Goal: Task Accomplishment & Management: Manage account settings

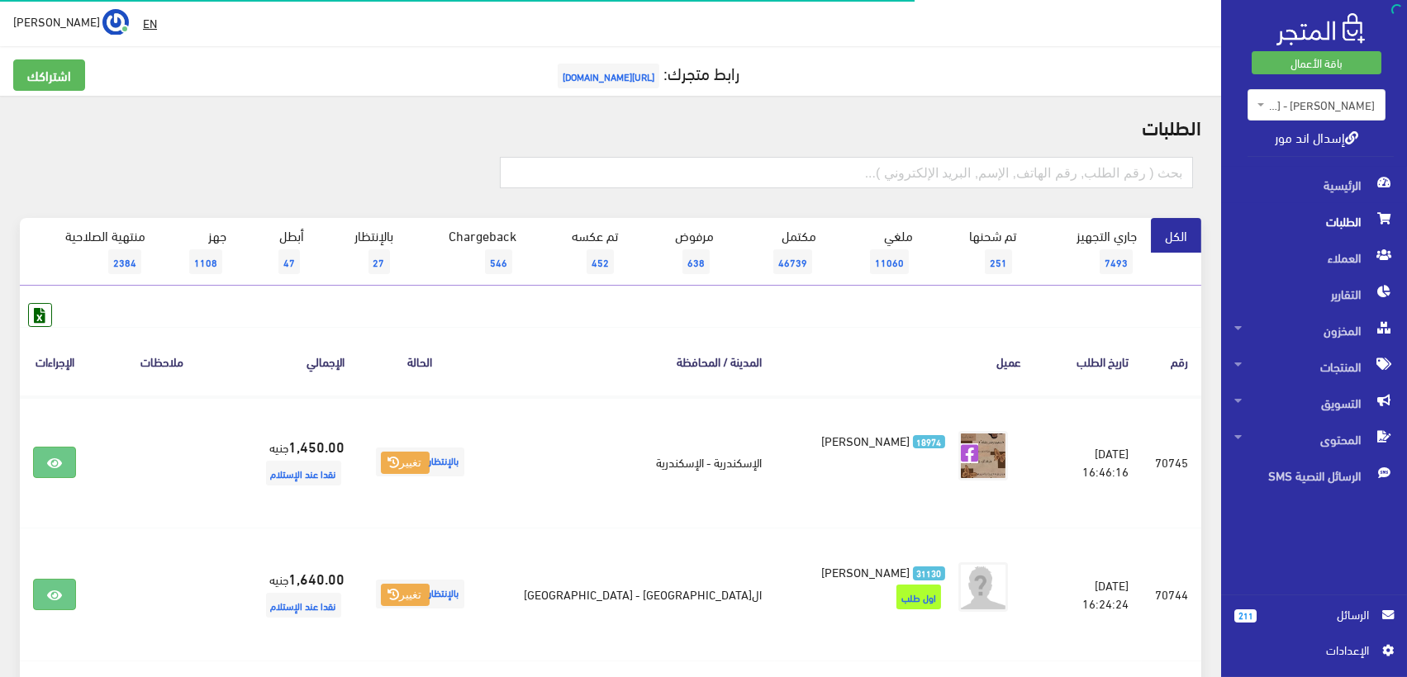
click at [1349, 220] on span "الطلبات" at bounding box center [1313, 221] width 159 height 36
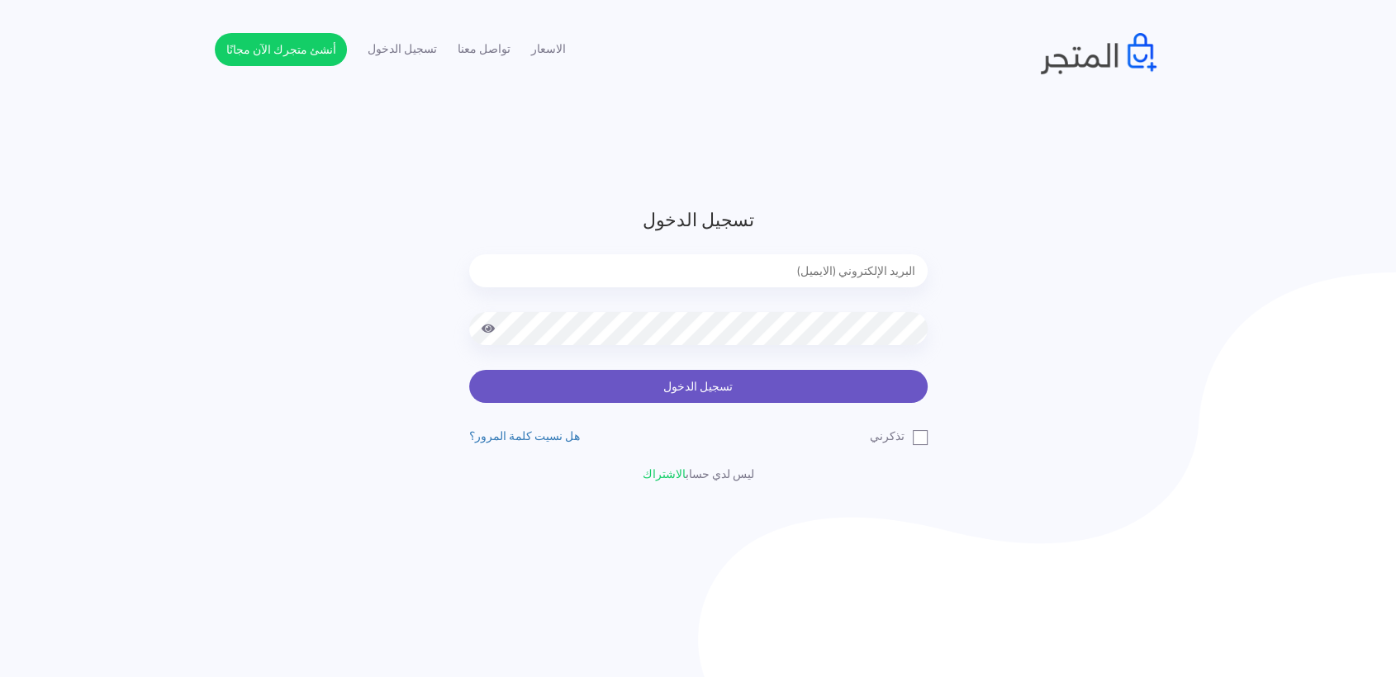
type input "[EMAIL_ADDRESS][DOMAIN_NAME]"
click at [744, 383] on button "تسجيل الدخول" at bounding box center [698, 386] width 458 height 33
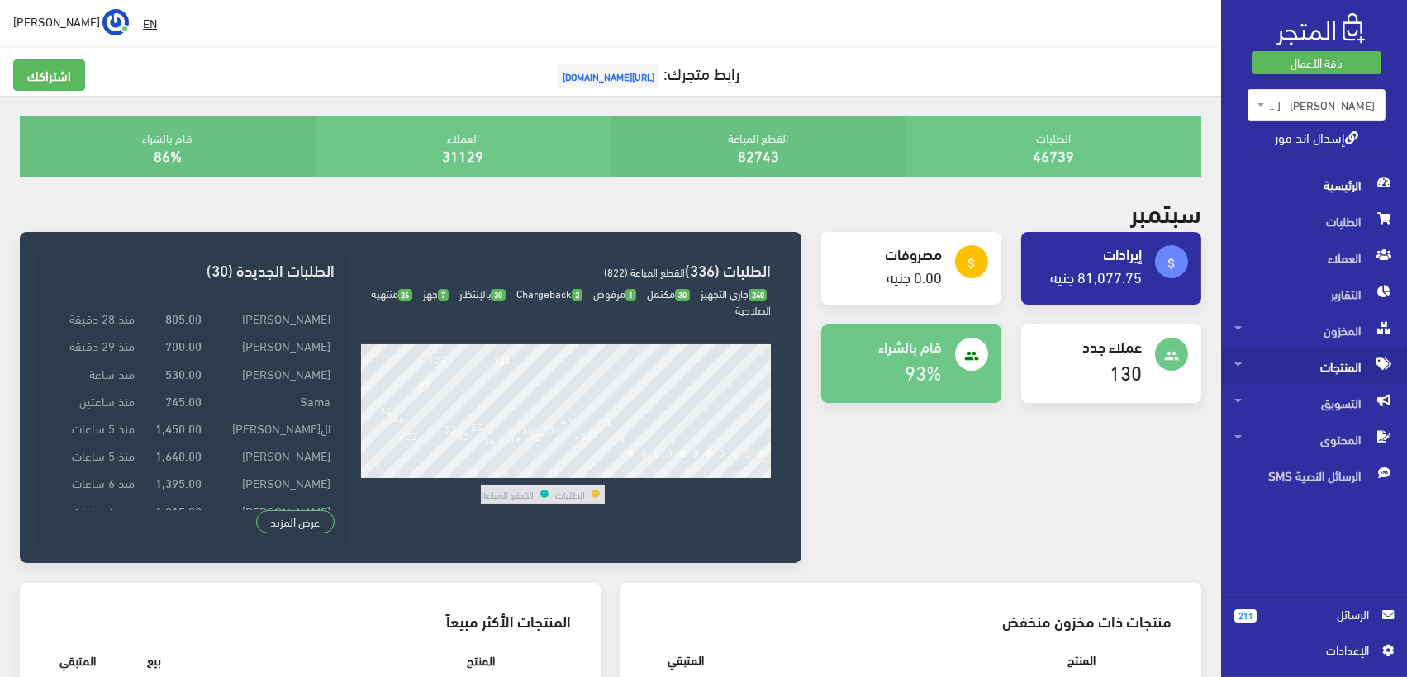
click at [1364, 362] on span "المنتجات" at bounding box center [1313, 367] width 159 height 36
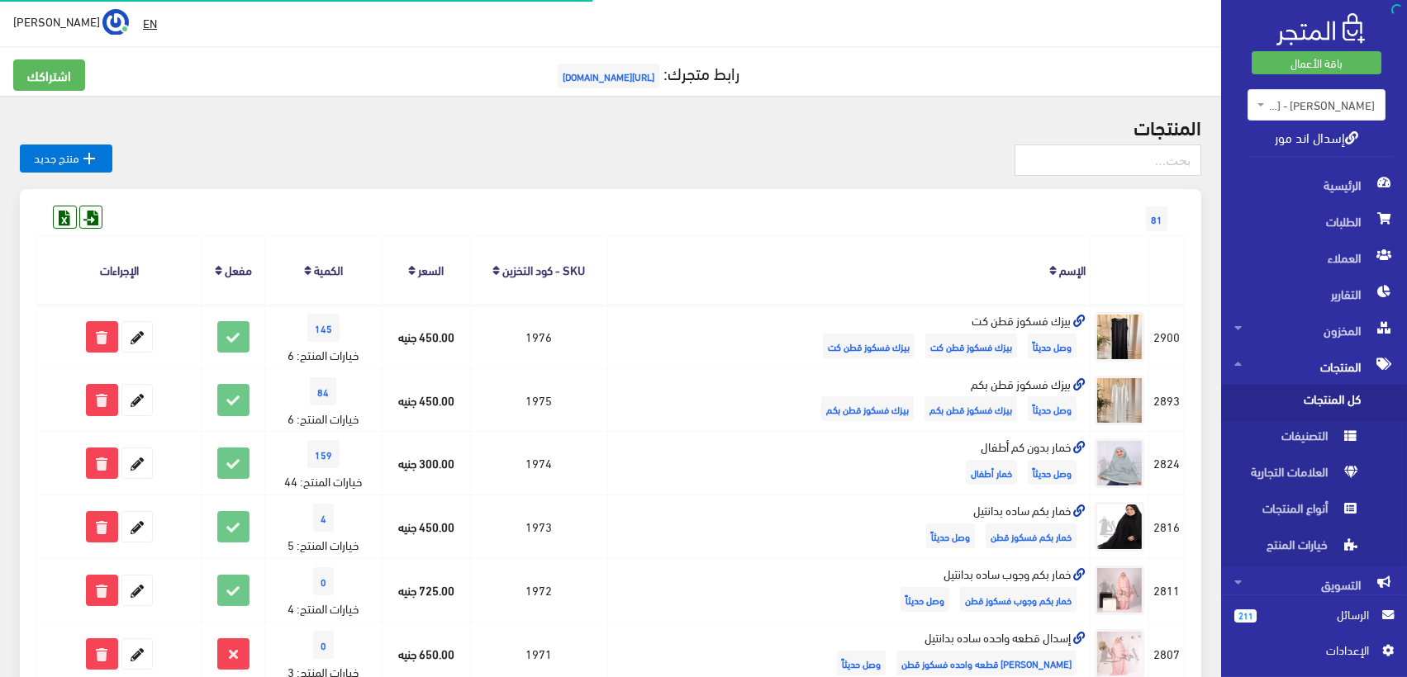
click at [1336, 396] on span "كل المنتجات" at bounding box center [1297, 403] width 126 height 36
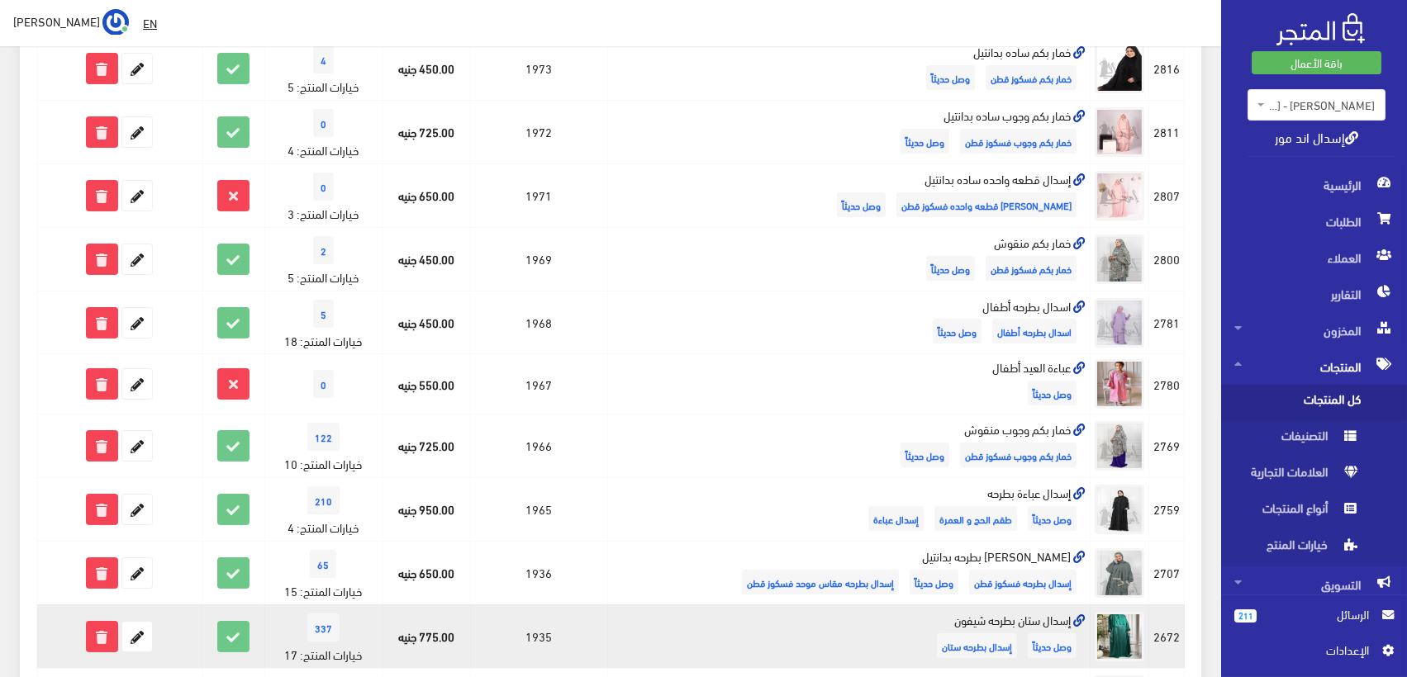
scroll to position [1094, 0]
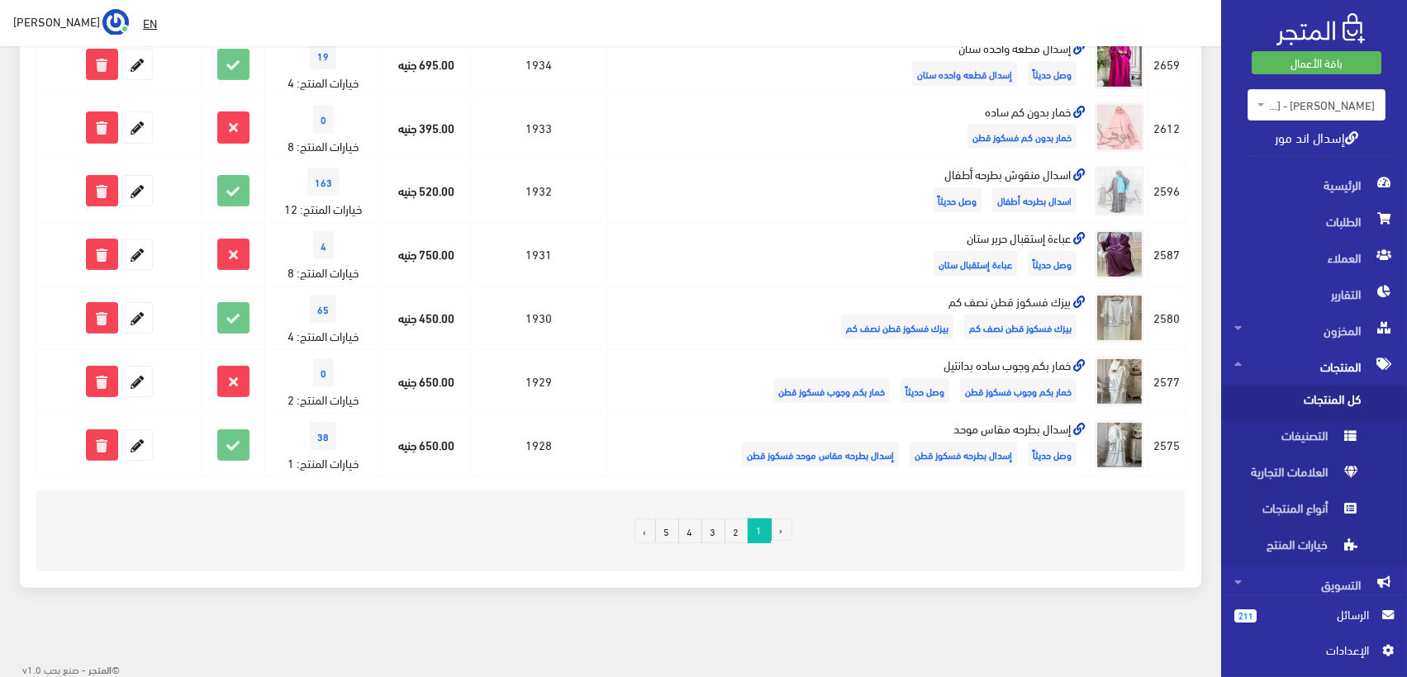
click at [733, 532] on link "2" at bounding box center [736, 531] width 24 height 25
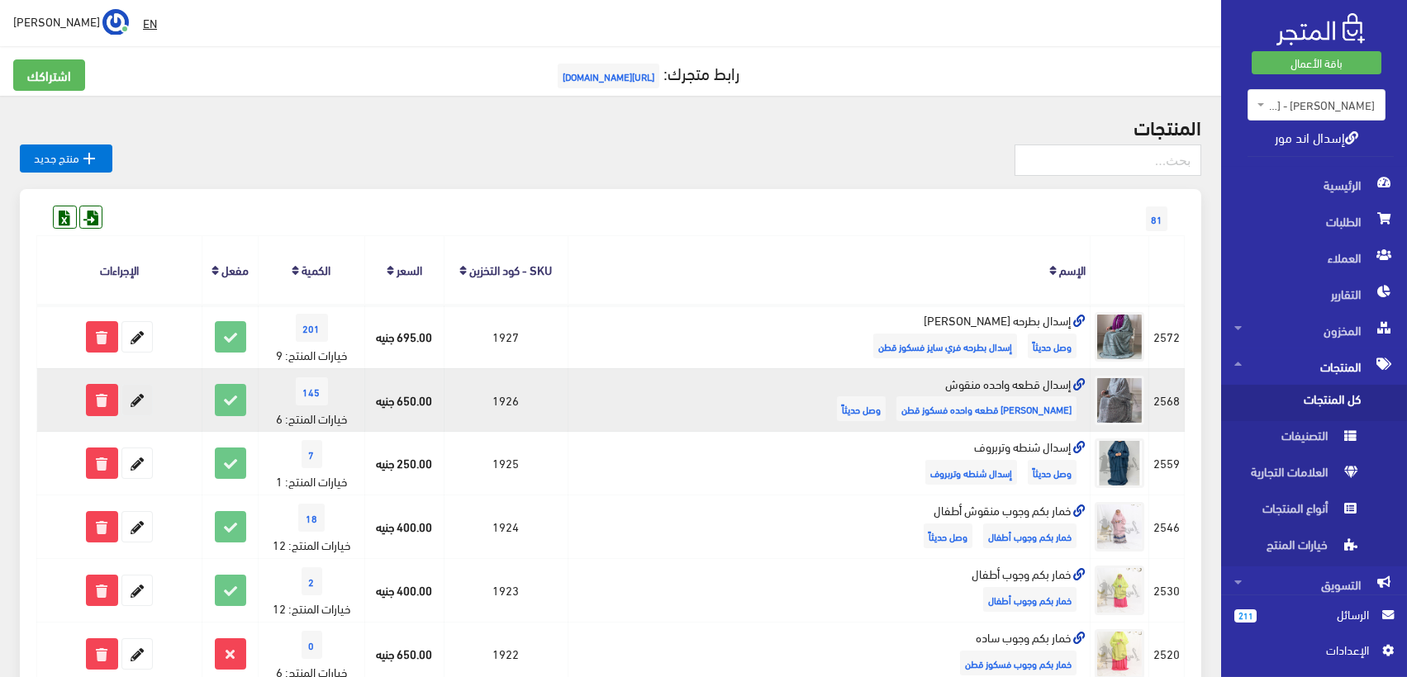
click at [138, 398] on icon at bounding box center [137, 400] width 30 height 30
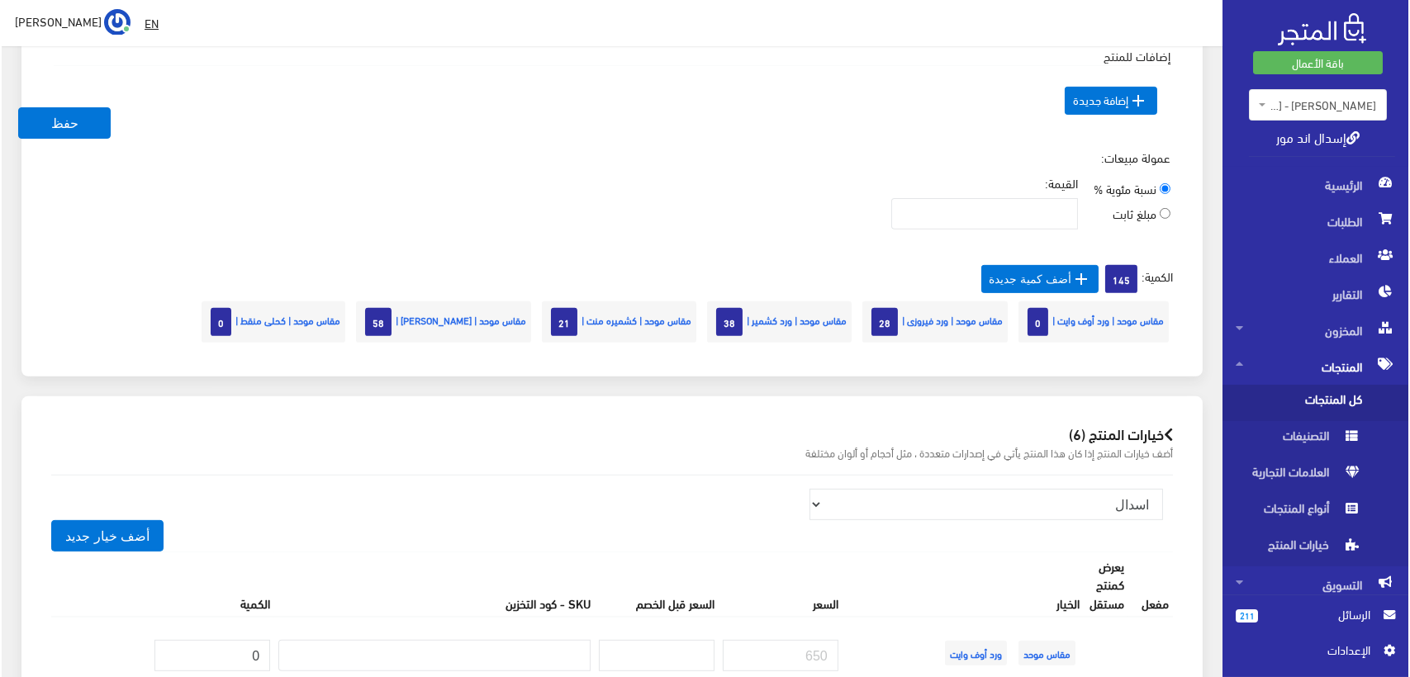
scroll to position [1376, 0]
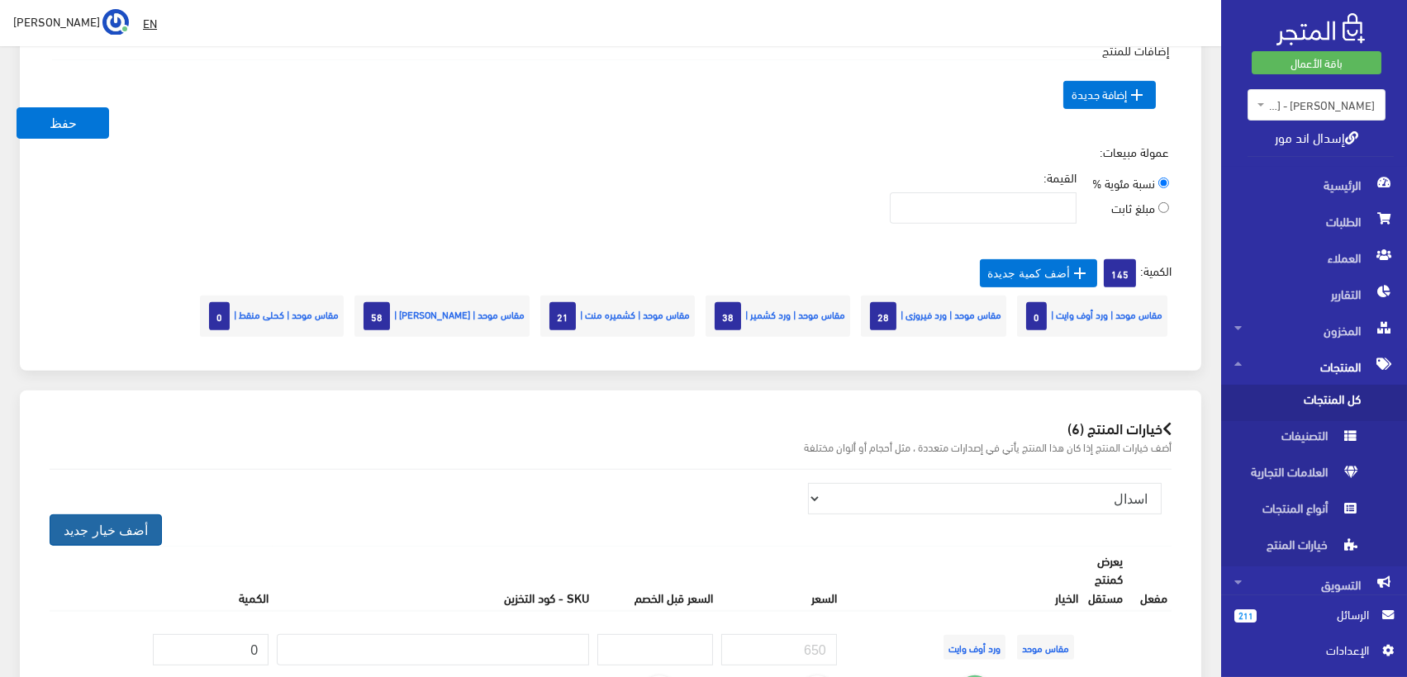
click at [106, 520] on button "أضف خيار جديد" at bounding box center [106, 530] width 112 height 31
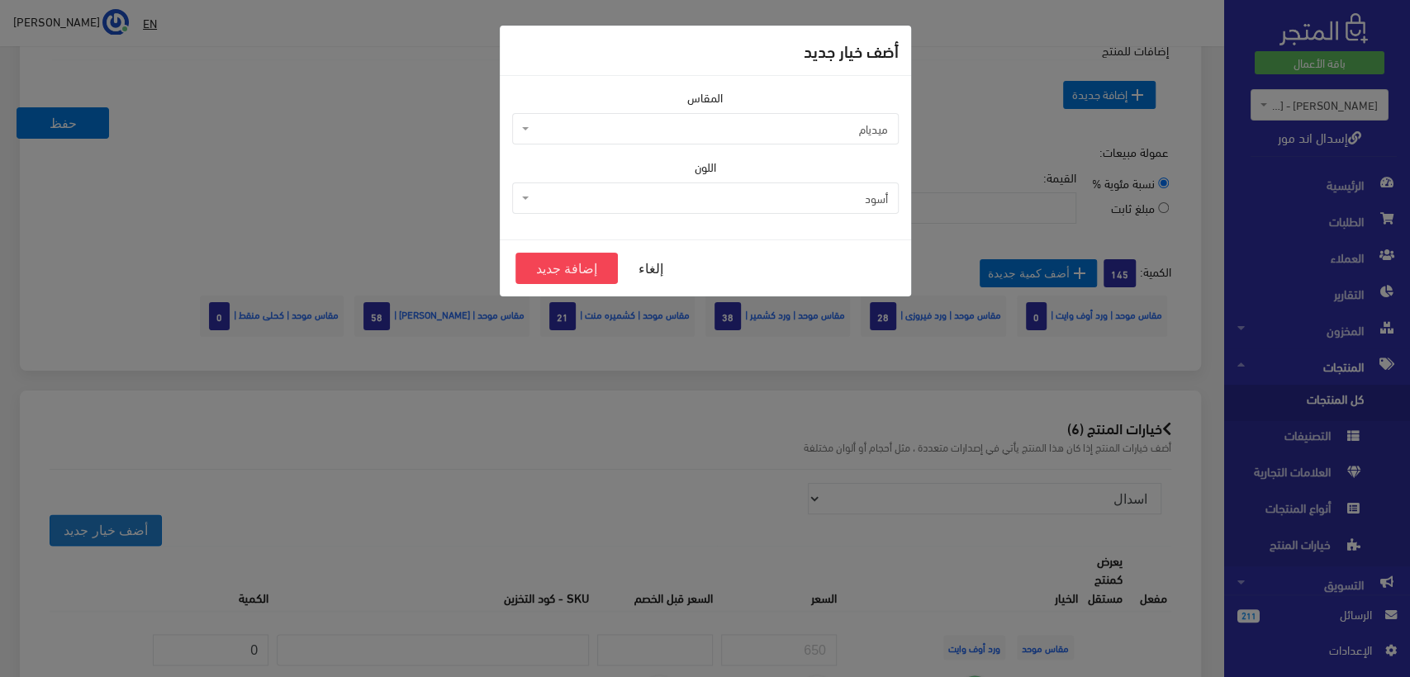
scroll to position [1375, 0]
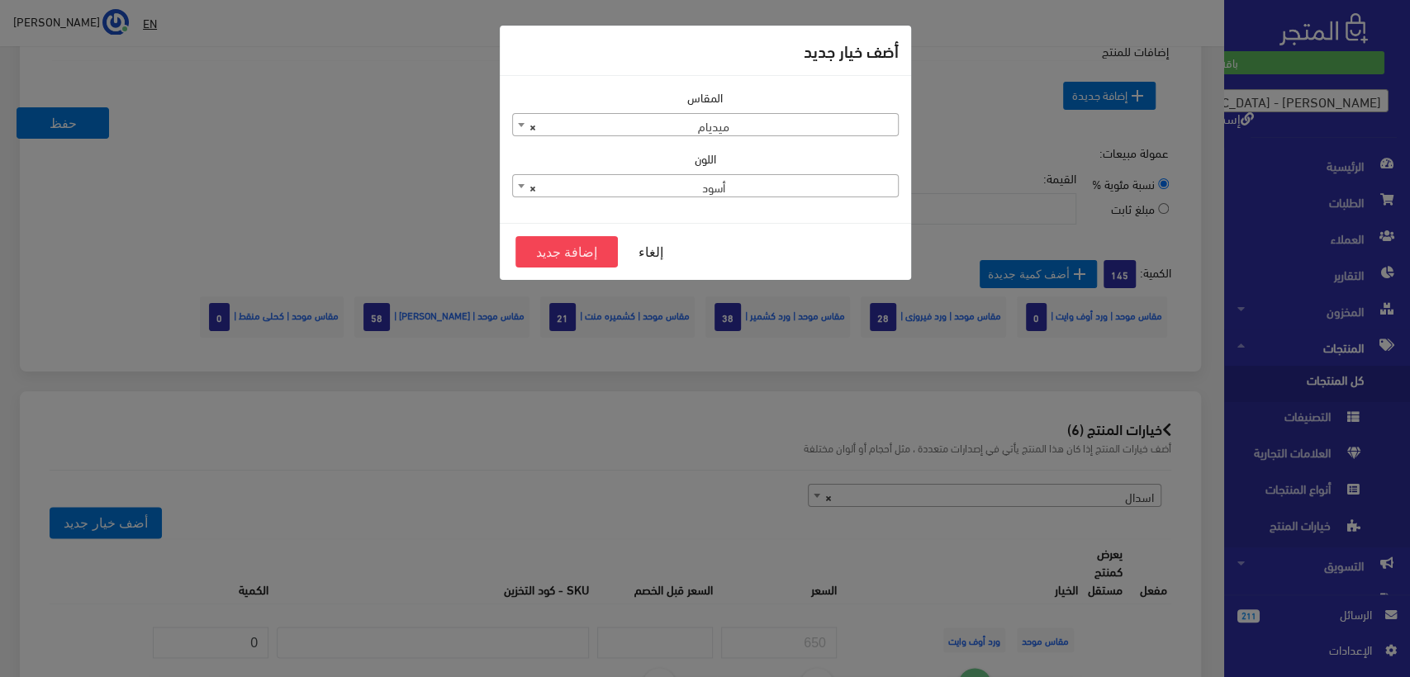
click at [727, 188] on span "× أسود" at bounding box center [705, 186] width 385 height 23
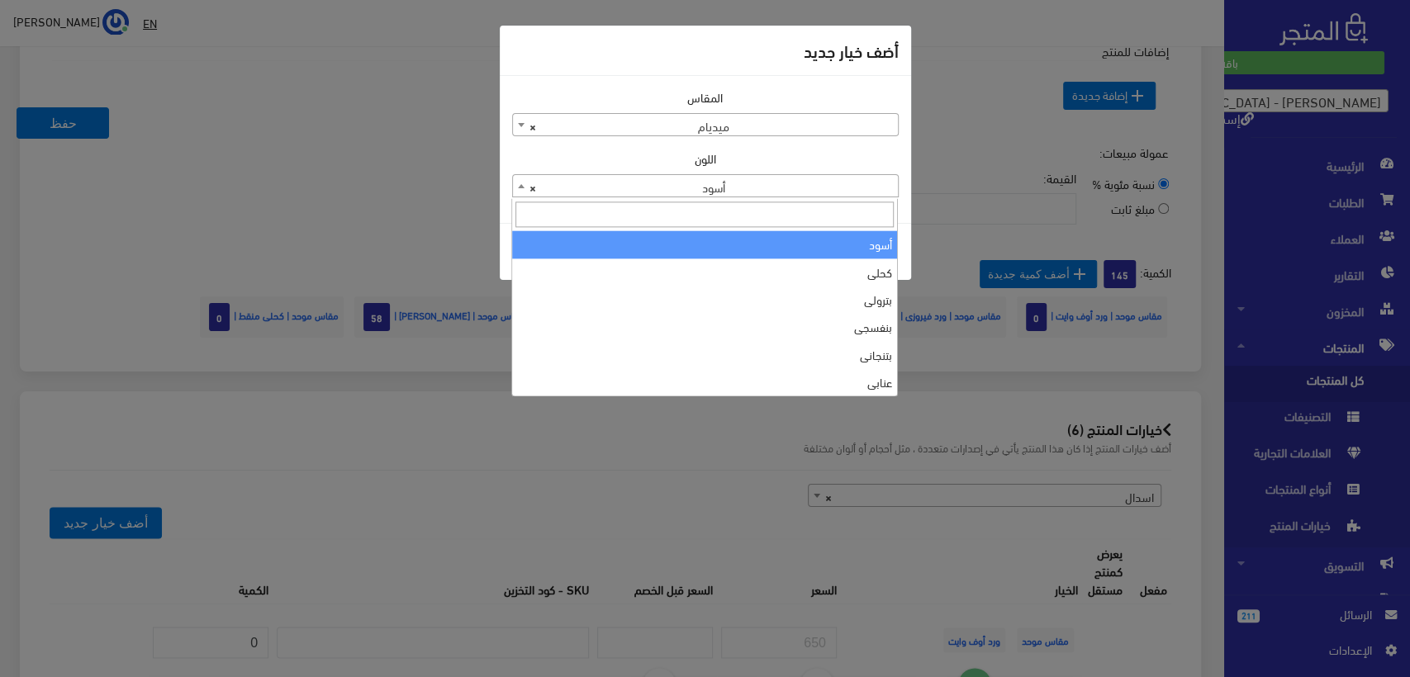
type input "f"
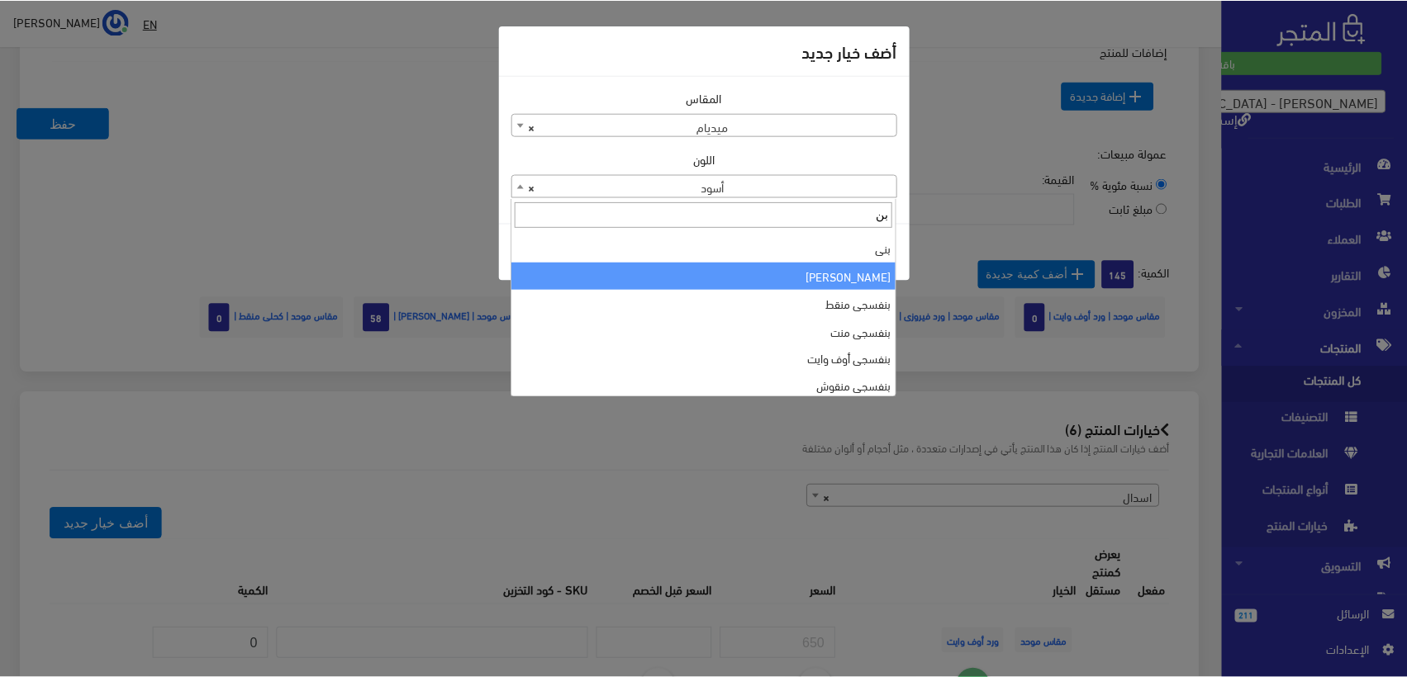
scroll to position [183, 0]
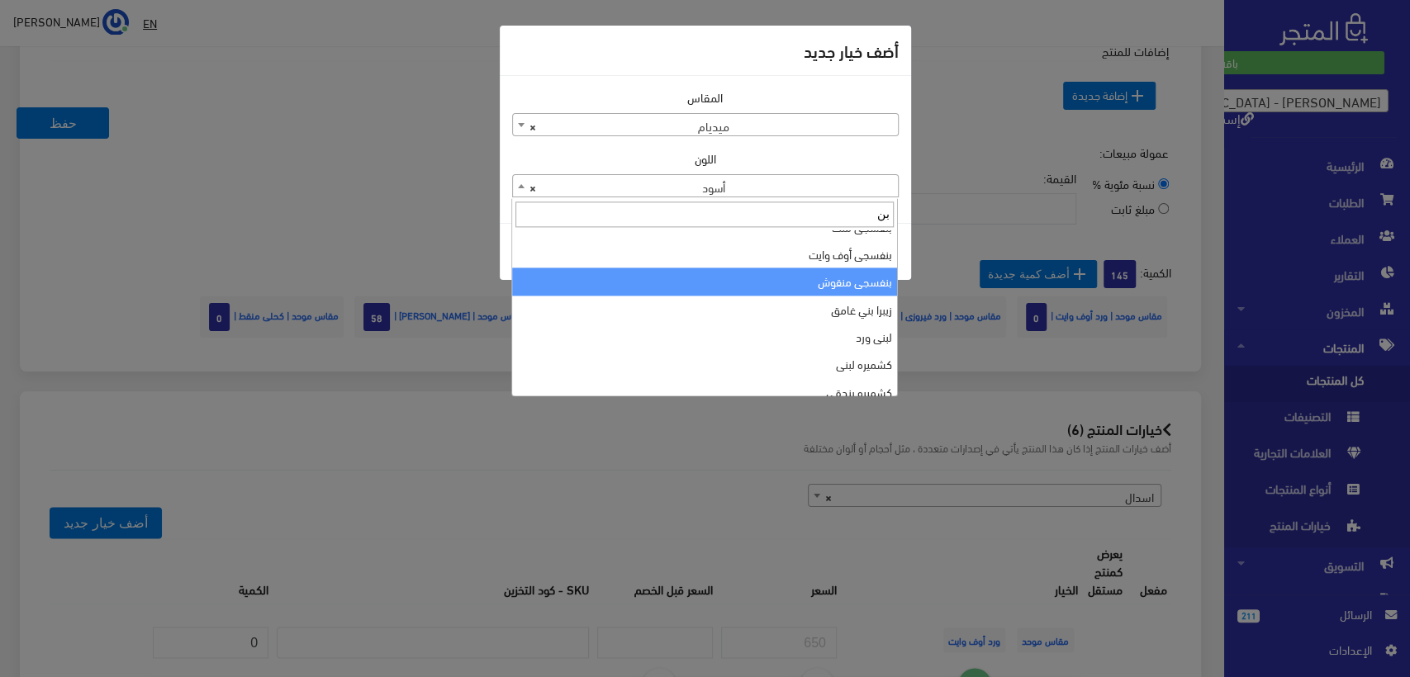
type input "بن"
select select "176"
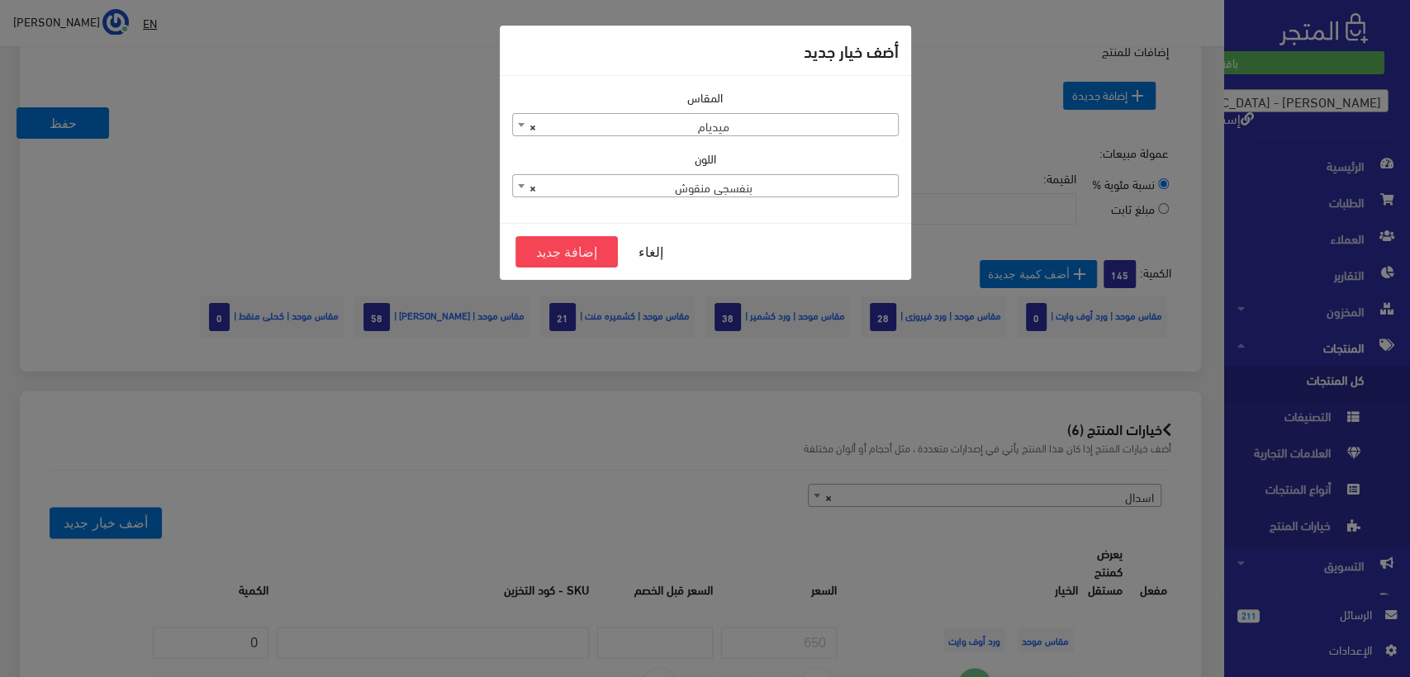
click at [727, 127] on span "× ميديام" at bounding box center [705, 125] width 385 height 23
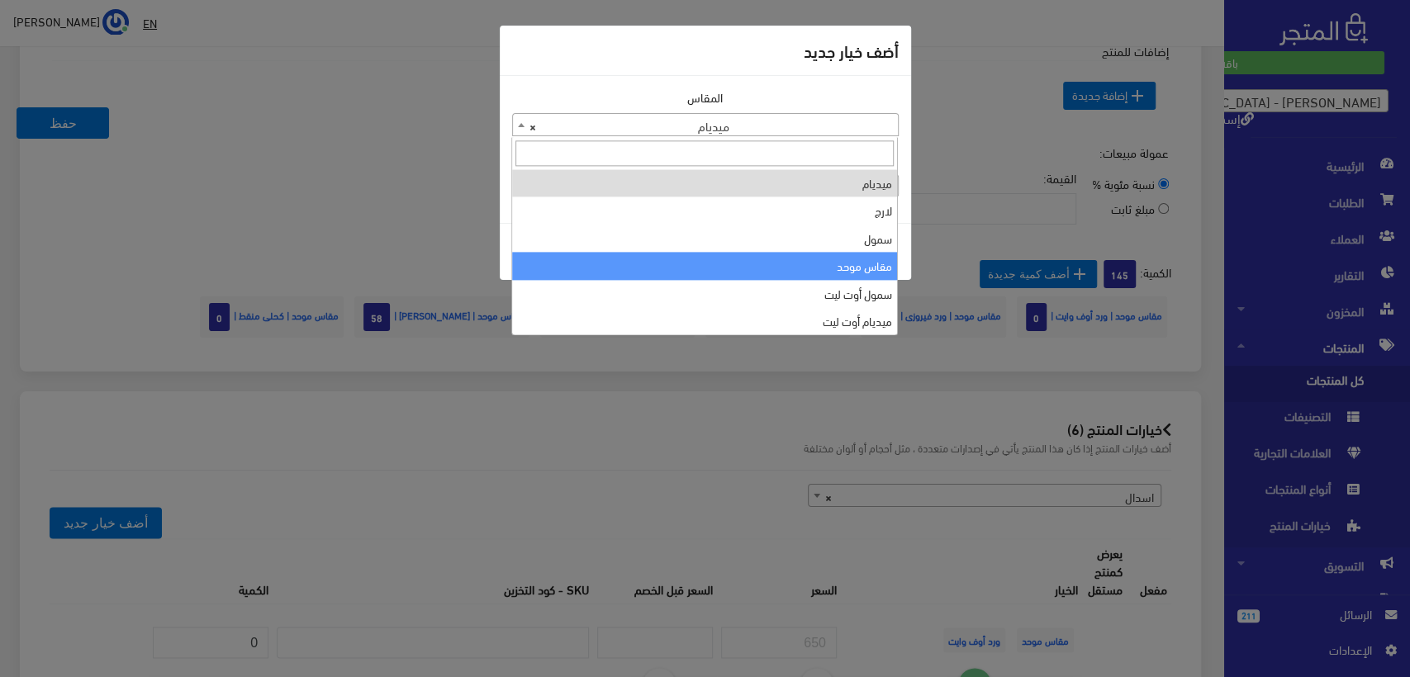
select select "39"
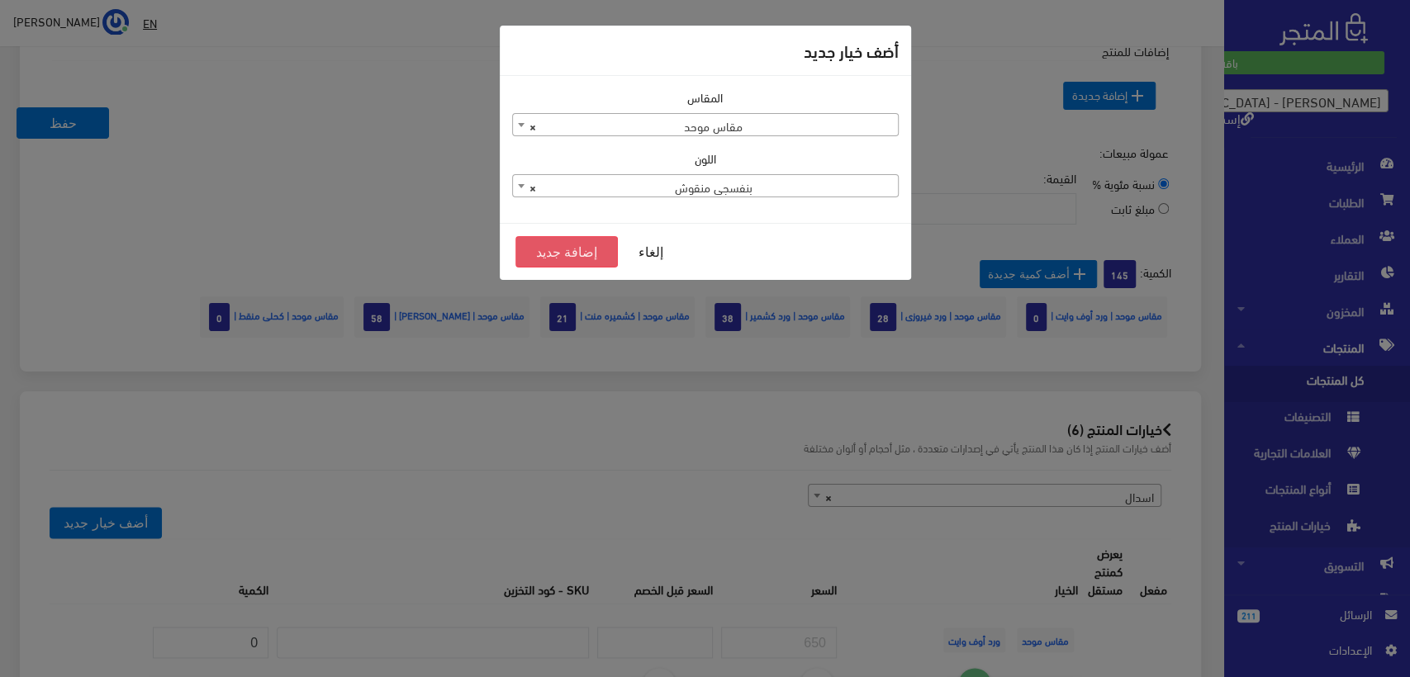
click at [566, 254] on button "إضافة جديد" at bounding box center [566, 251] width 103 height 31
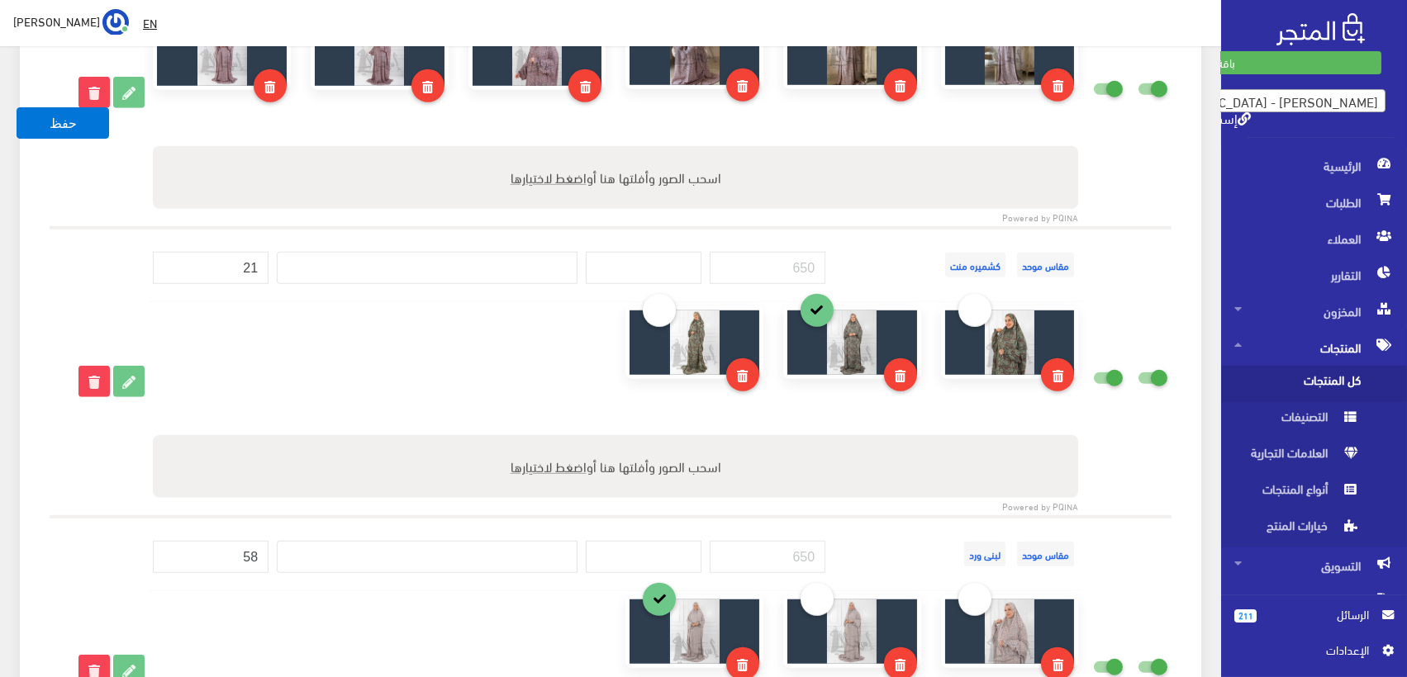
scroll to position [3385, 0]
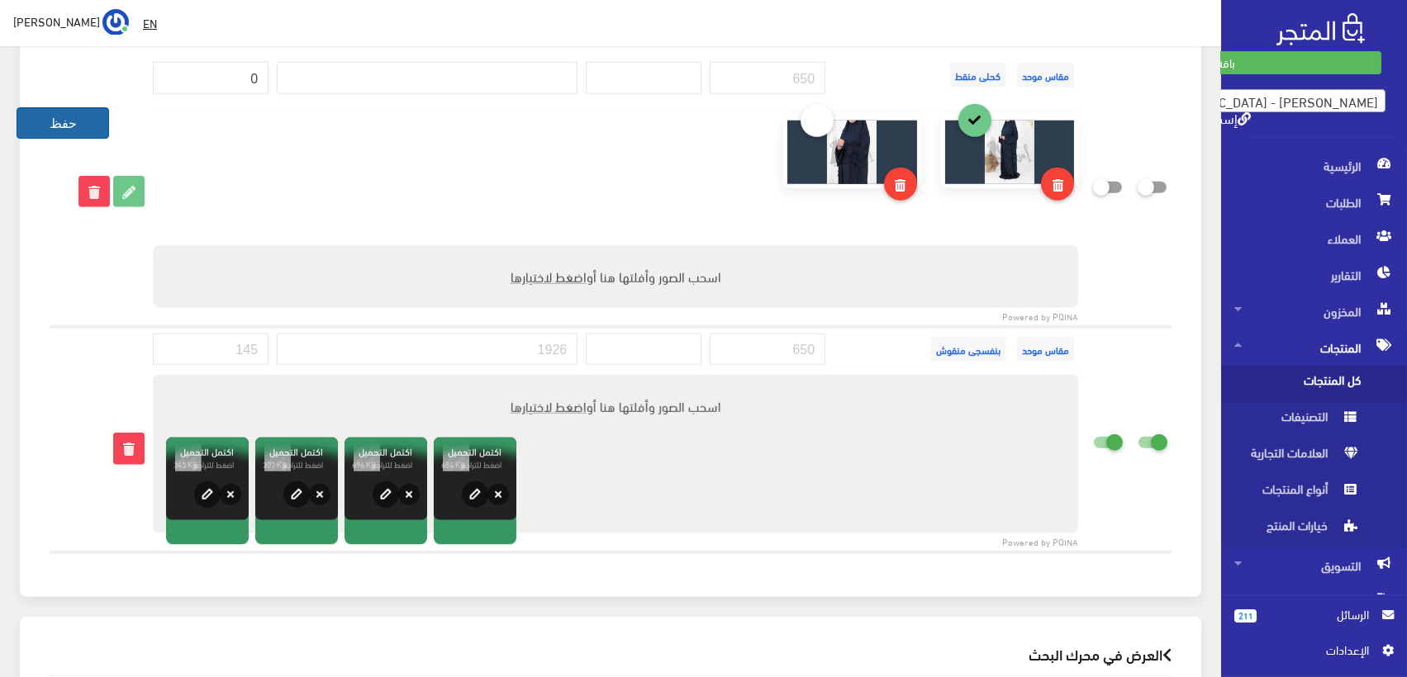
click at [75, 117] on button "حفظ" at bounding box center [63, 122] width 93 height 31
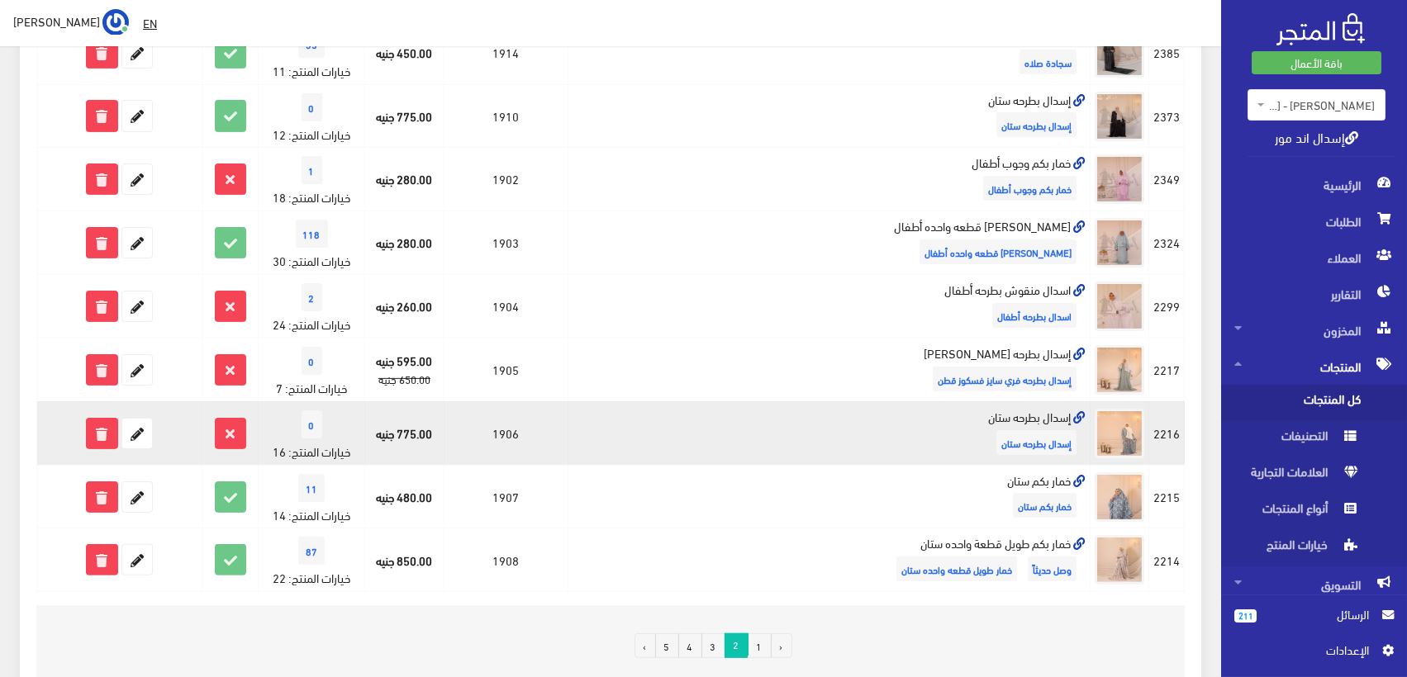
scroll to position [1163, 0]
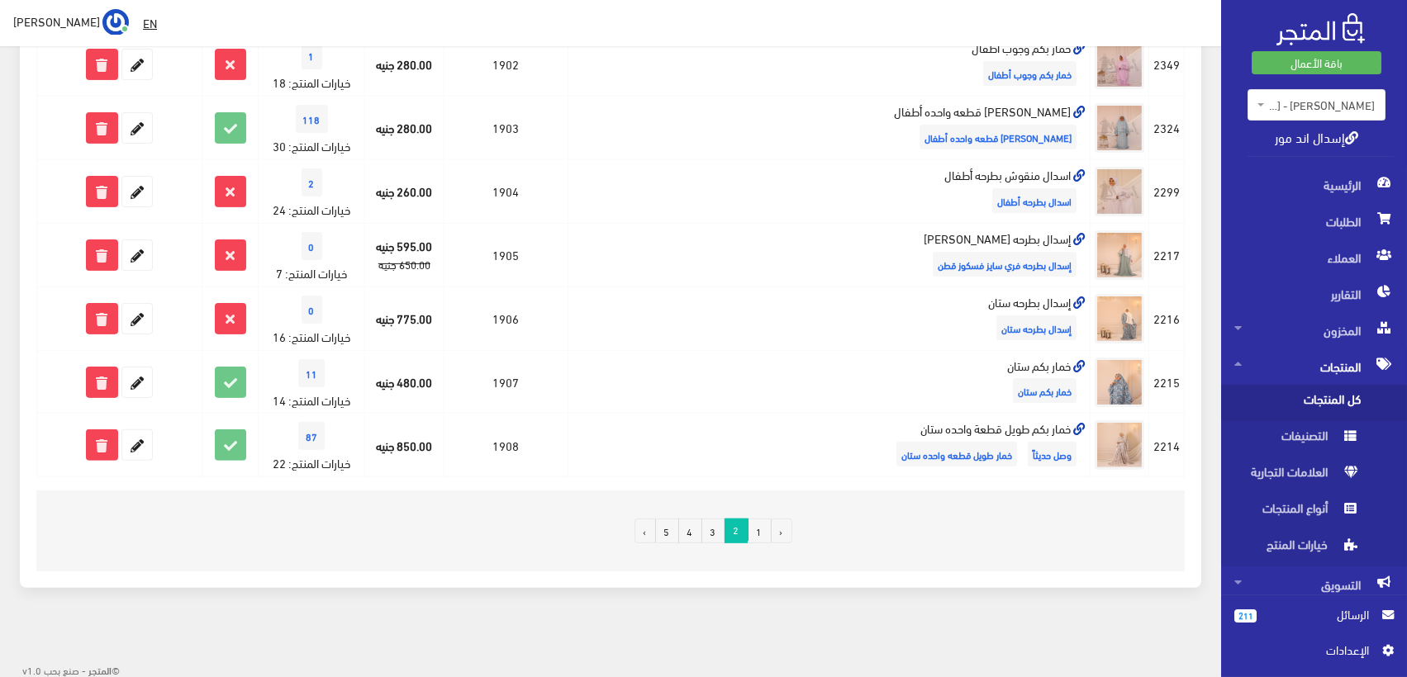
click at [758, 525] on link "1" at bounding box center [760, 531] width 24 height 25
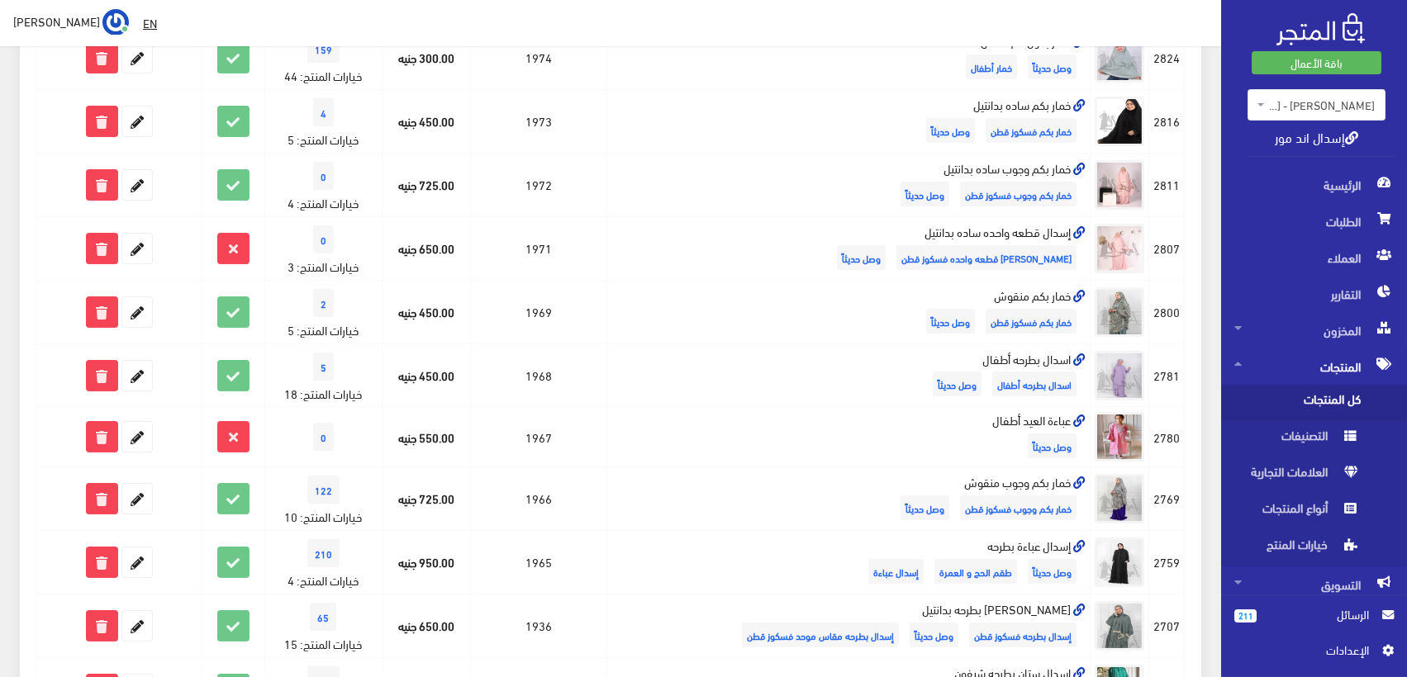
scroll to position [403, 0]
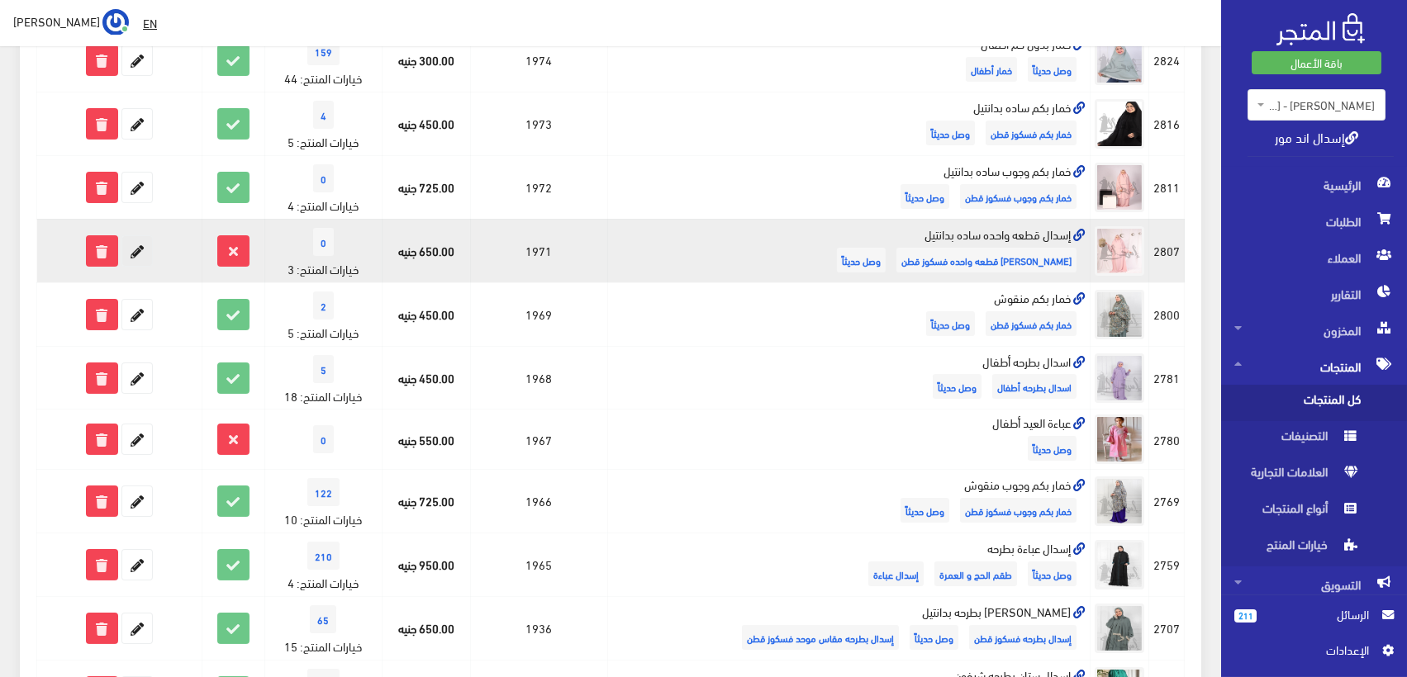
click at [140, 240] on icon at bounding box center [137, 251] width 30 height 30
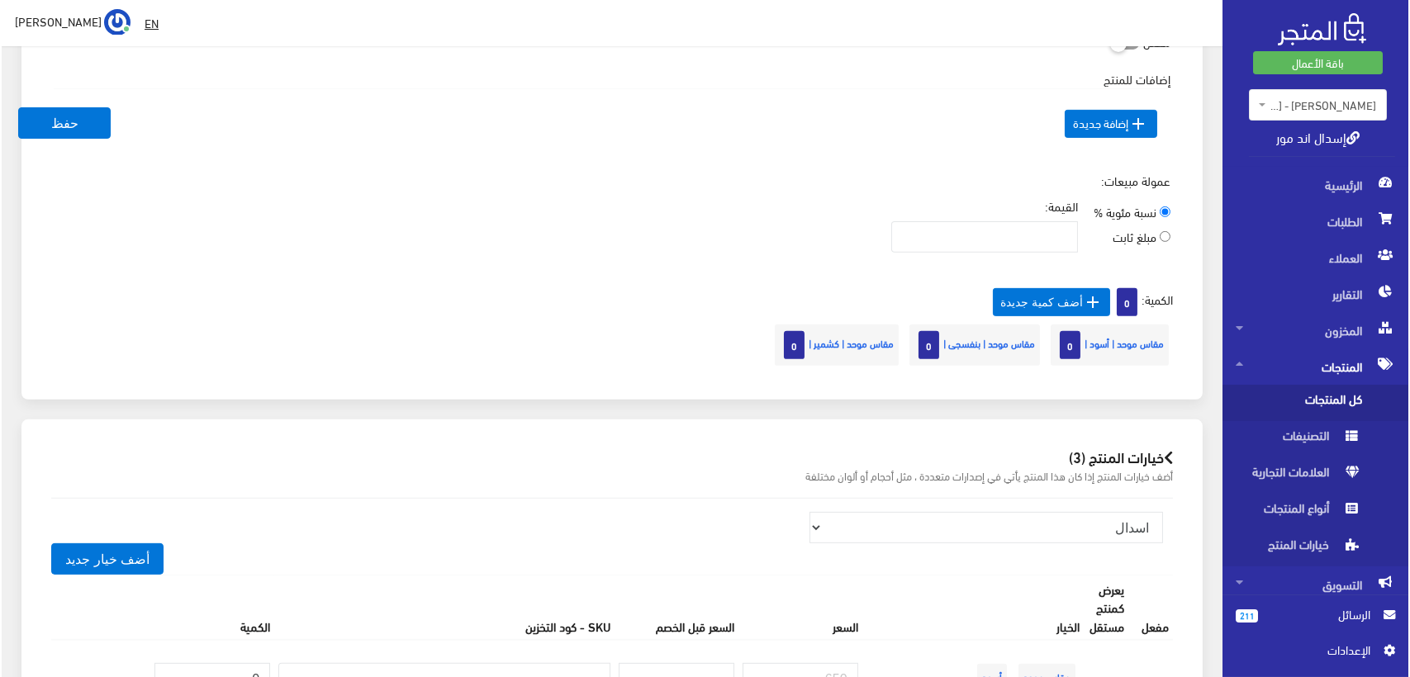
scroll to position [1376, 0]
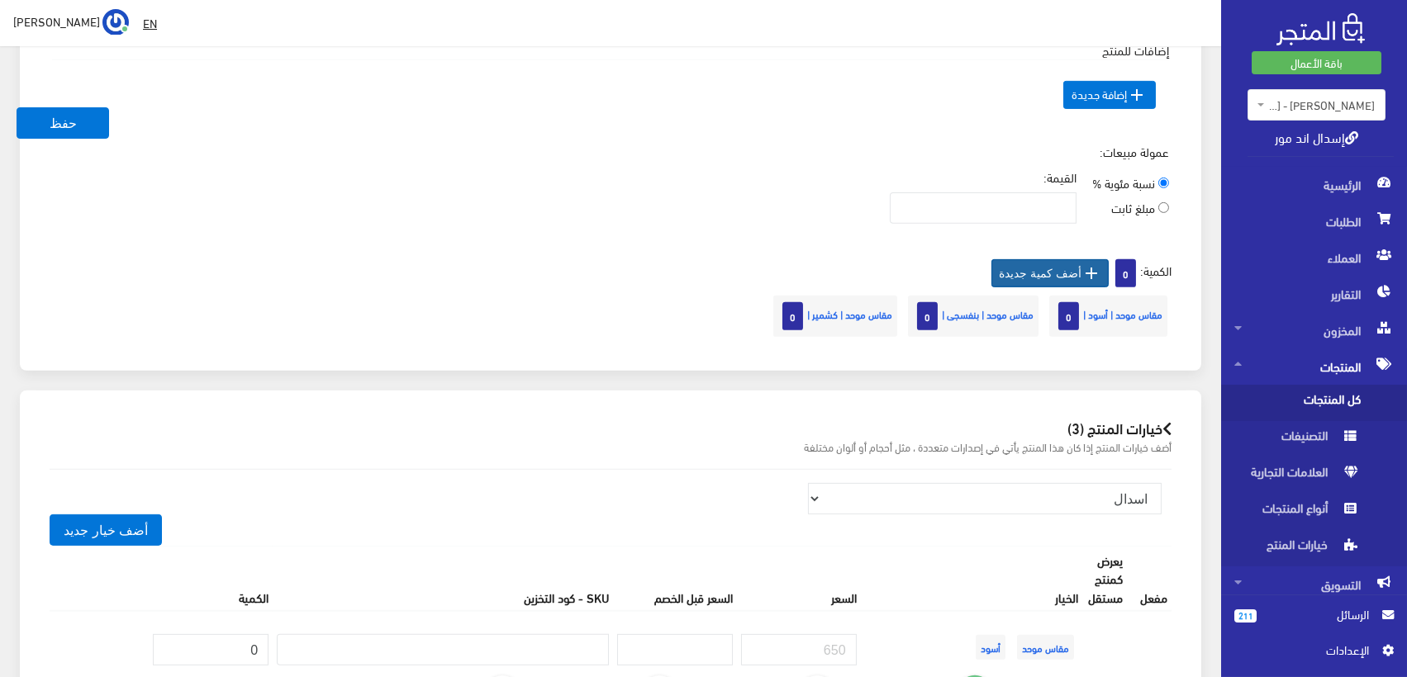
click at [1081, 263] on icon "" at bounding box center [1091, 273] width 20 height 20
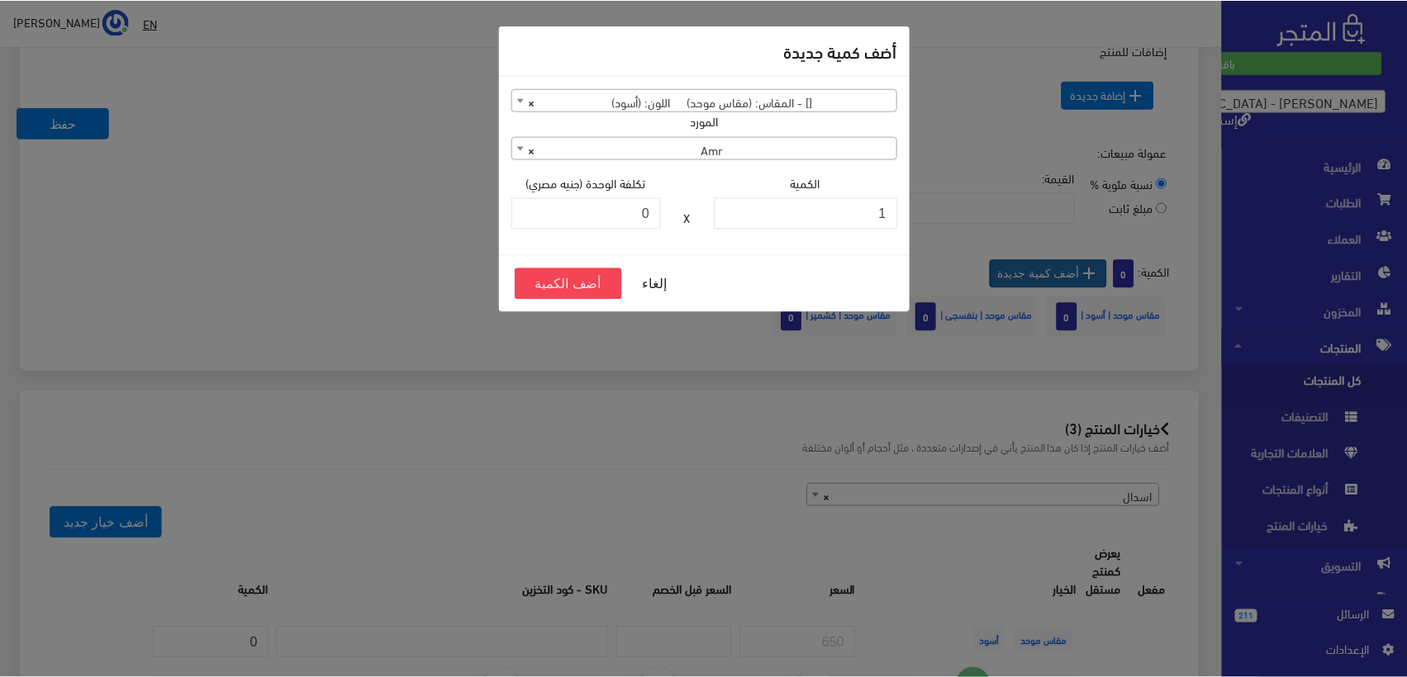
scroll to position [1375, 0]
click at [643, 287] on button "إلغاء" at bounding box center [656, 283] width 66 height 31
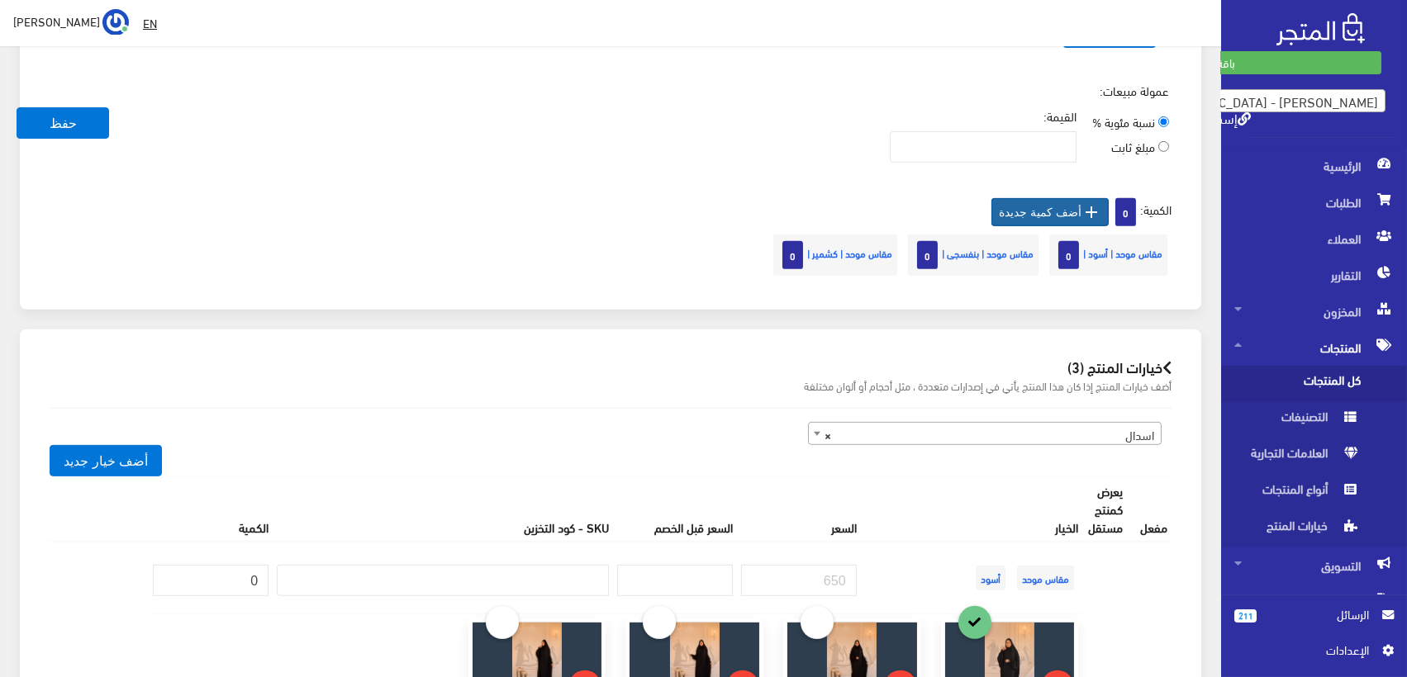
scroll to position [1467, 0]
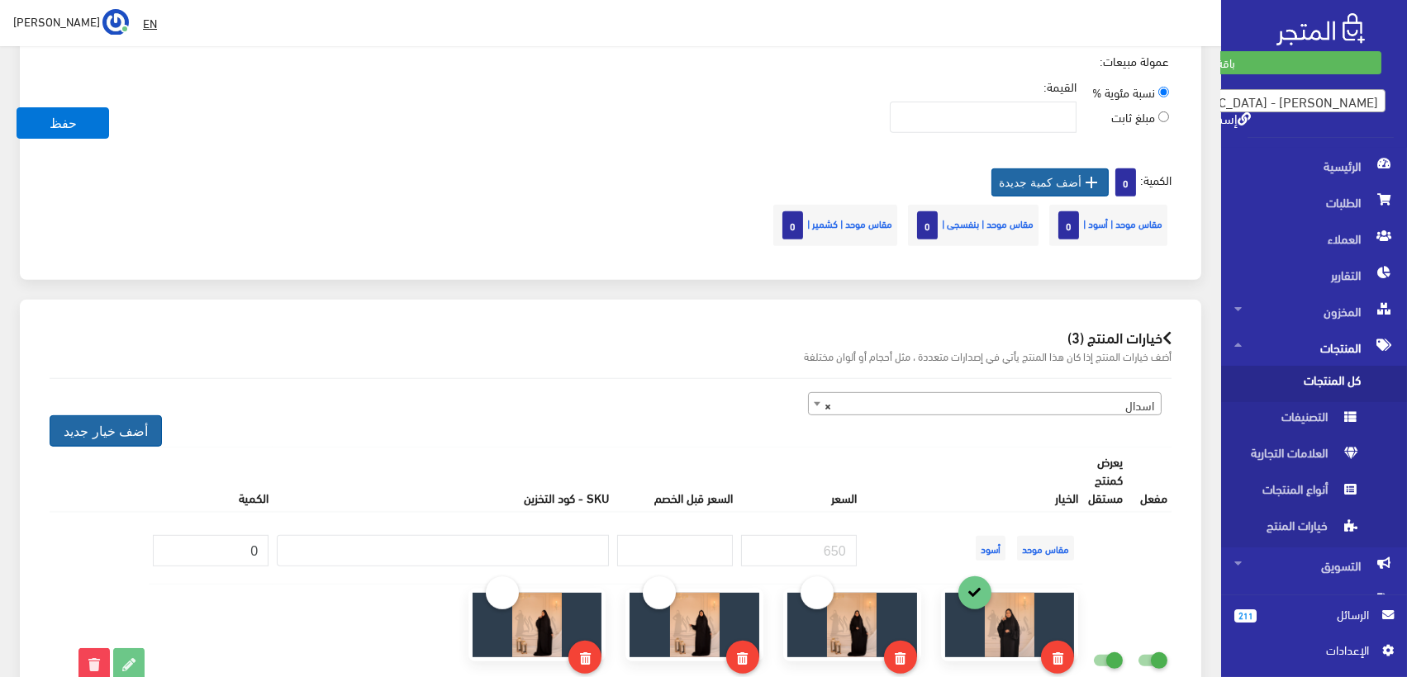
click at [135, 416] on button "أضف خيار جديد" at bounding box center [106, 430] width 112 height 31
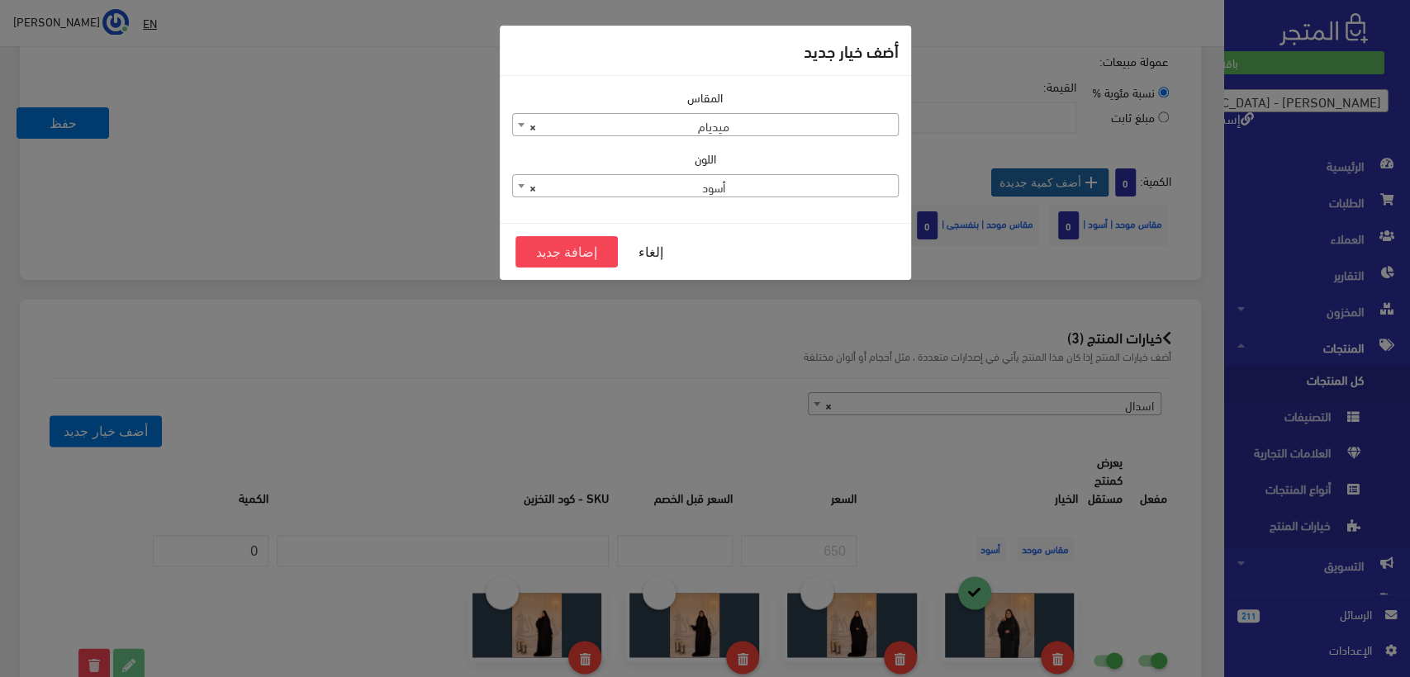
click at [791, 134] on span "× ميديام" at bounding box center [705, 125] width 385 height 23
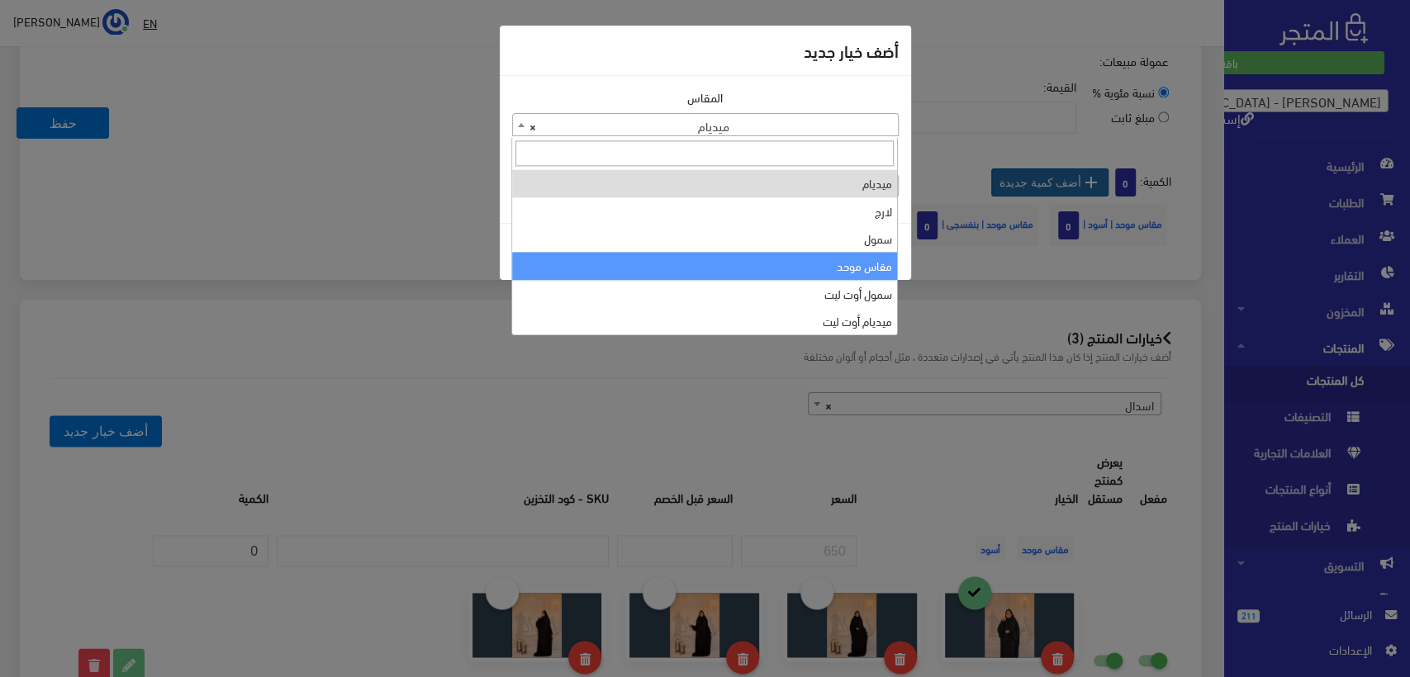
select select "39"
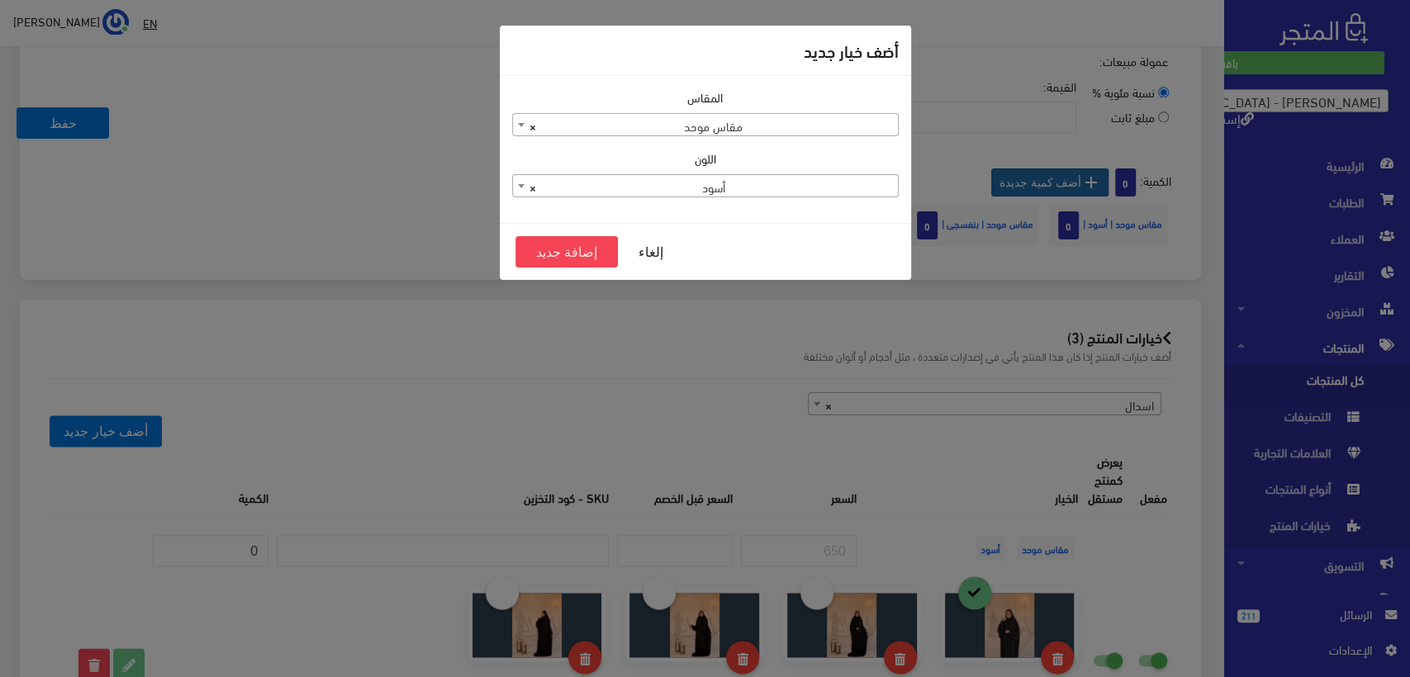
click at [831, 183] on span "× أسود" at bounding box center [705, 186] width 385 height 23
type input "ا"
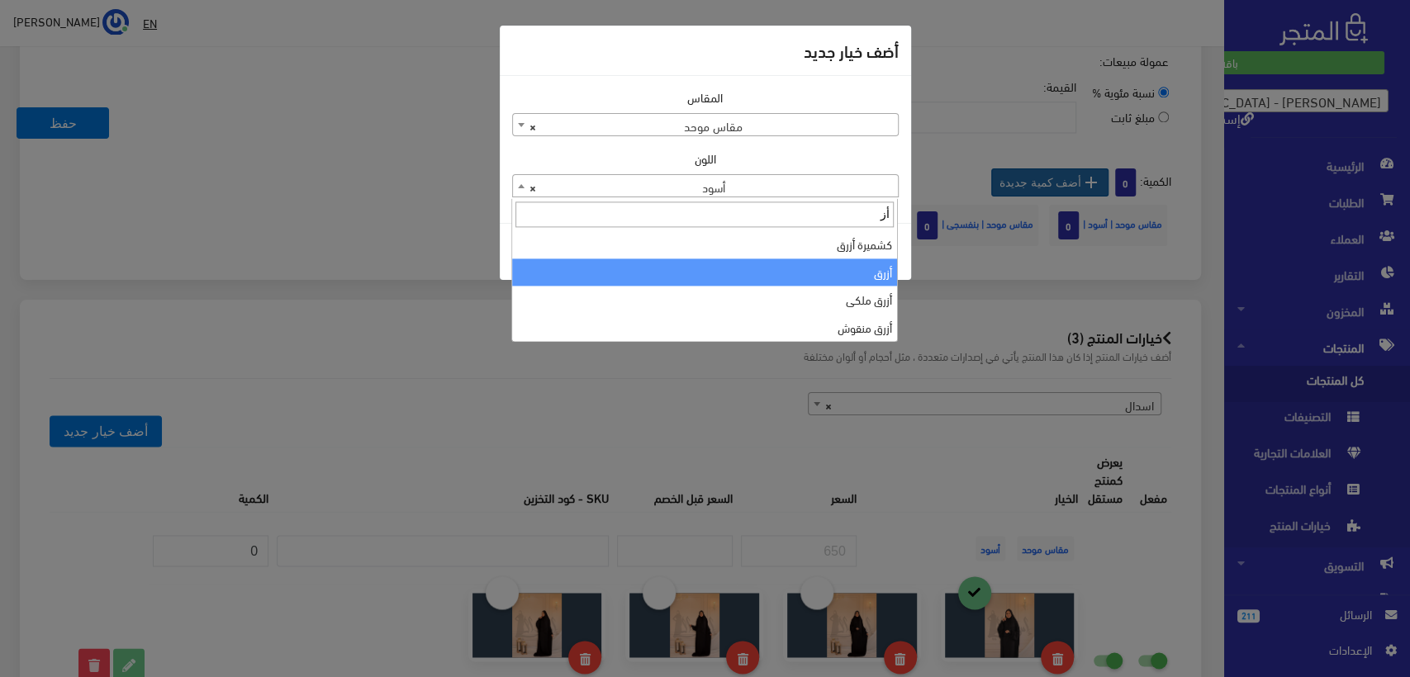
type input "أز"
select select "186"
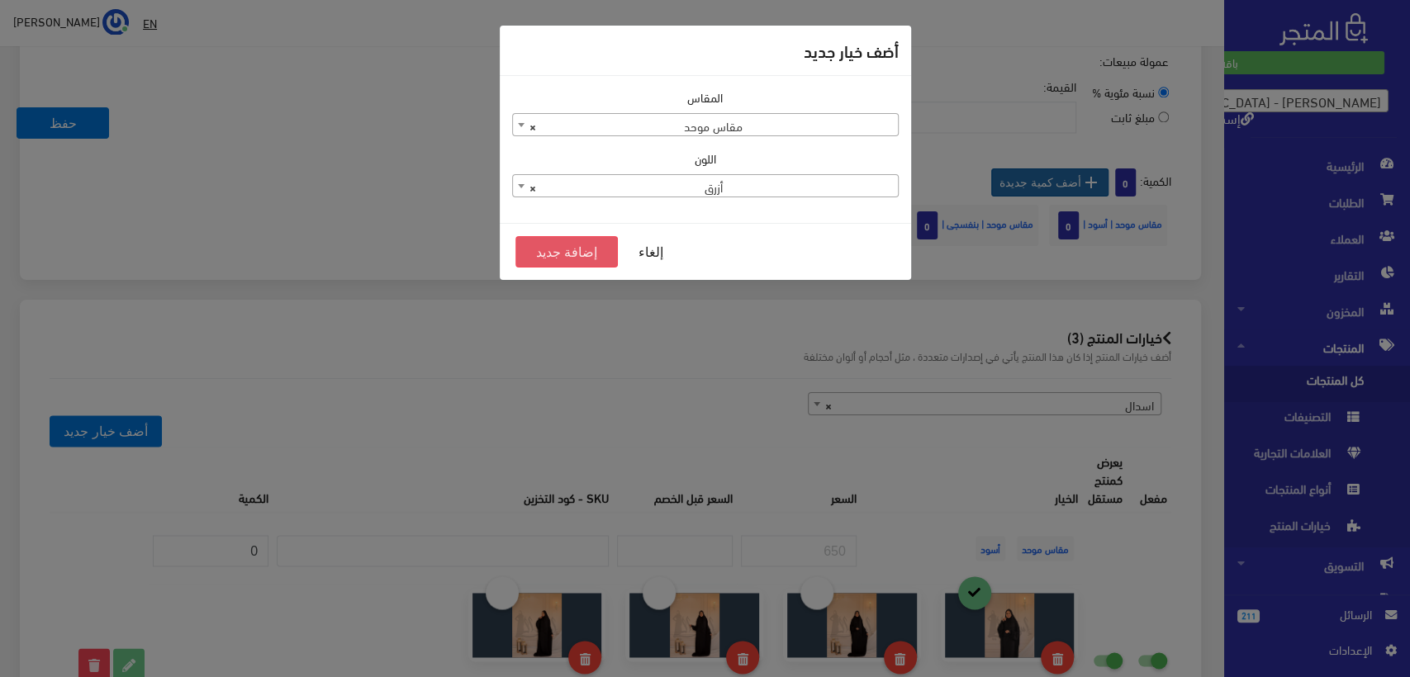
click at [572, 251] on button "إضافة جديد" at bounding box center [566, 251] width 103 height 31
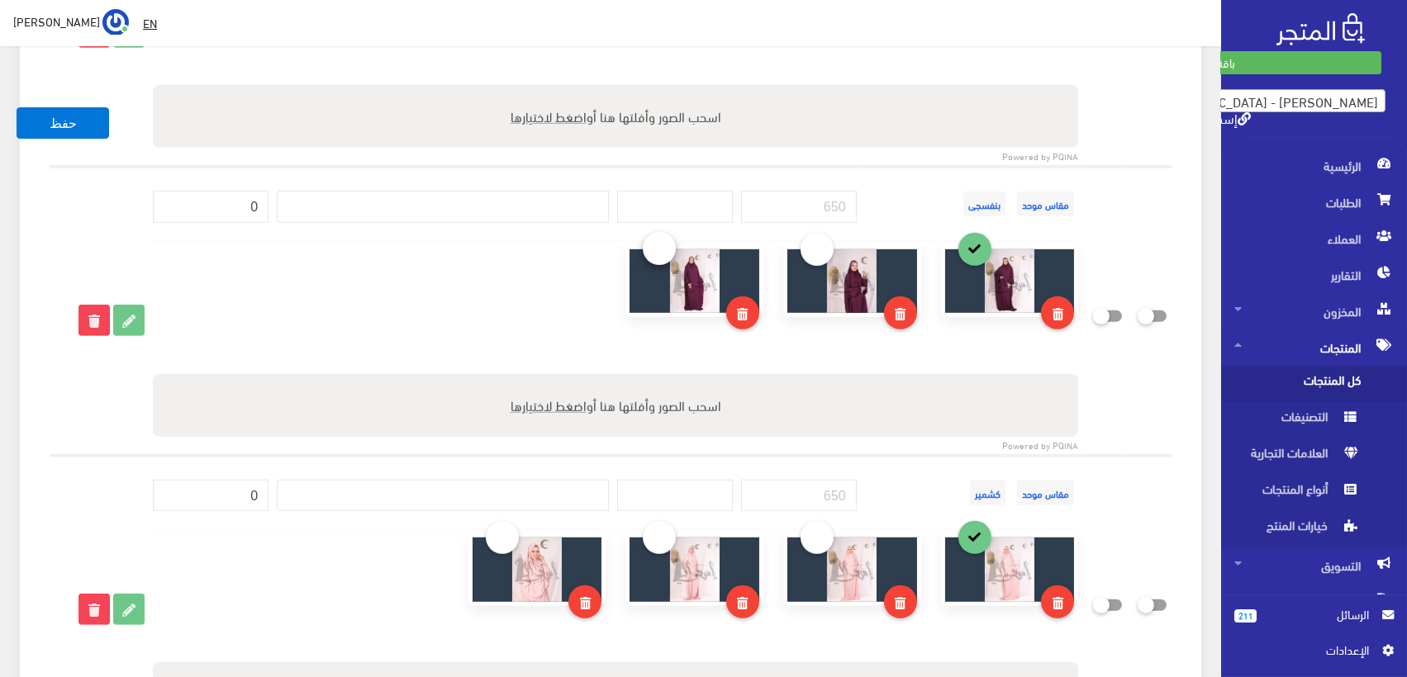
scroll to position [2477, 0]
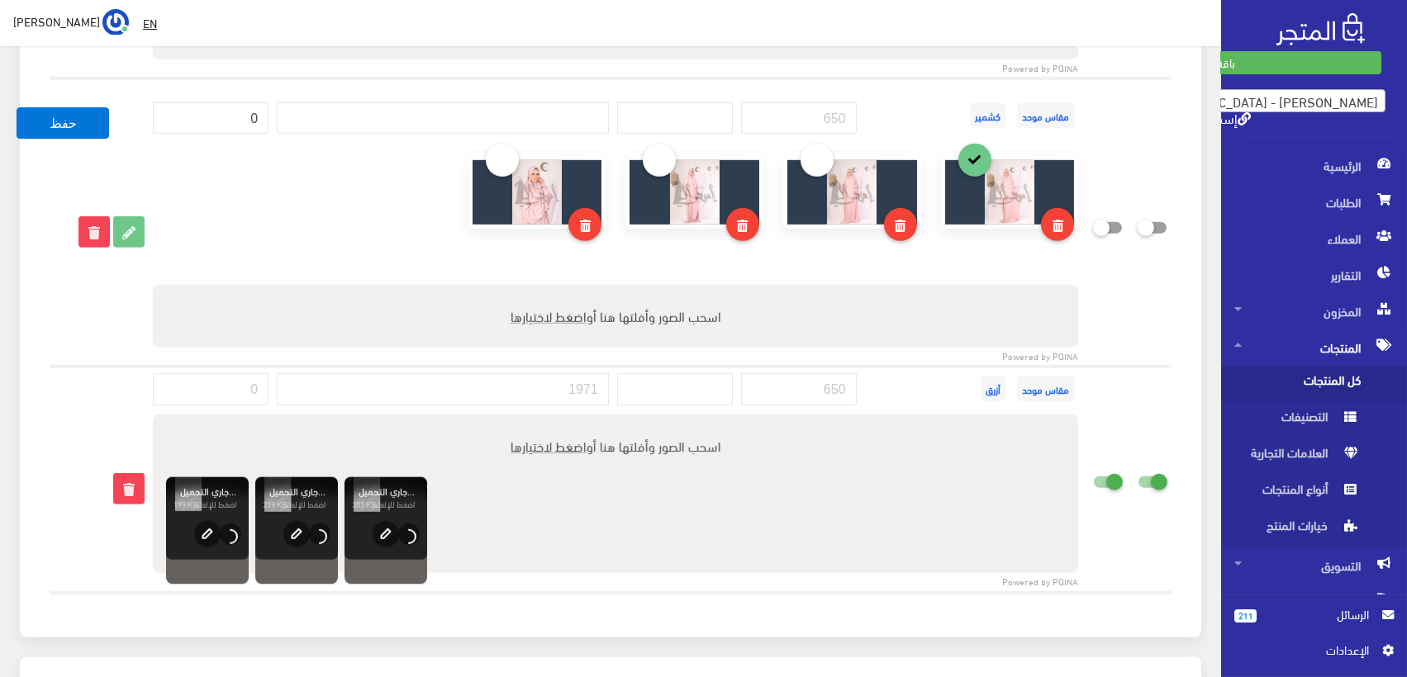
click at [1093, 474] on icon at bounding box center [1093, 481] width 0 height 15
click at [1093, 471] on input "checkbox" at bounding box center [1078, 479] width 30 height 17
checkbox input "false"
click at [1137, 474] on icon at bounding box center [1137, 481] width 0 height 15
click at [1137, 471] on input "checkbox" at bounding box center [1123, 479] width 30 height 17
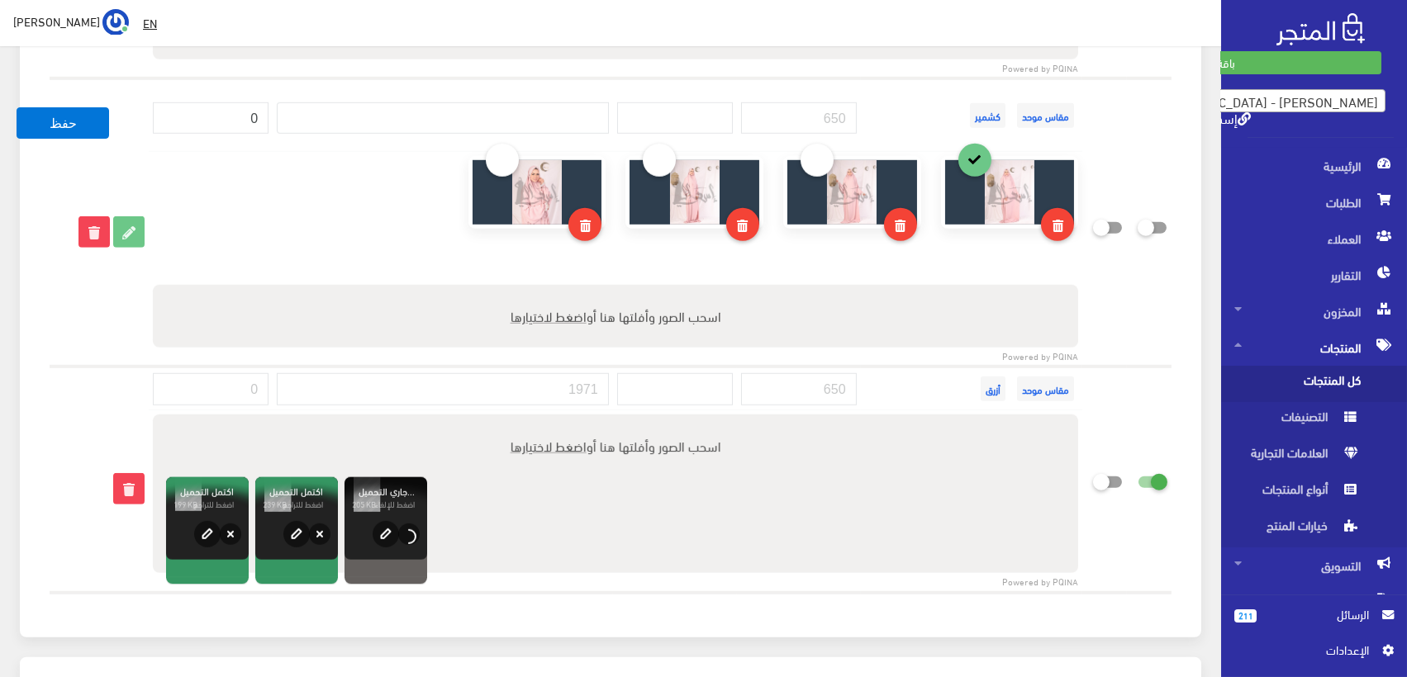
checkbox input "false"
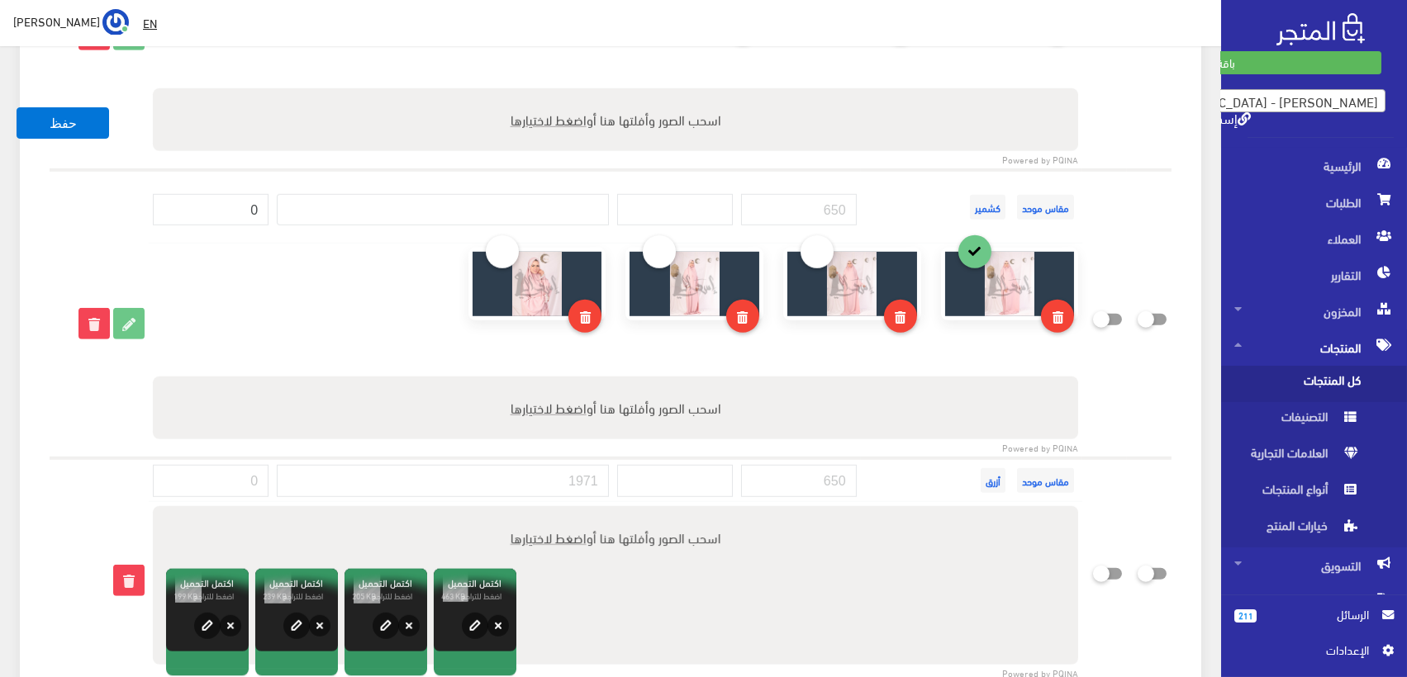
scroll to position [2339, 0]
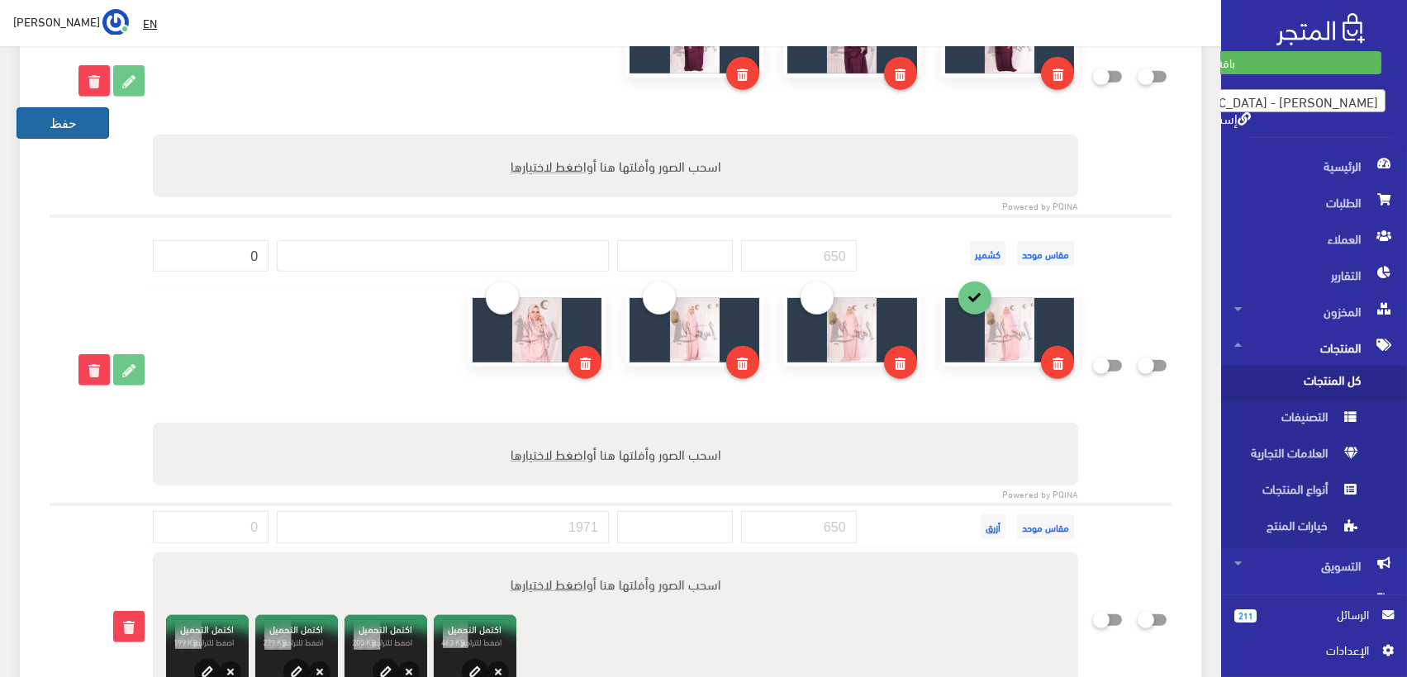
click at [69, 123] on button "حفظ" at bounding box center [63, 122] width 93 height 31
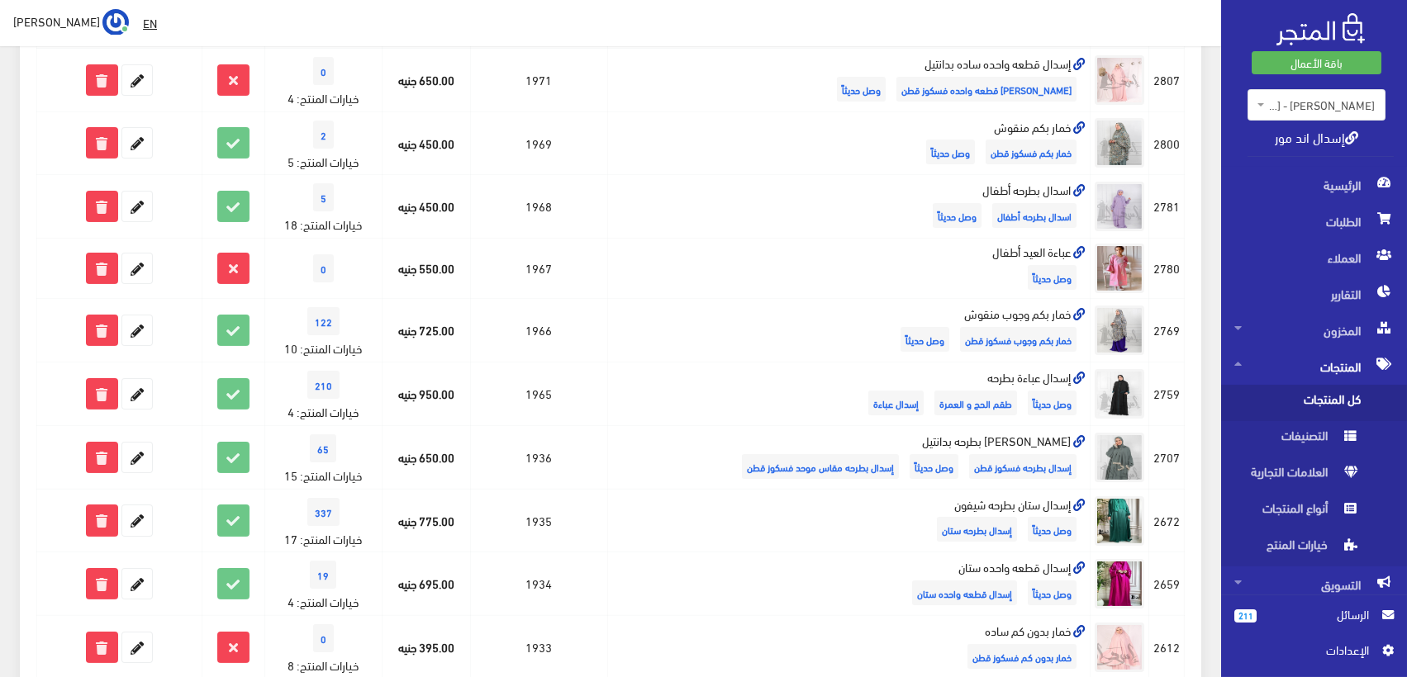
scroll to position [1161, 0]
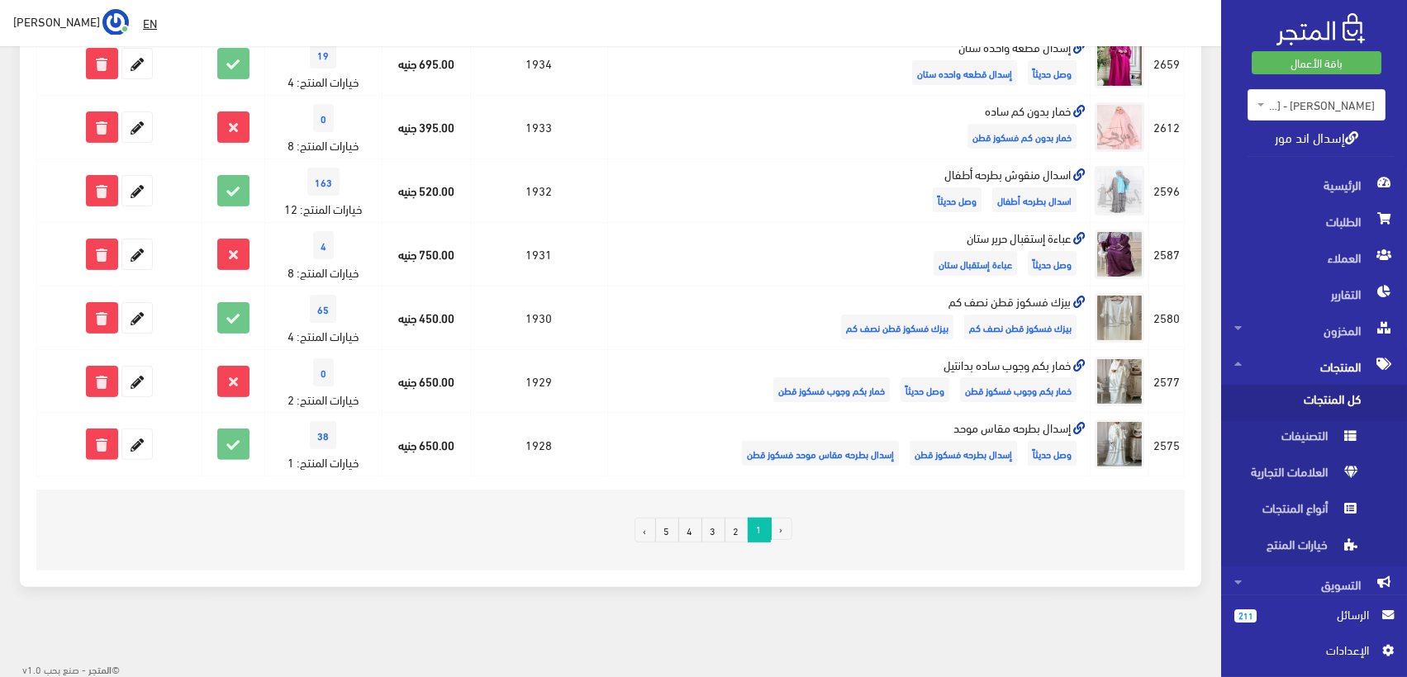
click at [710, 528] on link "3" at bounding box center [713, 530] width 24 height 25
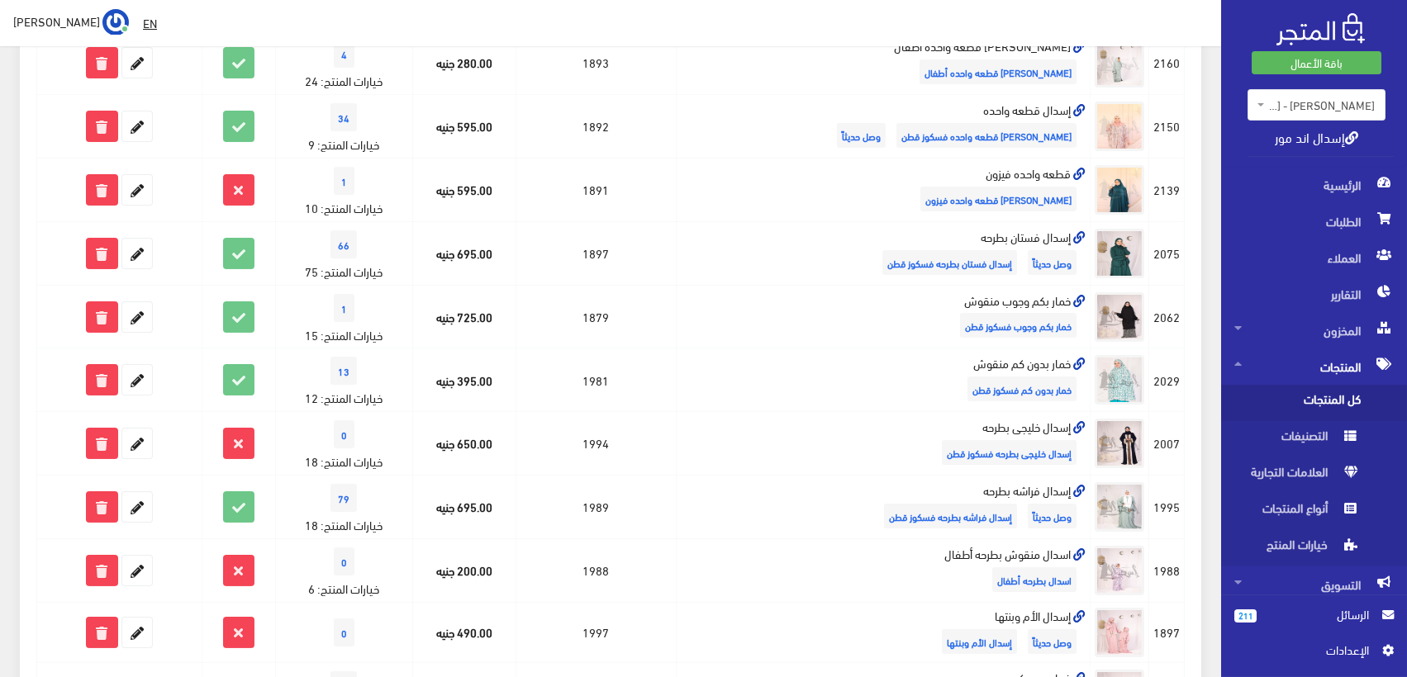
scroll to position [452, 0]
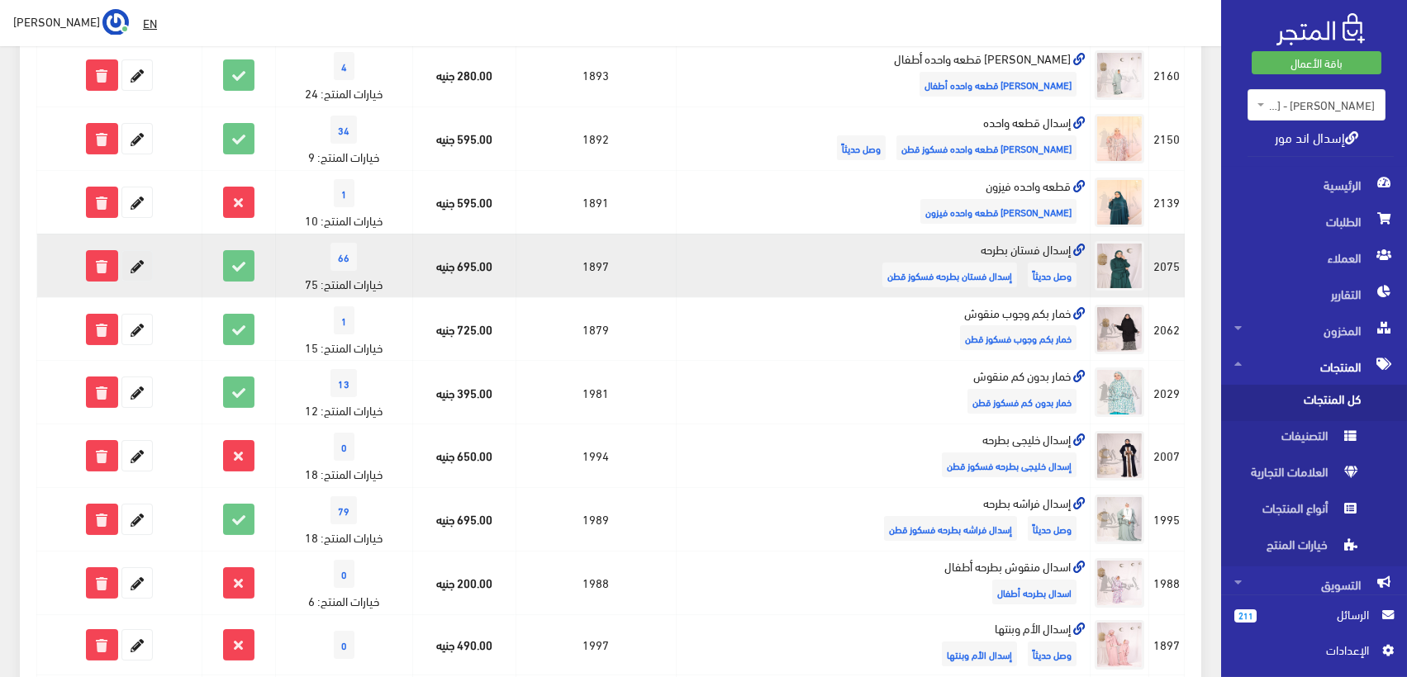
click at [141, 258] on icon at bounding box center [137, 266] width 30 height 30
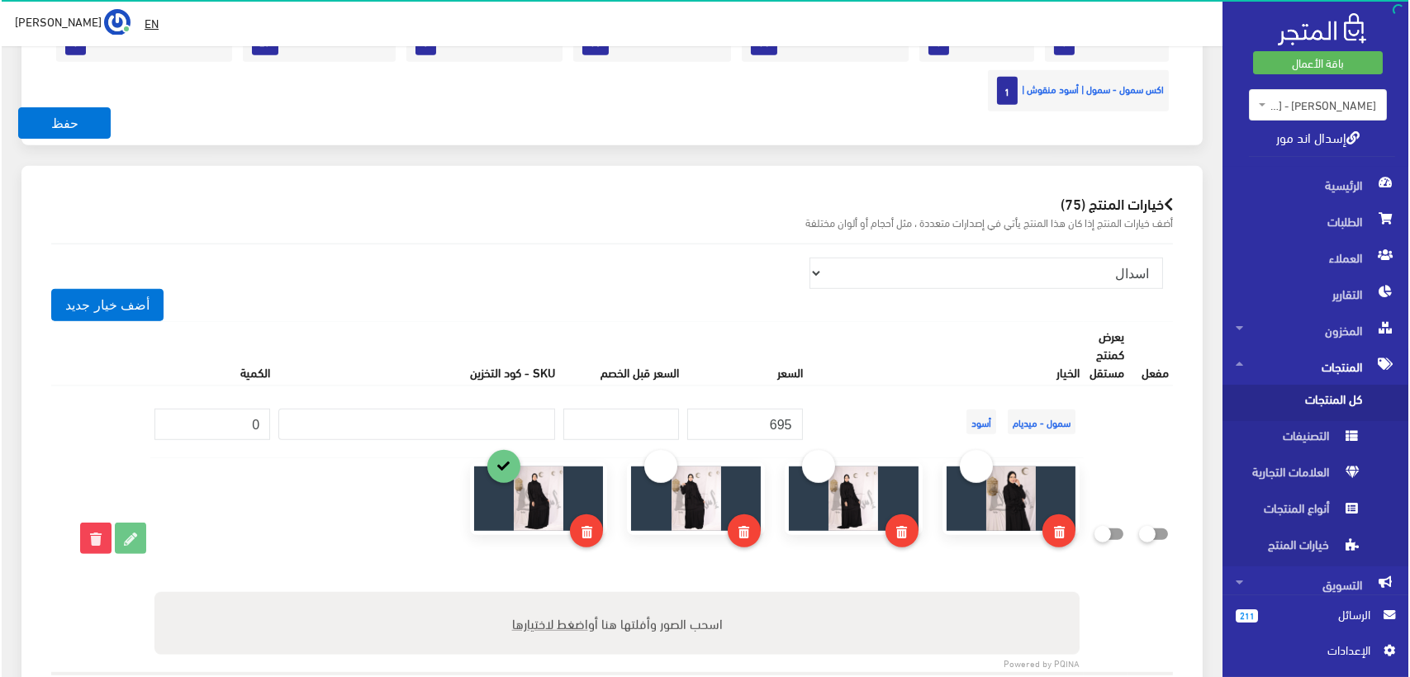
scroll to position [2295, 0]
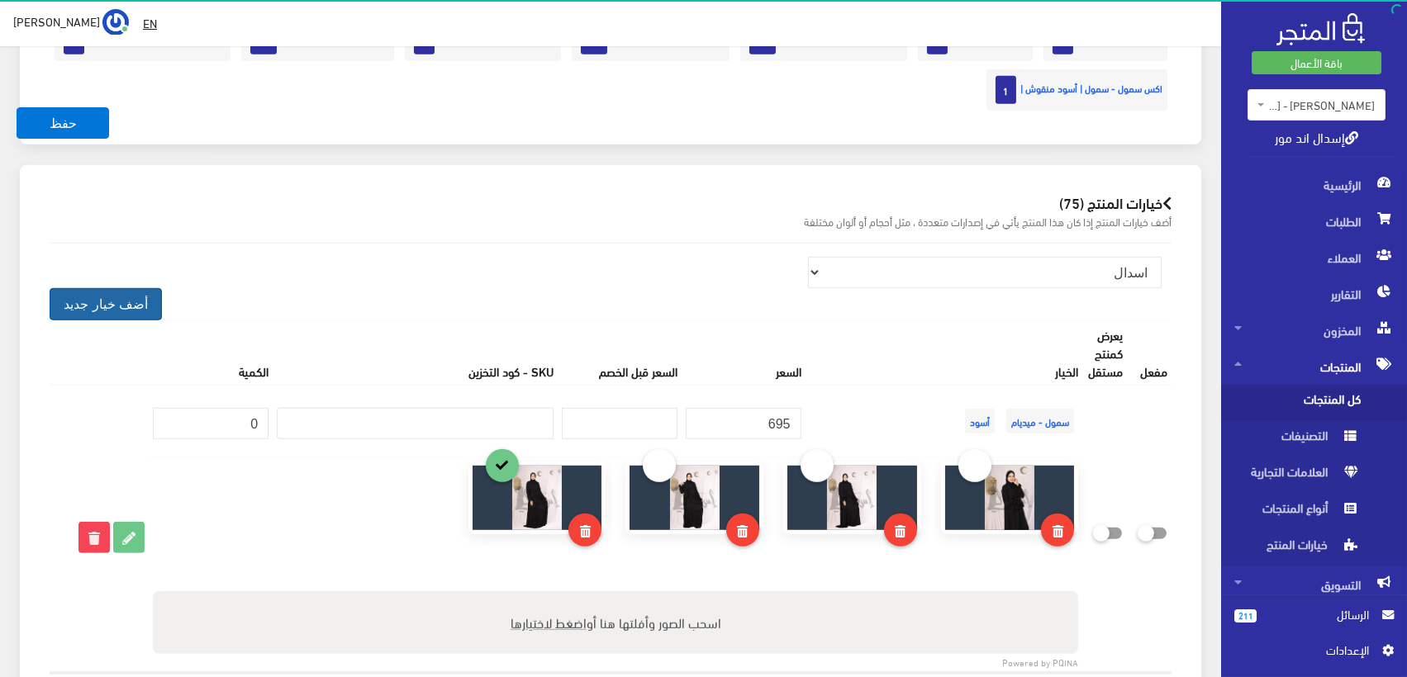
click at [121, 299] on button "أضف خيار جديد" at bounding box center [106, 303] width 112 height 31
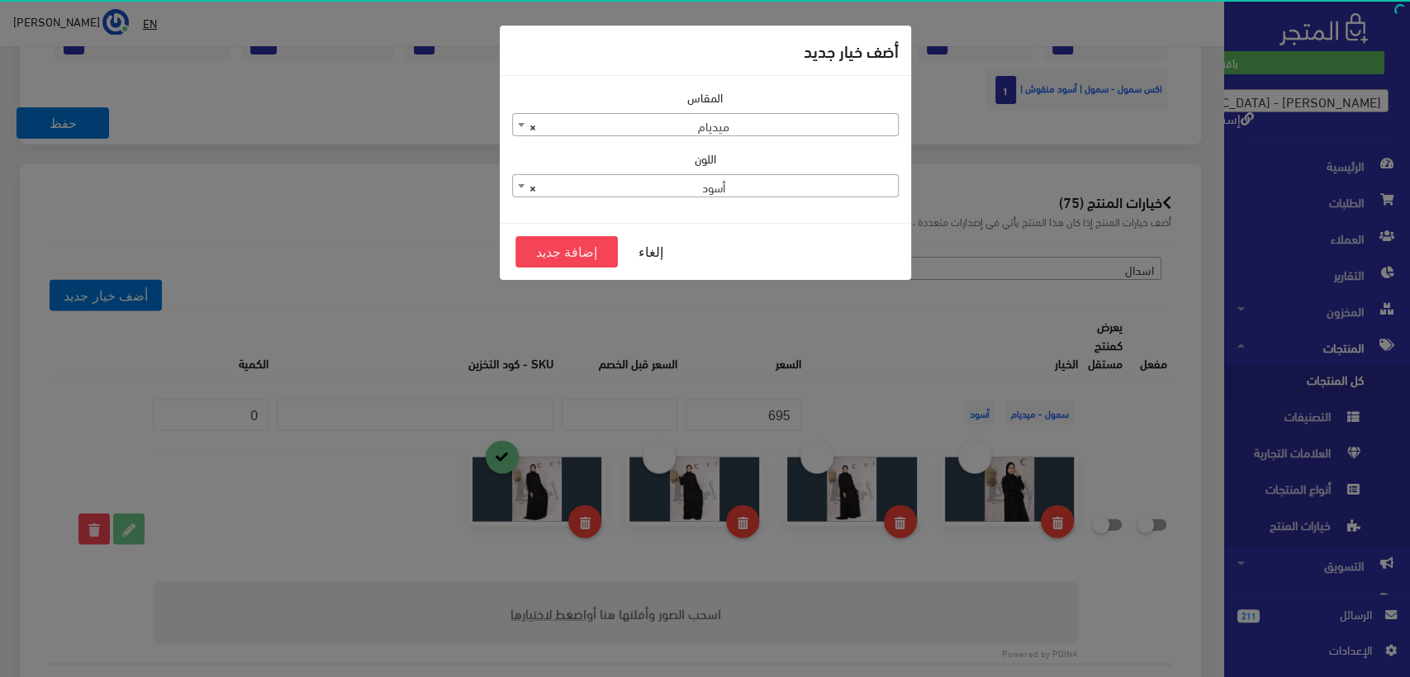
click at [780, 121] on span "× ميديام" at bounding box center [705, 125] width 385 height 23
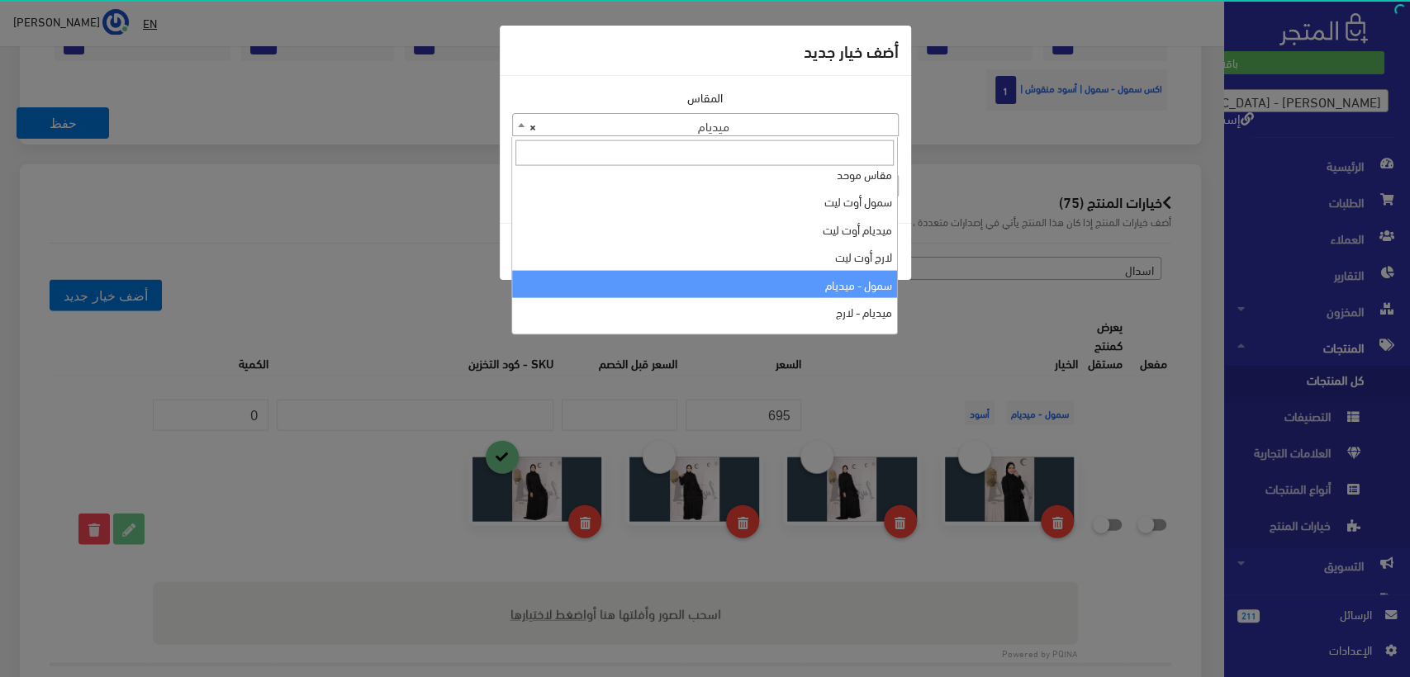
scroll to position [110, 0]
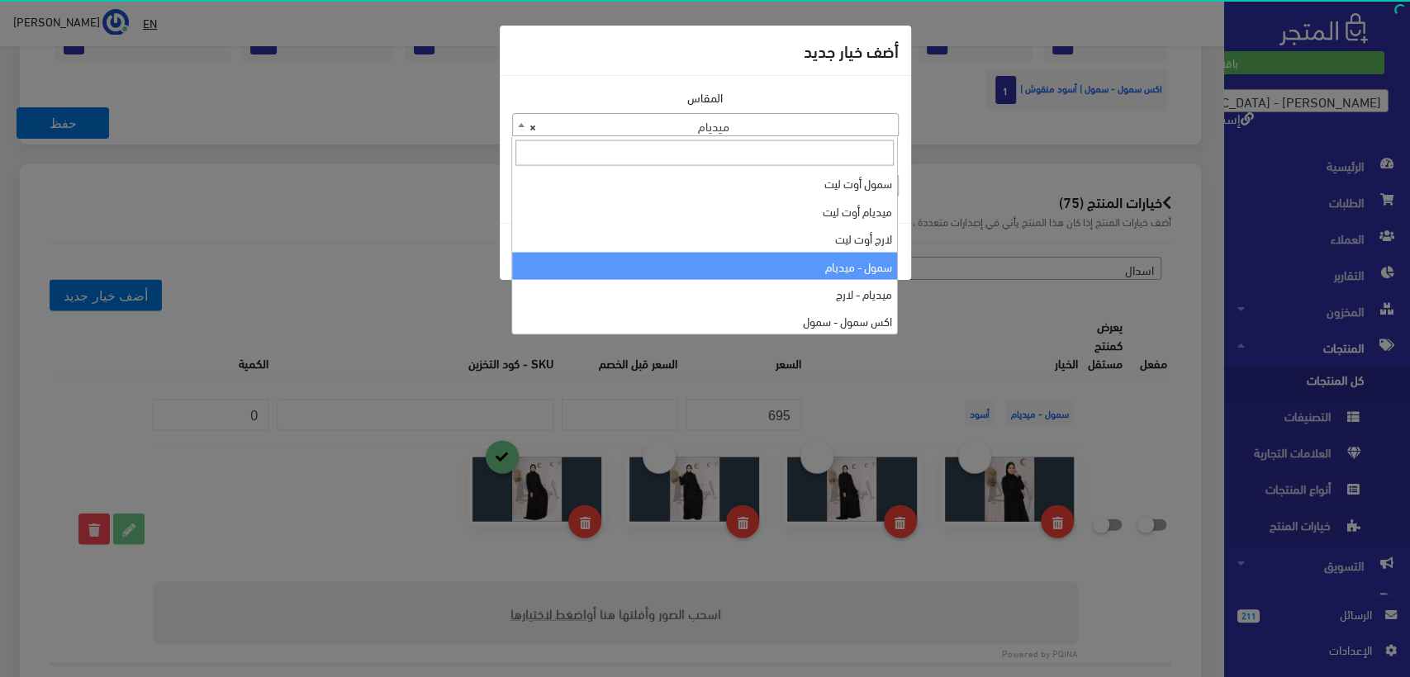
select select "148"
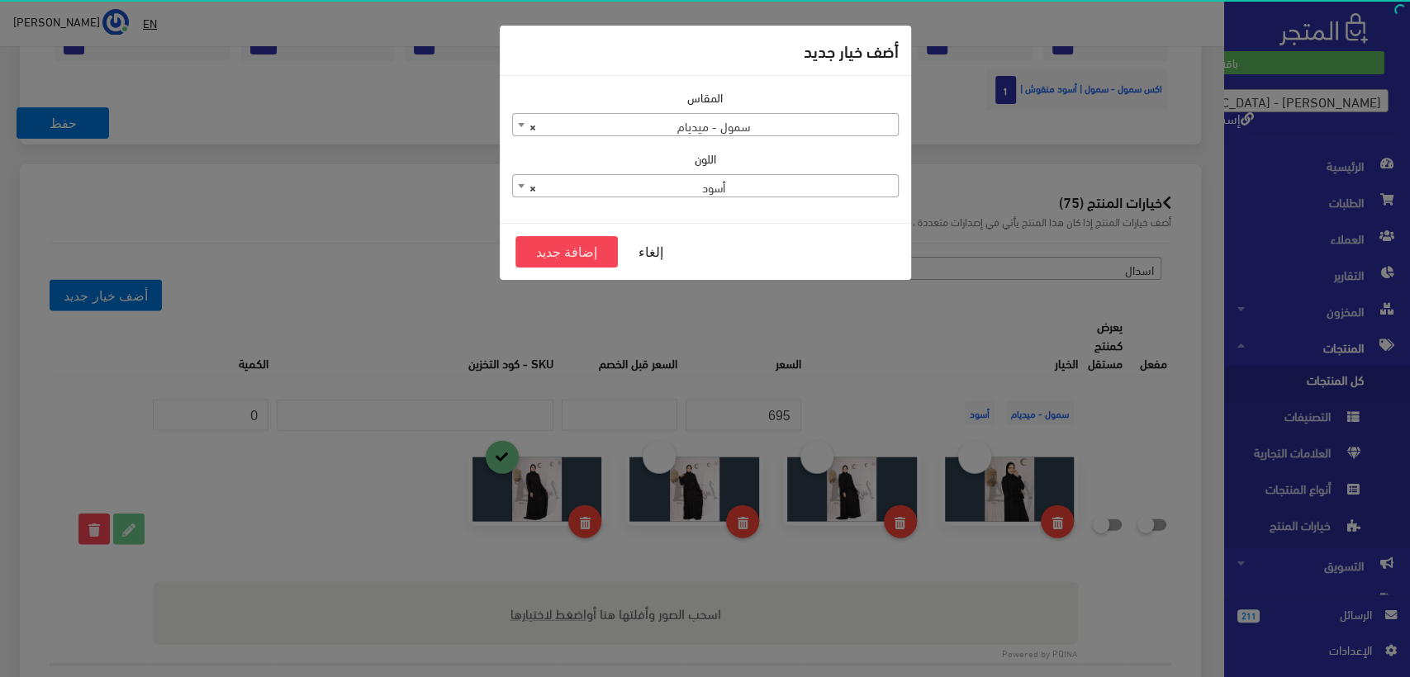
click at [760, 186] on span "× أسود" at bounding box center [705, 186] width 385 height 23
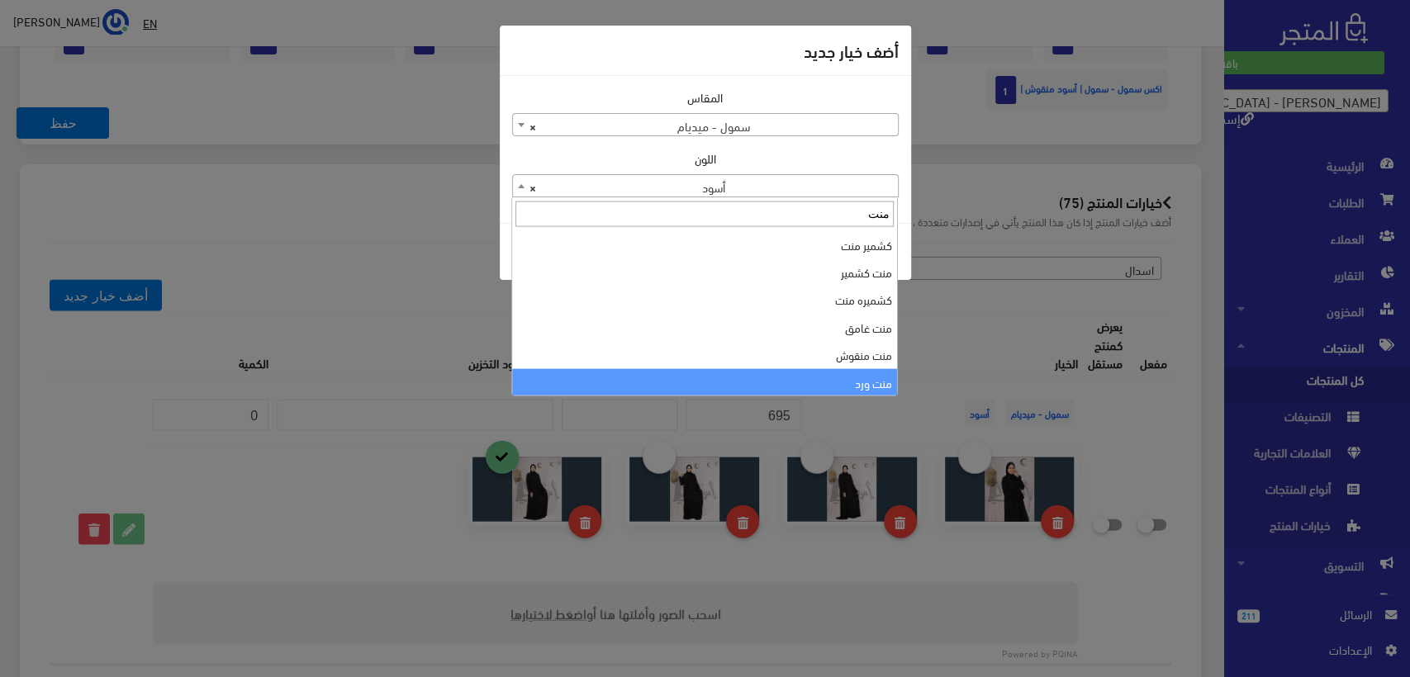
type input "منت"
select select "204"
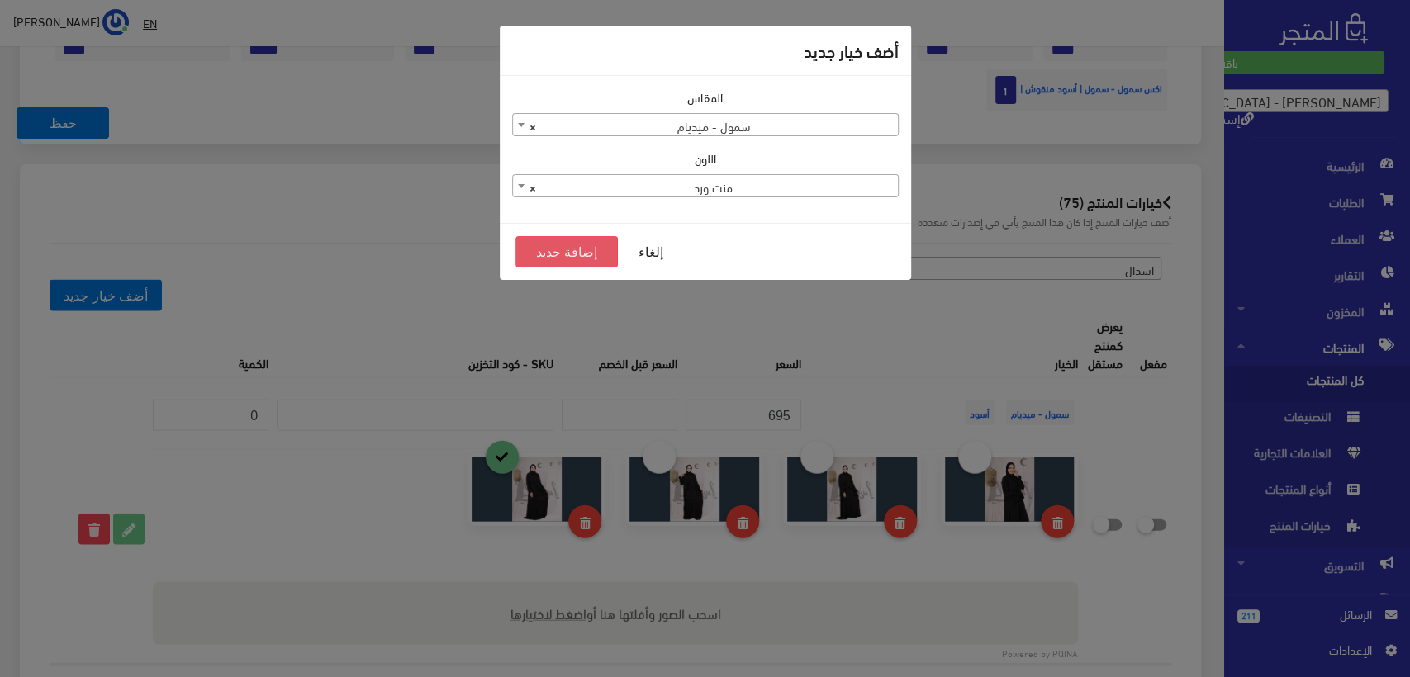
click at [565, 250] on button "إضافة جديد" at bounding box center [566, 251] width 103 height 31
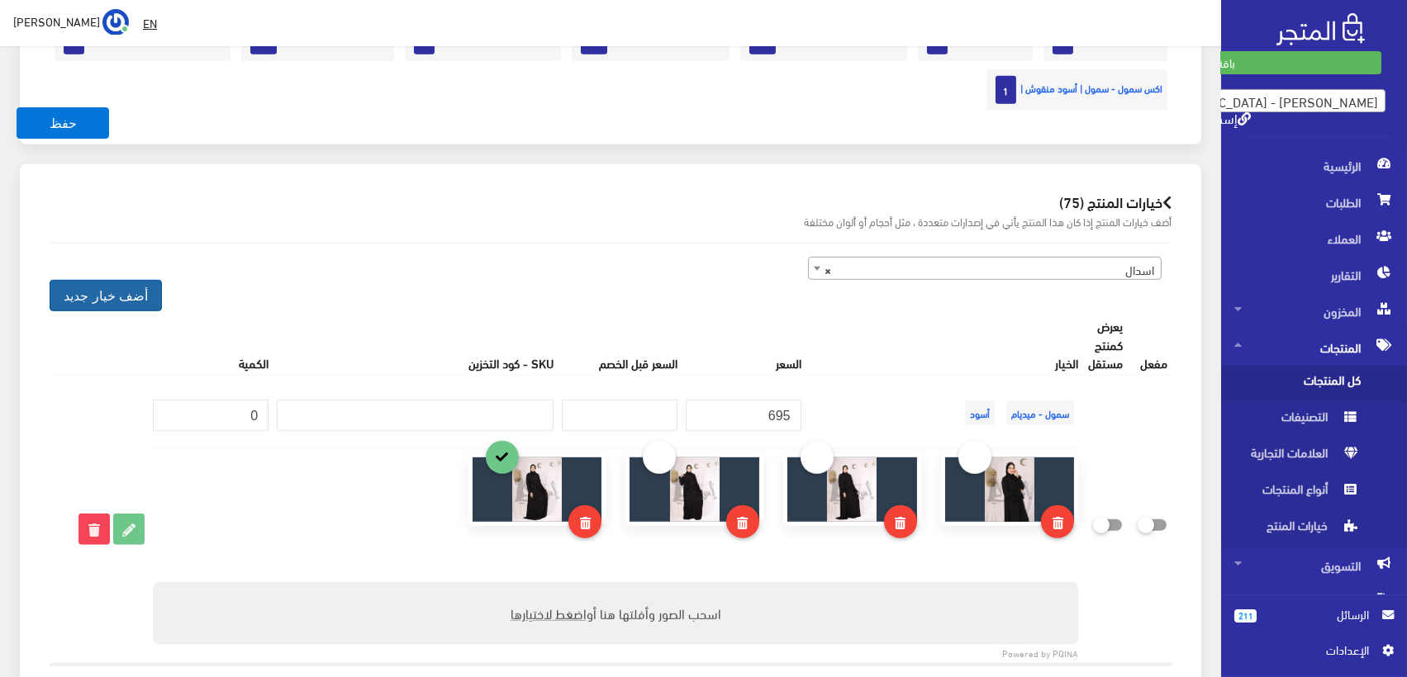
click at [93, 291] on button "أضف خيار جديد" at bounding box center [106, 295] width 112 height 31
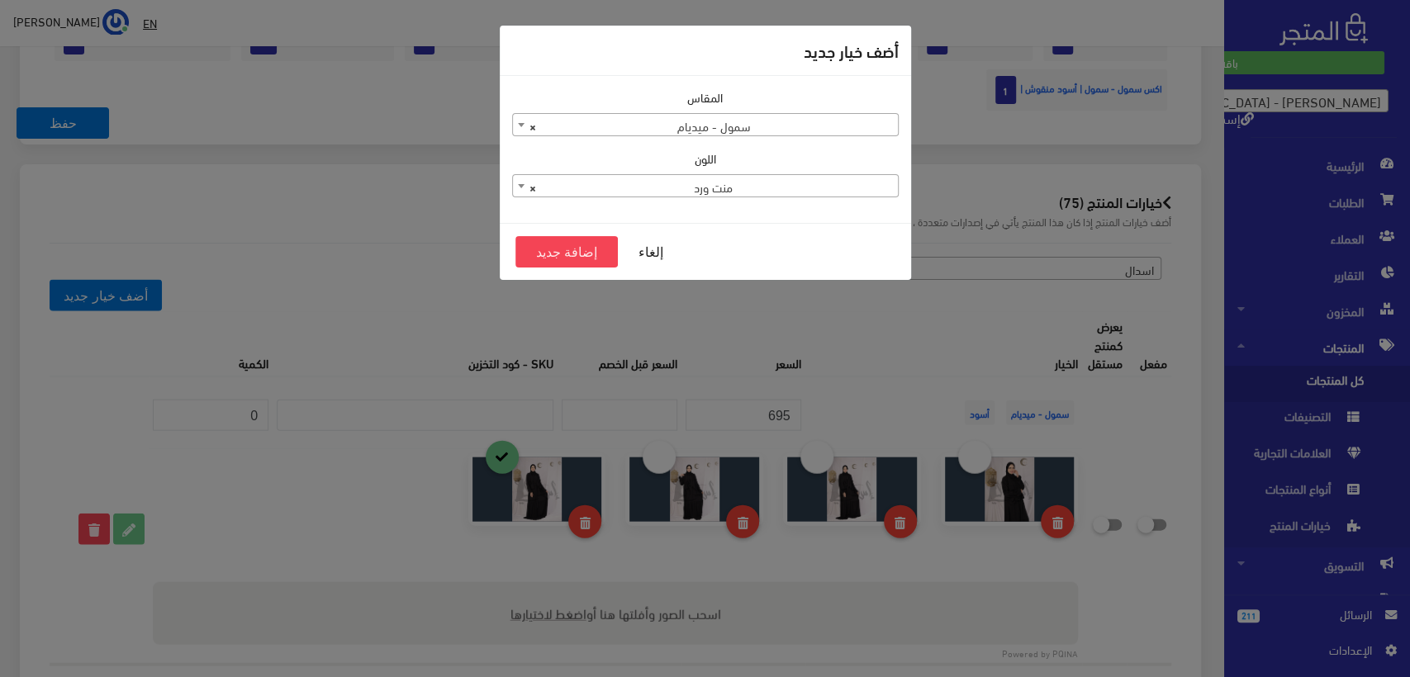
click at [778, 114] on span "× سمول - ميديام" at bounding box center [705, 125] width 385 height 23
click at [563, 243] on button "إضافة جديد" at bounding box center [566, 251] width 103 height 31
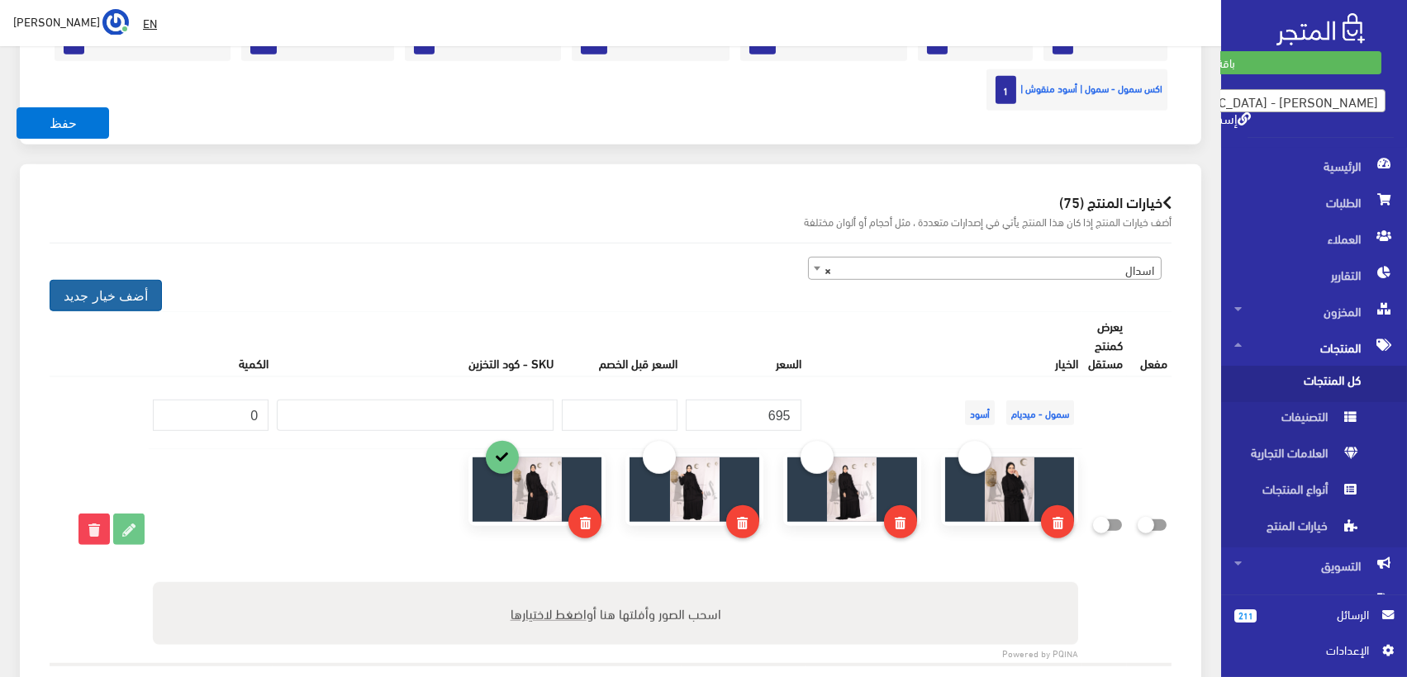
click at [102, 293] on button "أضف خيار جديد" at bounding box center [106, 295] width 112 height 31
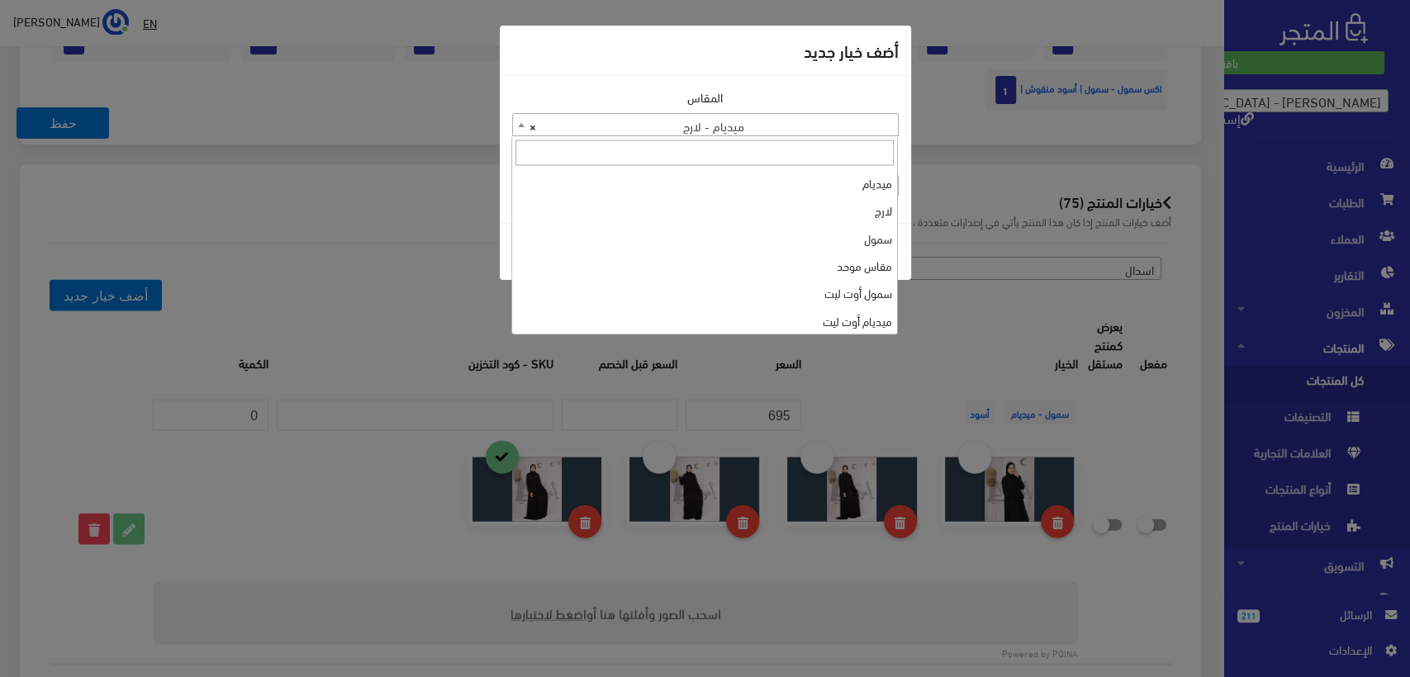
drag, startPoint x: 760, startPoint y: 143, endPoint x: 802, endPoint y: 121, distance: 47.7
click at [802, 121] on span "× ميديام - لارج" at bounding box center [705, 125] width 385 height 23
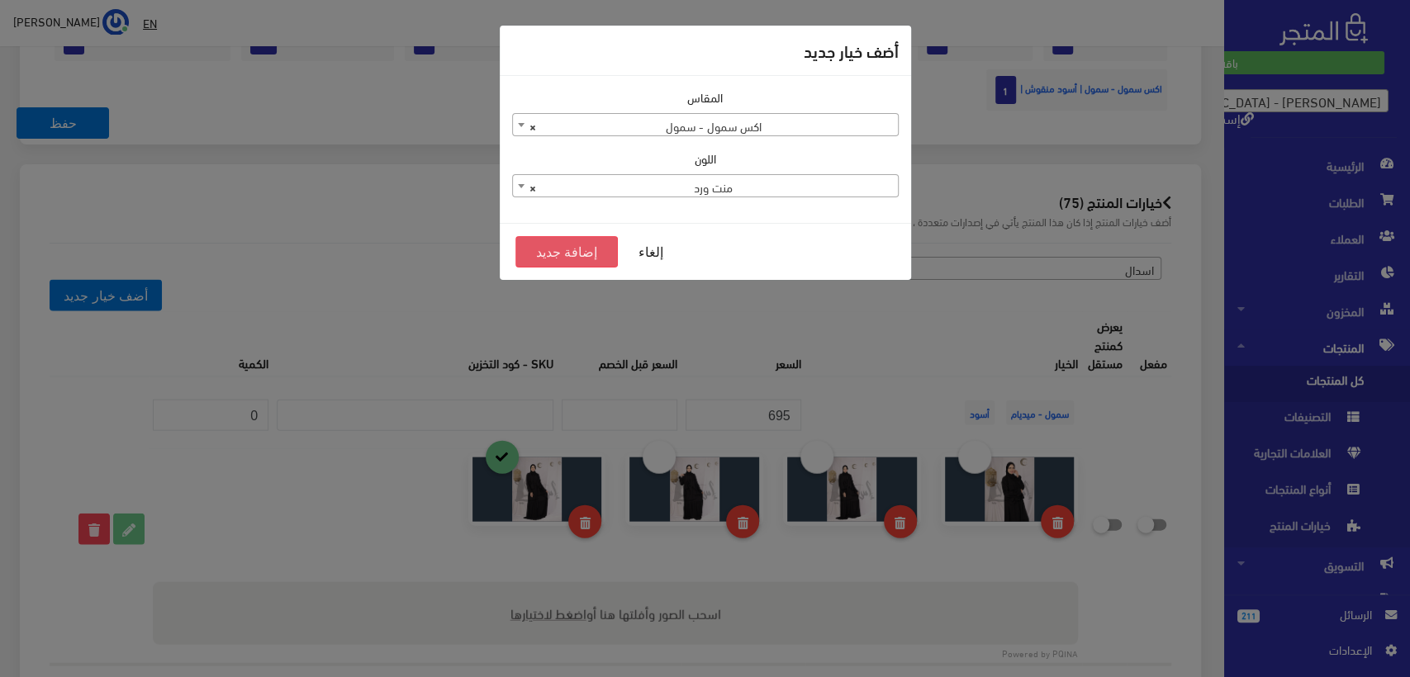
click at [575, 250] on button "إضافة جديد" at bounding box center [566, 251] width 103 height 31
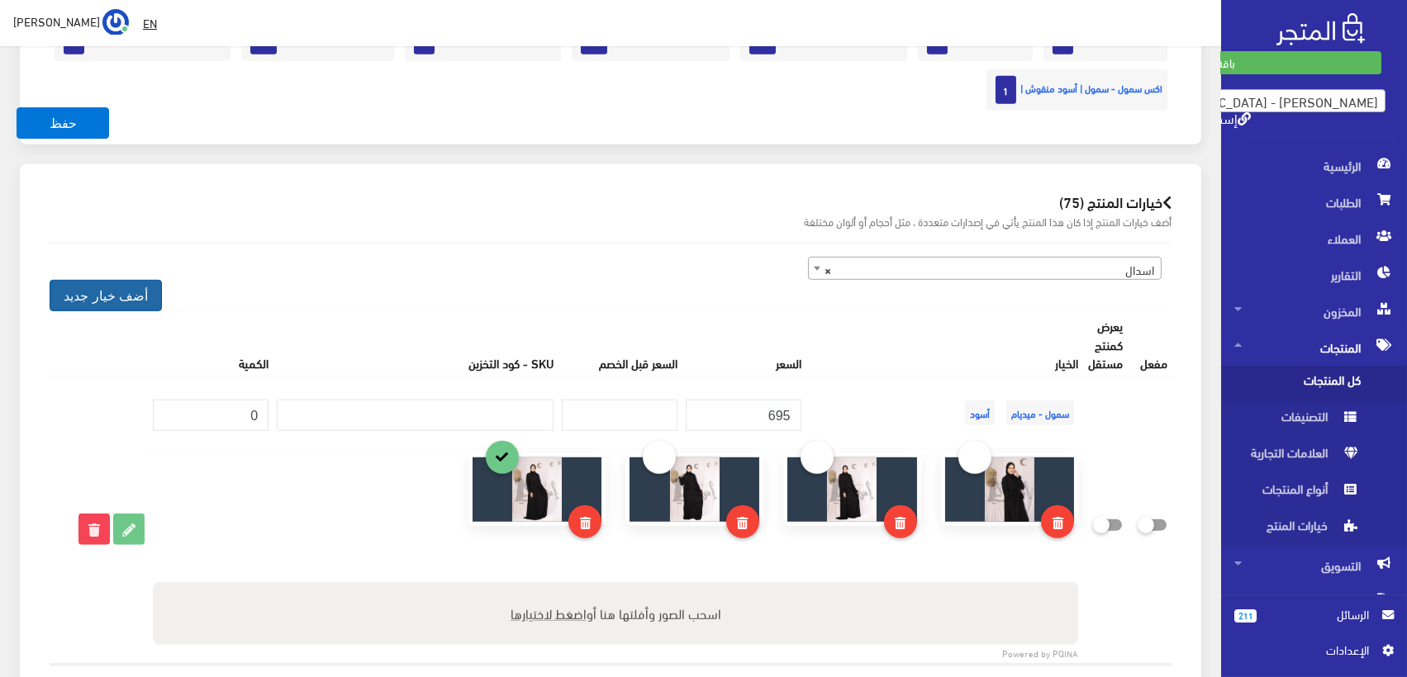
click at [128, 291] on button "أضف خيار جديد" at bounding box center [106, 295] width 112 height 31
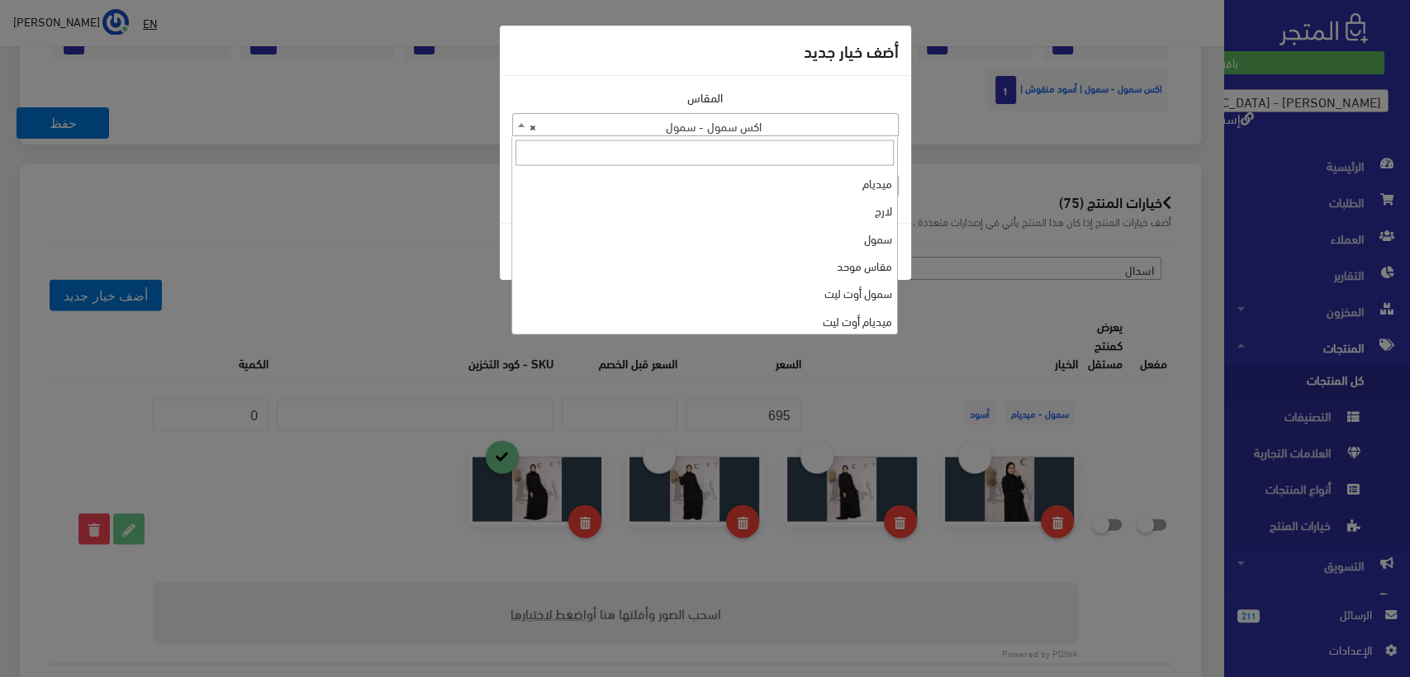
click at [790, 116] on span "× اكس سمول - سمول" at bounding box center [705, 125] width 385 height 23
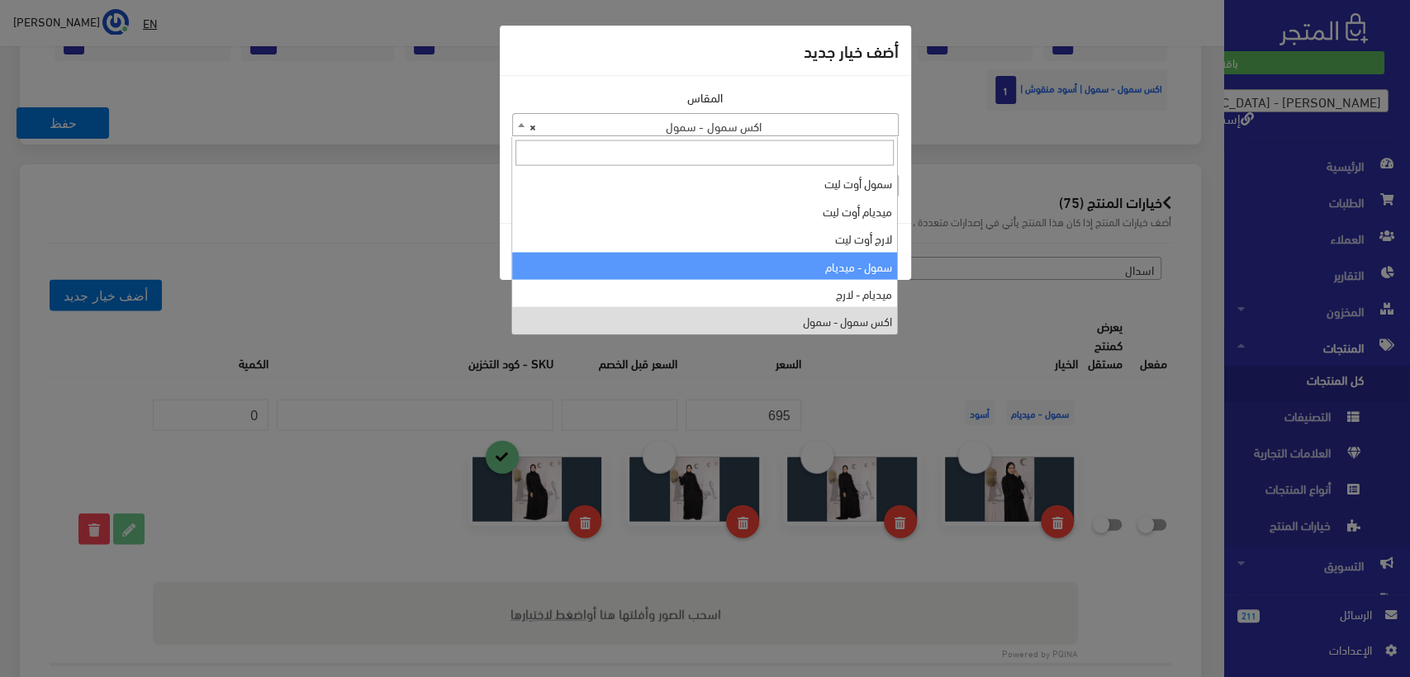
select select "148"
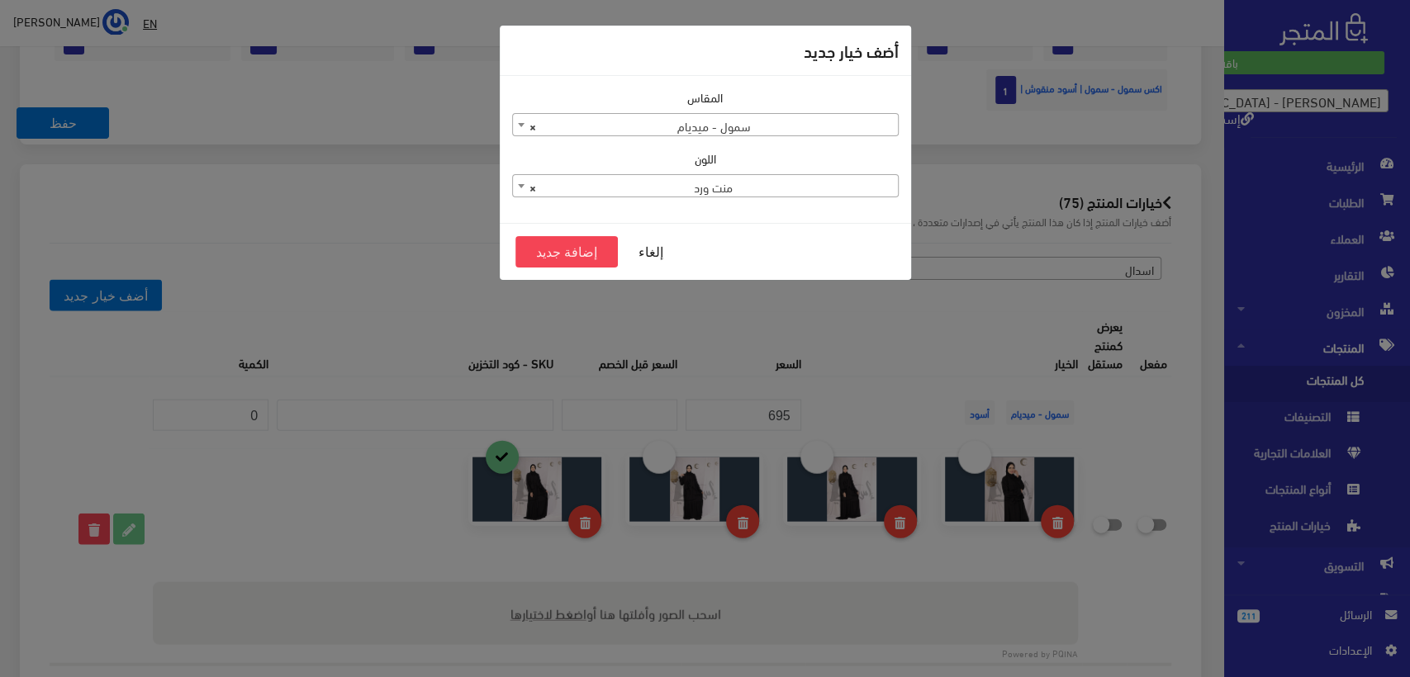
click at [721, 190] on span "× منت ورد" at bounding box center [705, 186] width 385 height 23
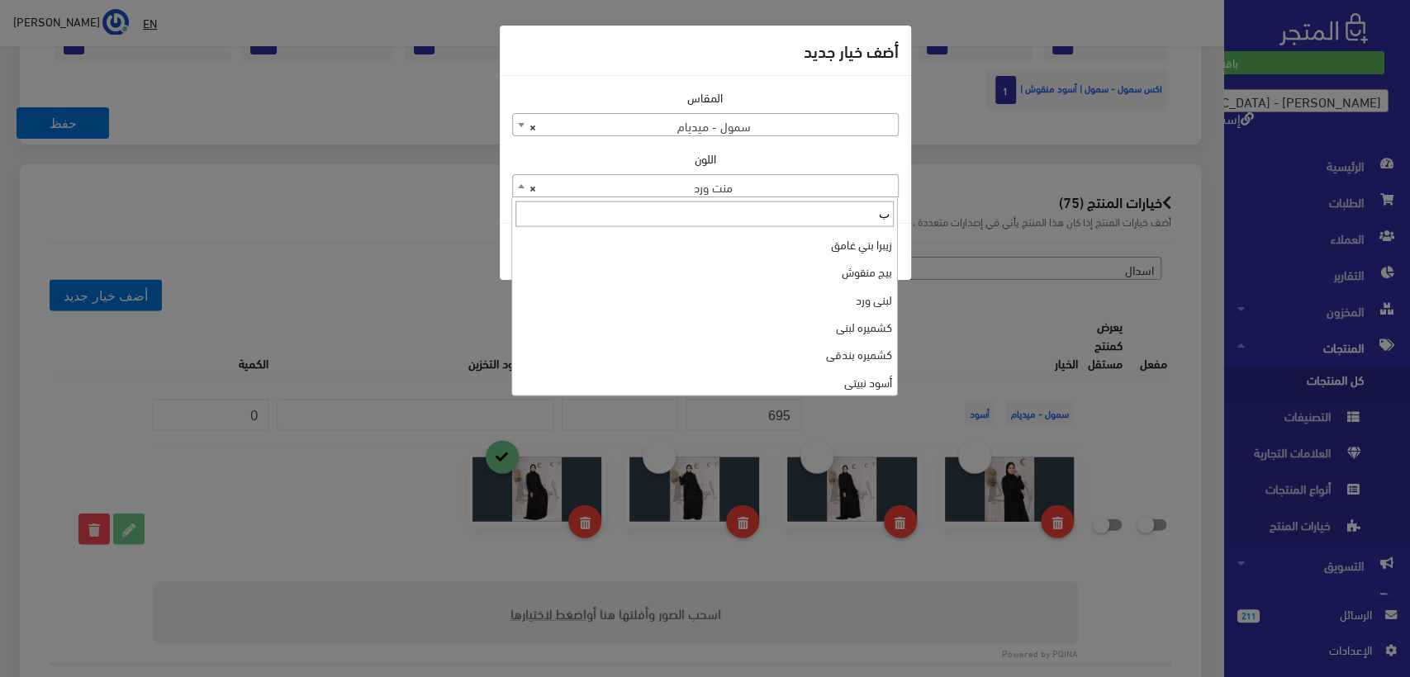
scroll to position [0, 0]
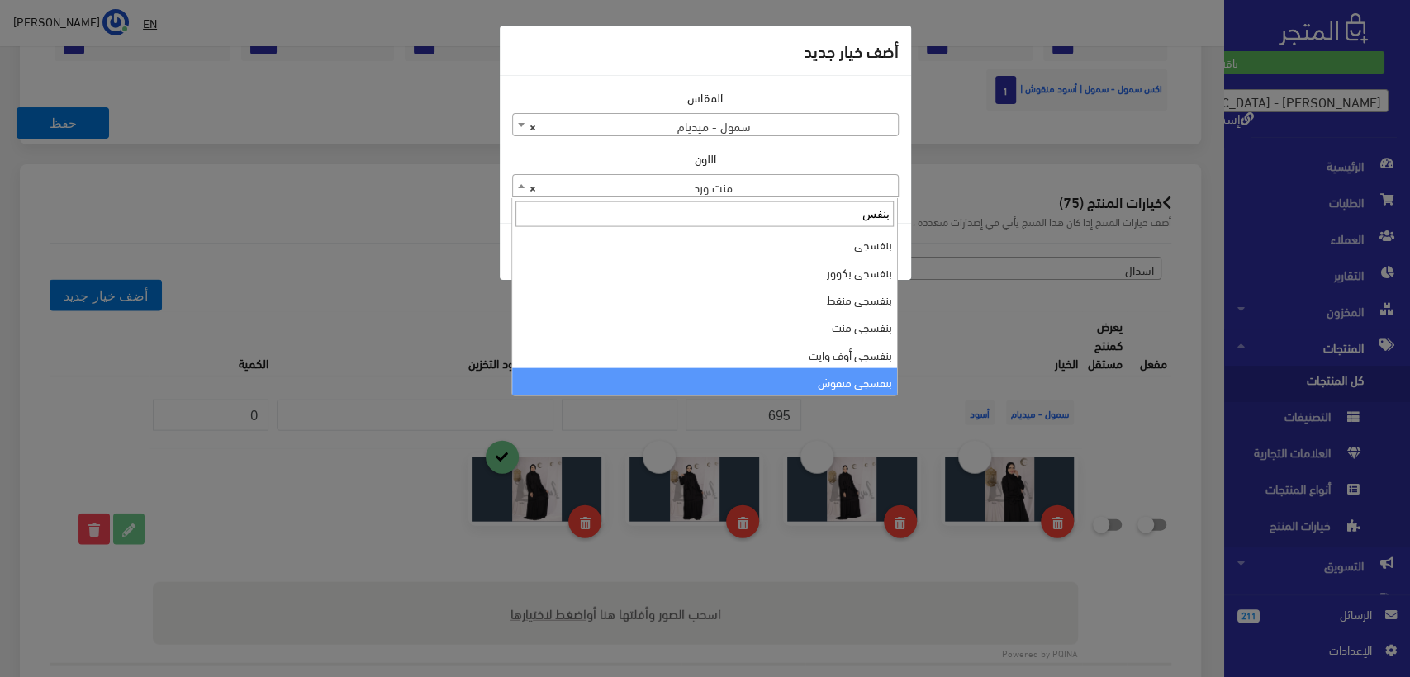
type input "بنفس"
select select "176"
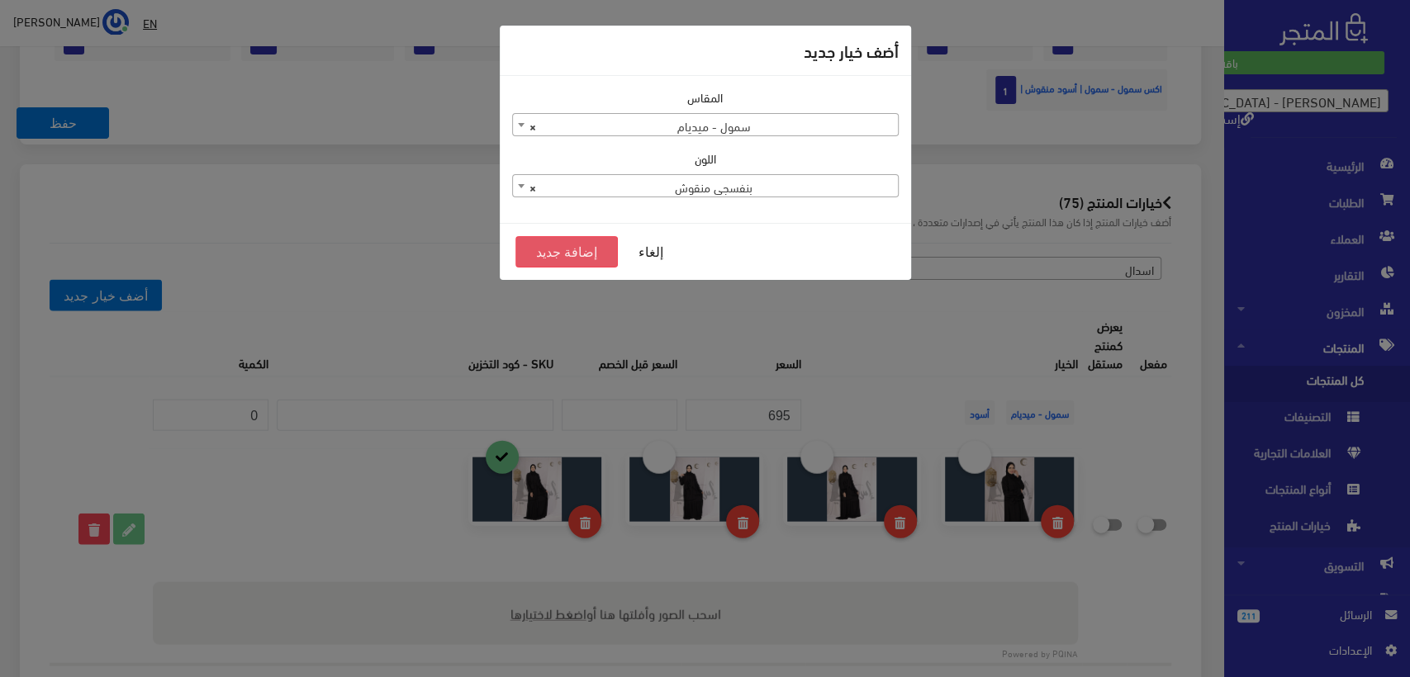
click at [571, 253] on button "إضافة جديد" at bounding box center [566, 251] width 103 height 31
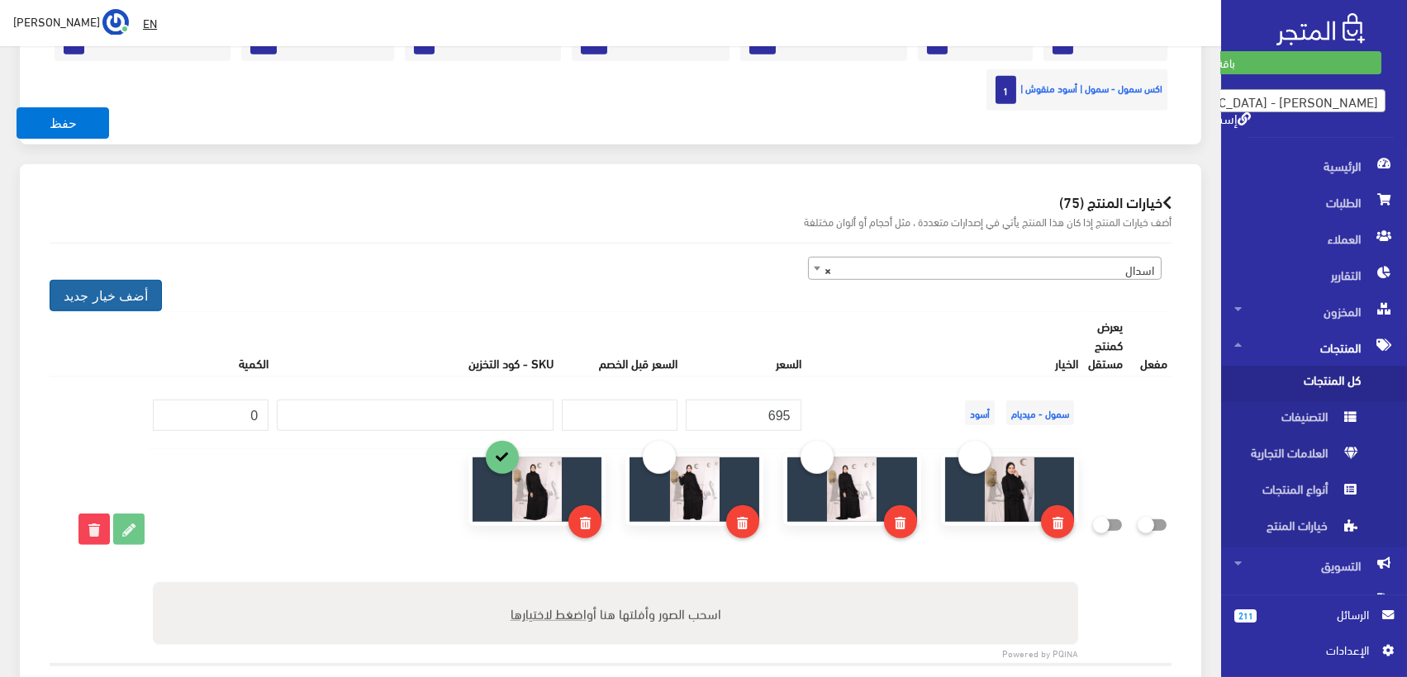
click at [97, 292] on button "أضف خيار جديد" at bounding box center [106, 295] width 112 height 31
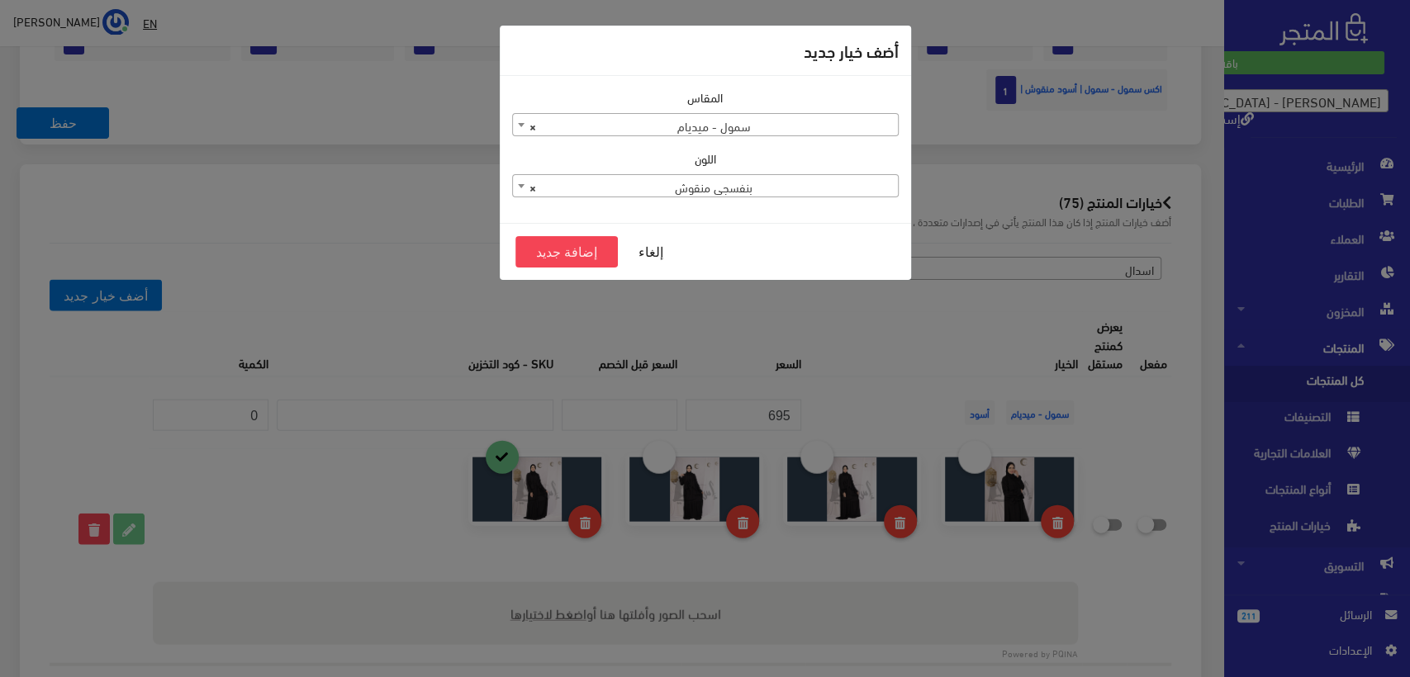
click at [747, 109] on div "المقاس ميديام لارج سمول مقاس موحد سمول أوت ليت ميديام أوت ليت لارج أوت ليت سمول…" at bounding box center [705, 112] width 387 height 48
click at [750, 120] on span "× سمول - ميديام" at bounding box center [705, 125] width 385 height 23
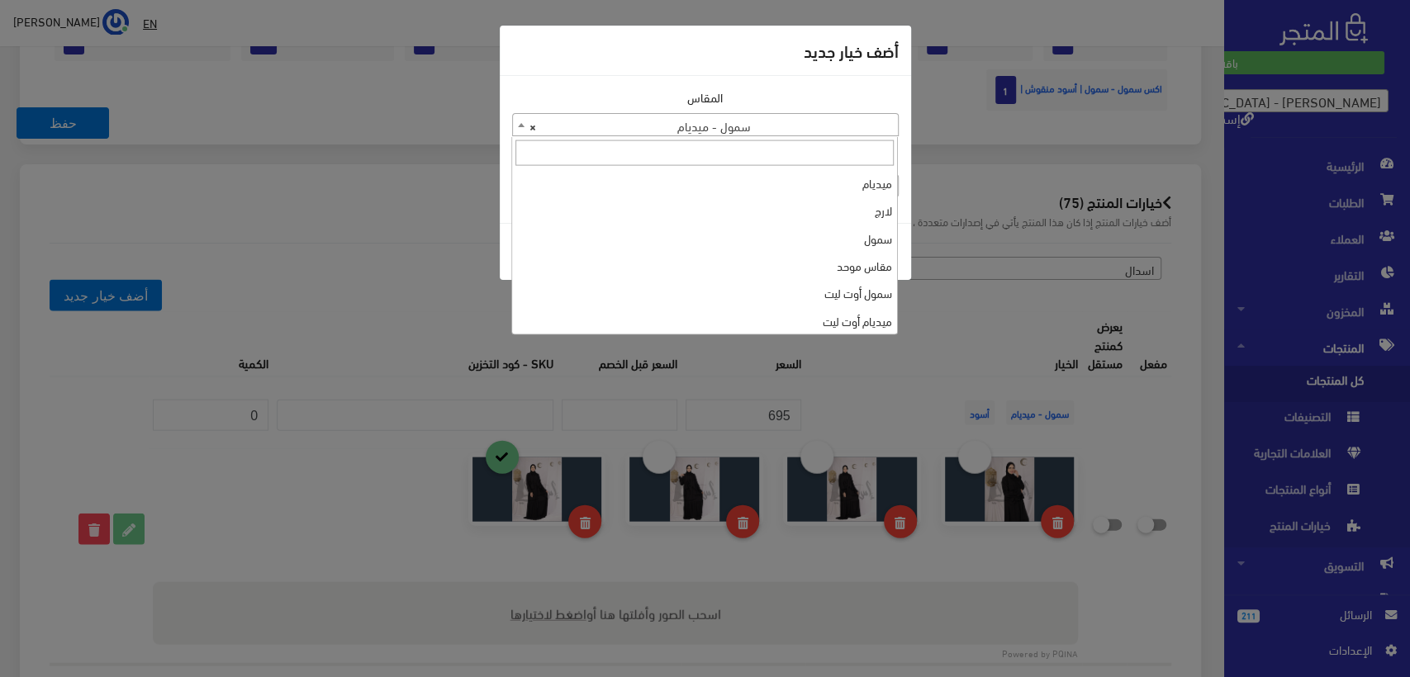
scroll to position [110, 0]
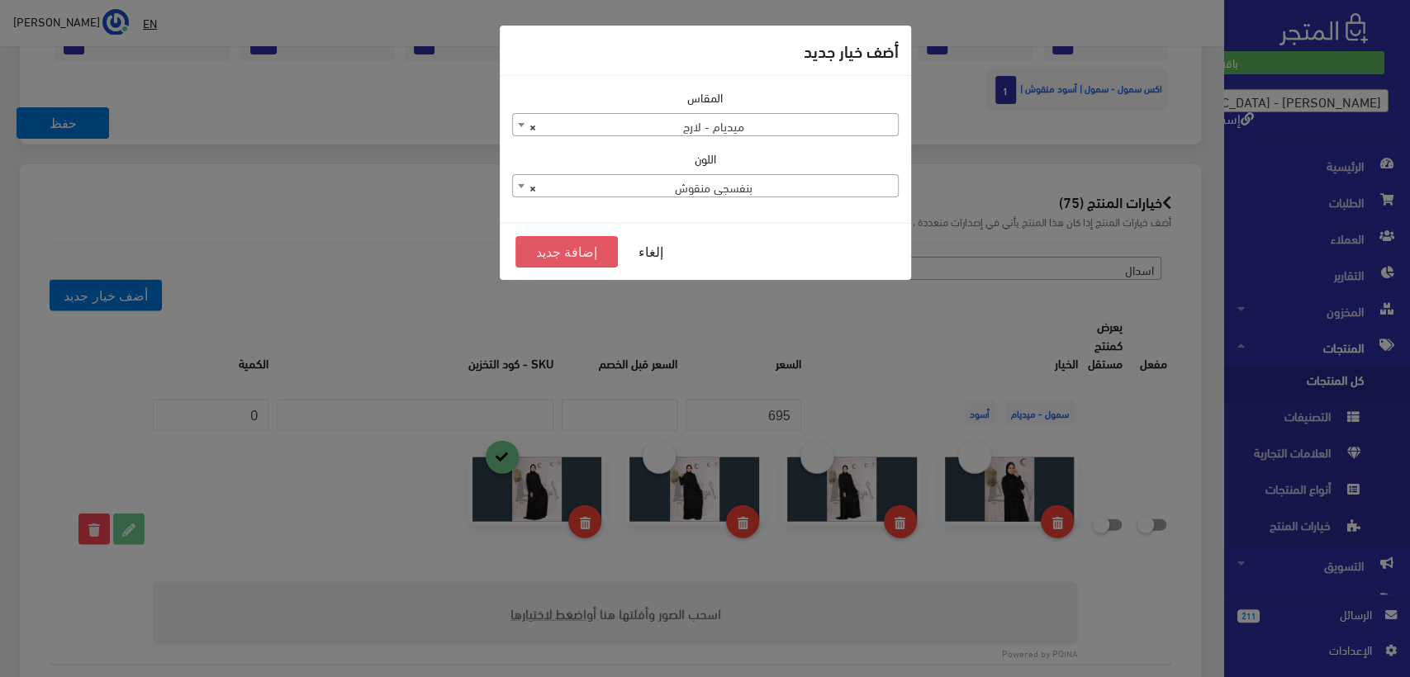
click at [578, 251] on button "إضافة جديد" at bounding box center [566, 251] width 103 height 31
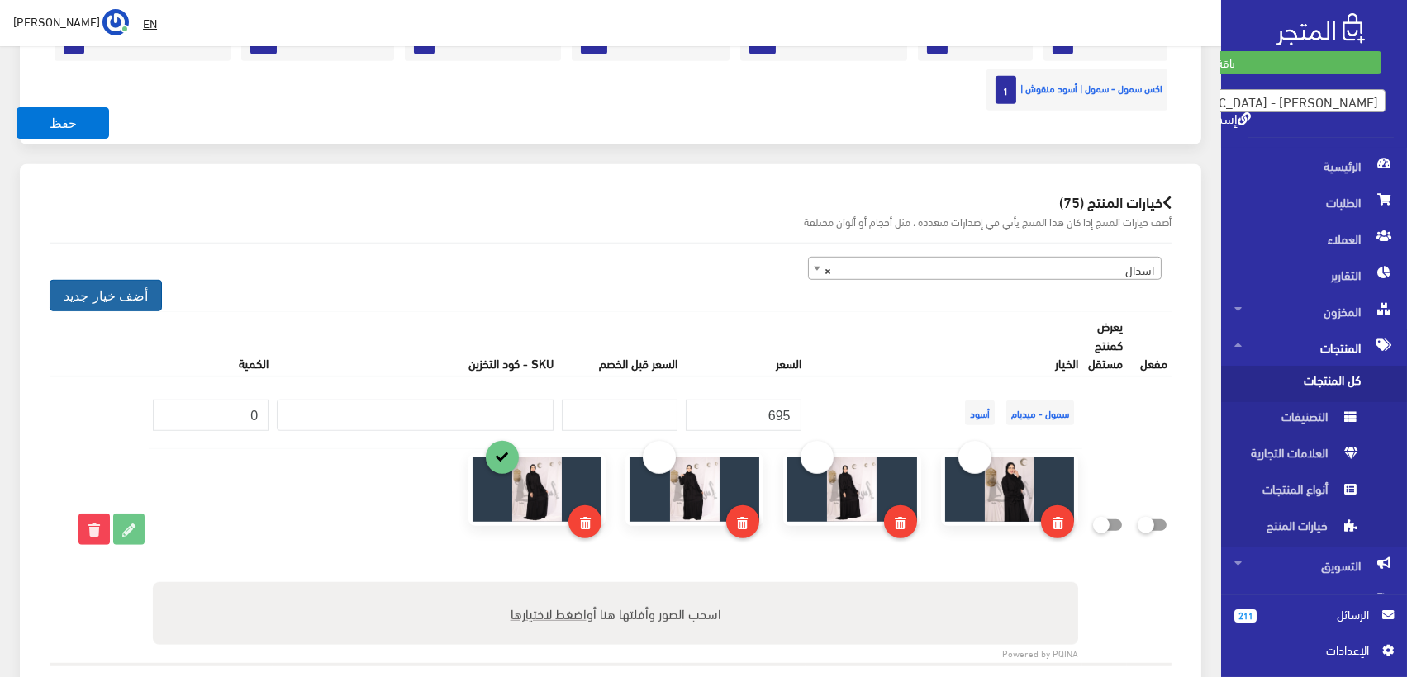
click at [78, 290] on button "أضف خيار جديد" at bounding box center [106, 295] width 112 height 31
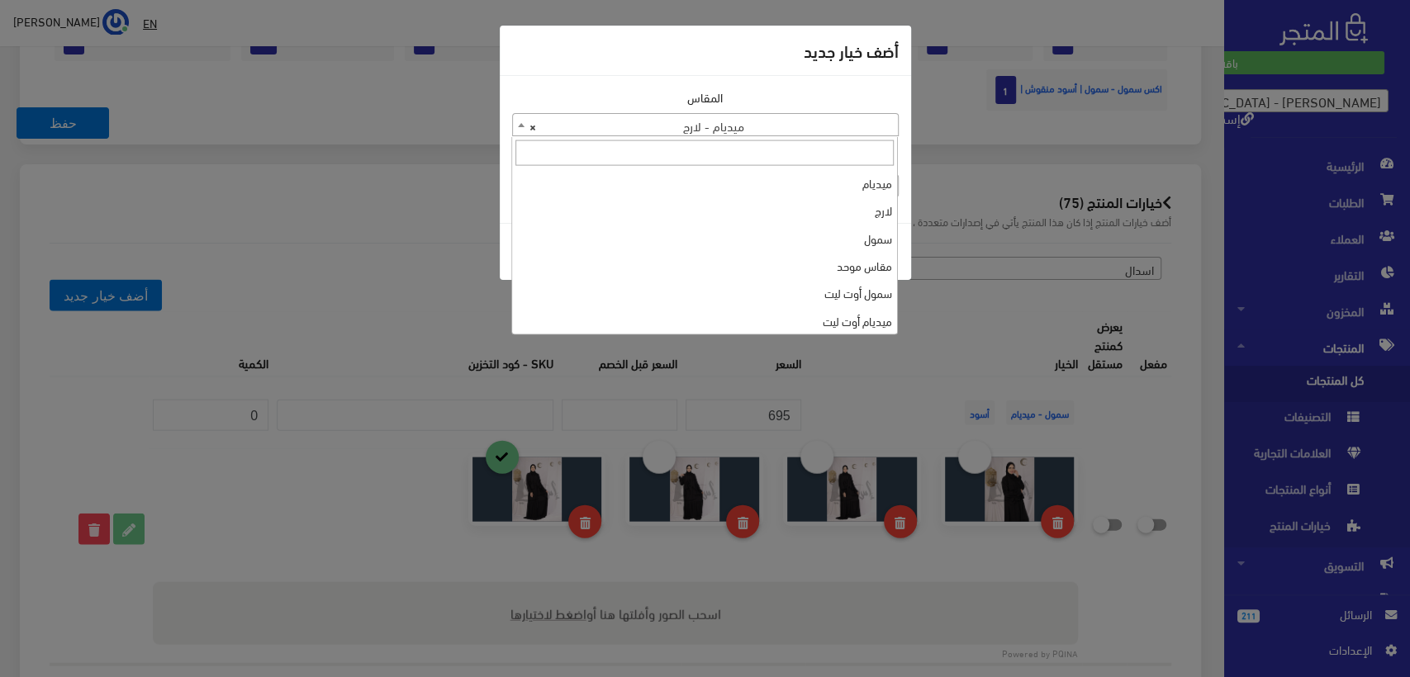
click at [707, 129] on span "× ميديام - لارج" at bounding box center [705, 125] width 385 height 23
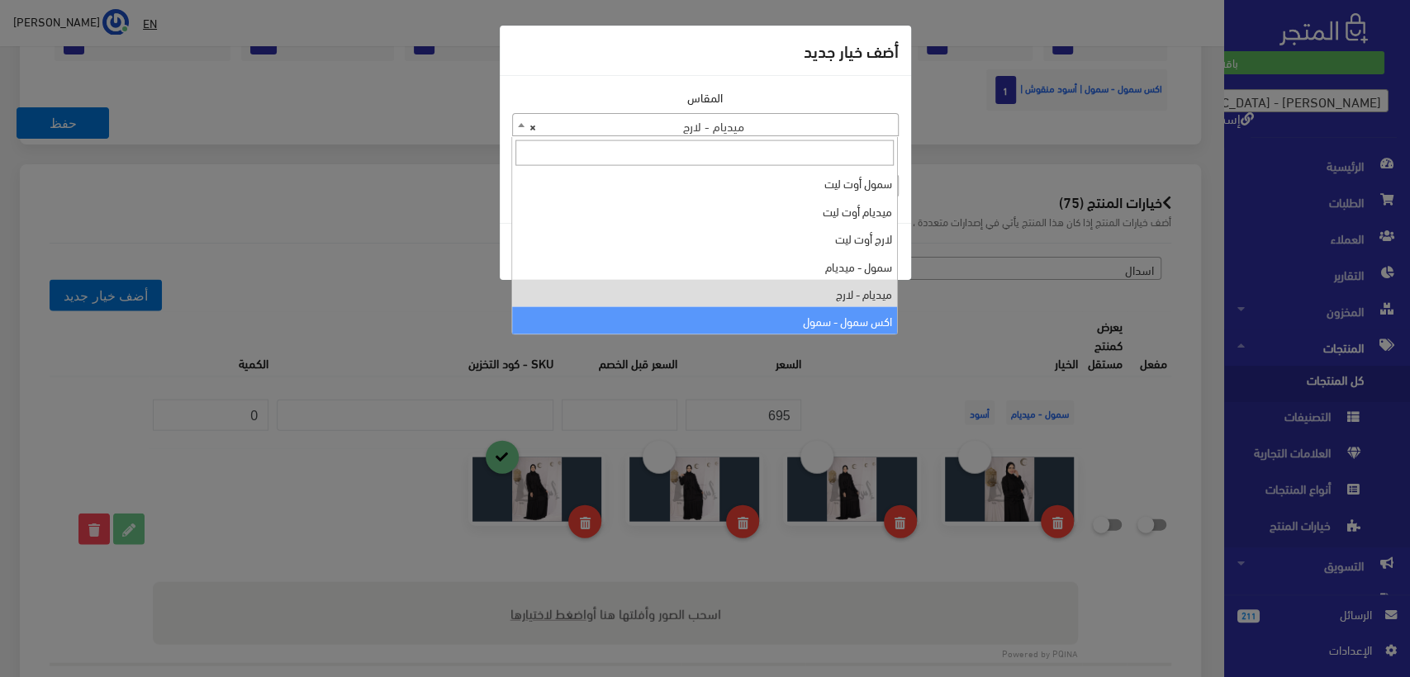
select select "182"
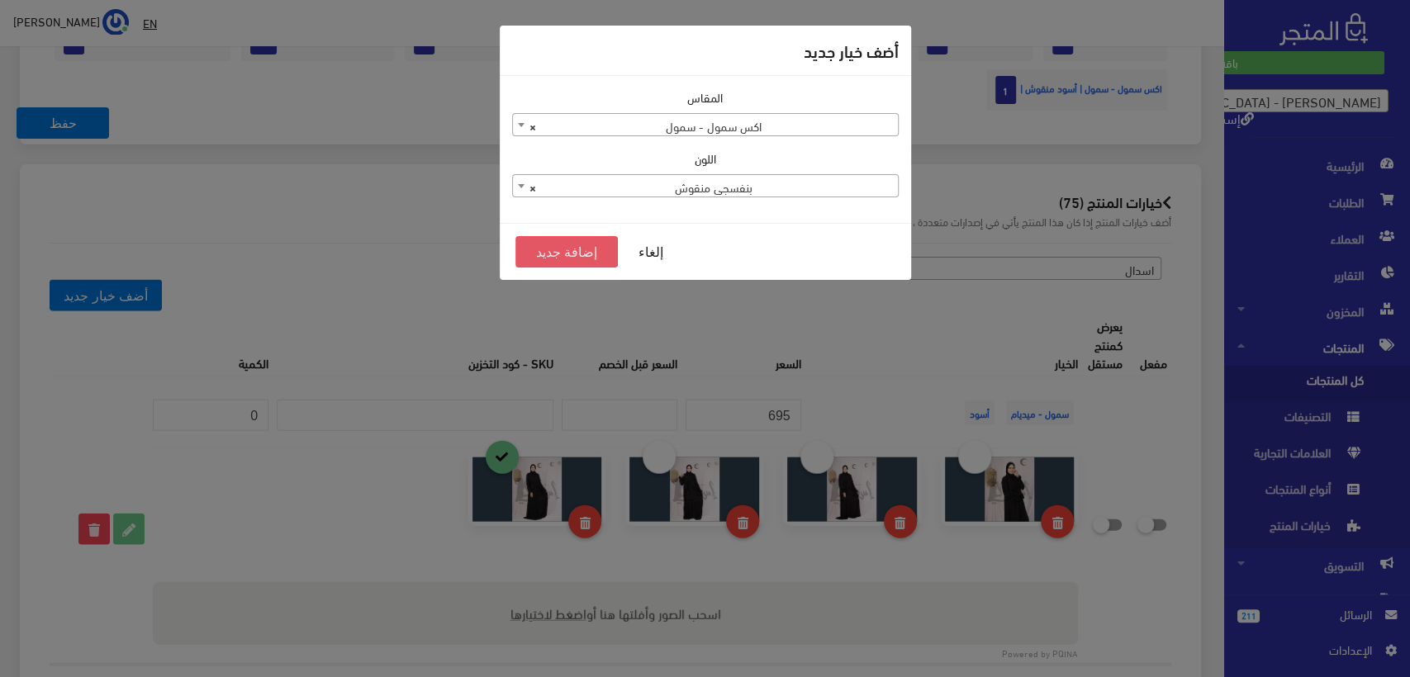
click at [577, 254] on button "إضافة جديد" at bounding box center [566, 251] width 103 height 31
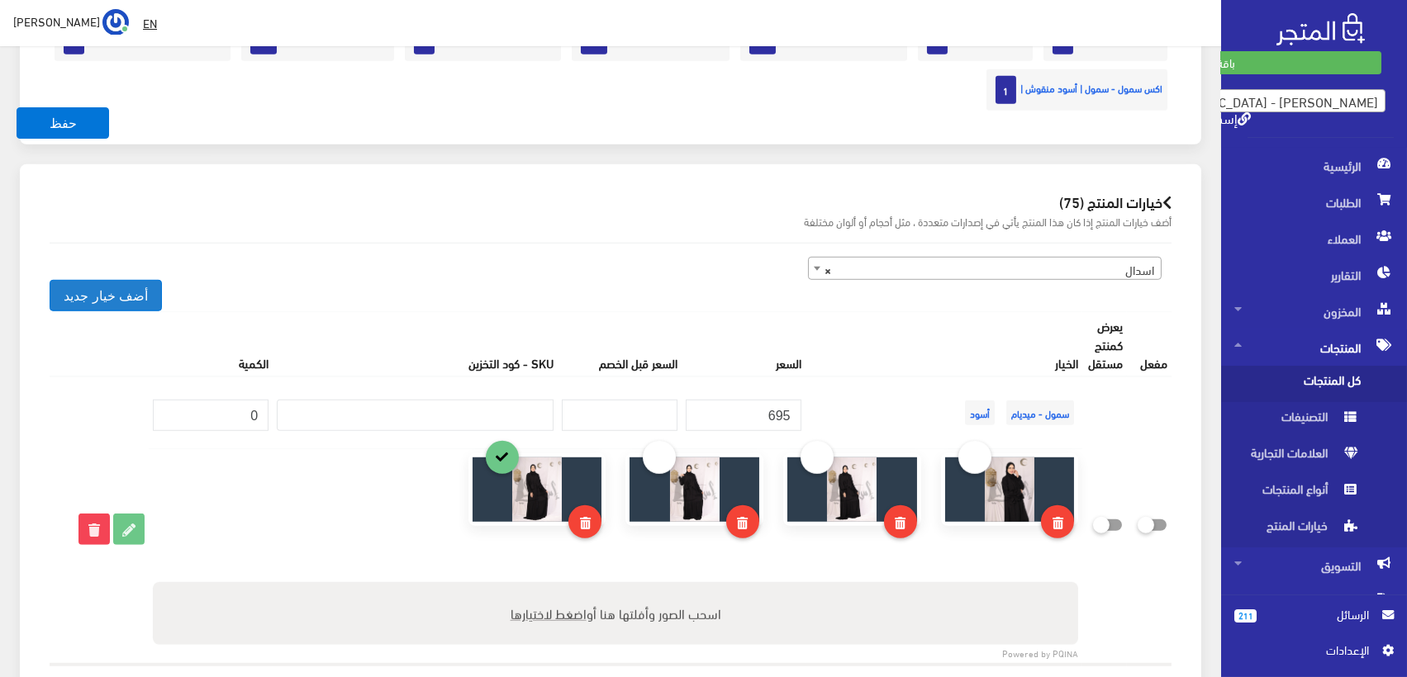
scroll to position [22546, 0]
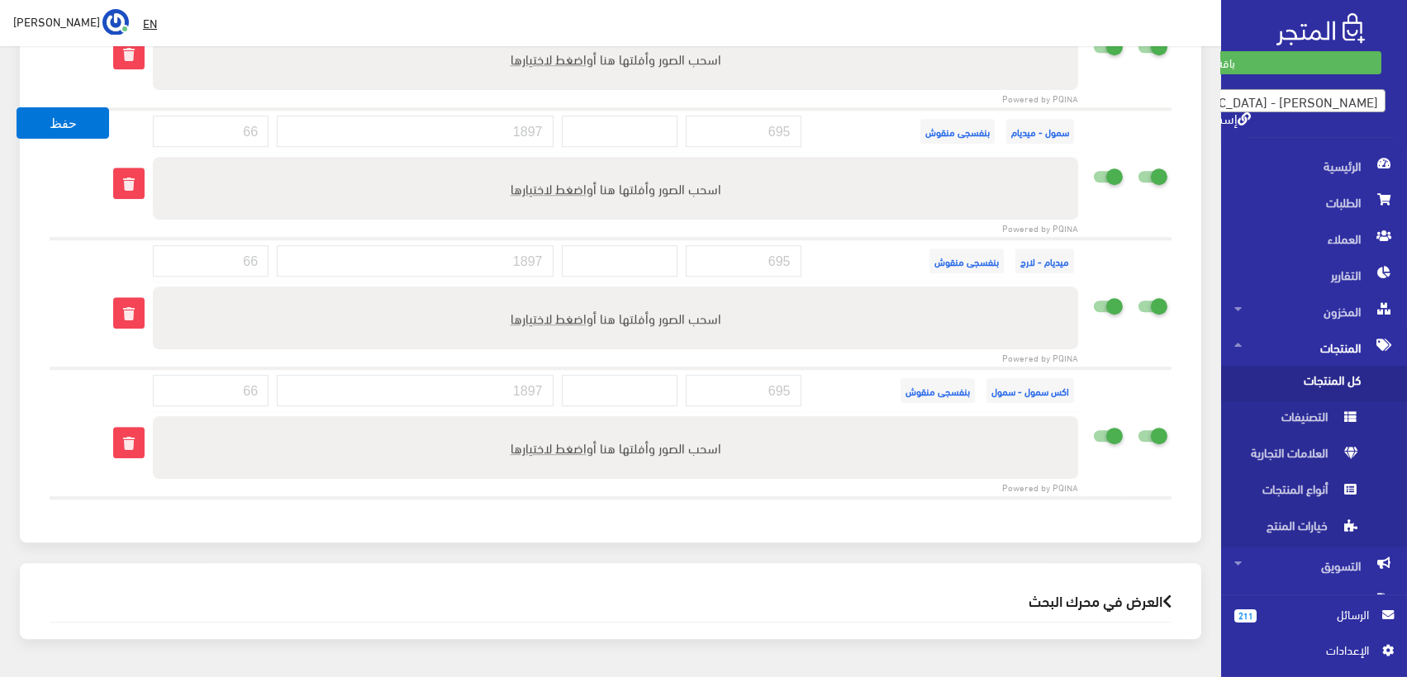
drag, startPoint x: 1019, startPoint y: 411, endPoint x: 945, endPoint y: 438, distance: 79.2
drag, startPoint x: 945, startPoint y: 438, endPoint x: 884, endPoint y: 494, distance: 83.0
click at [1137, 428] on icon at bounding box center [1137, 435] width 0 height 15
click at [1137, 425] on input "checkbox" at bounding box center [1123, 433] width 30 height 17
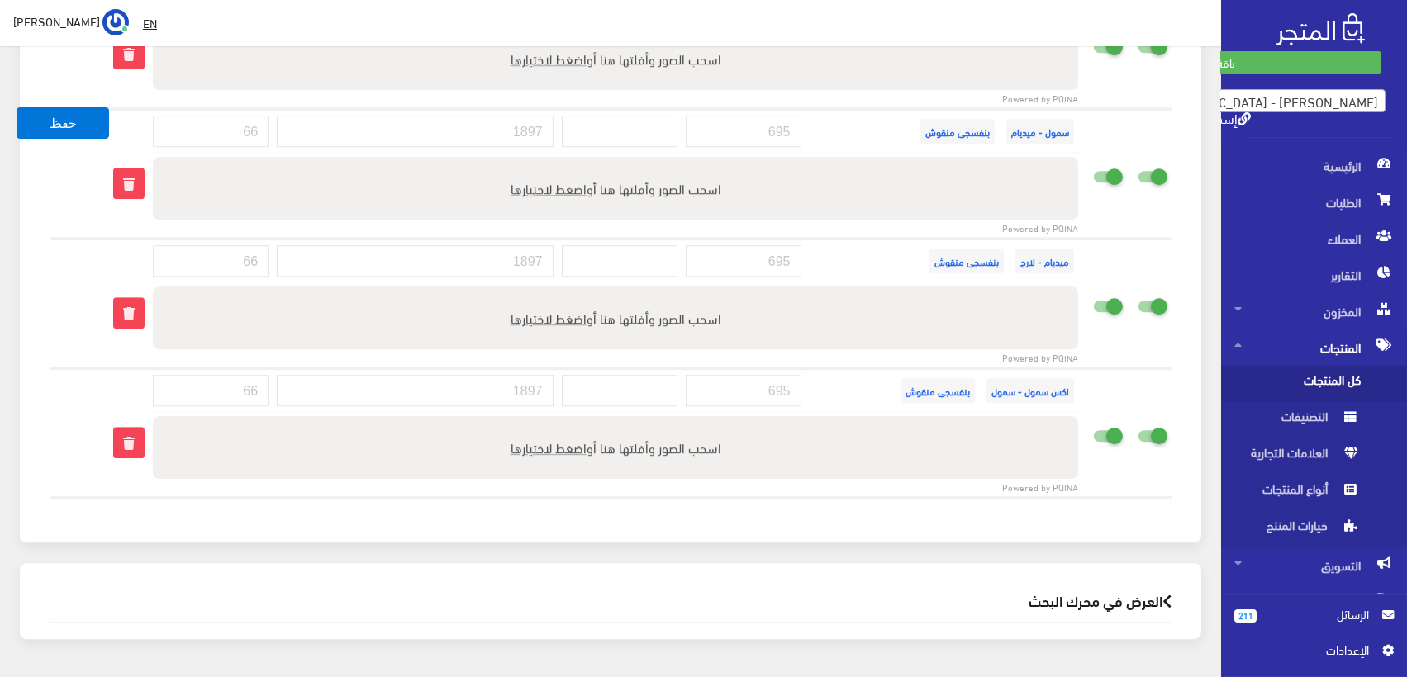
checkbox input "false"
click at [1093, 428] on icon at bounding box center [1093, 435] width 0 height 15
click at [1093, 425] on input "checkbox" at bounding box center [1078, 433] width 30 height 17
checkbox input "false"
click at [1137, 298] on icon at bounding box center [1137, 305] width 0 height 15
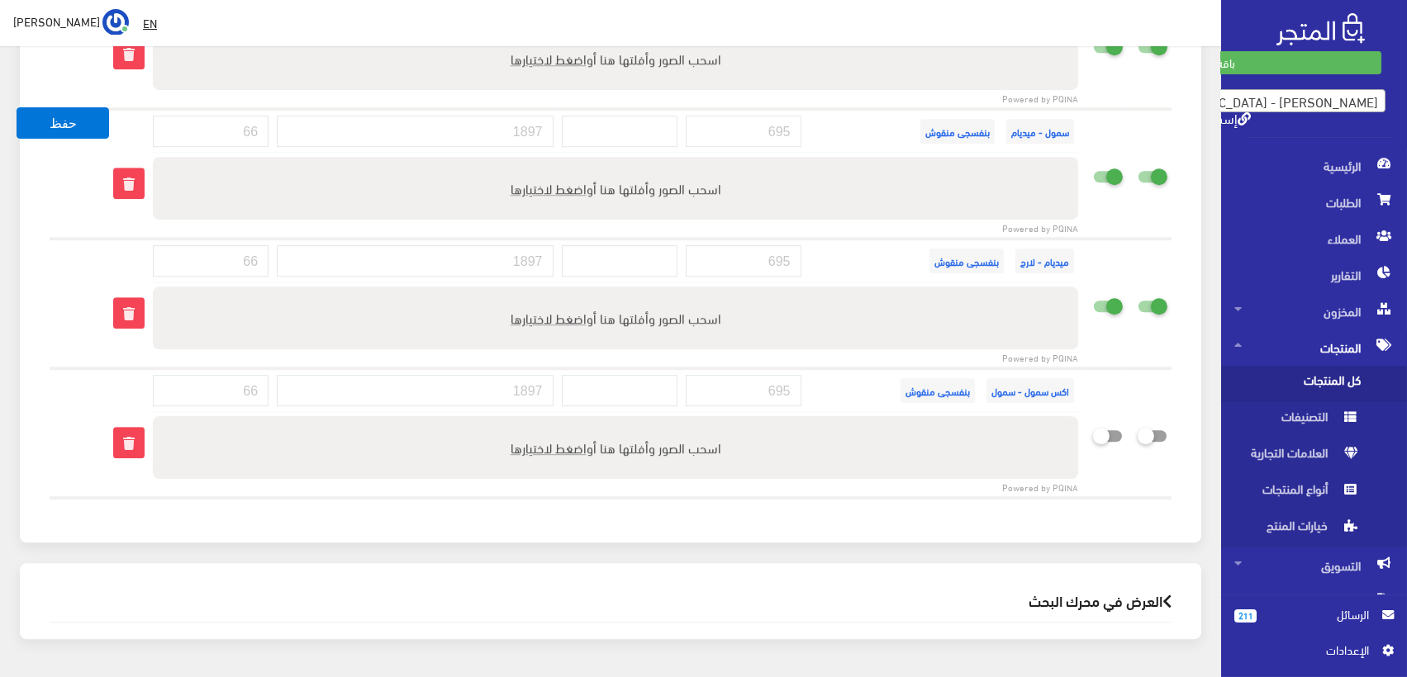
click at [1137, 295] on input "checkbox" at bounding box center [1123, 303] width 30 height 17
click at [1108, 295] on input "checkbox" at bounding box center [1123, 303] width 30 height 17
checkbox input "true"
click at [1137, 169] on icon at bounding box center [1137, 176] width 0 height 15
click at [1137, 165] on input "checkbox" at bounding box center [1123, 173] width 30 height 17
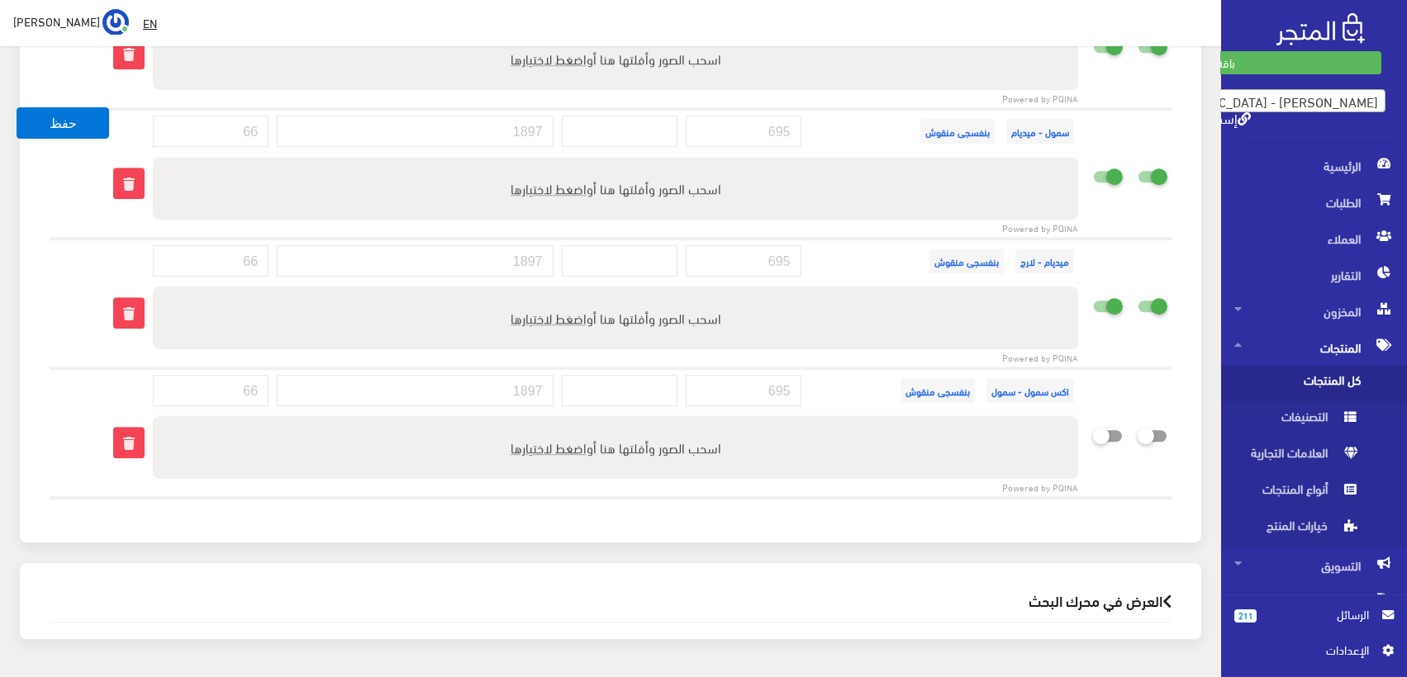
checkbox input "false"
click at [1093, 169] on icon at bounding box center [1093, 176] width 0 height 15
click at [1093, 165] on input "checkbox" at bounding box center [1078, 173] width 30 height 17
checkbox input "false"
click at [1137, 298] on icon at bounding box center [1137, 305] width 0 height 15
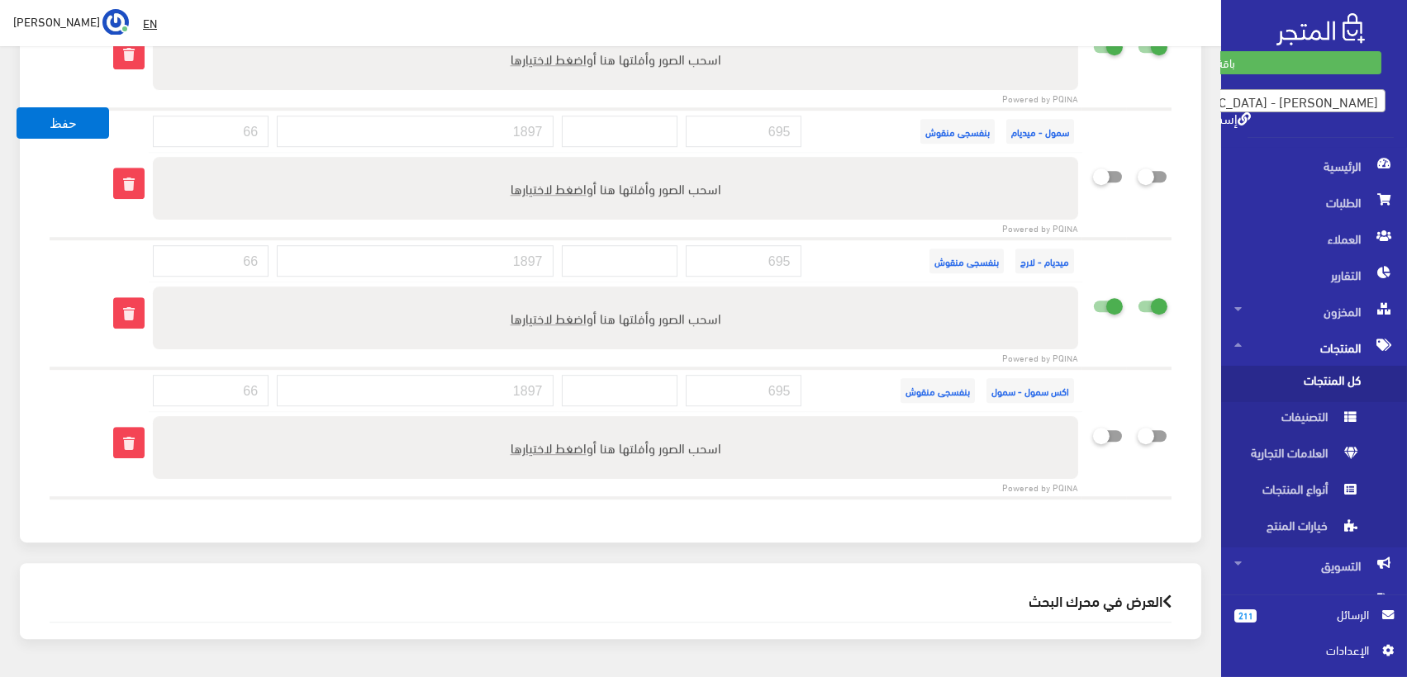
click at [1137, 295] on input "checkbox" at bounding box center [1123, 303] width 30 height 17
checkbox input "false"
click at [1093, 298] on icon at bounding box center [1093, 305] width 0 height 15
click at [1093, 295] on input "checkbox" at bounding box center [1078, 303] width 30 height 17
checkbox input "false"
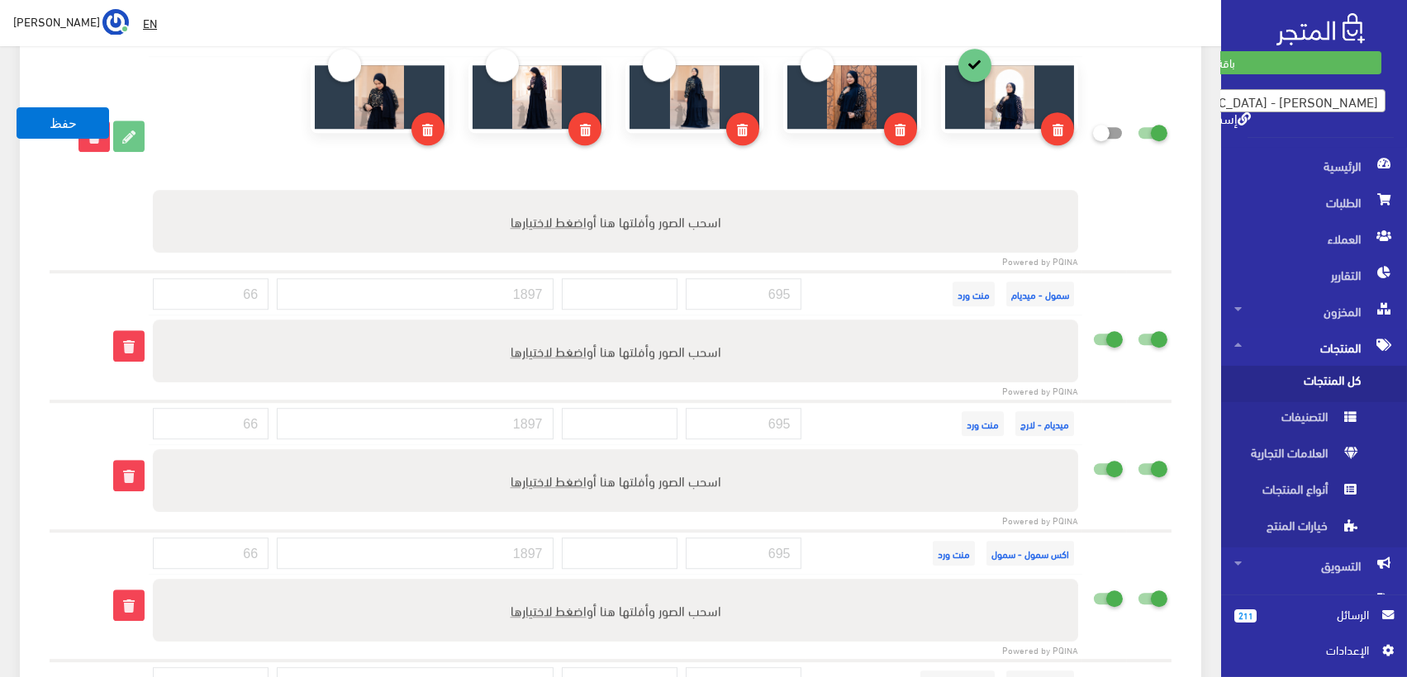
scroll to position [21996, 0]
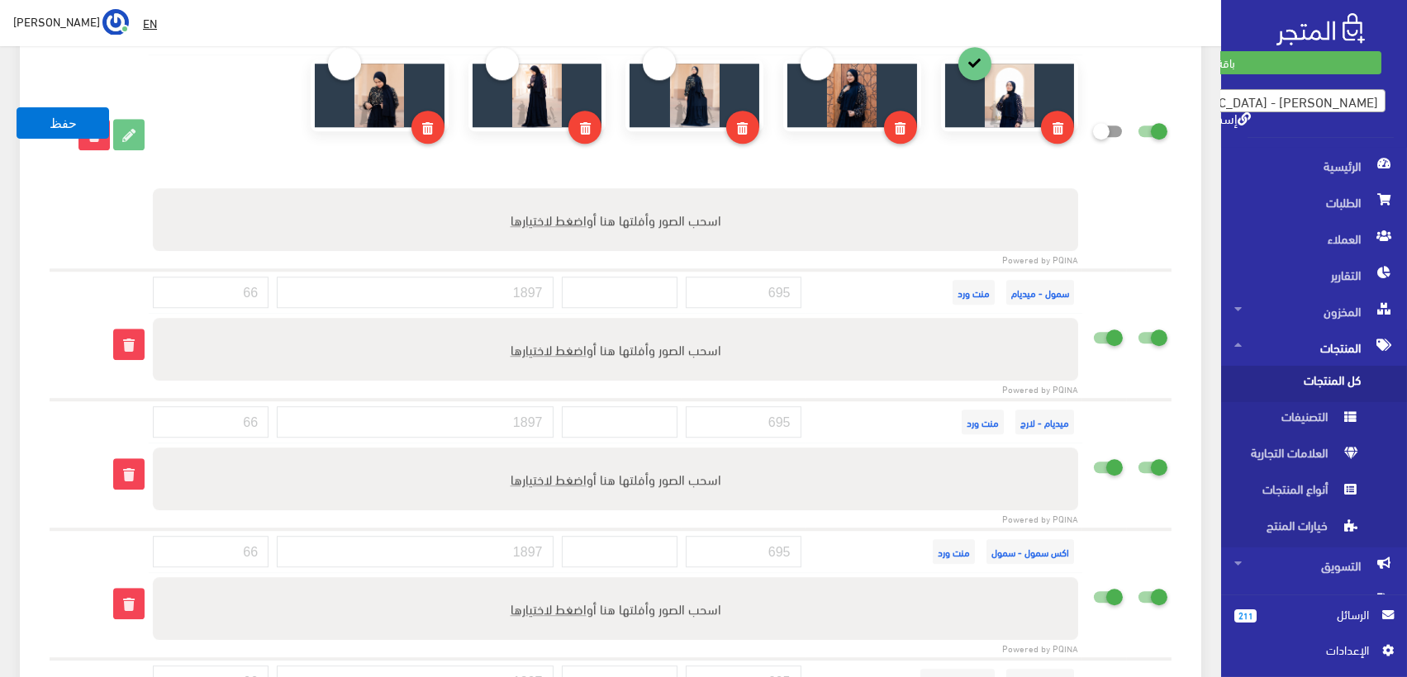
click at [1151, 325] on label at bounding box center [1149, 334] width 36 height 18
click at [1137, 325] on input "checkbox" at bounding box center [1123, 333] width 30 height 17
click at [1114, 325] on input "checkbox" at bounding box center [1123, 333] width 30 height 17
checkbox input "true"
click at [1093, 330] on icon at bounding box center [1093, 337] width 0 height 15
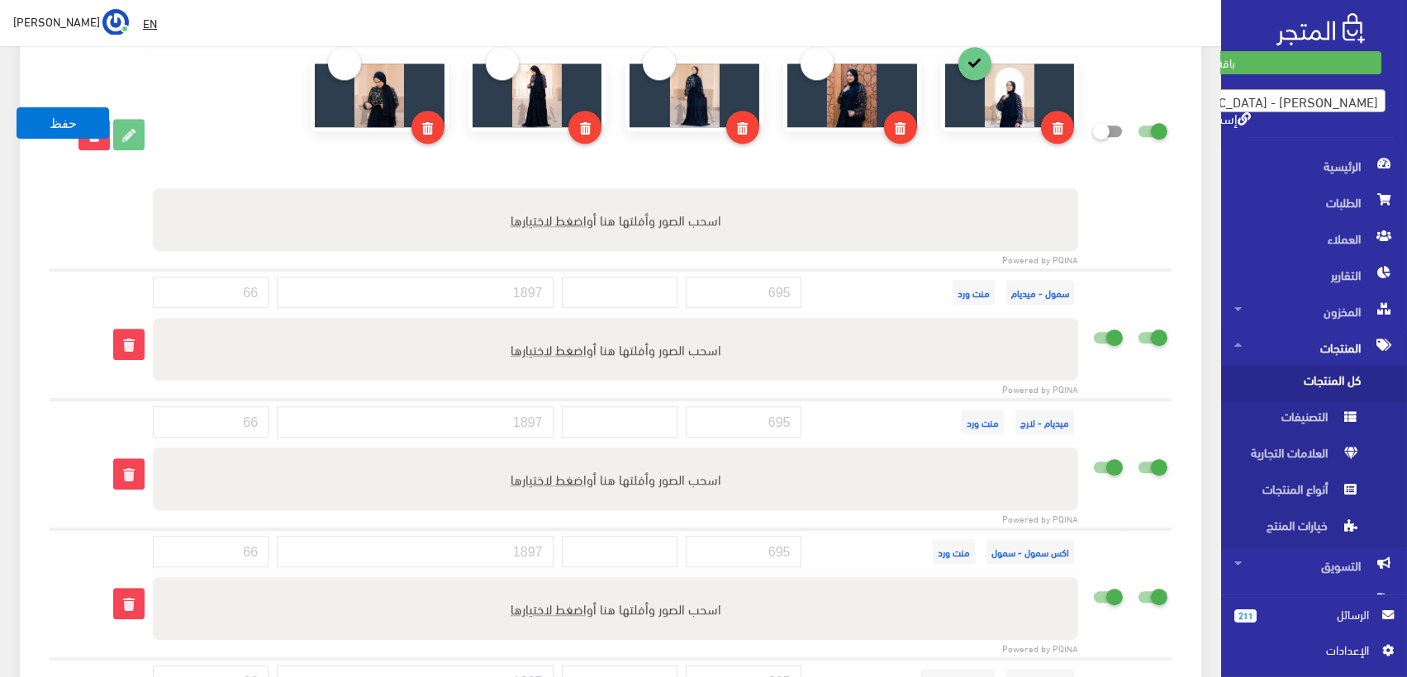
click at [1093, 325] on input "checkbox" at bounding box center [1078, 333] width 30 height 17
checkbox input "false"
click at [1137, 330] on icon at bounding box center [1137, 337] width 0 height 15
click at [1137, 325] on input "checkbox" at bounding box center [1123, 333] width 30 height 17
checkbox input "false"
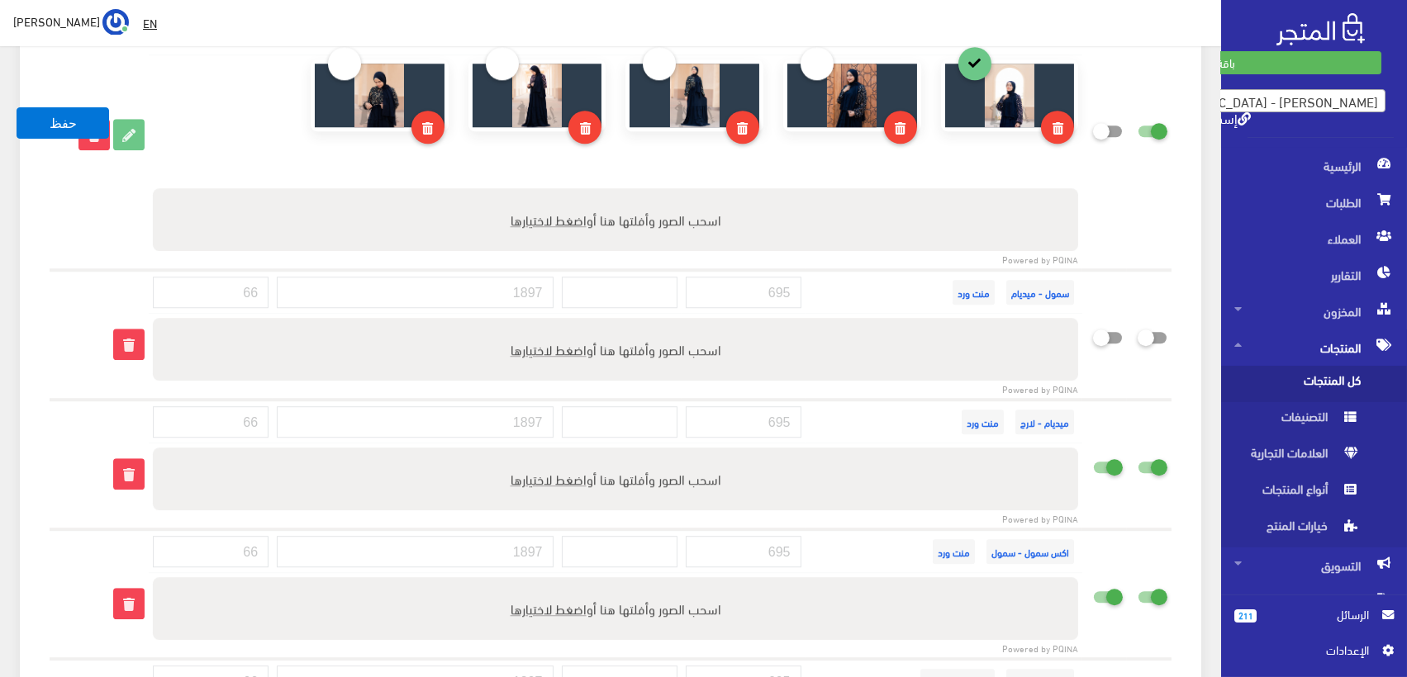
click at [1137, 459] on icon at bounding box center [1137, 466] width 0 height 15
click at [1137, 455] on input "checkbox" at bounding box center [1123, 463] width 30 height 17
checkbox input "false"
click at [1093, 459] on icon at bounding box center [1093, 466] width 0 height 15
click at [1093, 455] on input "checkbox" at bounding box center [1078, 463] width 30 height 17
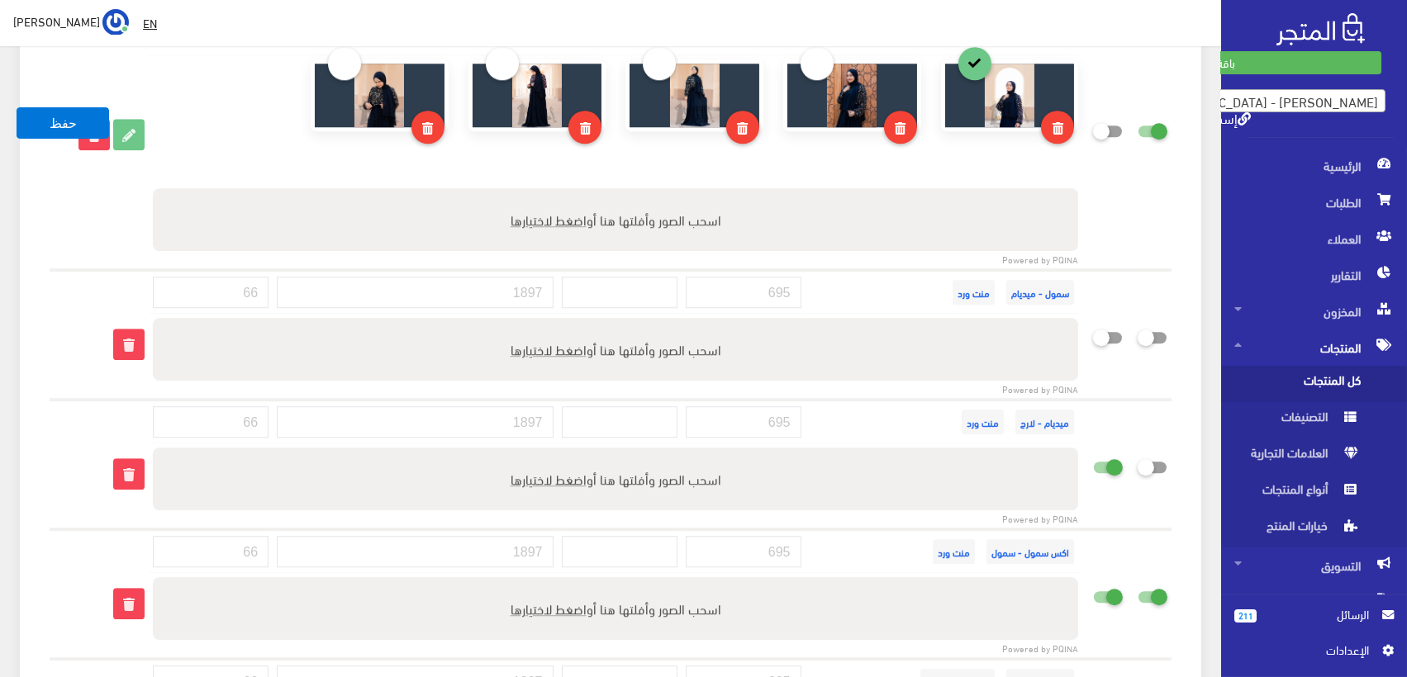
checkbox input "false"
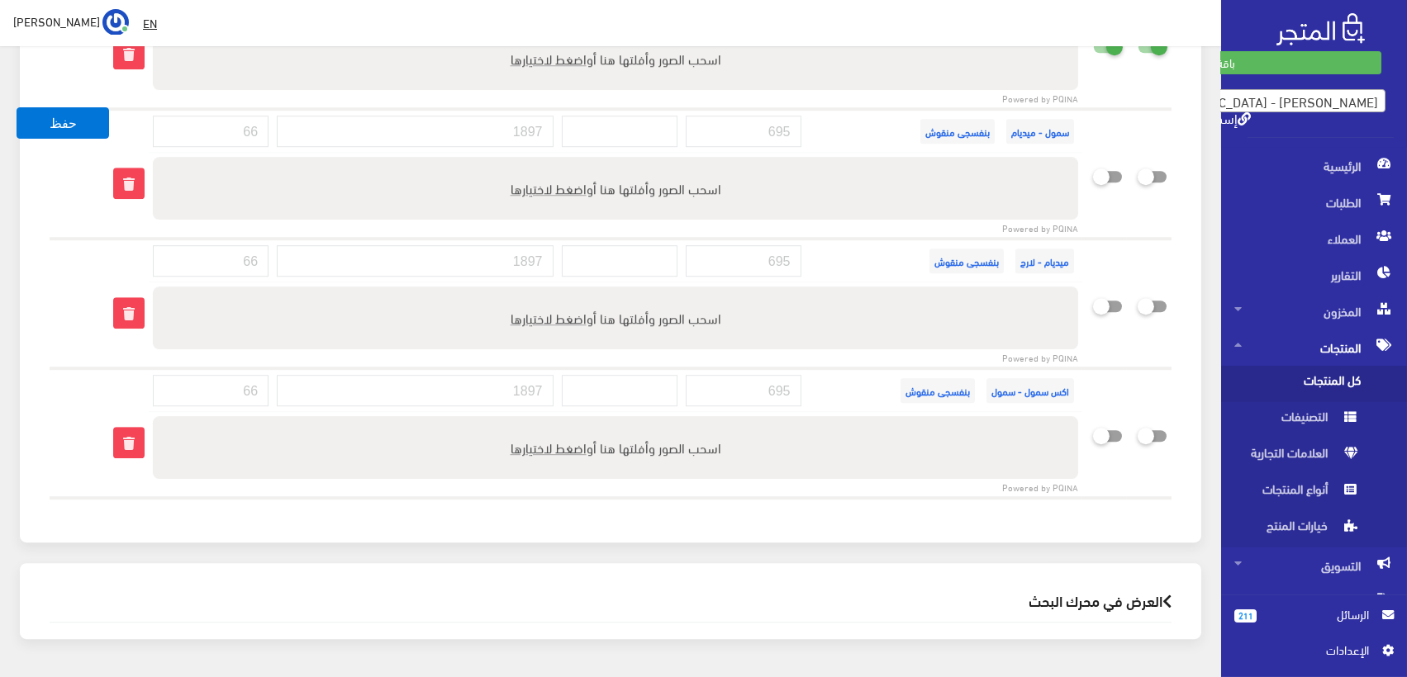
scroll to position [22363, 0]
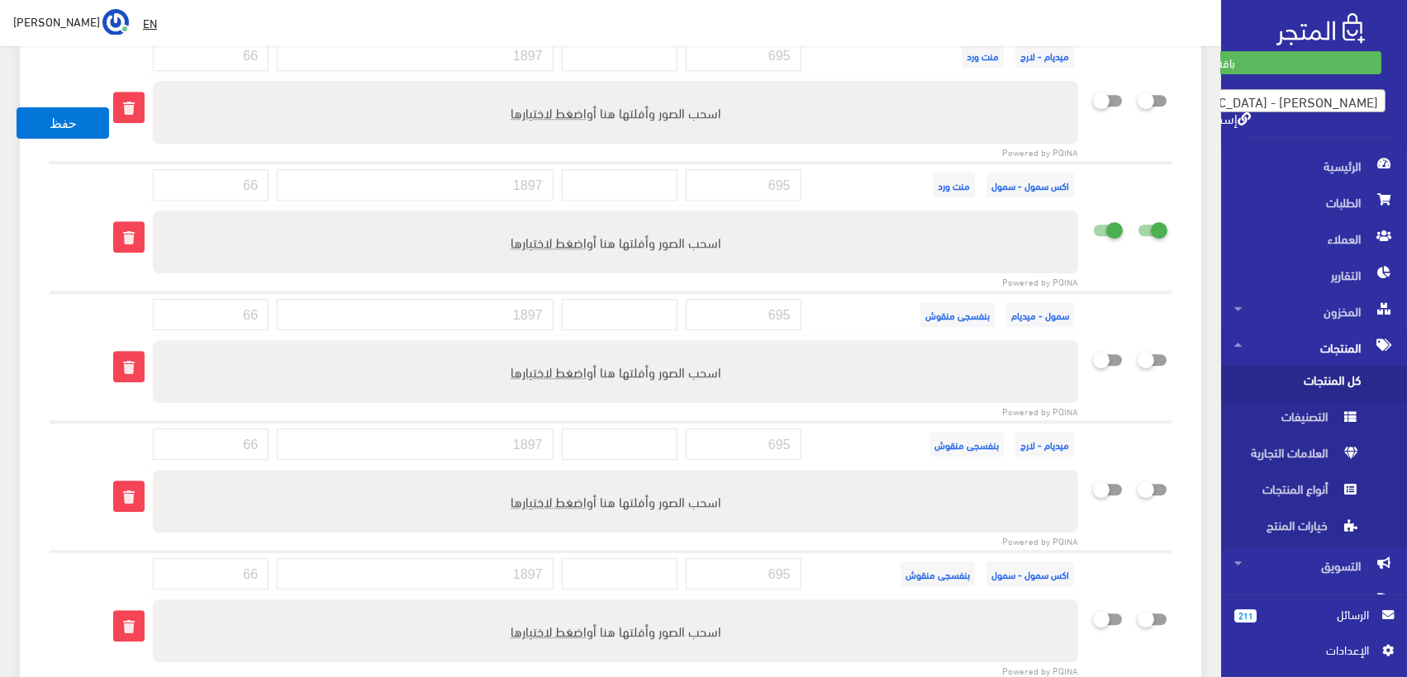
click at [1093, 222] on icon at bounding box center [1093, 229] width 0 height 15
click at [1093, 218] on input "checkbox" at bounding box center [1078, 226] width 30 height 17
checkbox input "false"
click at [1137, 222] on icon at bounding box center [1137, 229] width 0 height 15
click at [1137, 218] on input "checkbox" at bounding box center [1123, 226] width 30 height 17
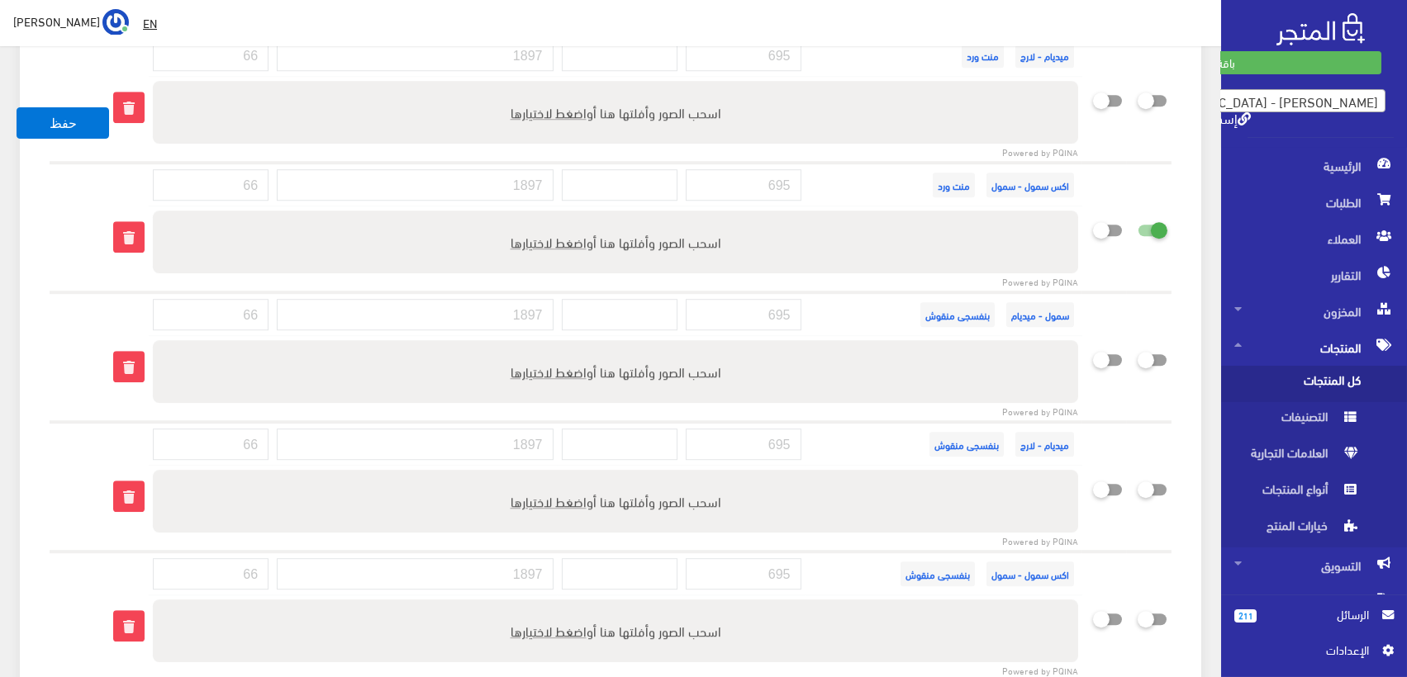
checkbox input "false"
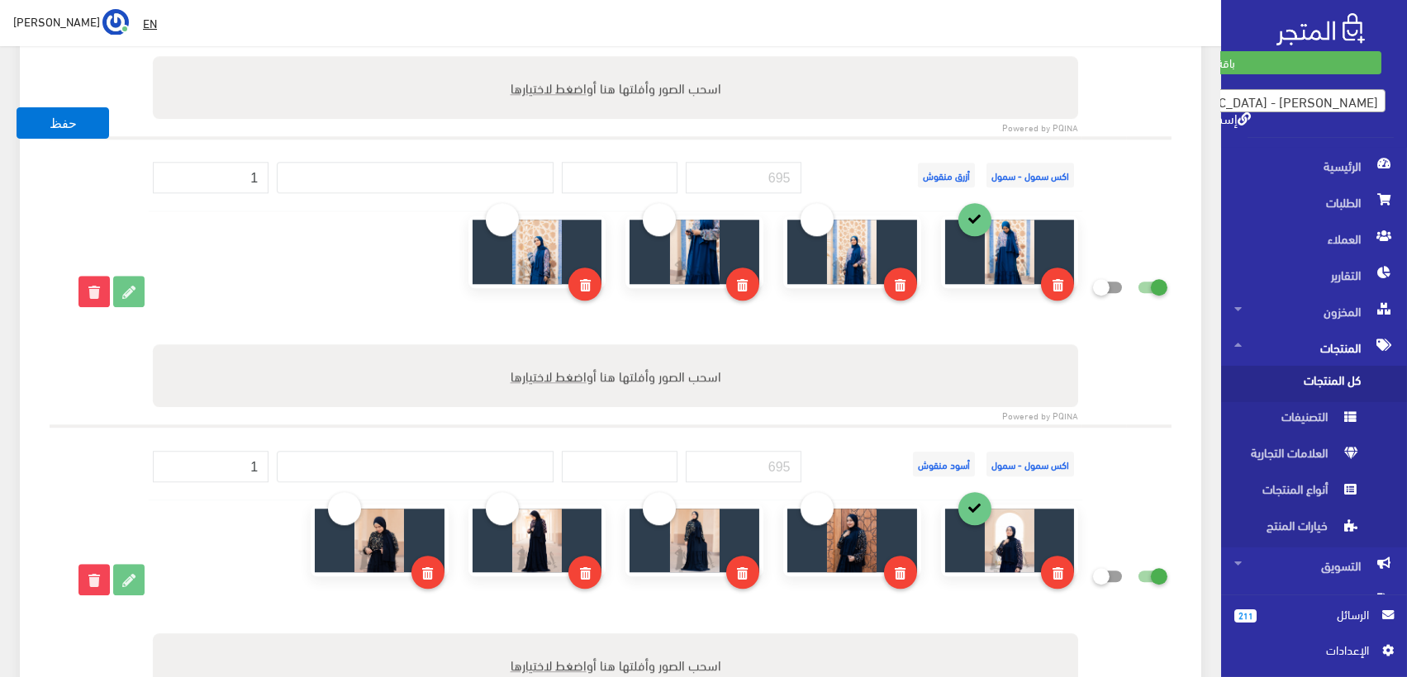
scroll to position [21917, 0]
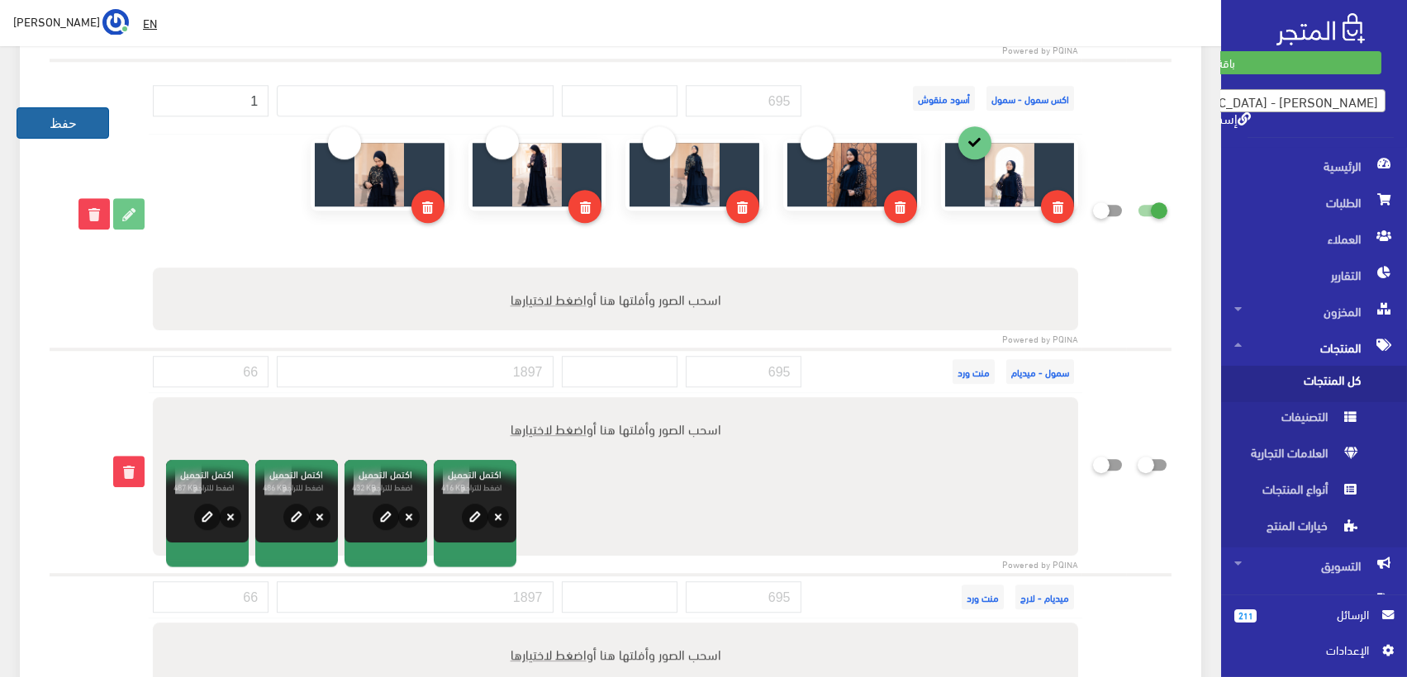
click at [73, 116] on button "حفظ" at bounding box center [63, 122] width 93 height 31
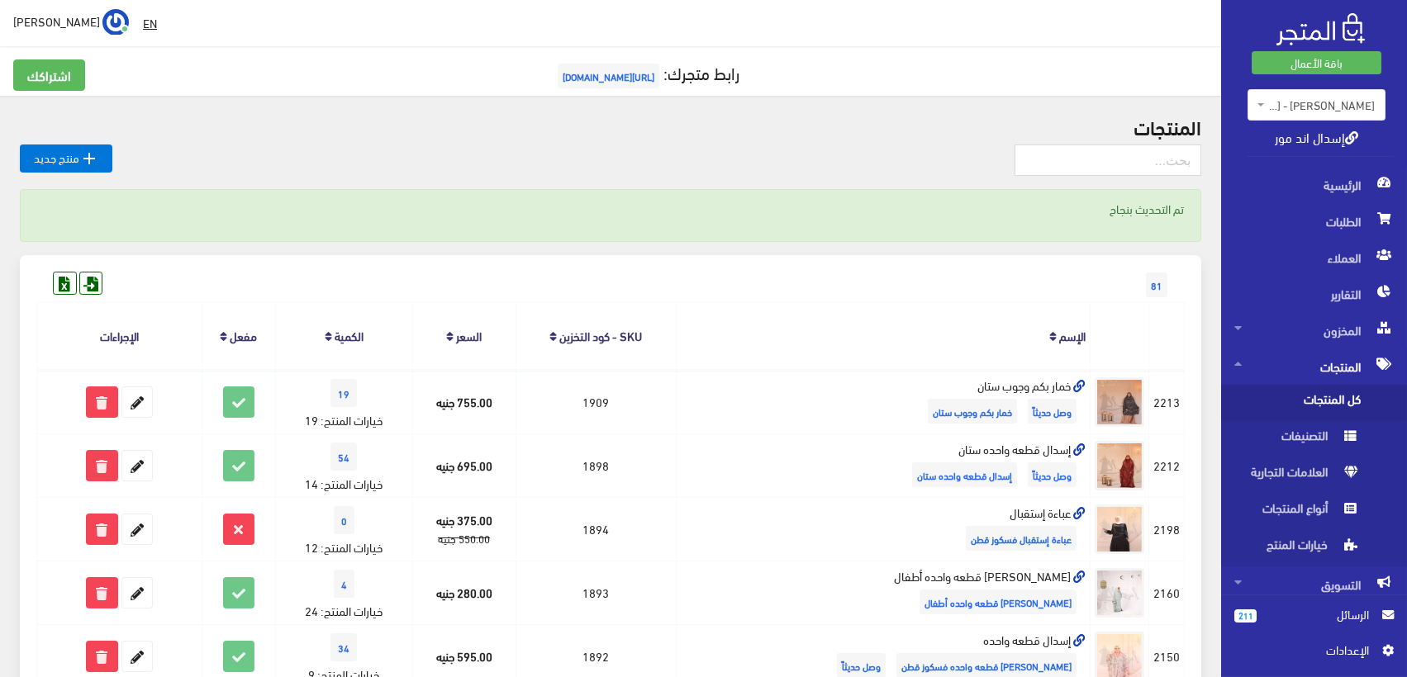
click at [793, 273] on div "81" at bounding box center [610, 268] width 1148 height 26
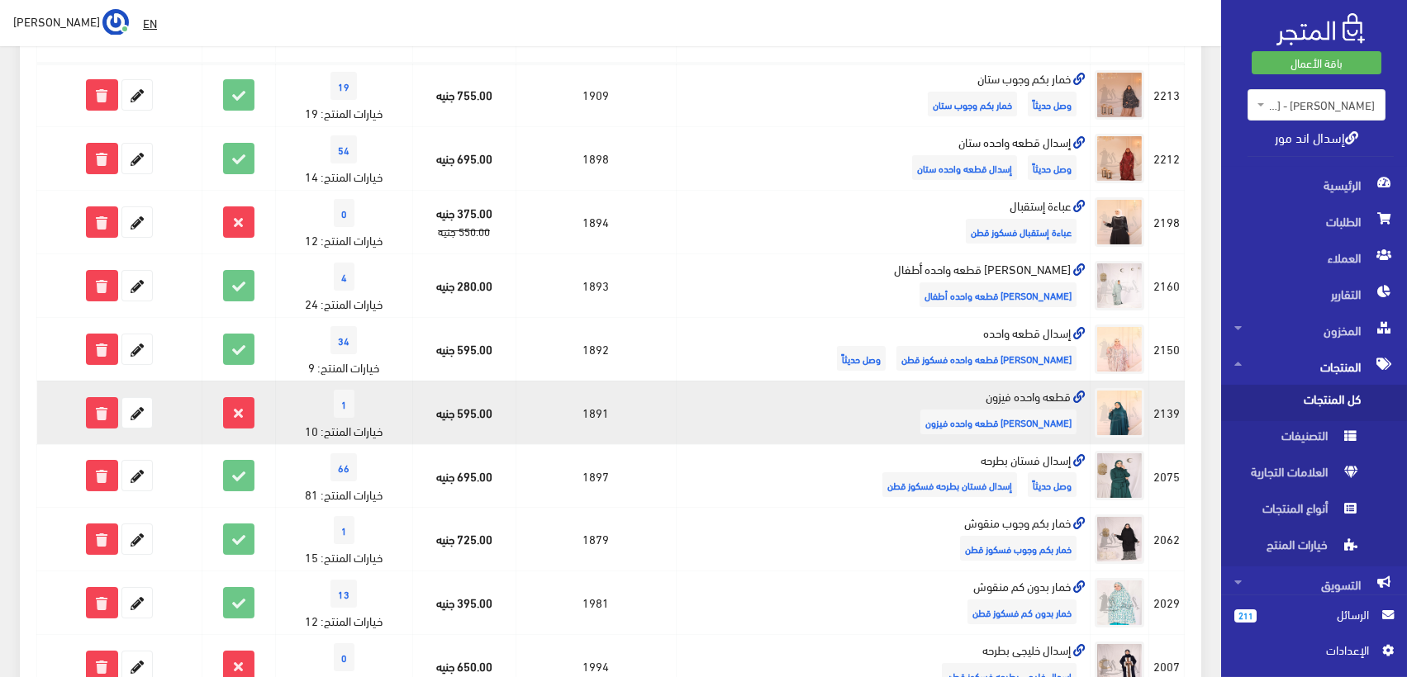
scroll to position [275, 0]
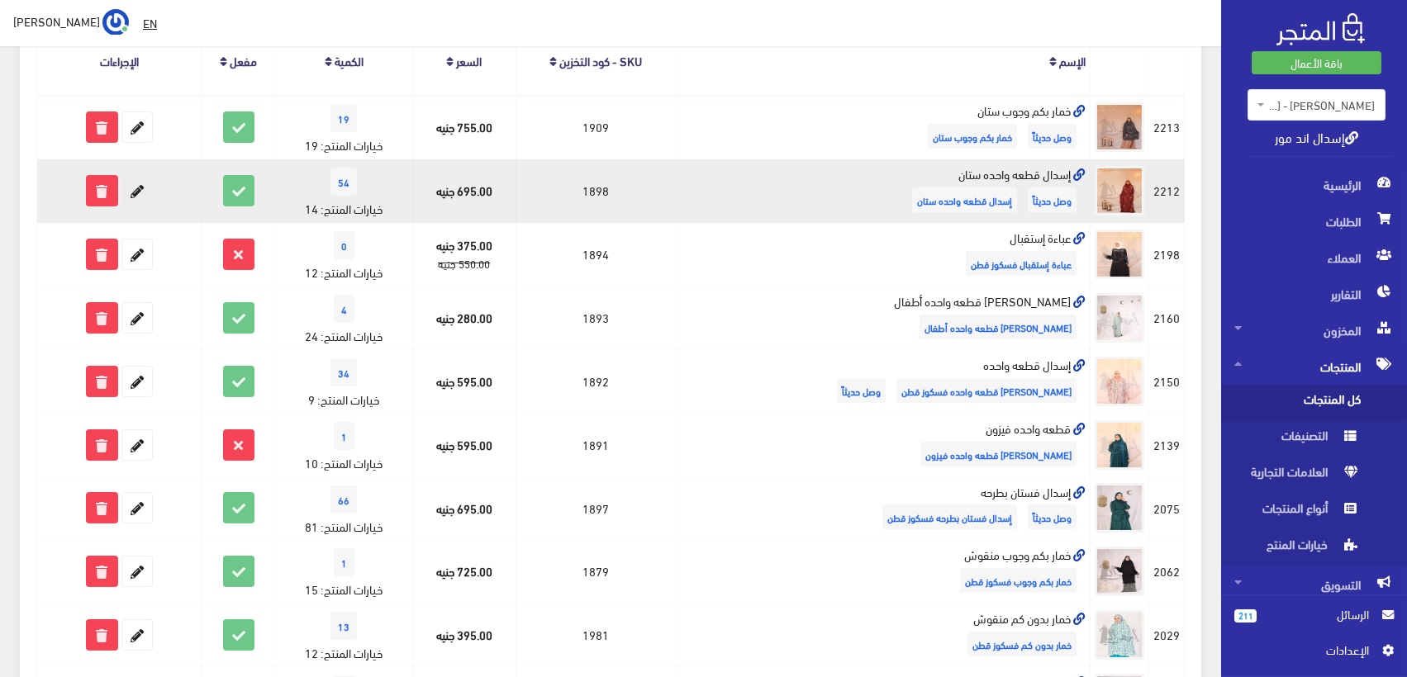
click at [141, 180] on icon at bounding box center [137, 191] width 30 height 30
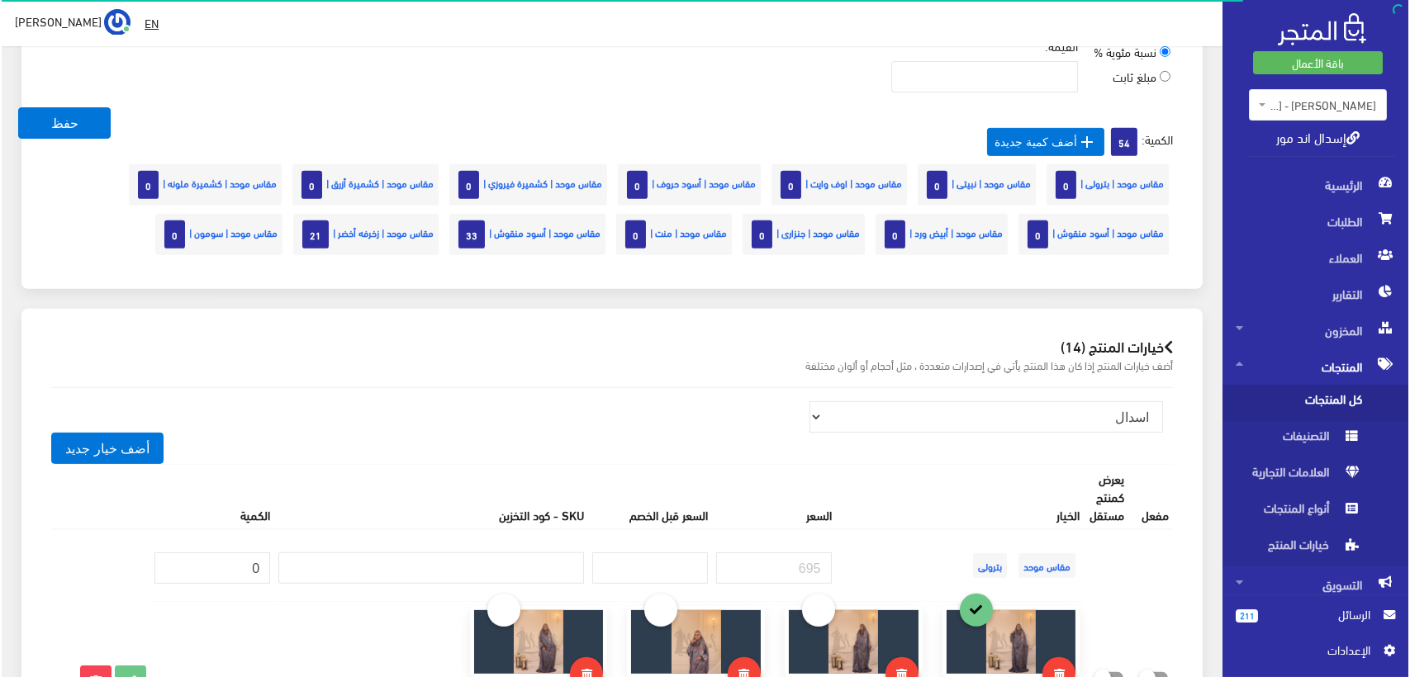
scroll to position [1468, 0]
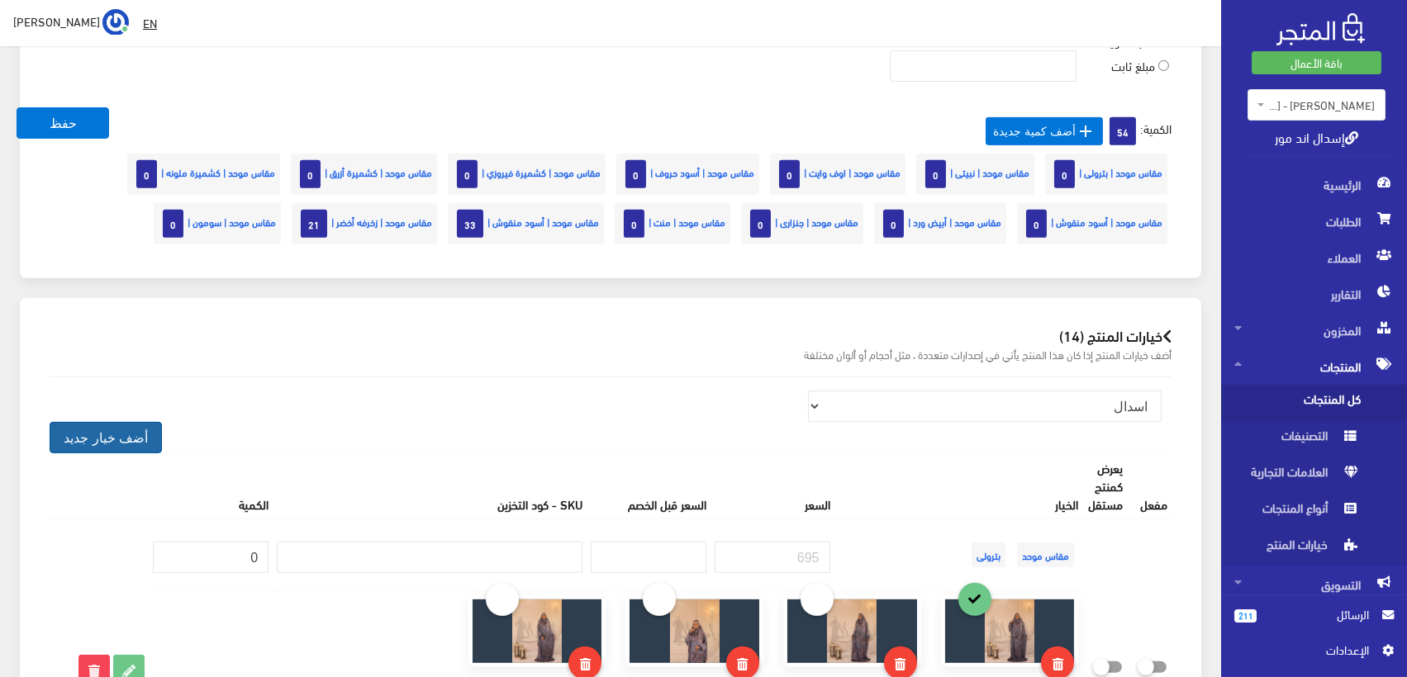
click at [97, 437] on button "أضف خيار جديد" at bounding box center [106, 437] width 112 height 31
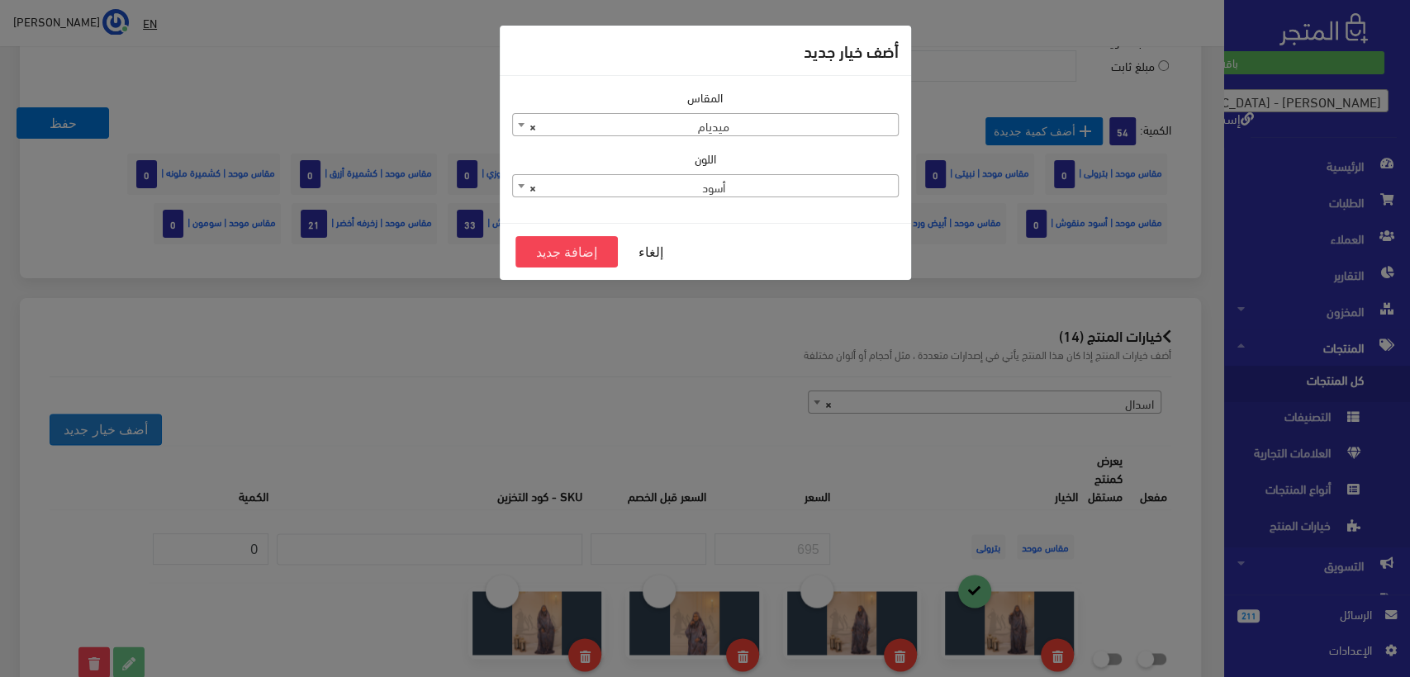
scroll to position [1467, 0]
click at [758, 127] on span "× ميديام" at bounding box center [705, 125] width 385 height 23
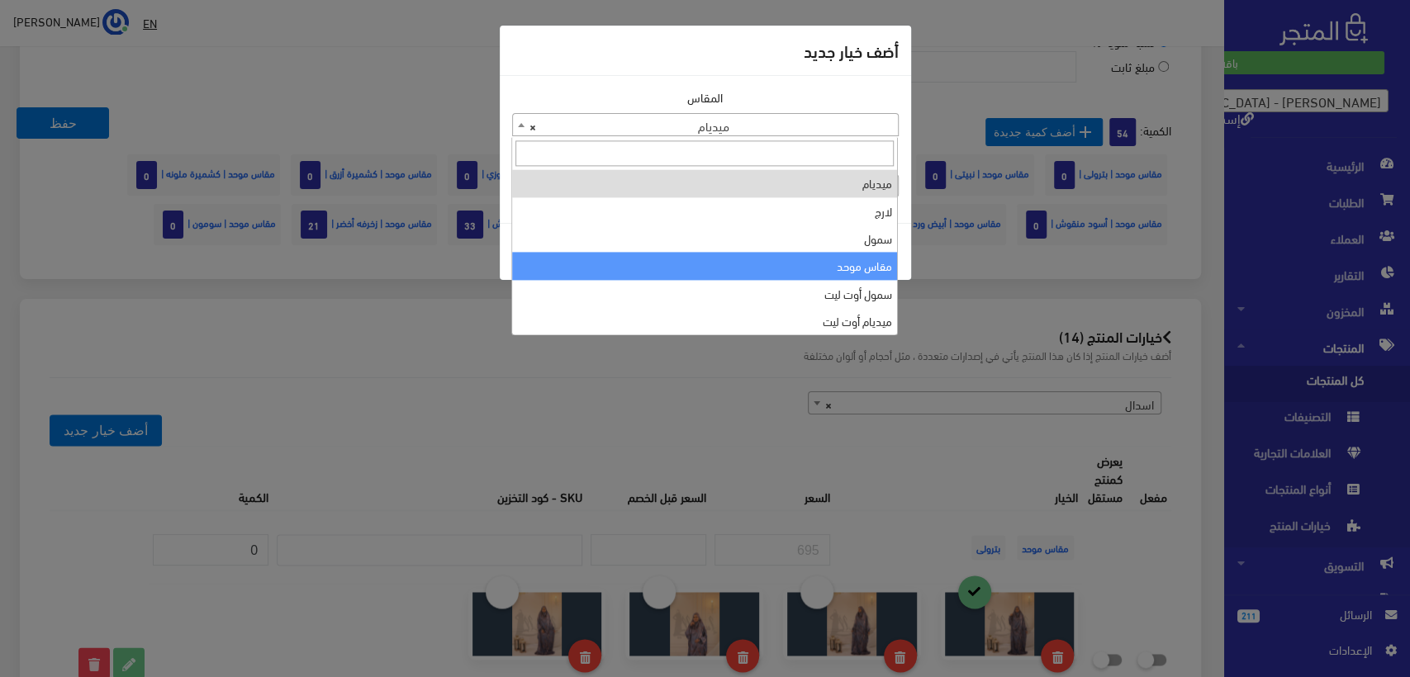
select select "39"
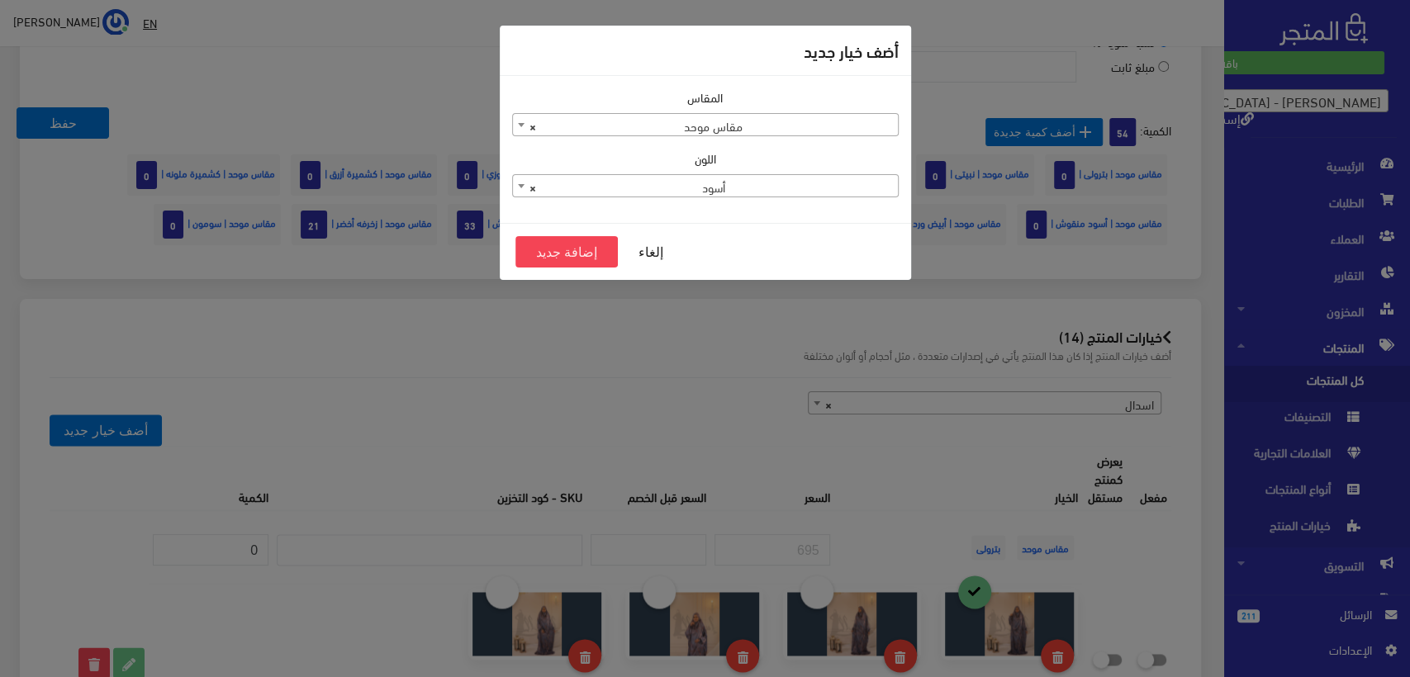
click at [785, 183] on span "× أسود" at bounding box center [705, 186] width 385 height 23
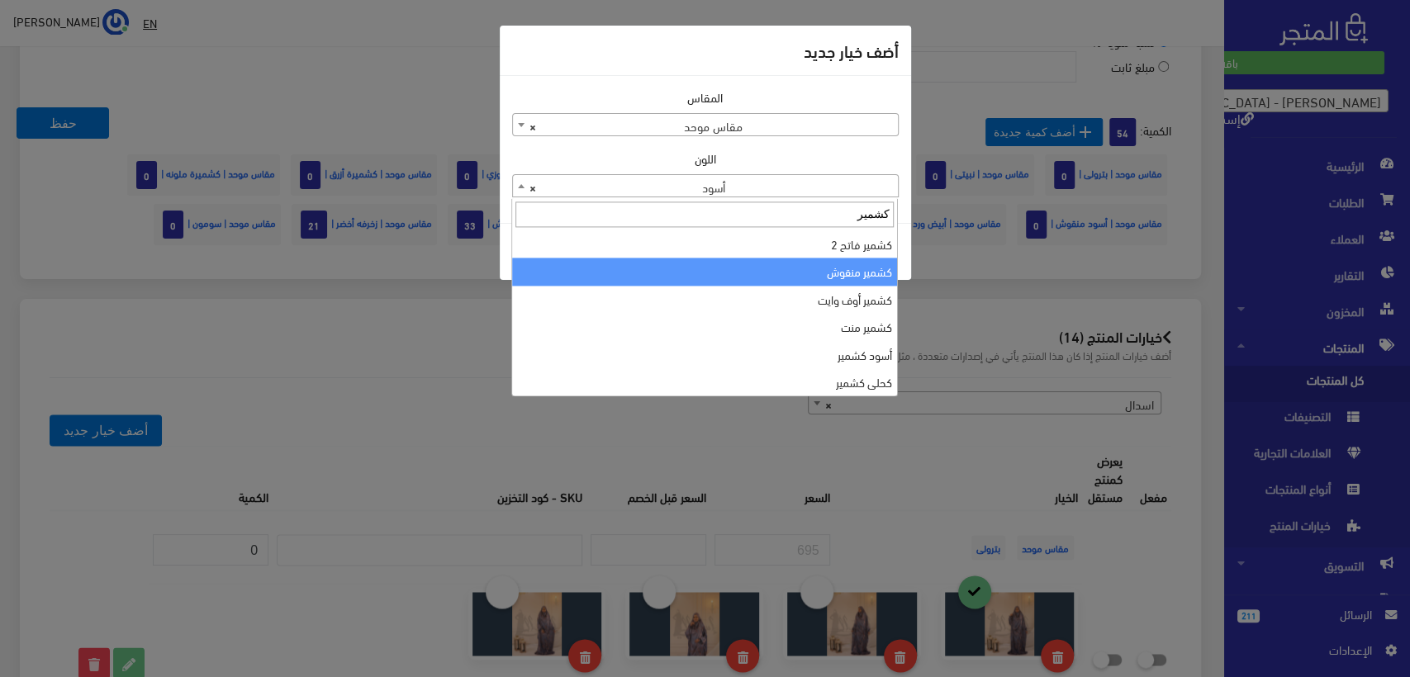
scroll to position [102, 0]
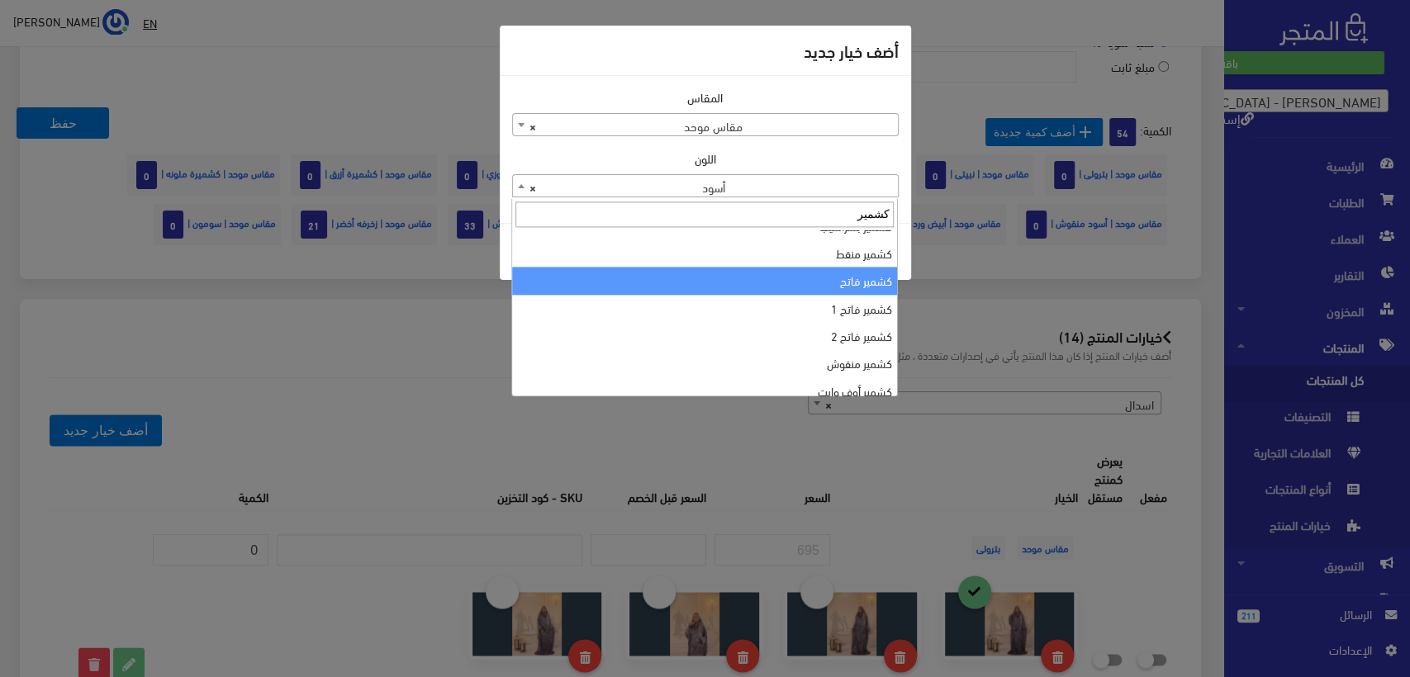
type input "كشمير"
select select "126"
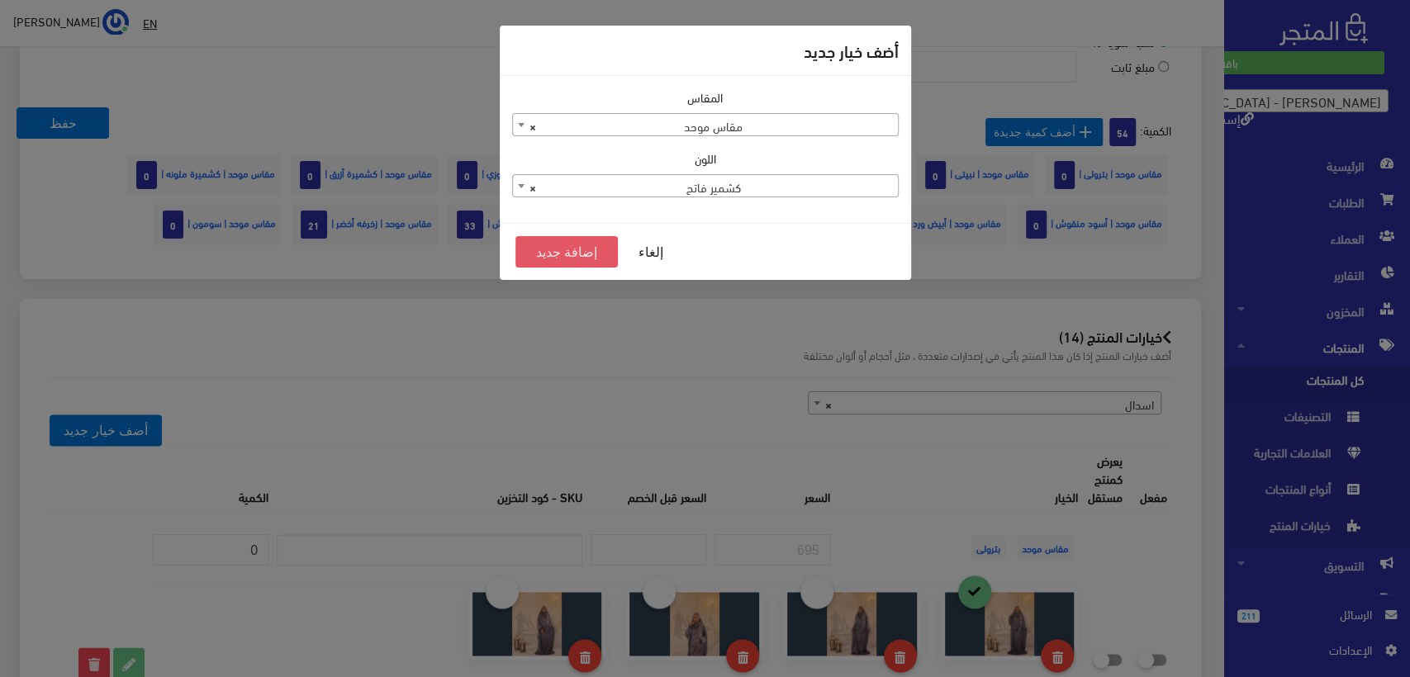
click at [568, 253] on button "إضافة جديد" at bounding box center [566, 251] width 103 height 31
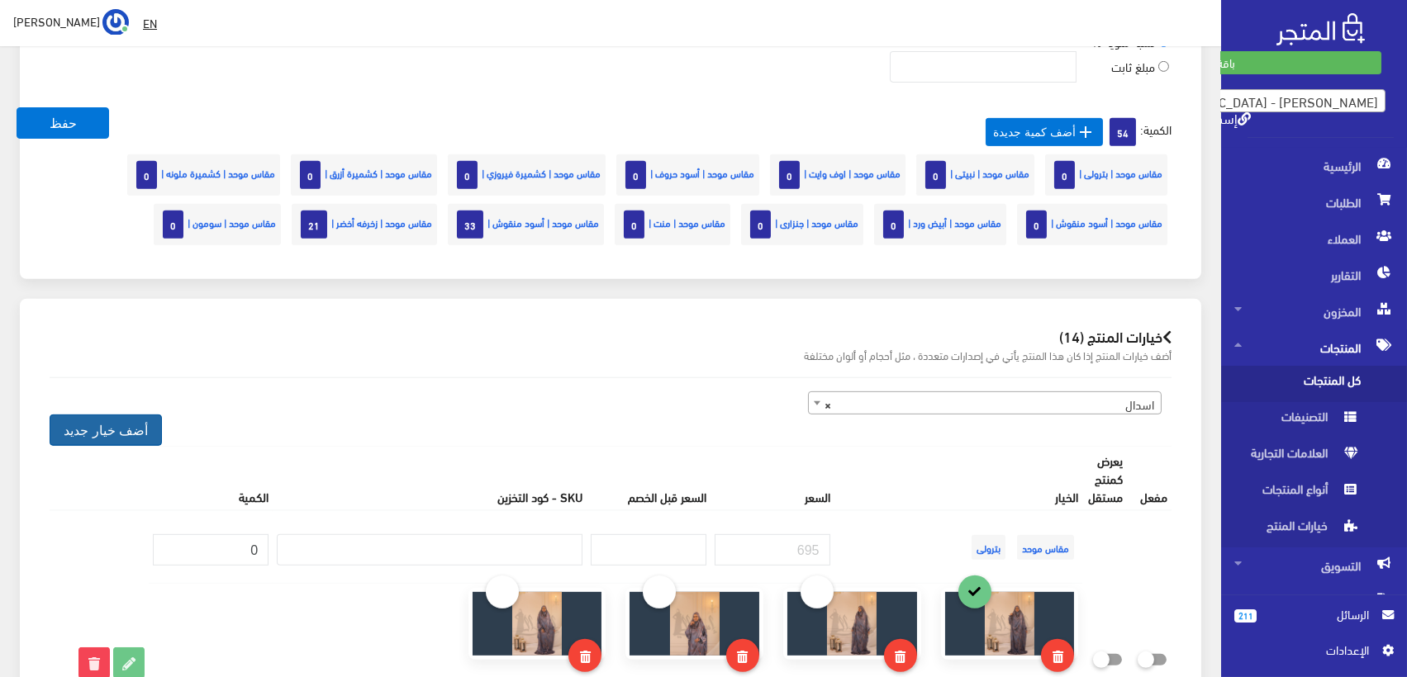
click at [112, 423] on button "أضف خيار جديد" at bounding box center [106, 430] width 112 height 31
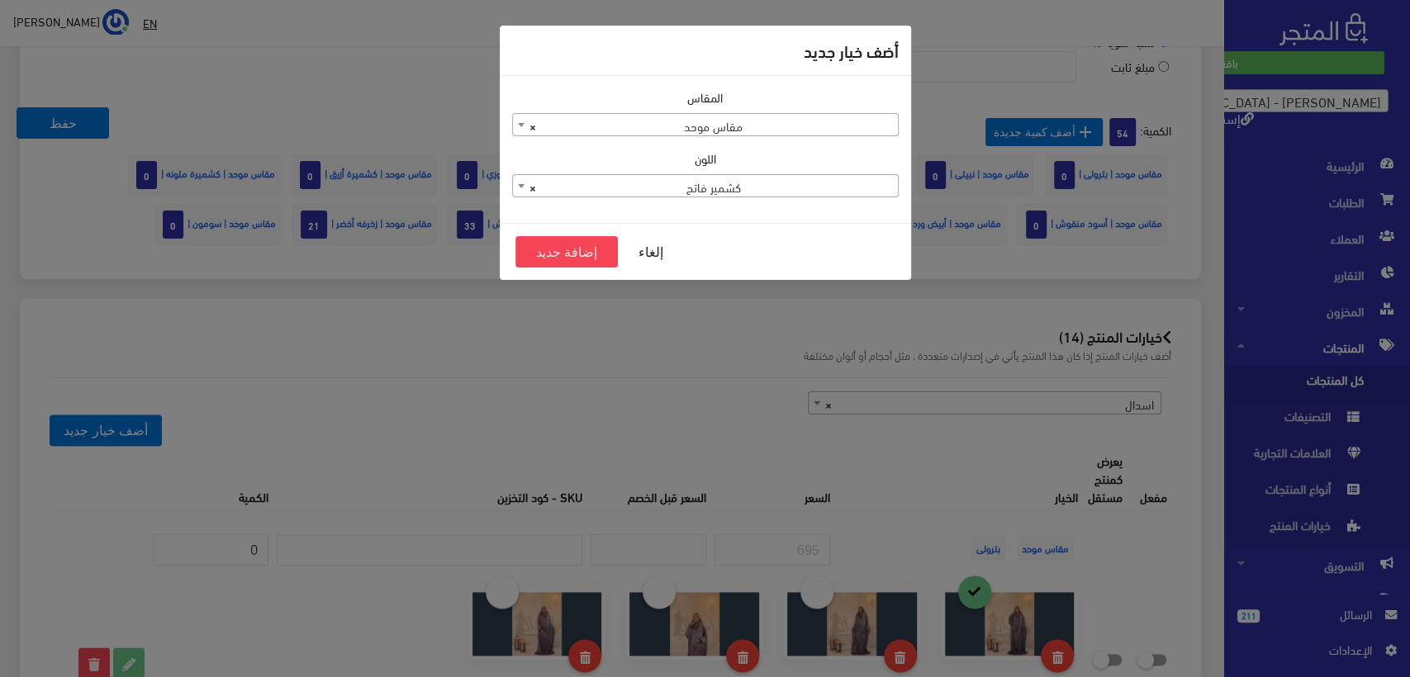
click at [775, 189] on span "× كشمير فاتح" at bounding box center [705, 186] width 385 height 23
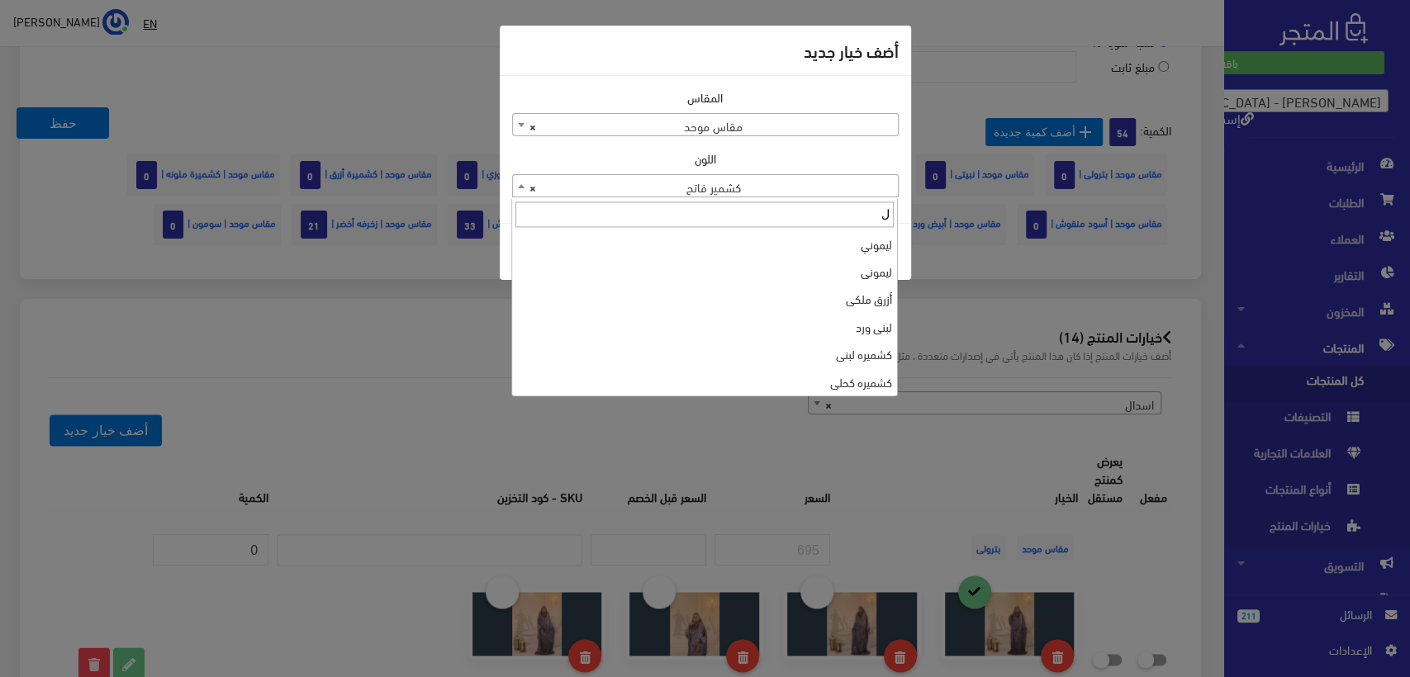
scroll to position [0, 0]
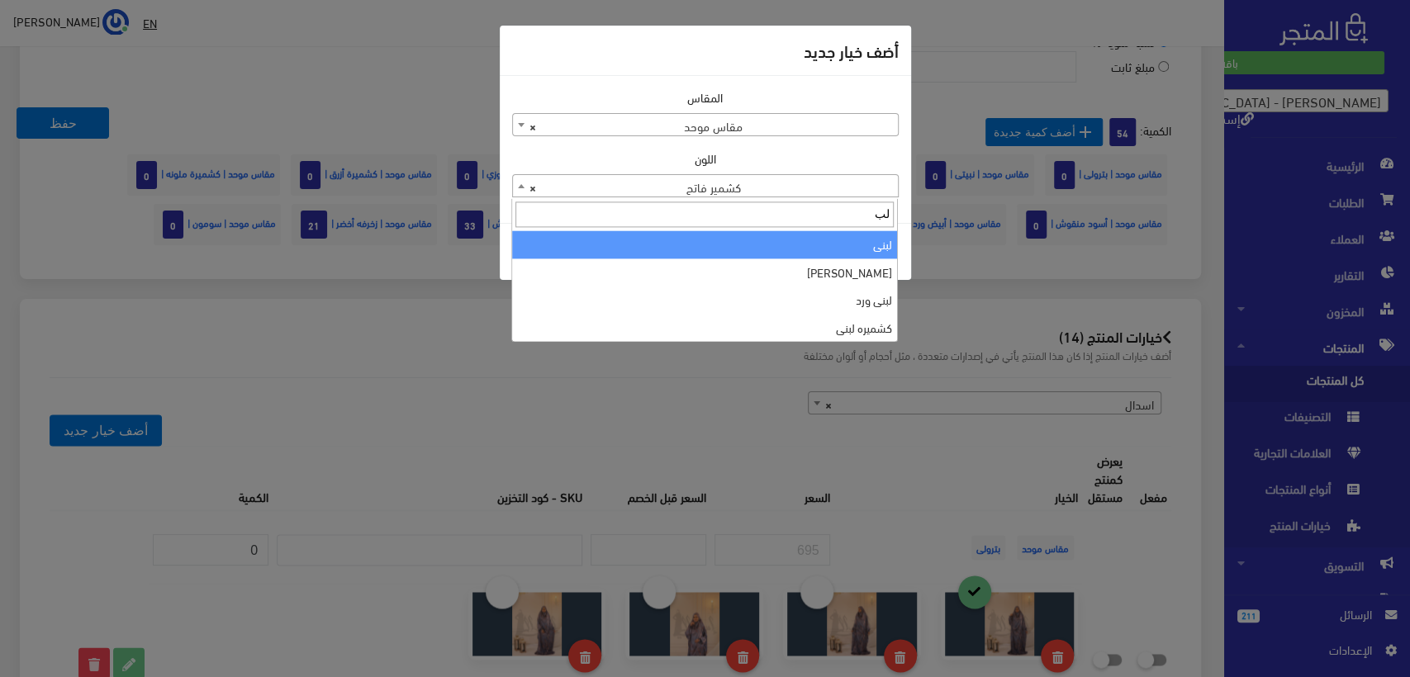
type input "لب"
select select "26"
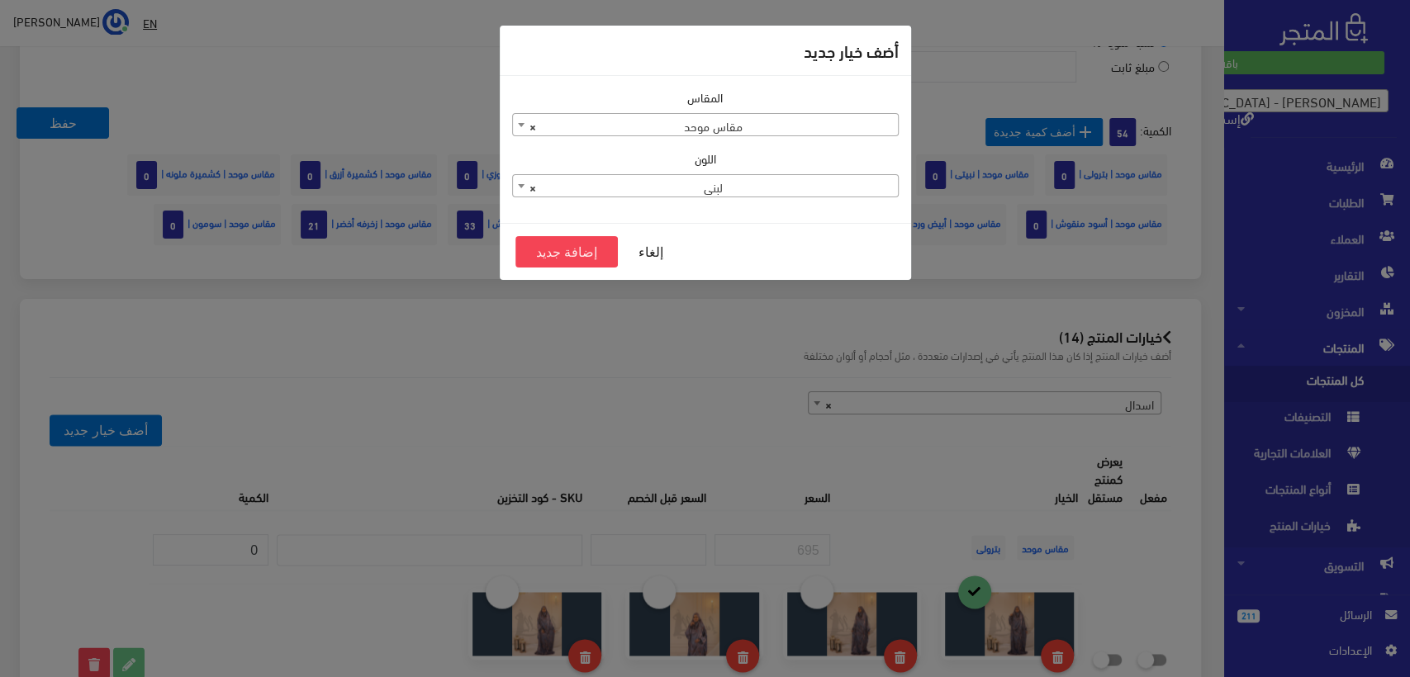
click at [681, 193] on span "× لبنى" at bounding box center [705, 186] width 385 height 23
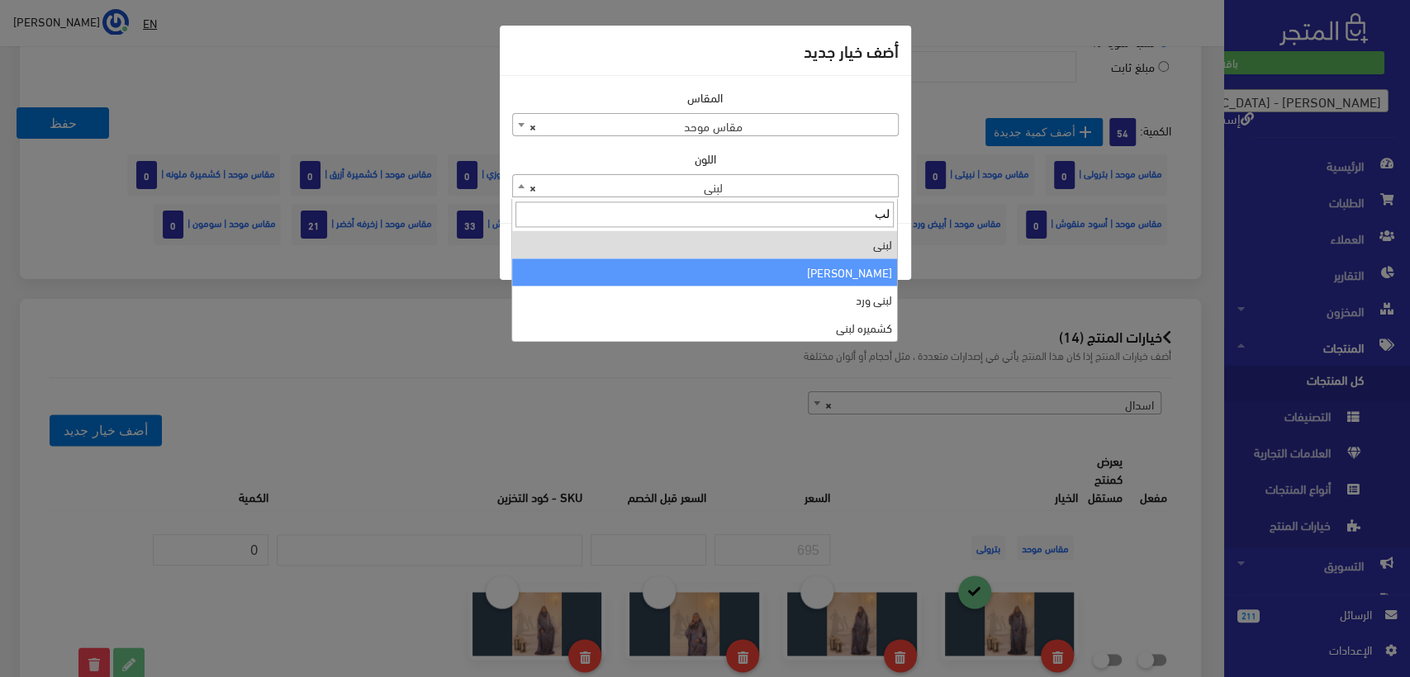
type input "لب"
select select "121"
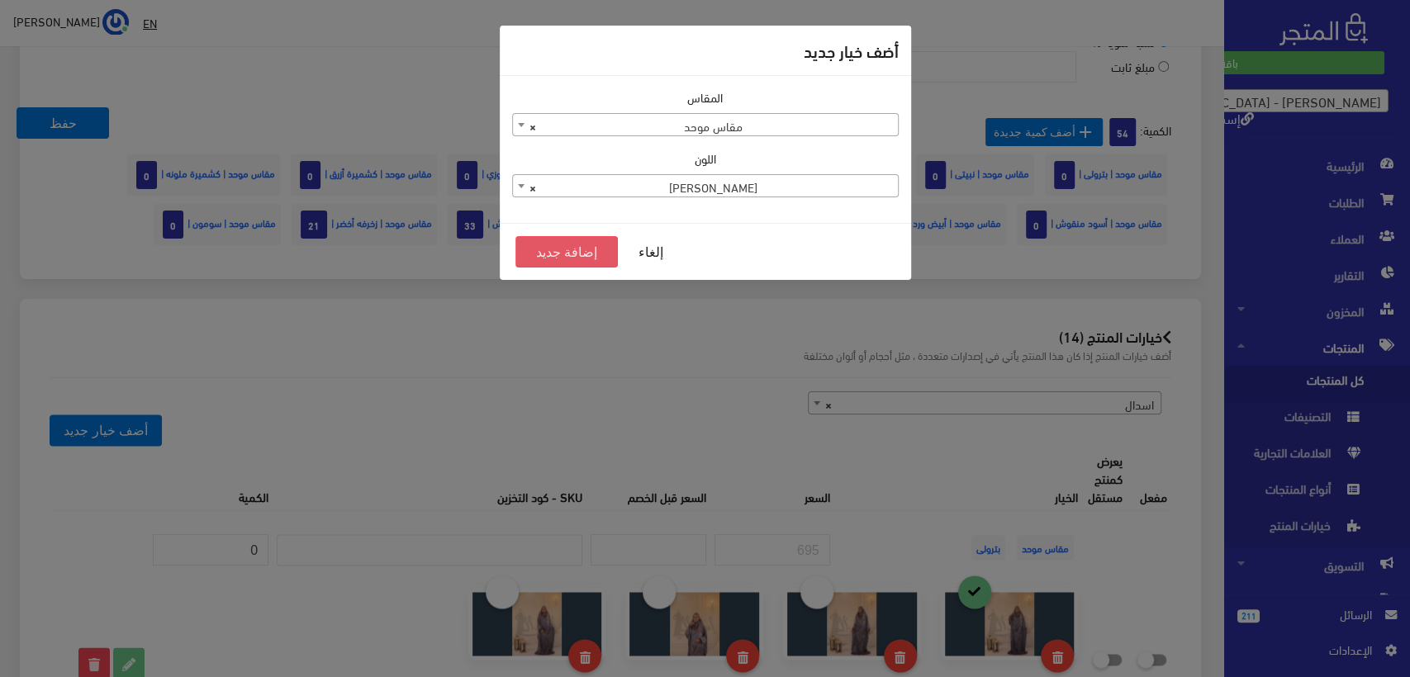
click at [556, 254] on button "إضافة جديد" at bounding box center [566, 251] width 103 height 31
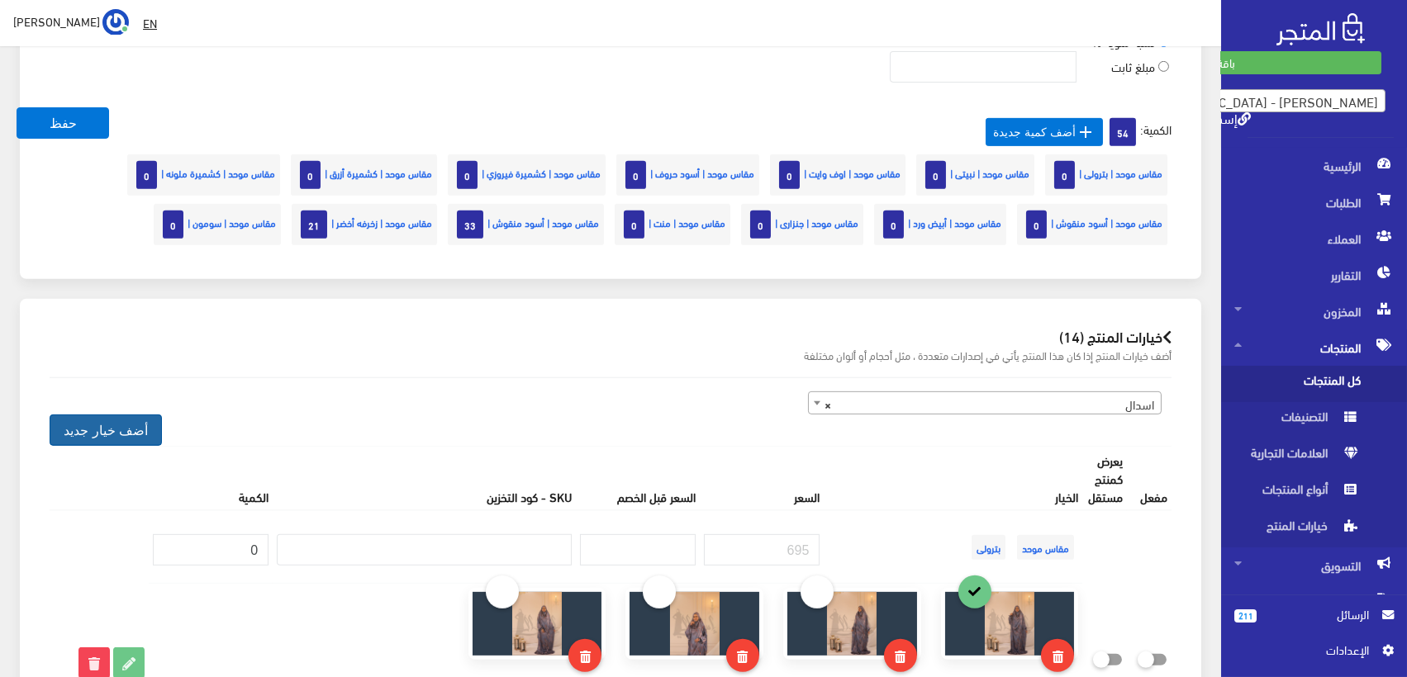
click at [116, 428] on button "أضف خيار جديد" at bounding box center [106, 430] width 112 height 31
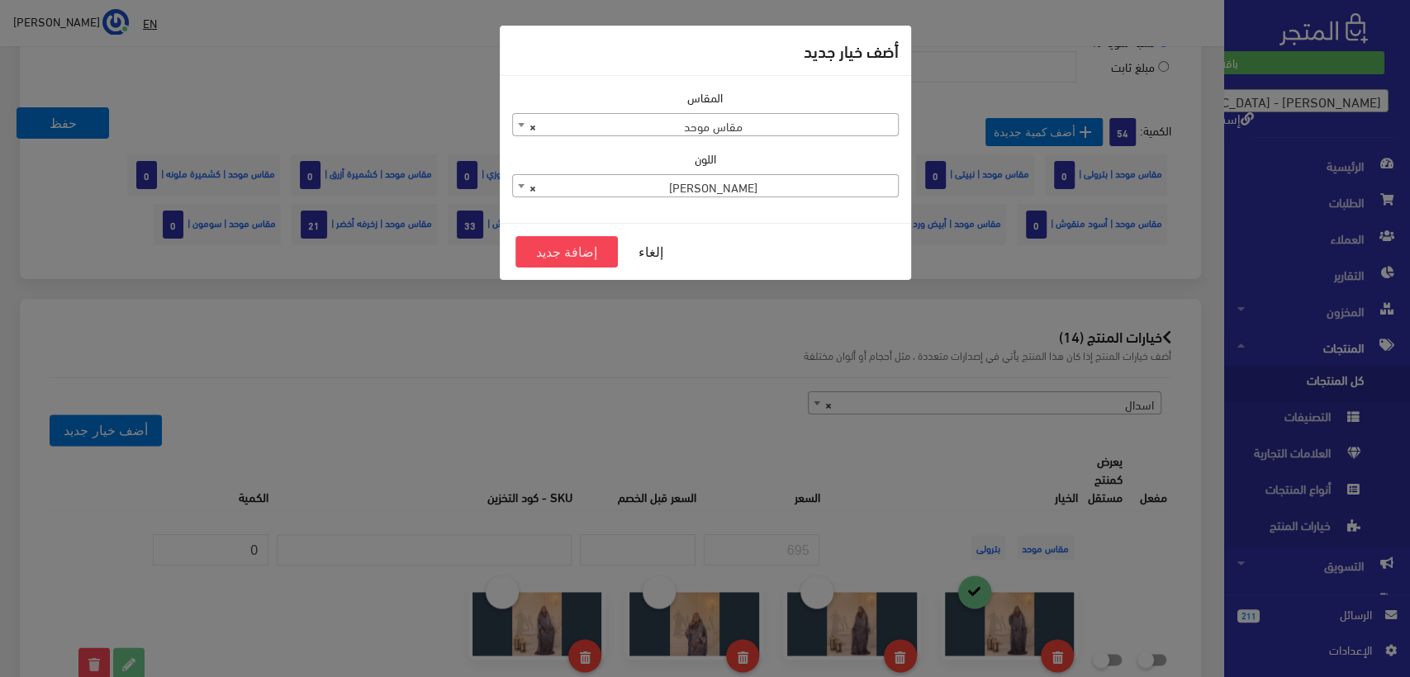
click at [802, 183] on span "× لبني منقوش" at bounding box center [705, 186] width 385 height 23
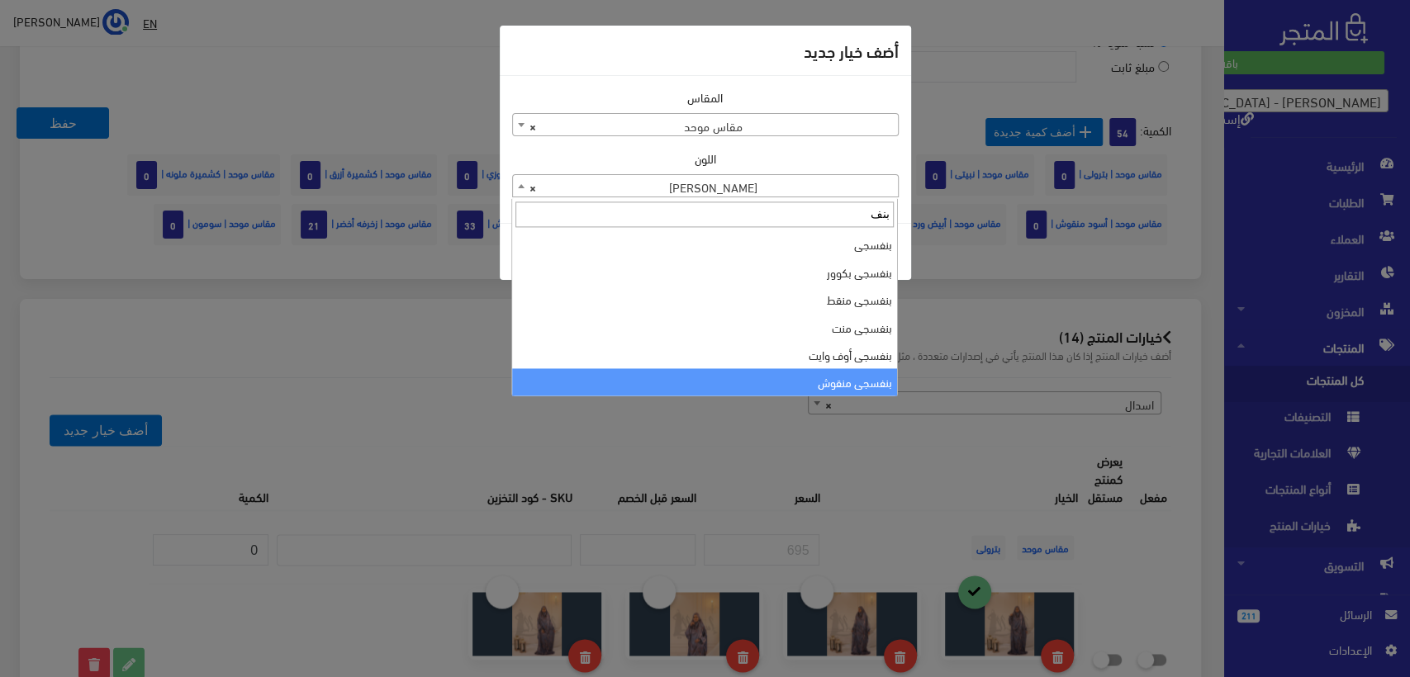
type input "بنف"
select select "176"
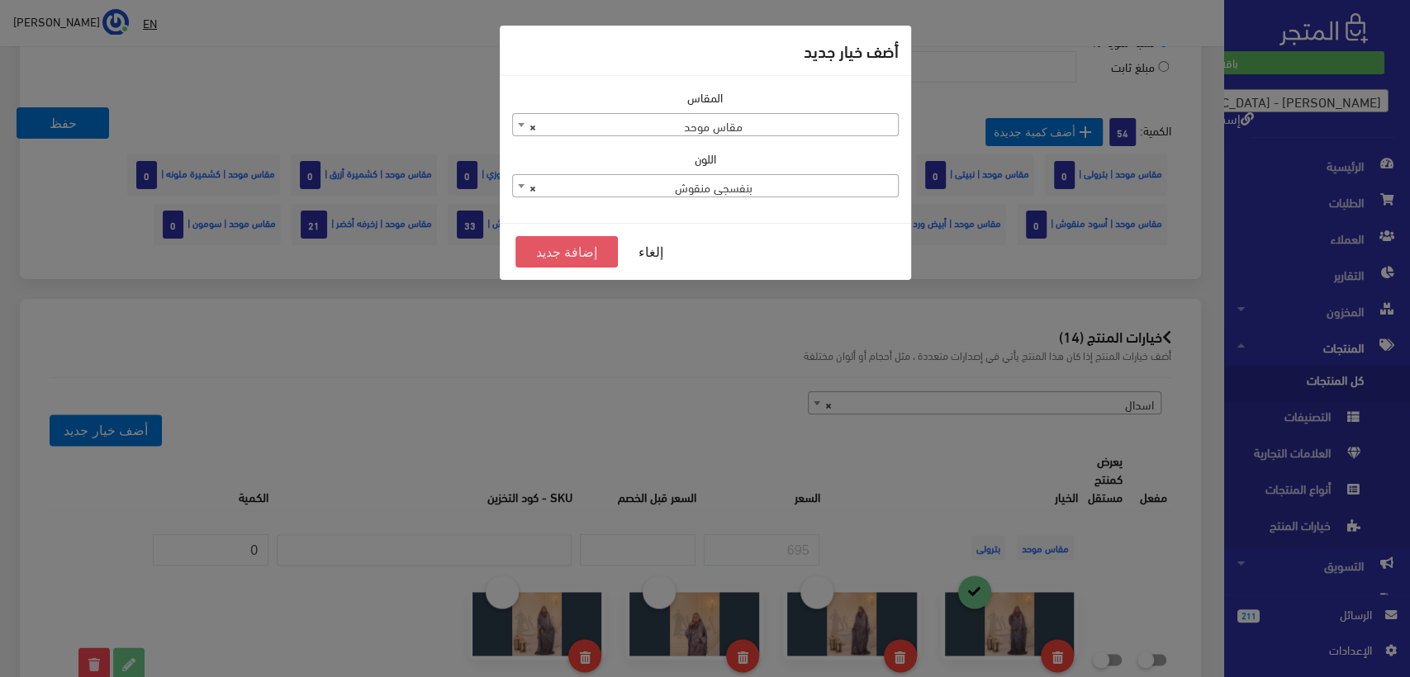
click at [560, 250] on button "إضافة جديد" at bounding box center [566, 251] width 103 height 31
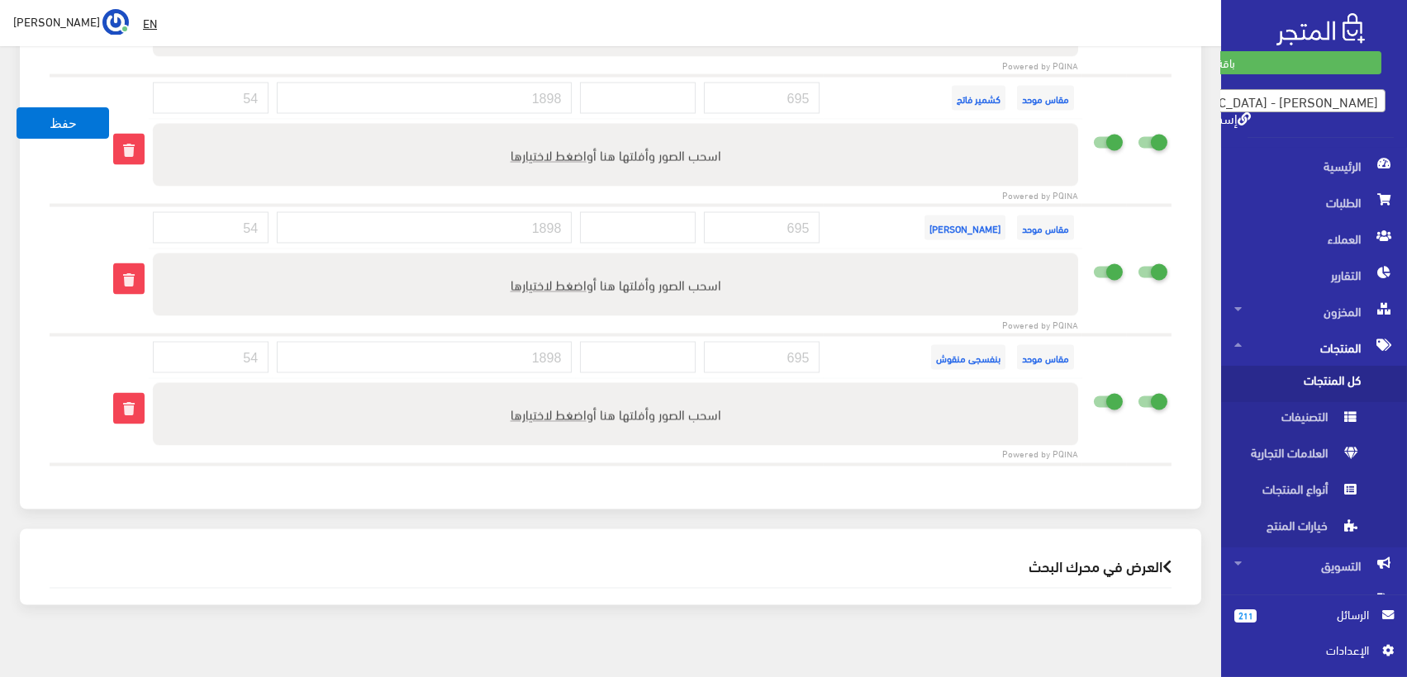
scroll to position [5954, 0]
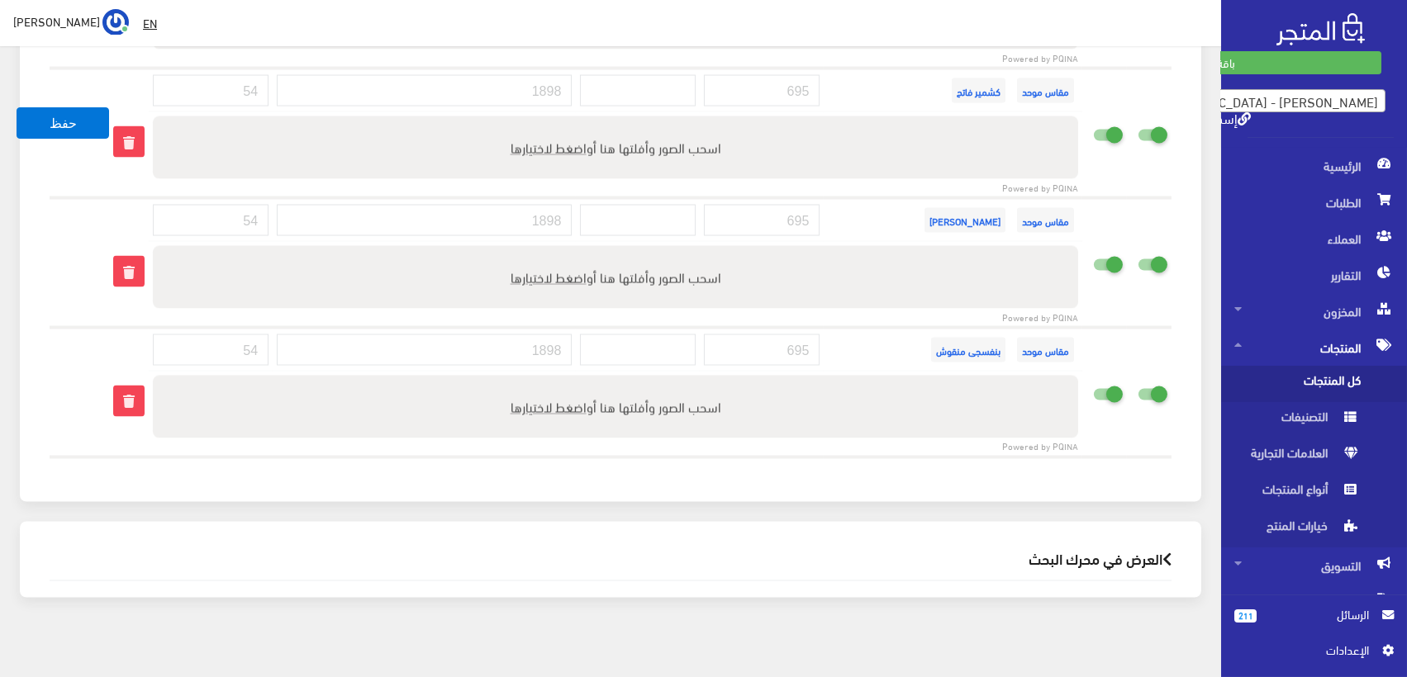
click at [1137, 127] on icon at bounding box center [1137, 134] width 0 height 15
click at [1137, 124] on input "checkbox" at bounding box center [1123, 132] width 30 height 17
checkbox input "false"
click at [1093, 127] on icon at bounding box center [1093, 134] width 0 height 15
click at [1093, 124] on input "checkbox" at bounding box center [1078, 132] width 30 height 17
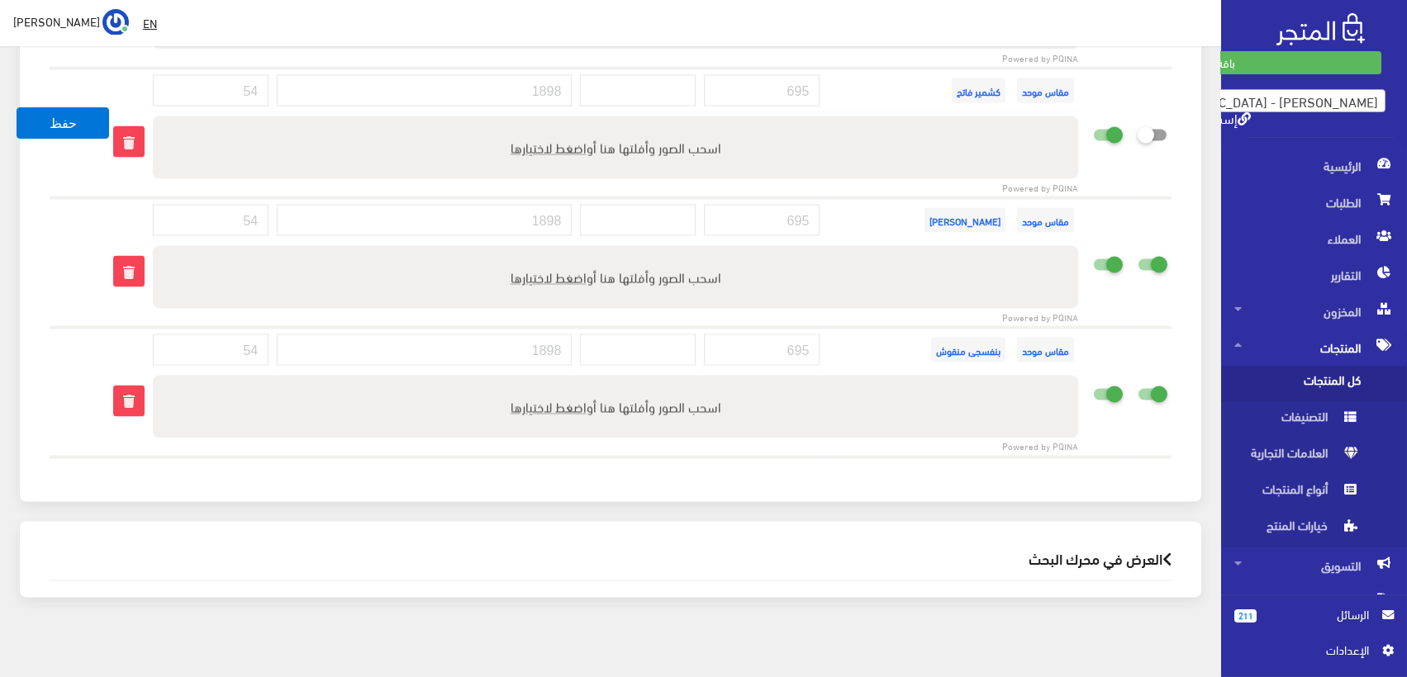
checkbox input "false"
click at [1111, 254] on input "checkbox" at bounding box center [1123, 262] width 30 height 17
checkbox input "false"
click at [1093, 257] on icon at bounding box center [1093, 264] width 0 height 15
click at [1093, 254] on input "checkbox" at bounding box center [1078, 262] width 30 height 17
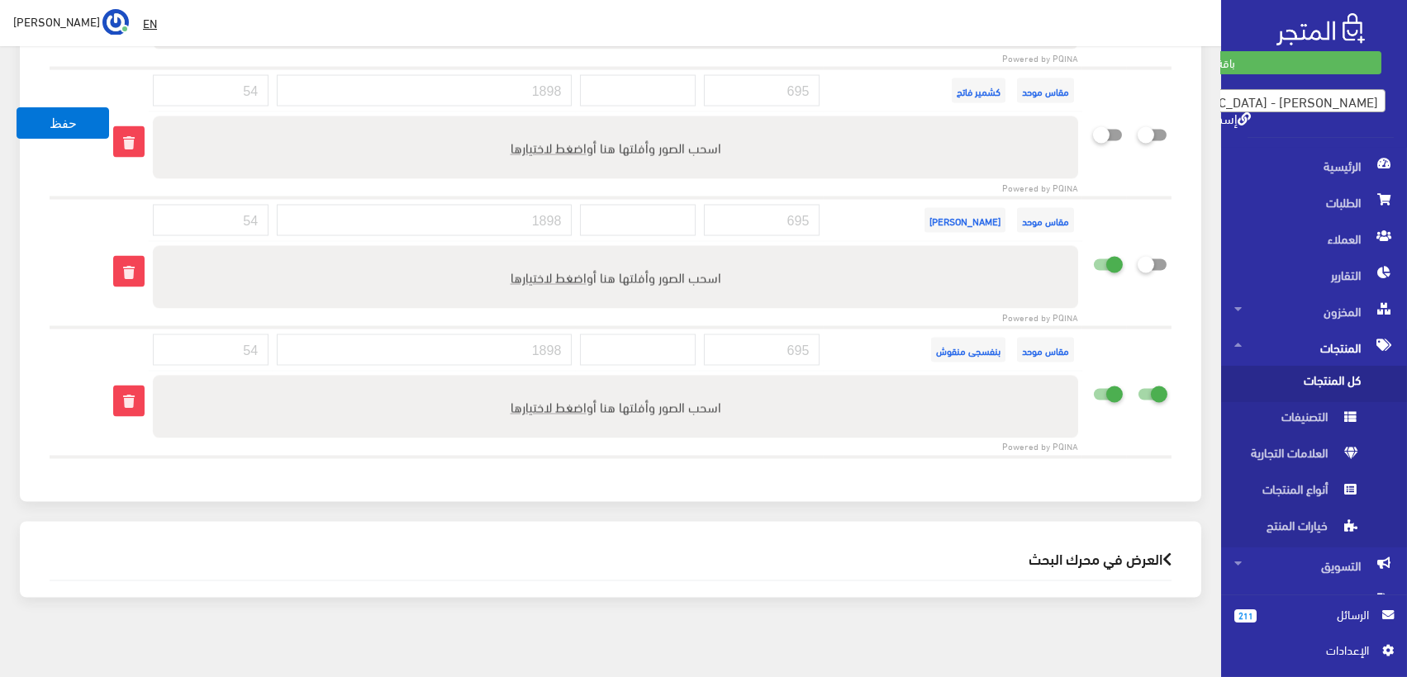
checkbox input "false"
click at [1093, 387] on icon at bounding box center [1093, 394] width 0 height 15
click at [1093, 383] on input "checkbox" at bounding box center [1078, 391] width 30 height 17
checkbox input "false"
click at [1137, 387] on icon at bounding box center [1137, 394] width 0 height 15
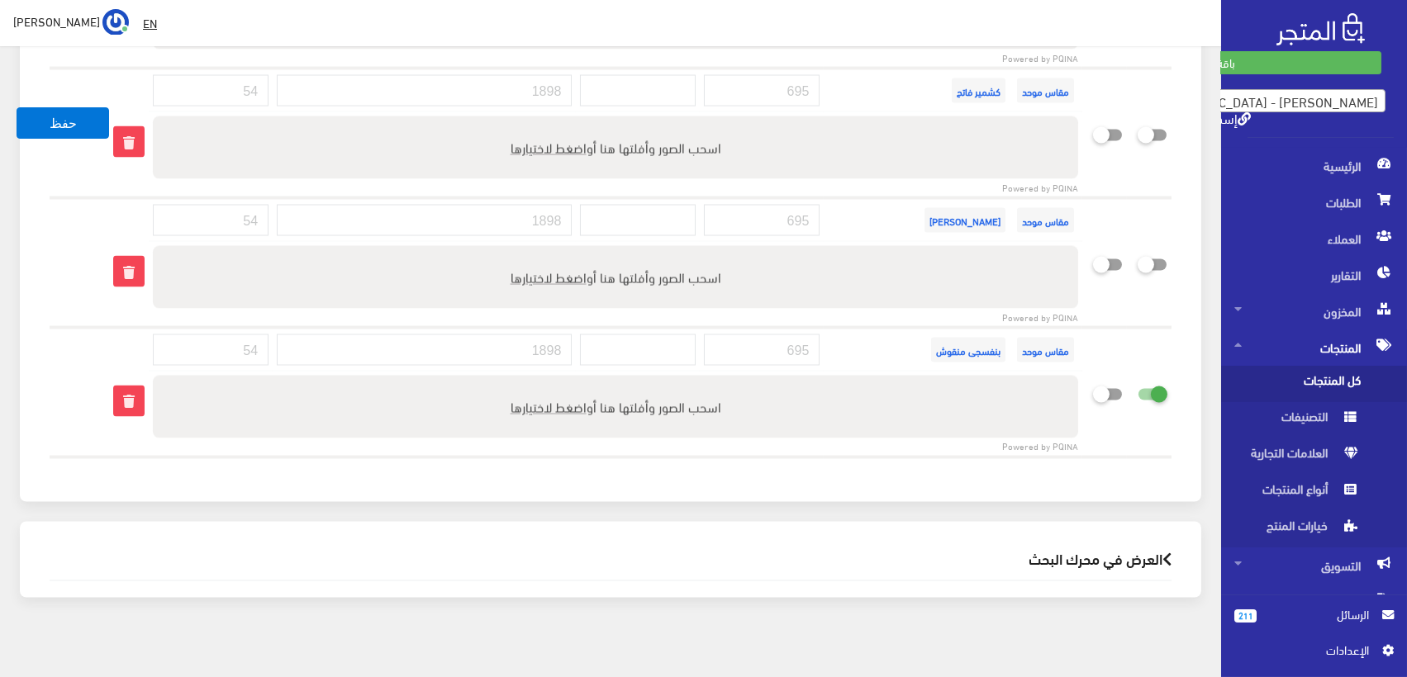
click at [1137, 383] on input "checkbox" at bounding box center [1123, 391] width 30 height 17
checkbox input "false"
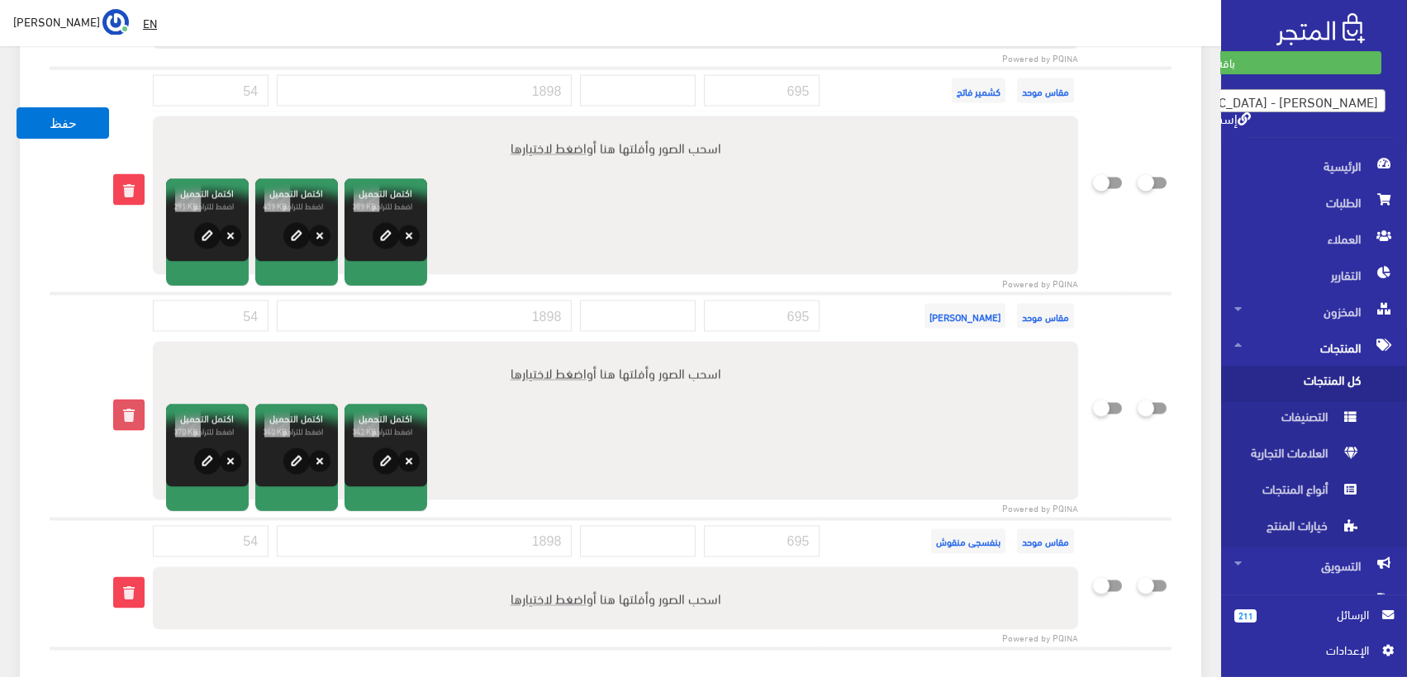
click at [127, 401] on icon at bounding box center [129, 416] width 30 height 30
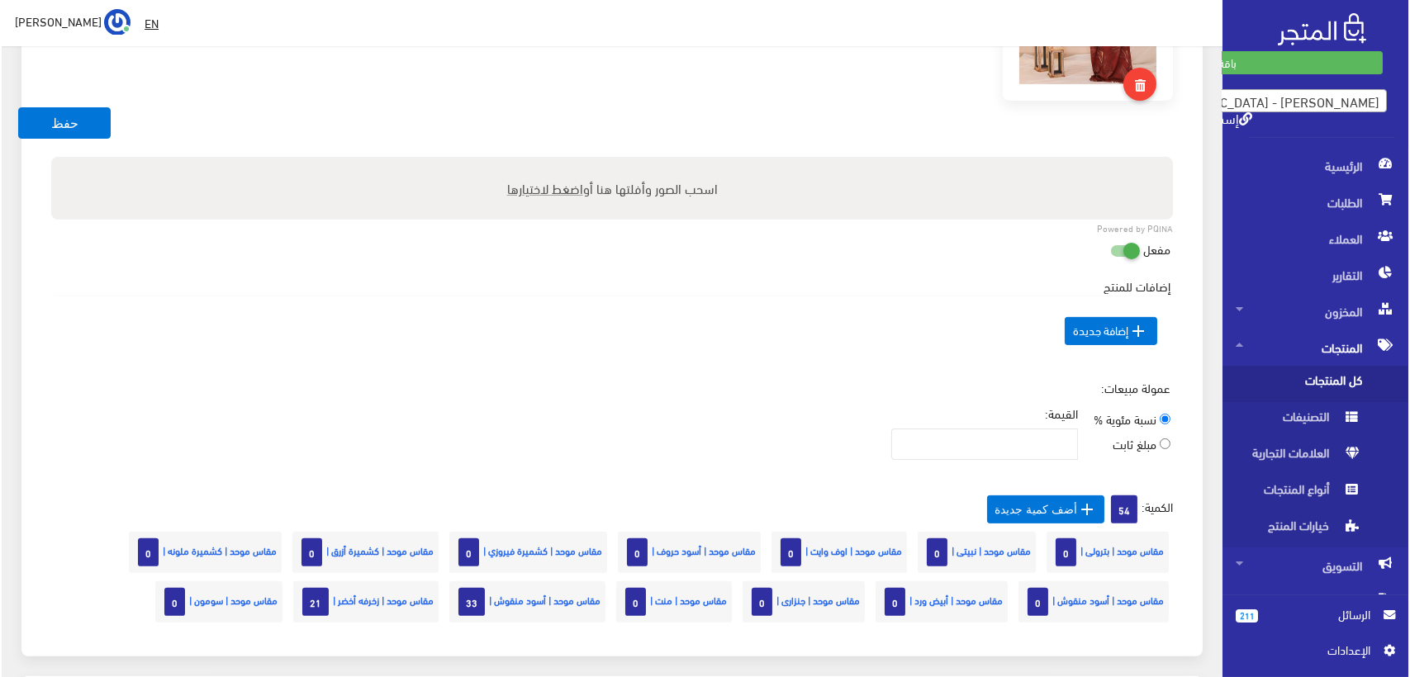
scroll to position [1456, 0]
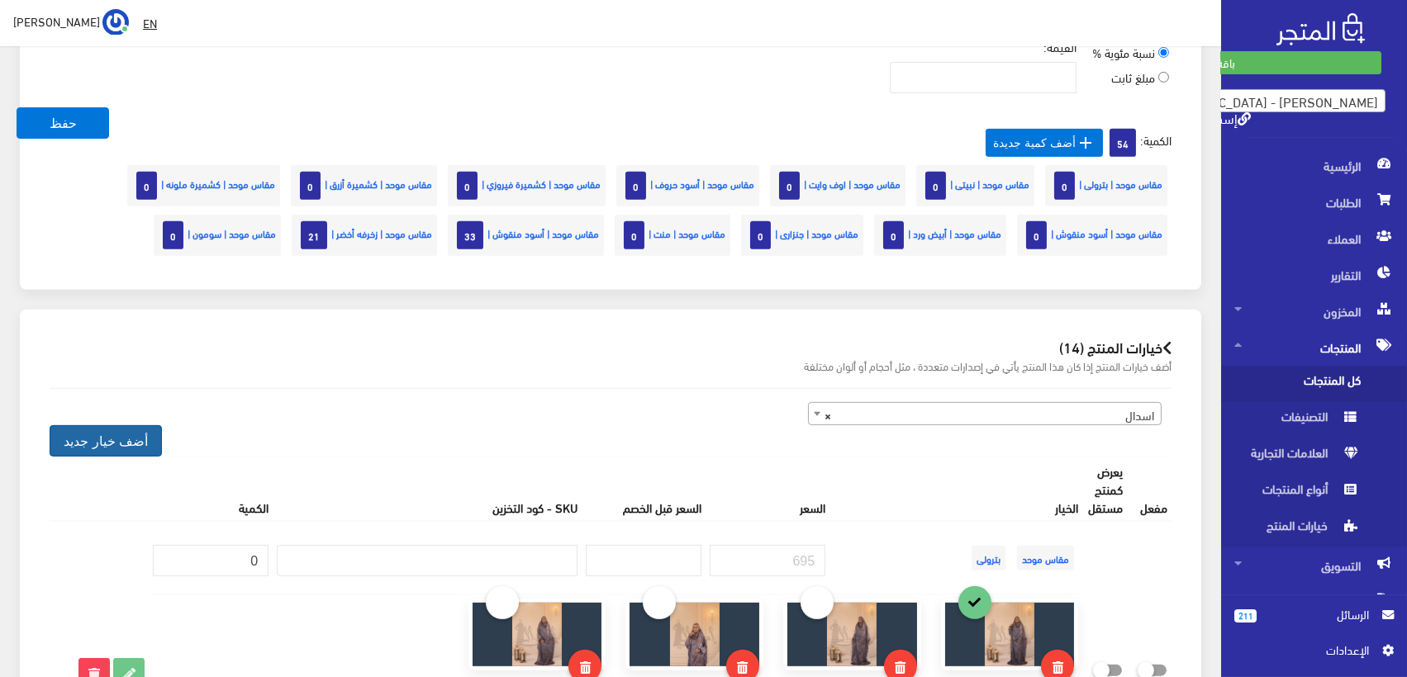
click at [114, 430] on button "أضف خيار جديد" at bounding box center [106, 440] width 112 height 31
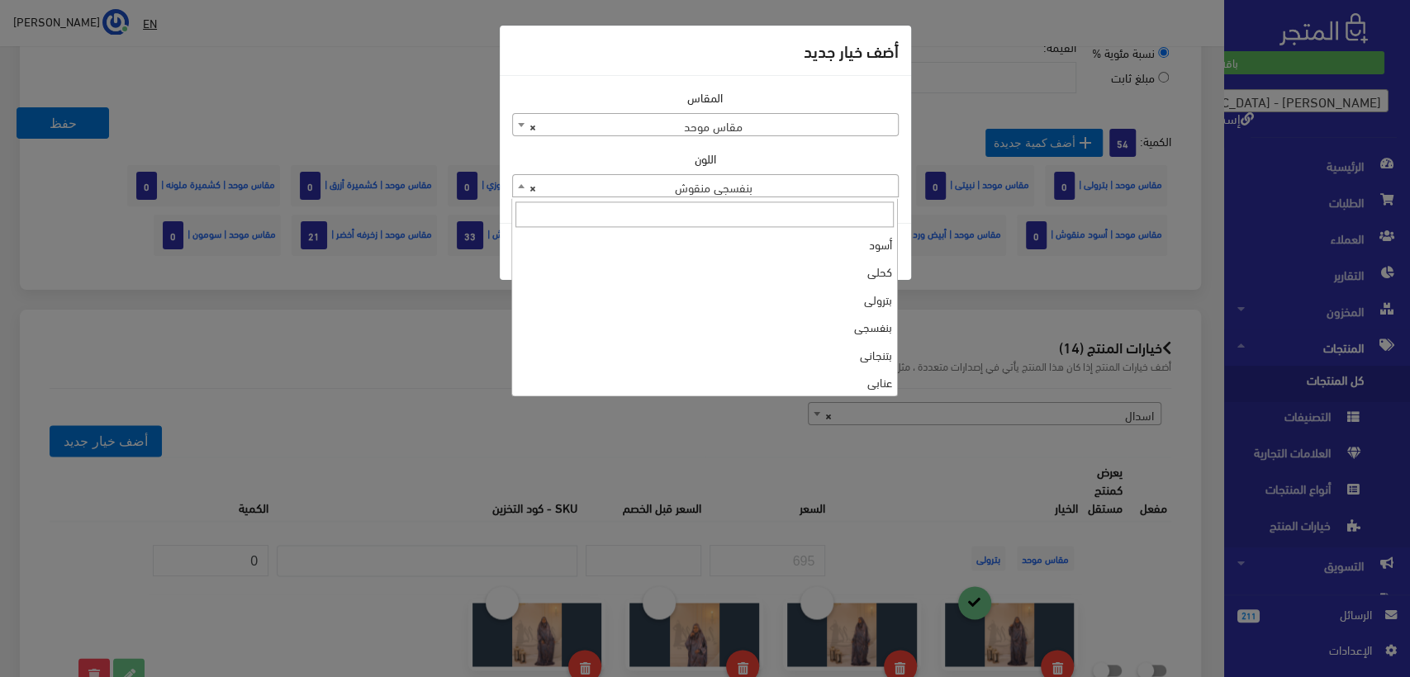
click at [748, 194] on span "× بنفسجى منقوش" at bounding box center [705, 186] width 385 height 23
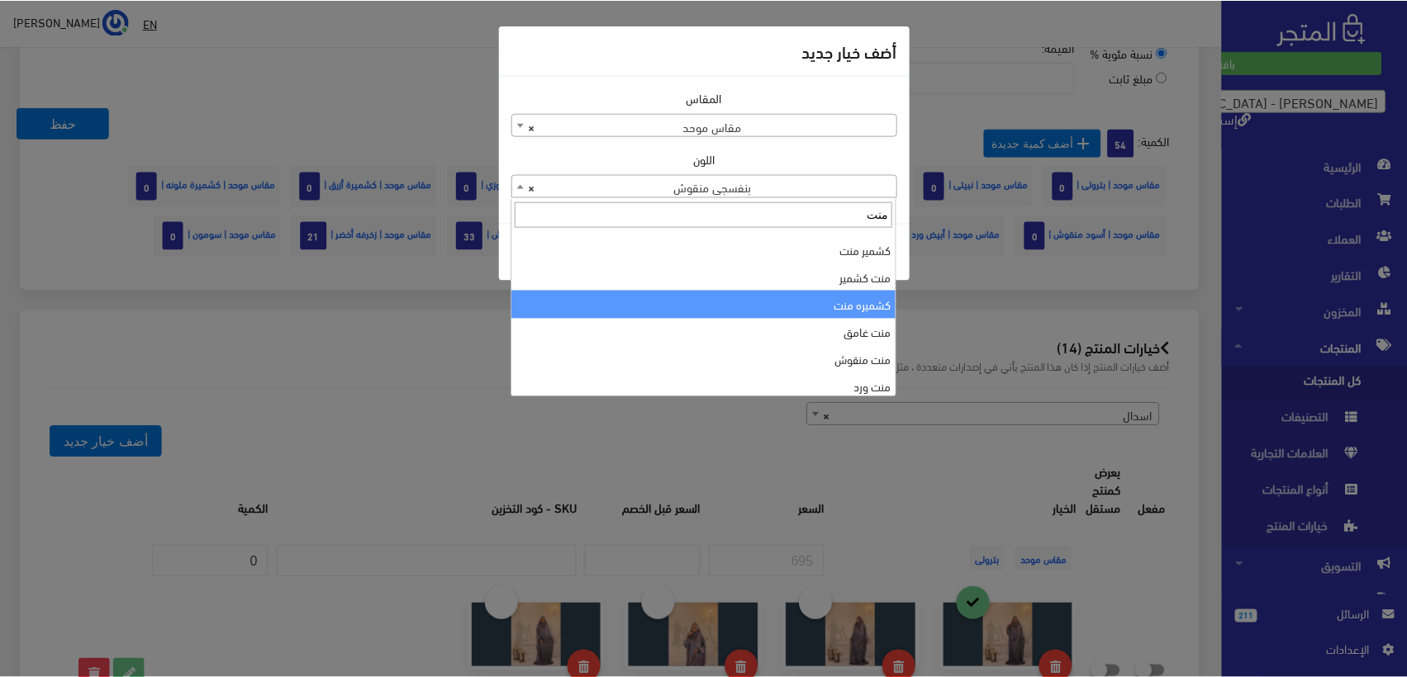
scroll to position [110, 0]
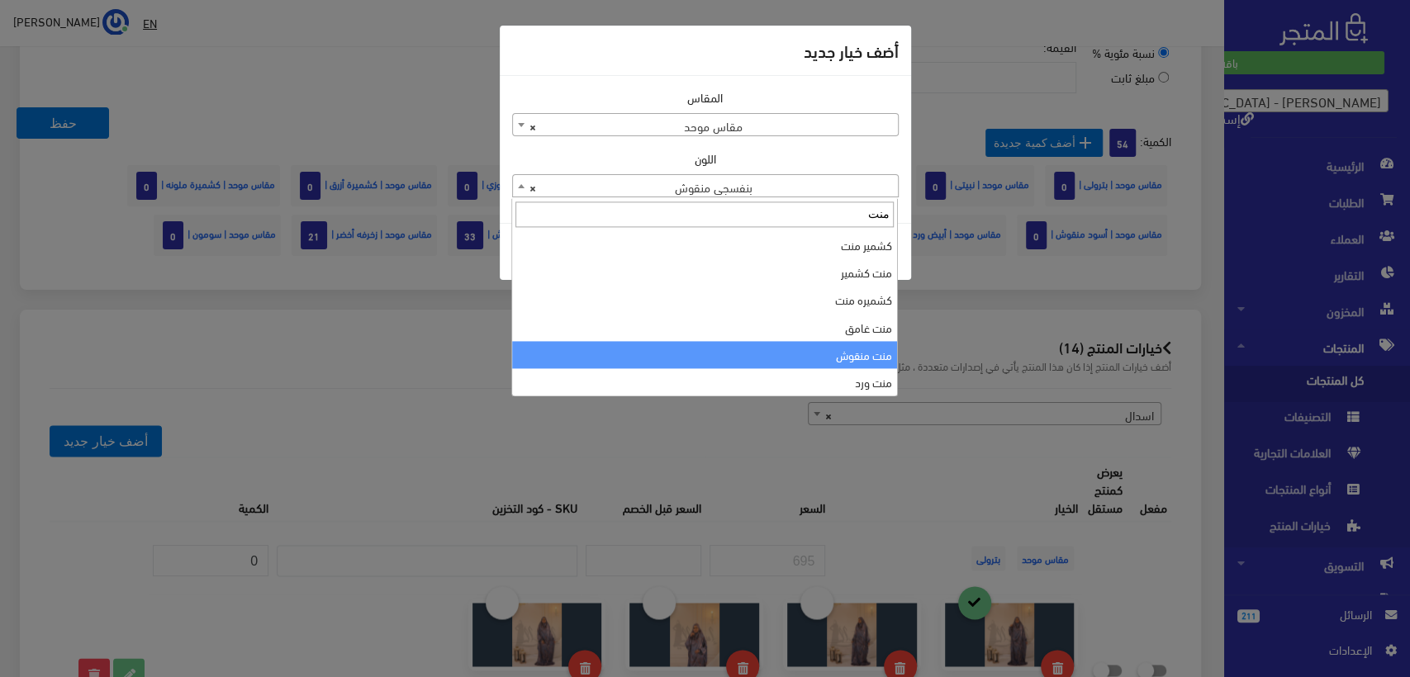
type input "منت"
select select "203"
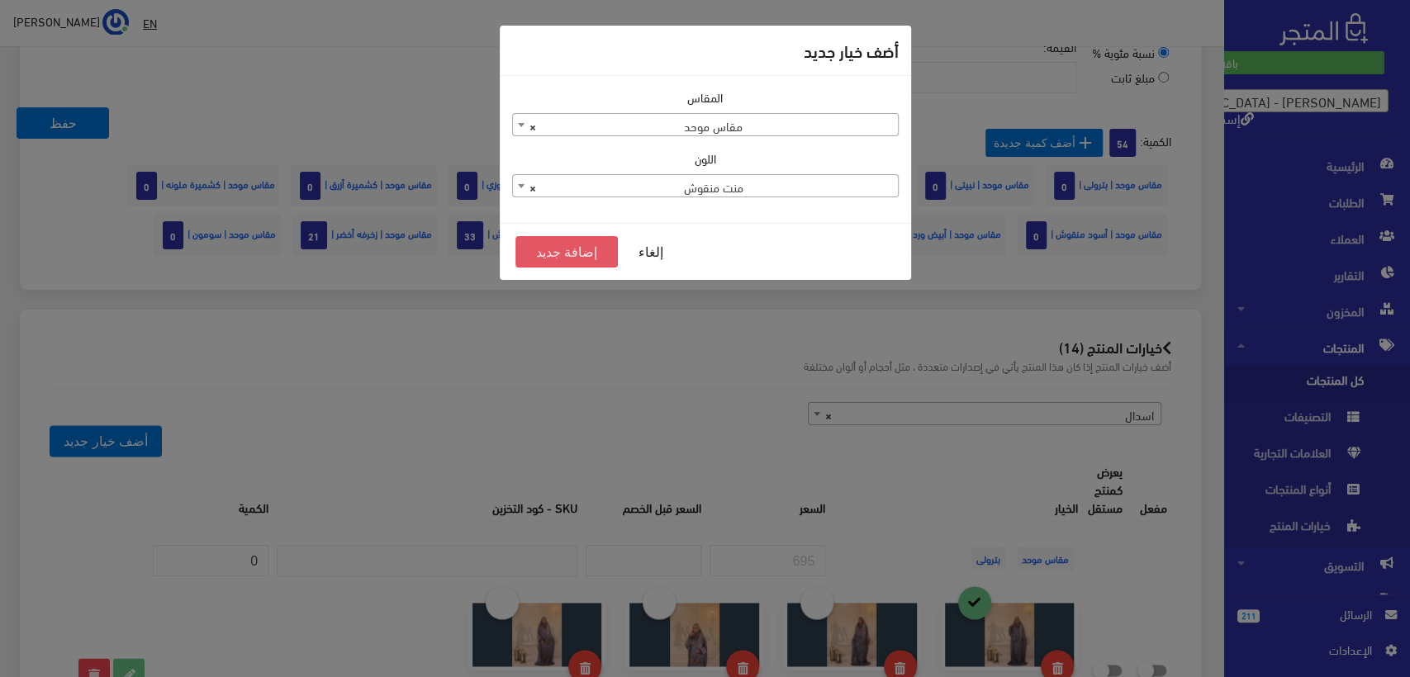
click at [562, 253] on button "إضافة جديد" at bounding box center [566, 251] width 103 height 31
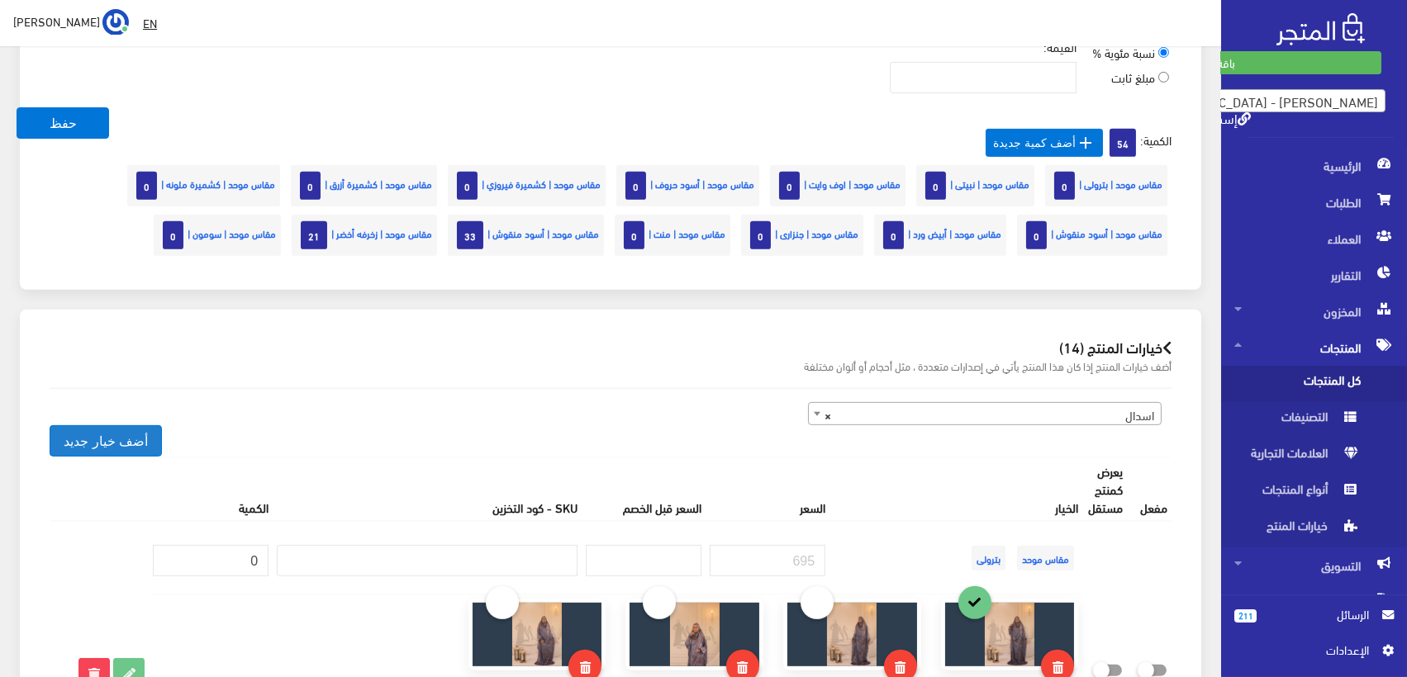
scroll to position [6328, 0]
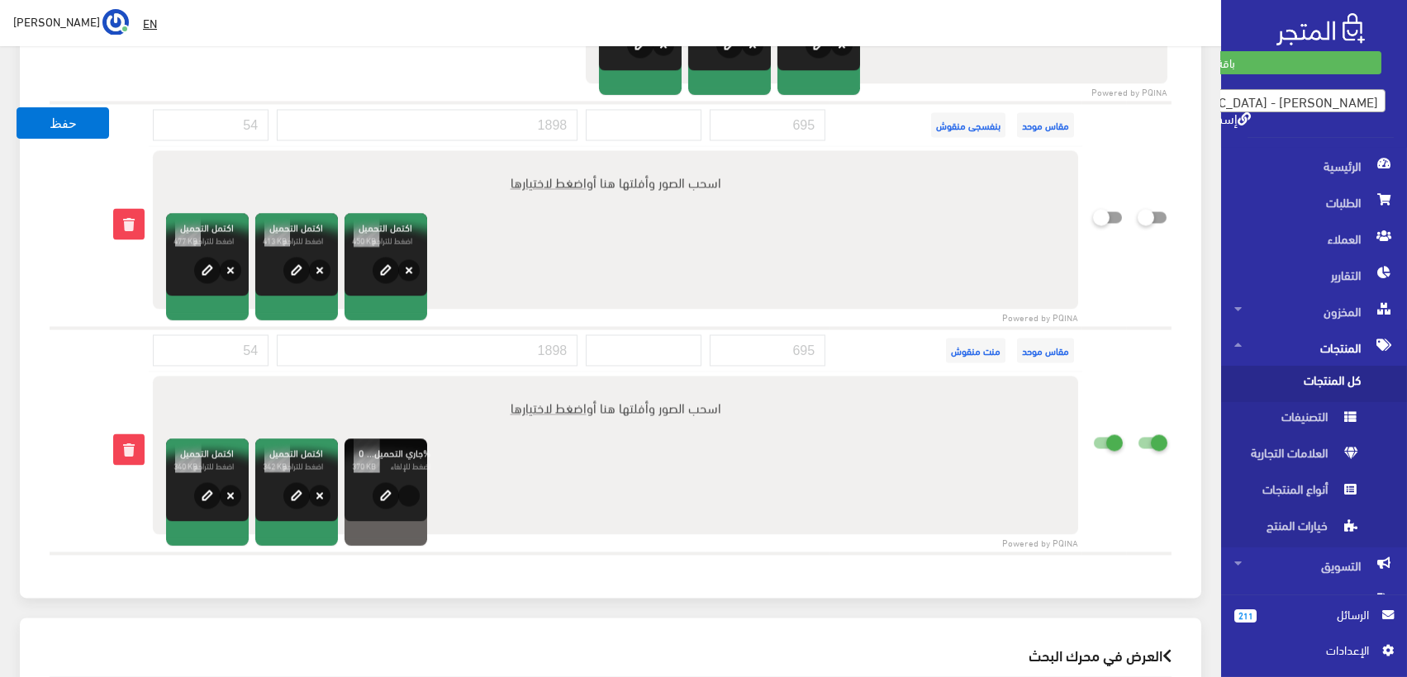
click at [1137, 435] on icon at bounding box center [1137, 442] width 0 height 15
click at [1137, 432] on input "checkbox" at bounding box center [1123, 440] width 30 height 17
click at [1108, 432] on input "checkbox" at bounding box center [1123, 440] width 30 height 17
checkbox input "true"
click at [1093, 435] on icon at bounding box center [1093, 442] width 0 height 15
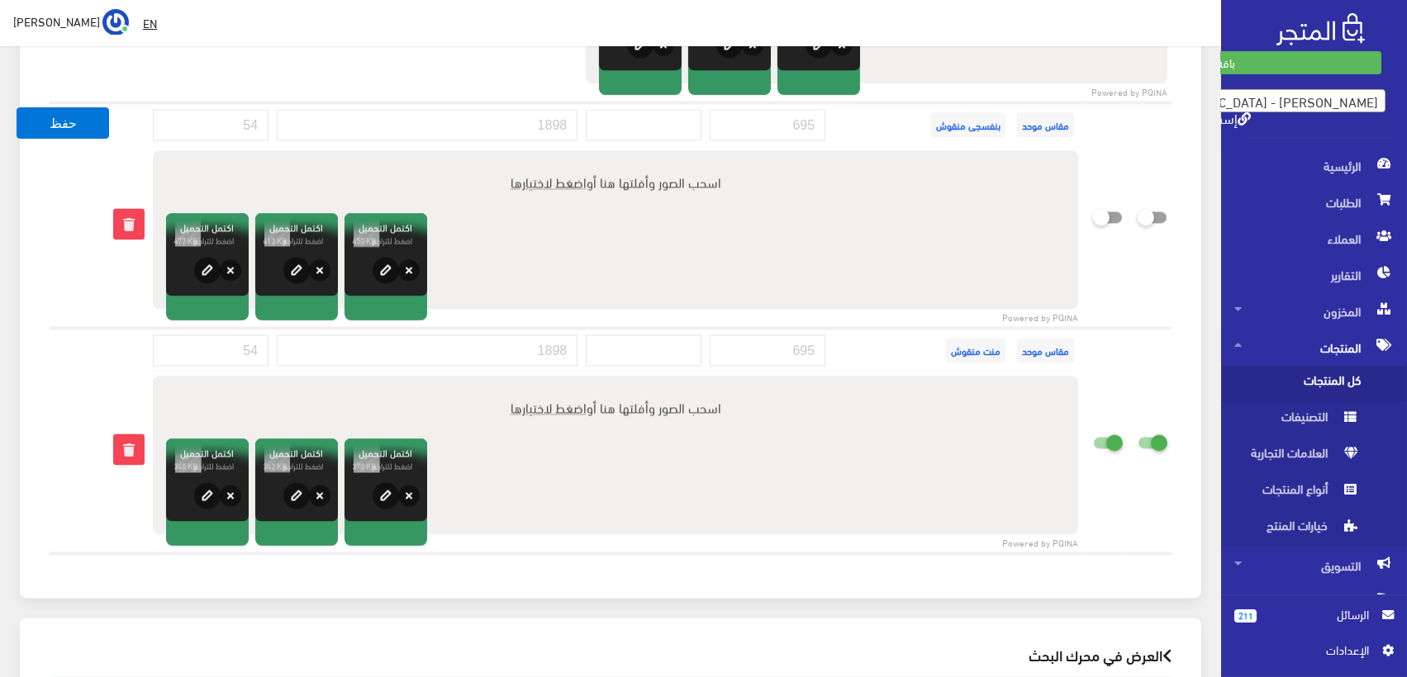
click at [1093, 432] on input "checkbox" at bounding box center [1078, 440] width 30 height 17
checkbox input "false"
click at [1137, 435] on icon at bounding box center [1137, 442] width 0 height 15
click at [1137, 432] on input "checkbox" at bounding box center [1123, 440] width 30 height 17
checkbox input "false"
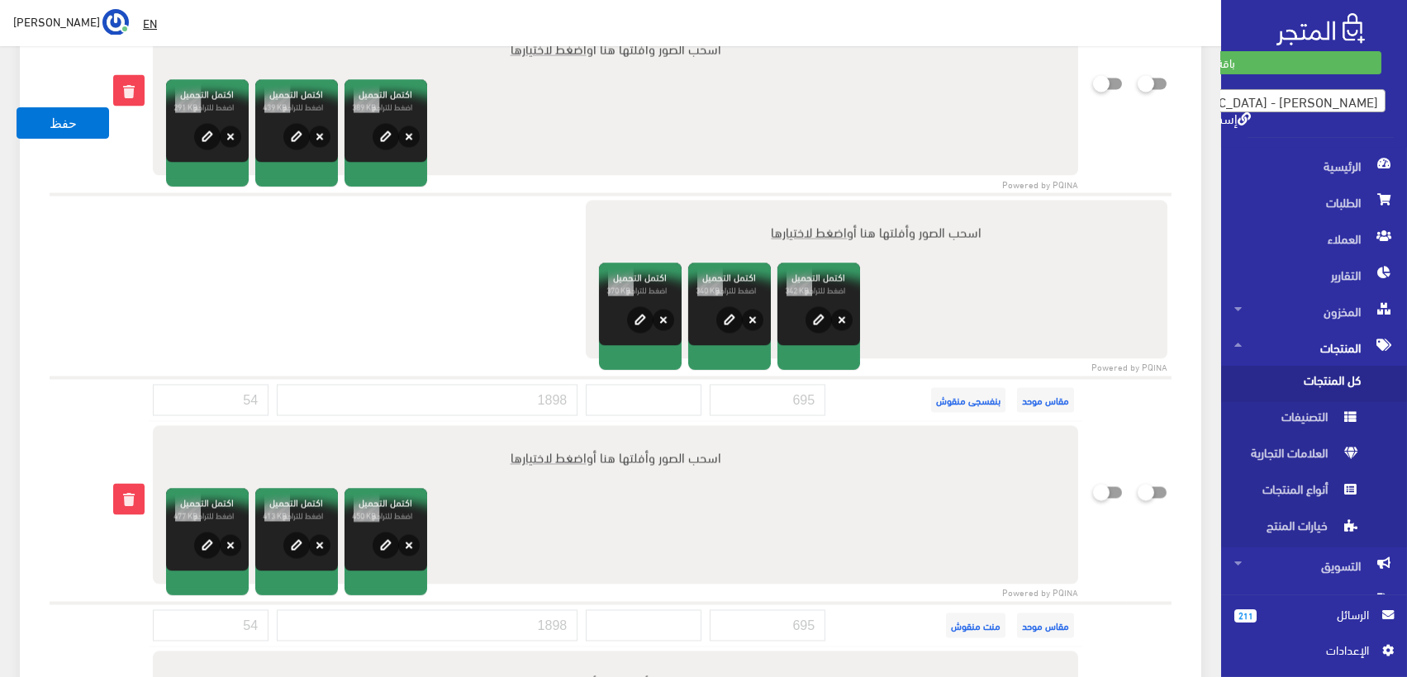
scroll to position [5960, 0]
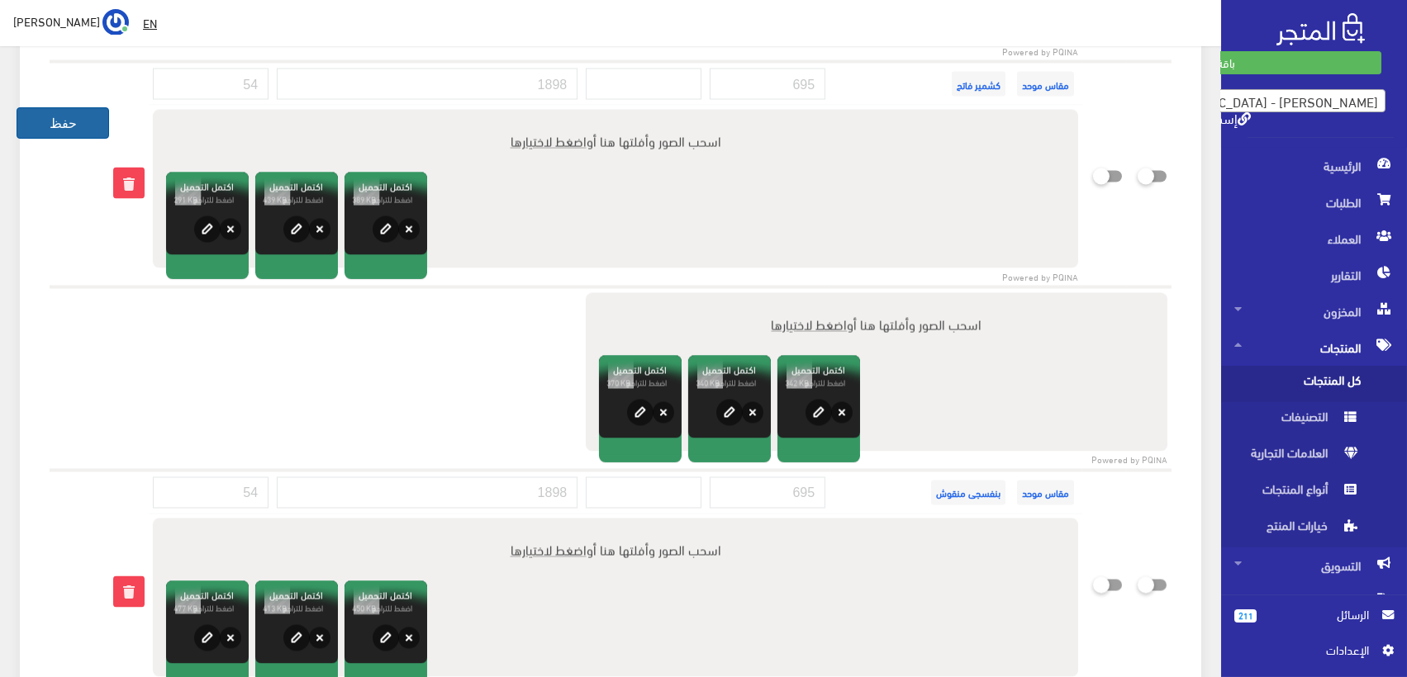
drag, startPoint x: 55, startPoint y: 123, endPoint x: 91, endPoint y: 116, distance: 36.9
click at [55, 122] on button "حفظ" at bounding box center [63, 122] width 93 height 31
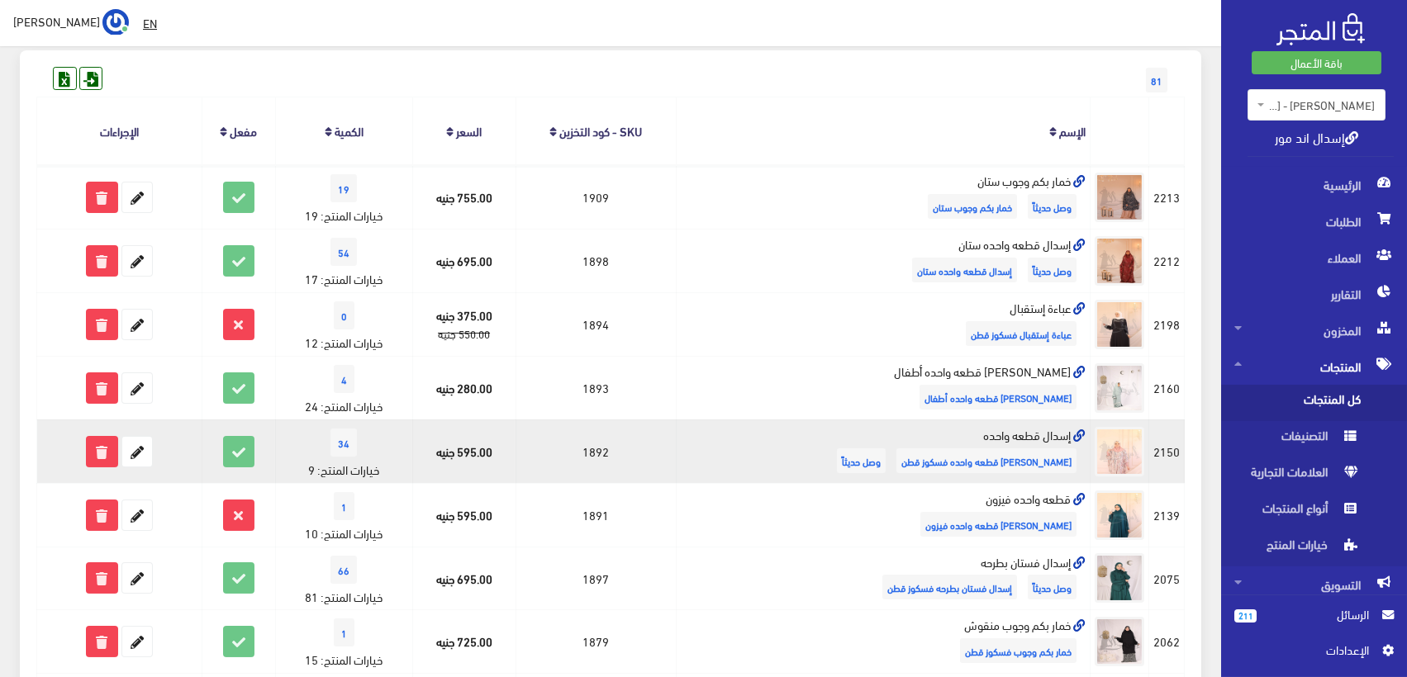
scroll to position [275, 0]
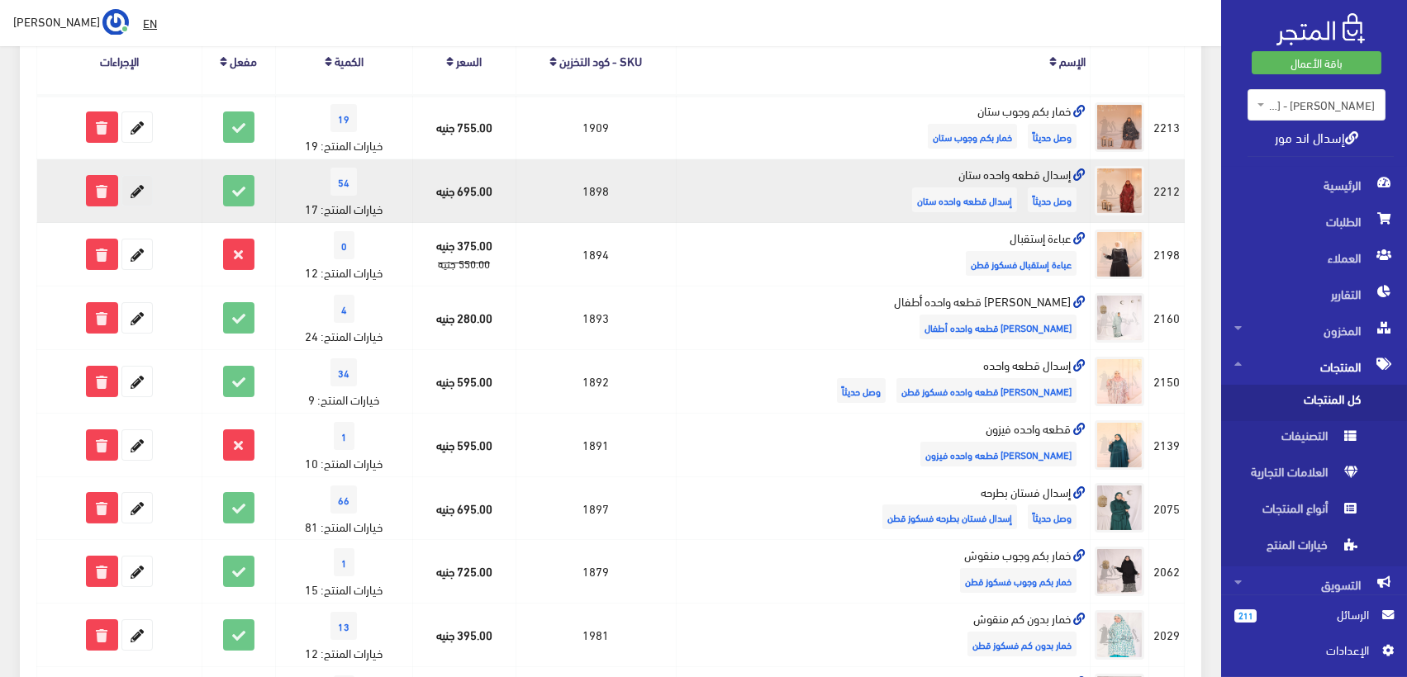
click at [136, 194] on icon at bounding box center [137, 191] width 30 height 30
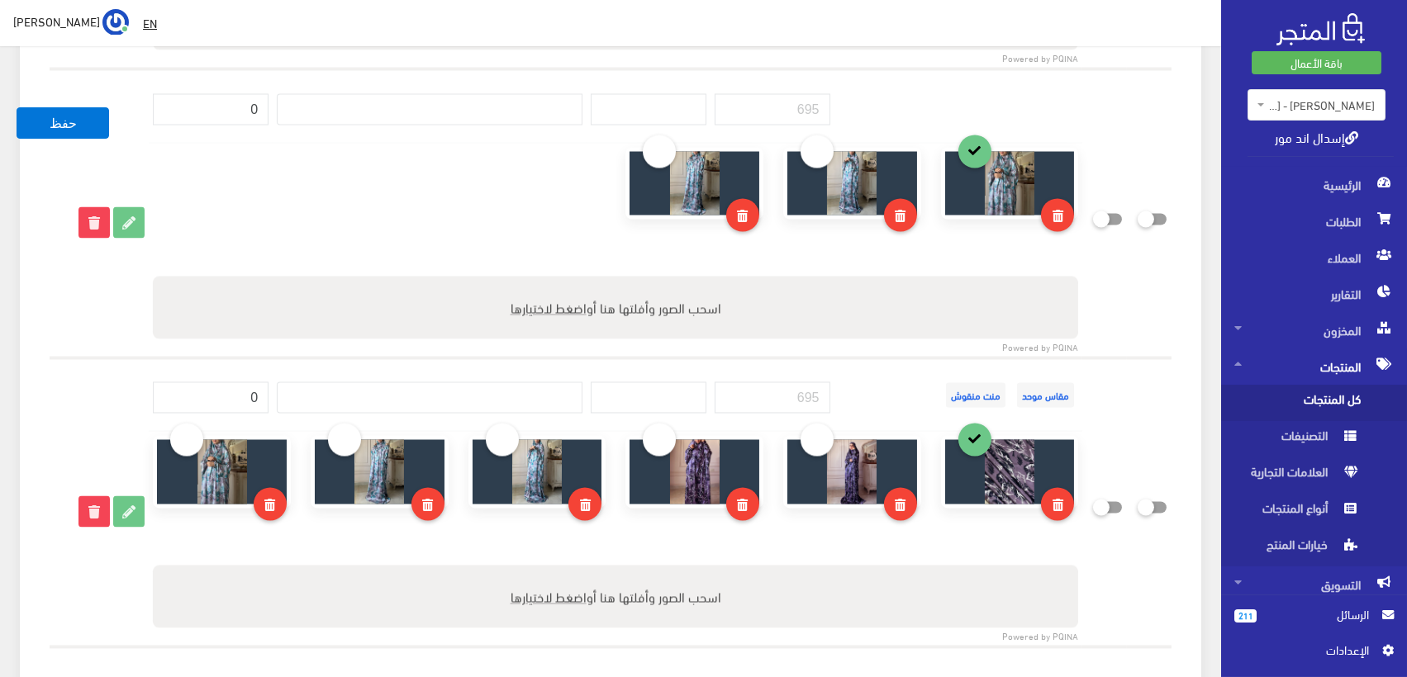
scroll to position [6311, 0]
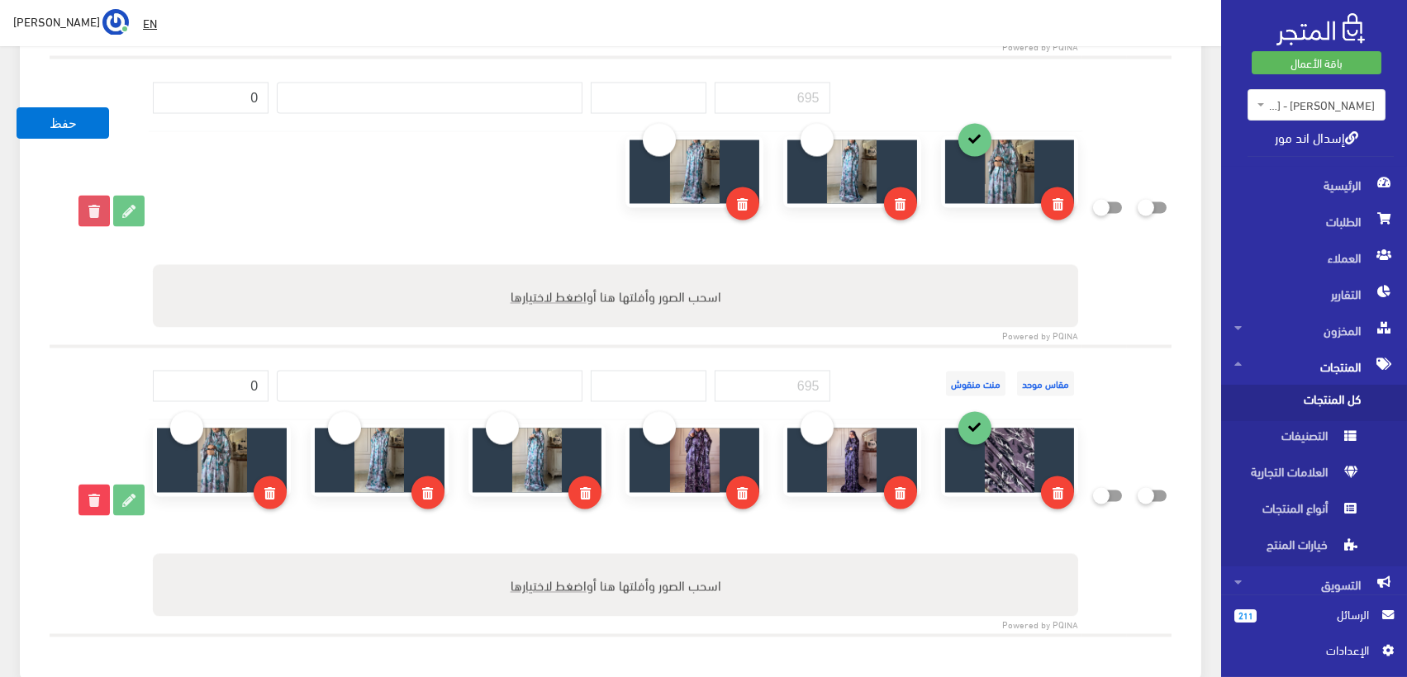
click at [91, 197] on icon at bounding box center [94, 212] width 30 height 30
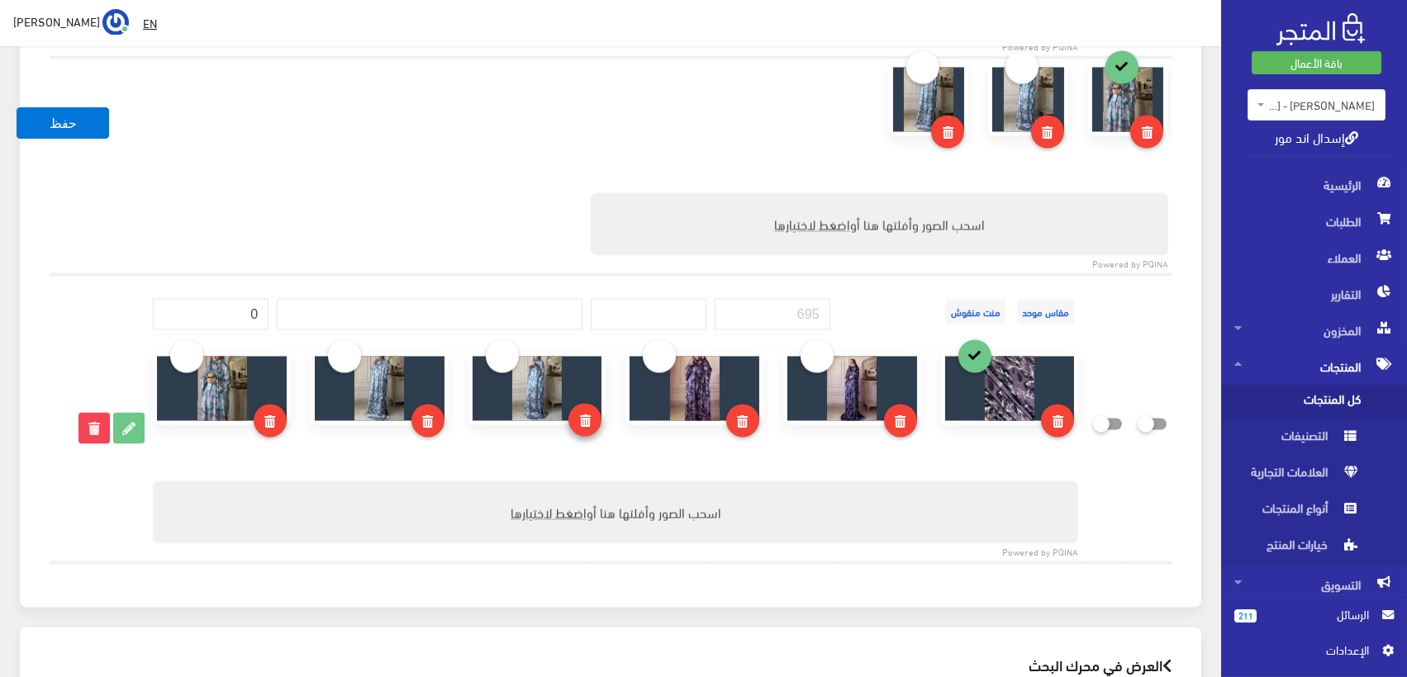
click at [581, 415] on icon at bounding box center [585, 421] width 11 height 12
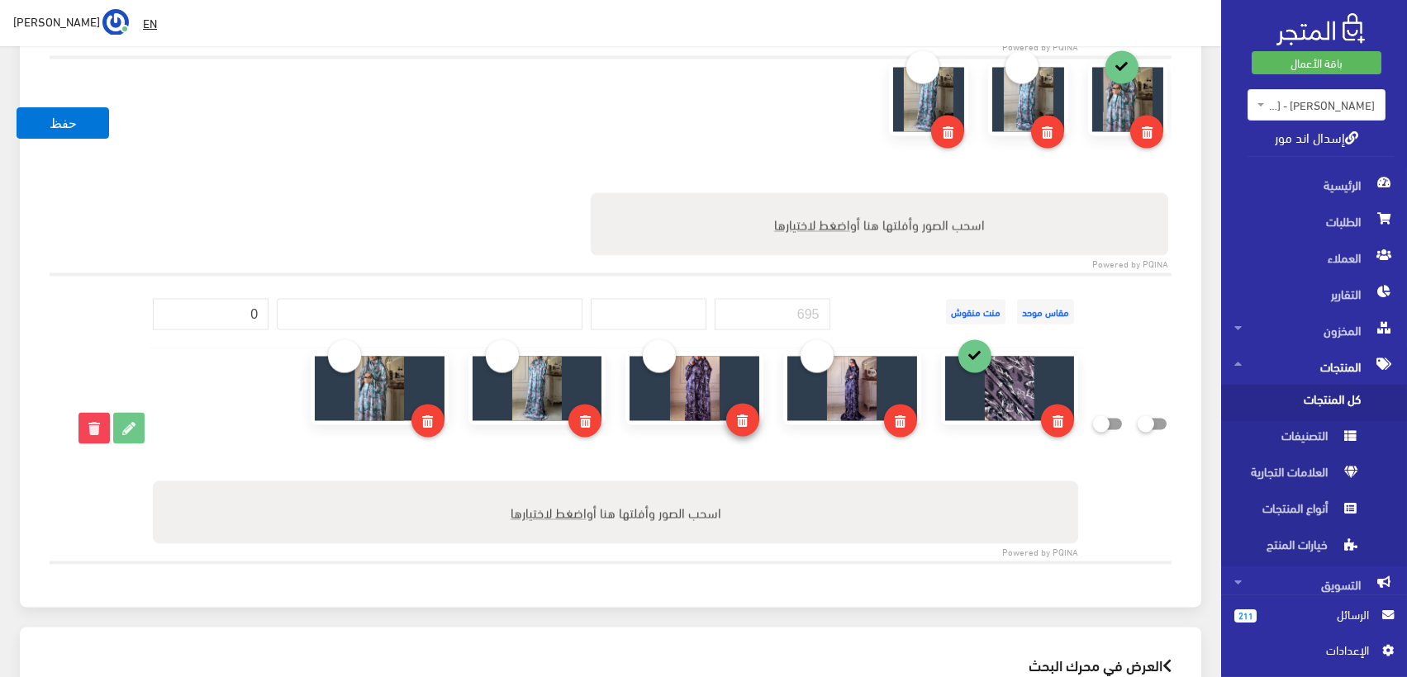
click at [743, 415] on icon at bounding box center [742, 421] width 11 height 12
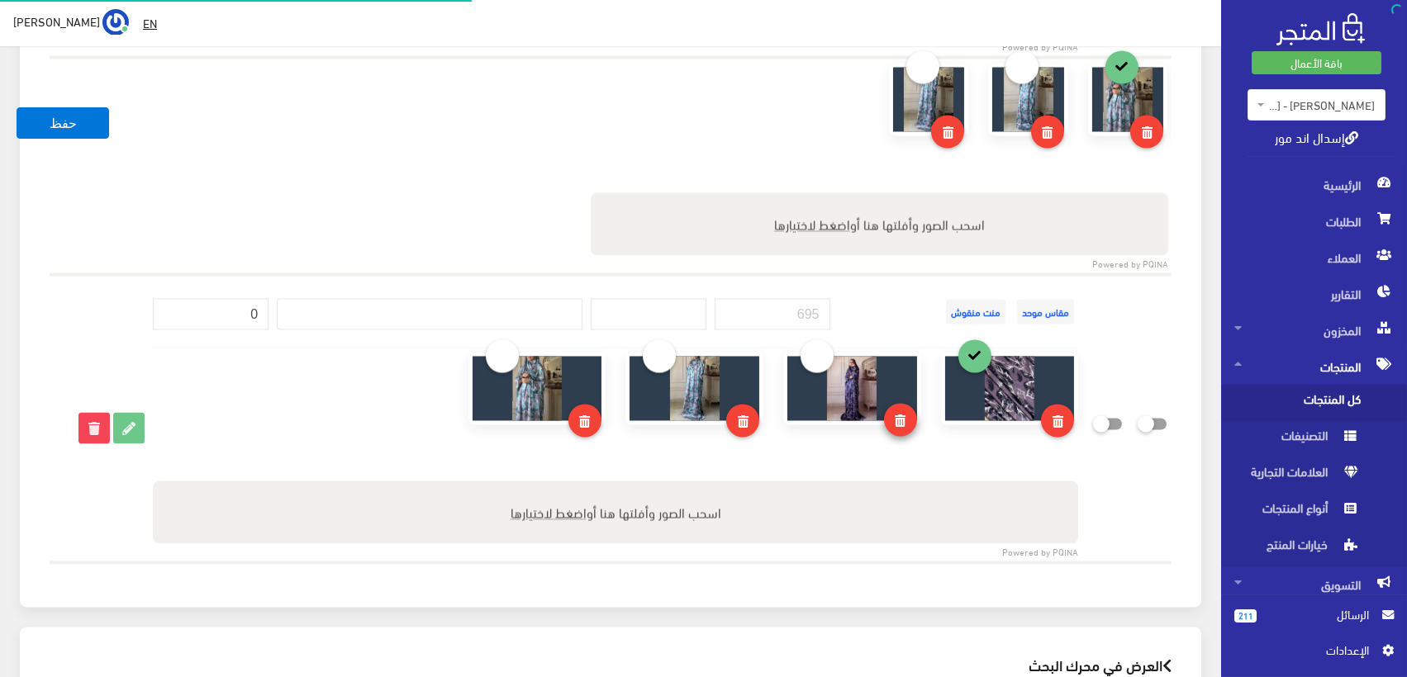
click at [905, 405] on link at bounding box center [900, 420] width 33 height 33
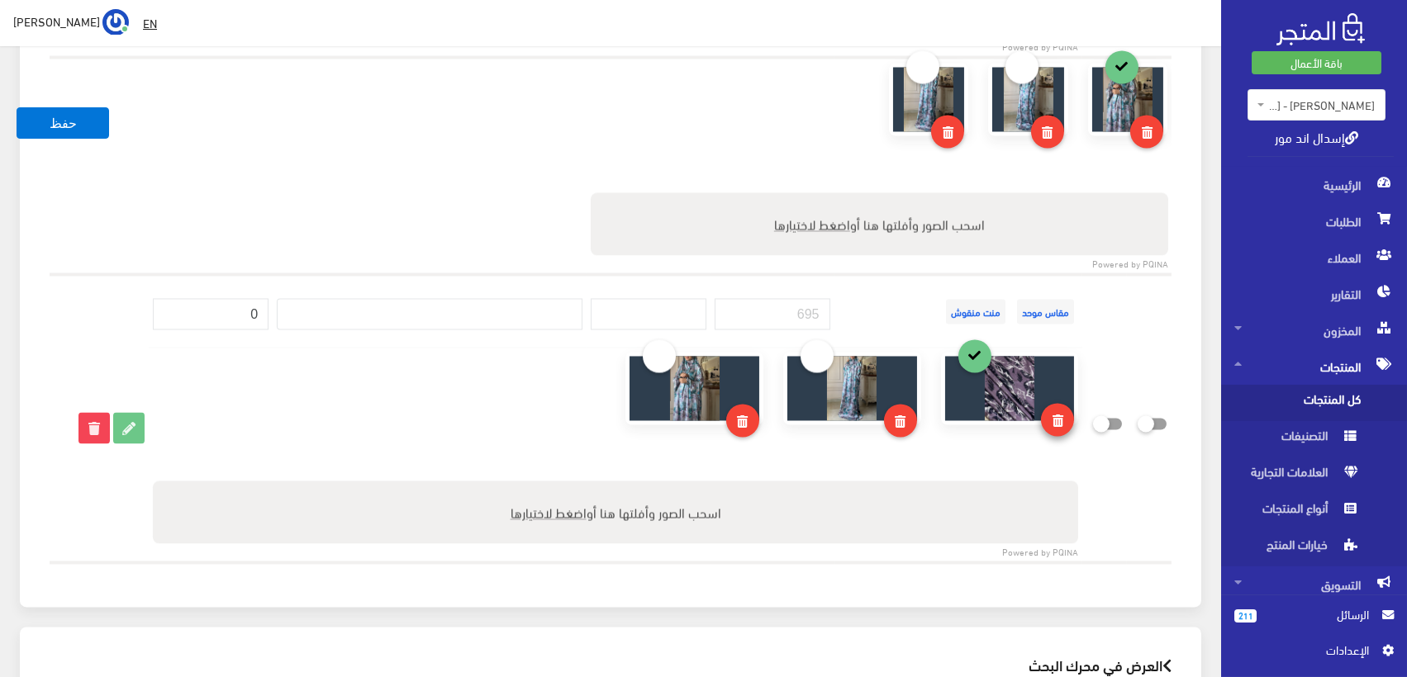
click at [1062, 415] on icon at bounding box center [1057, 421] width 11 height 12
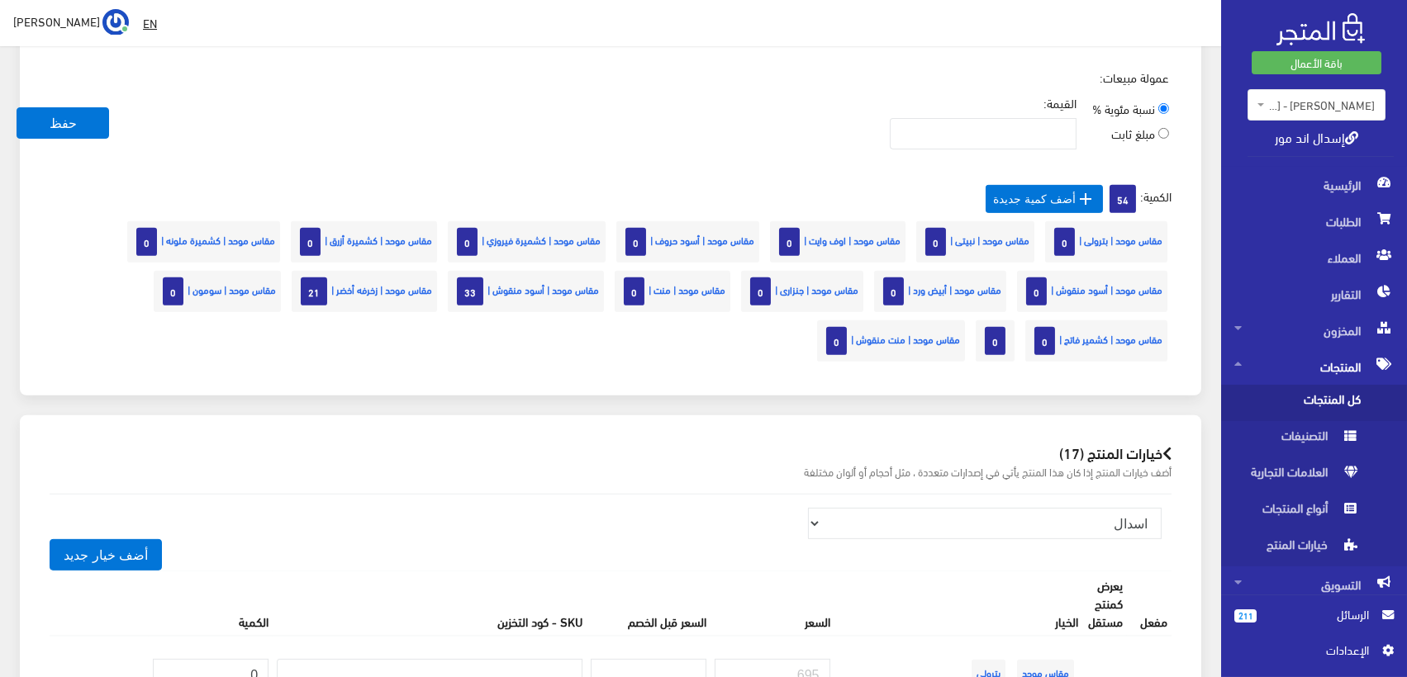
scroll to position [1539, 0]
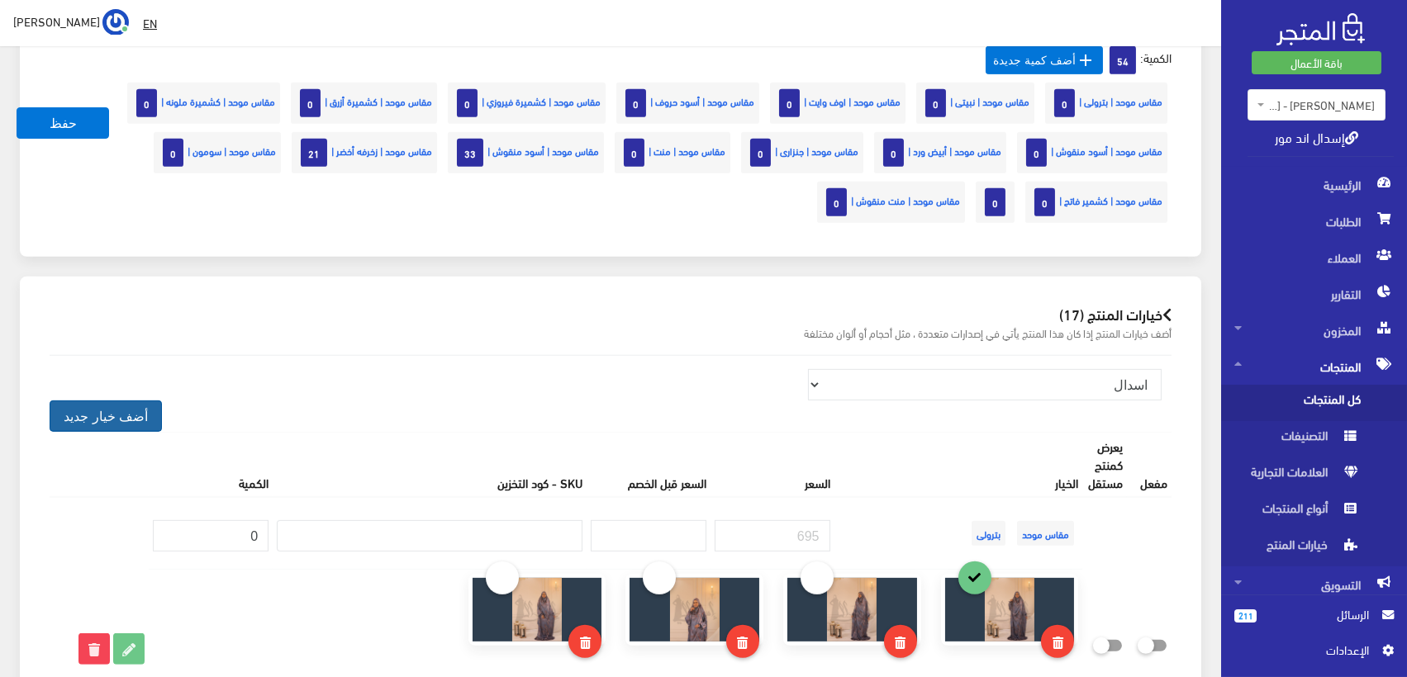
click at [95, 411] on button "أضف خيار جديد" at bounding box center [106, 416] width 112 height 31
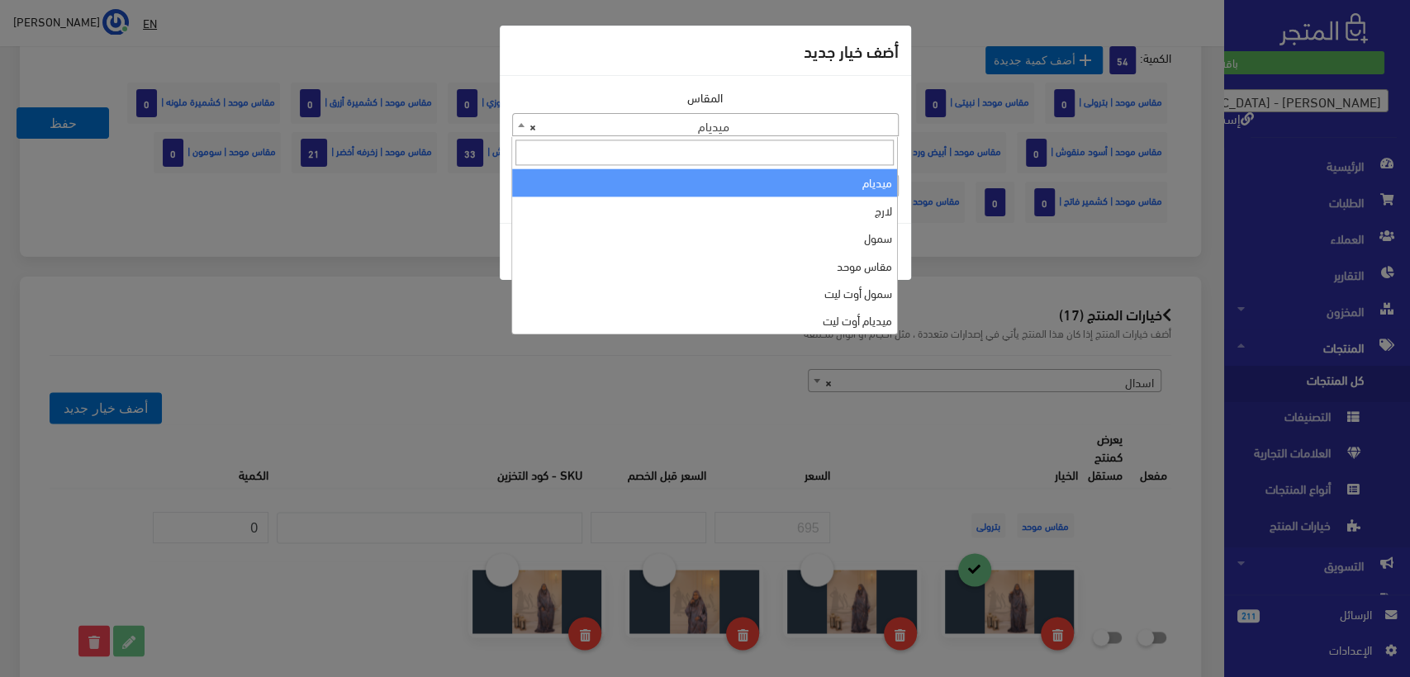
click at [746, 124] on span "× ميديام" at bounding box center [705, 125] width 385 height 23
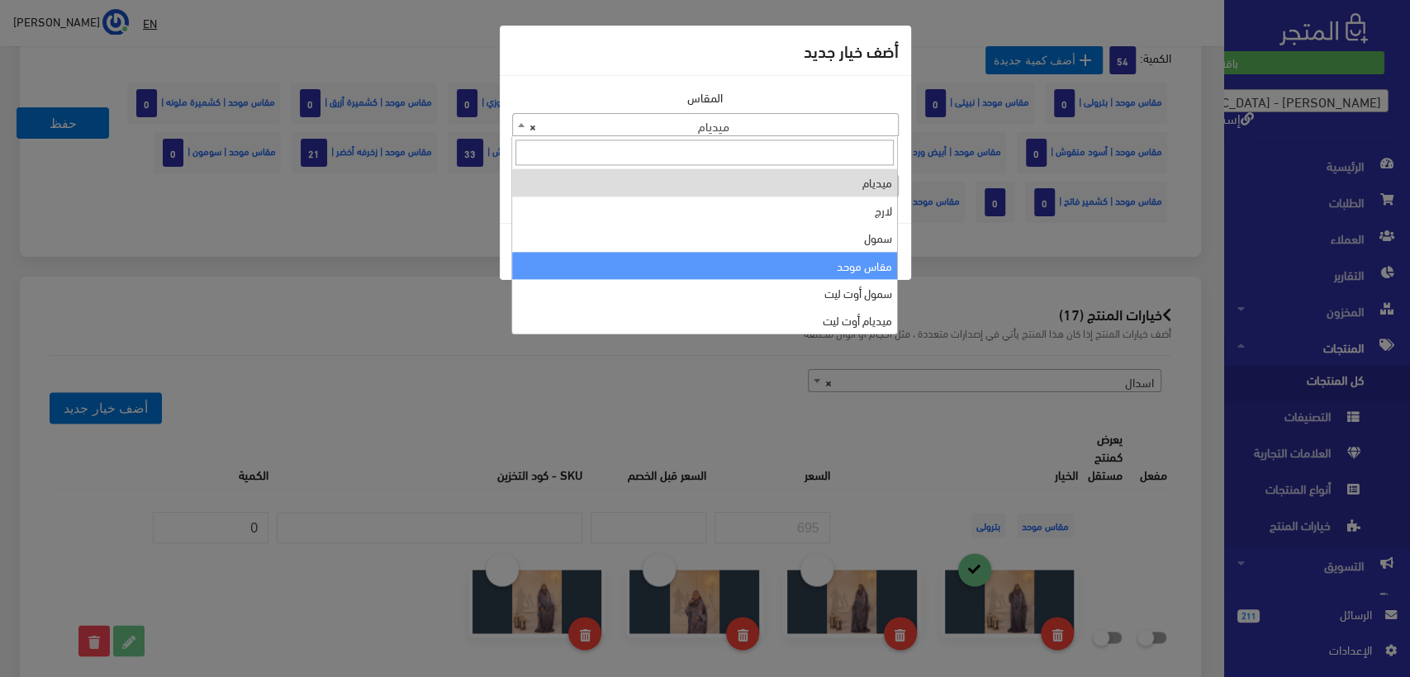
select select "39"
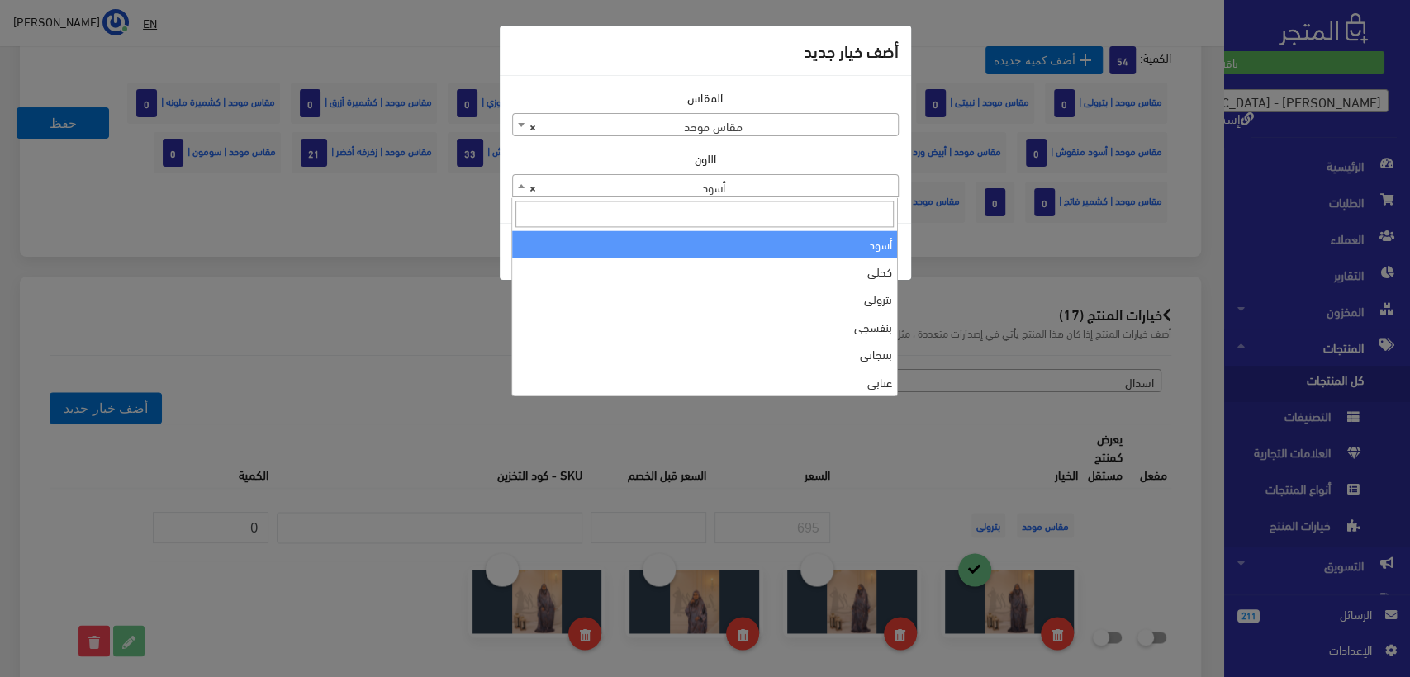
click at [780, 191] on span "× أسود" at bounding box center [705, 186] width 385 height 23
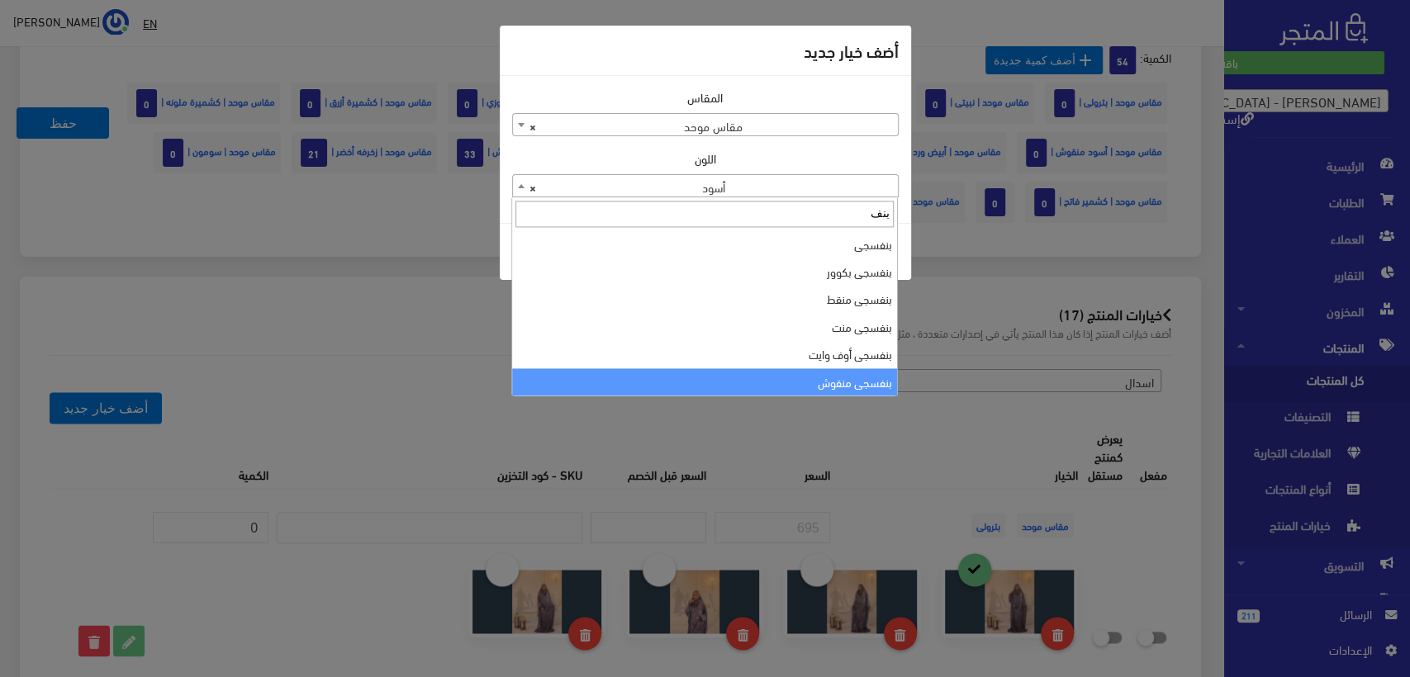
type input "بنف"
select select "176"
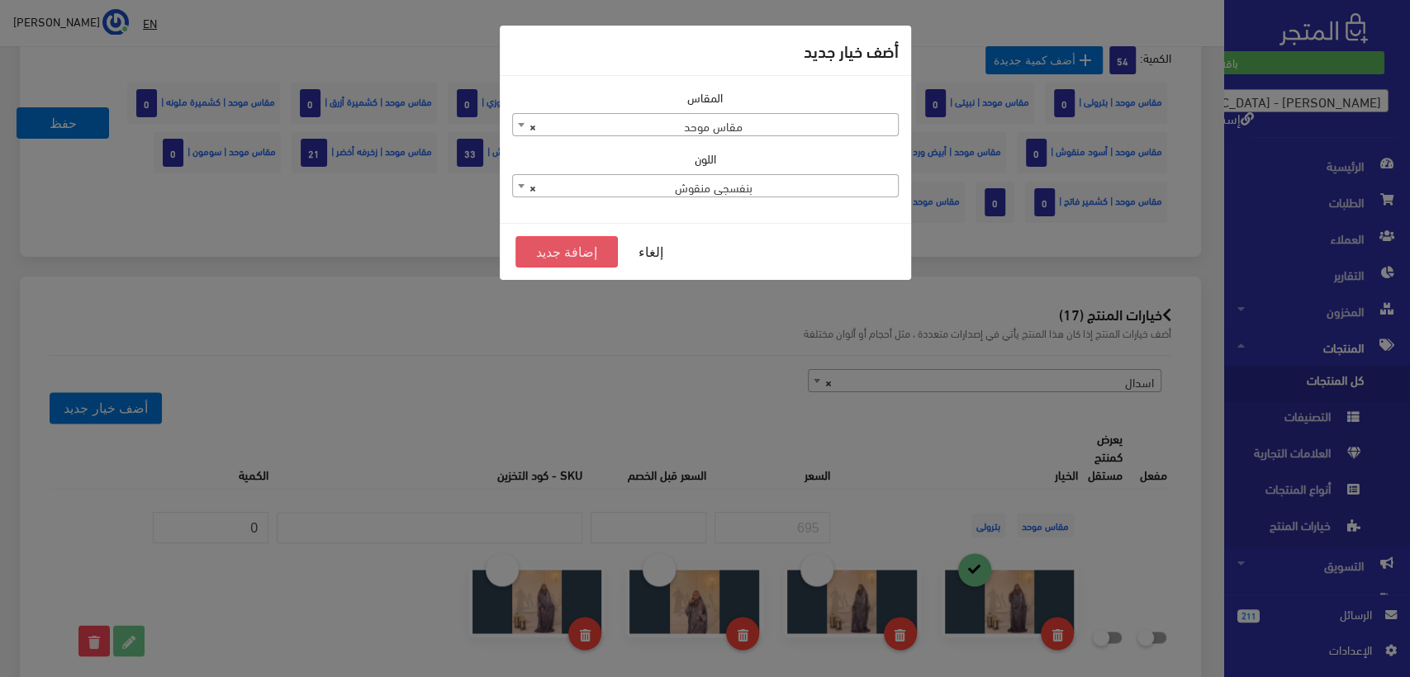
click at [562, 257] on button "إضافة جديد" at bounding box center [566, 251] width 103 height 31
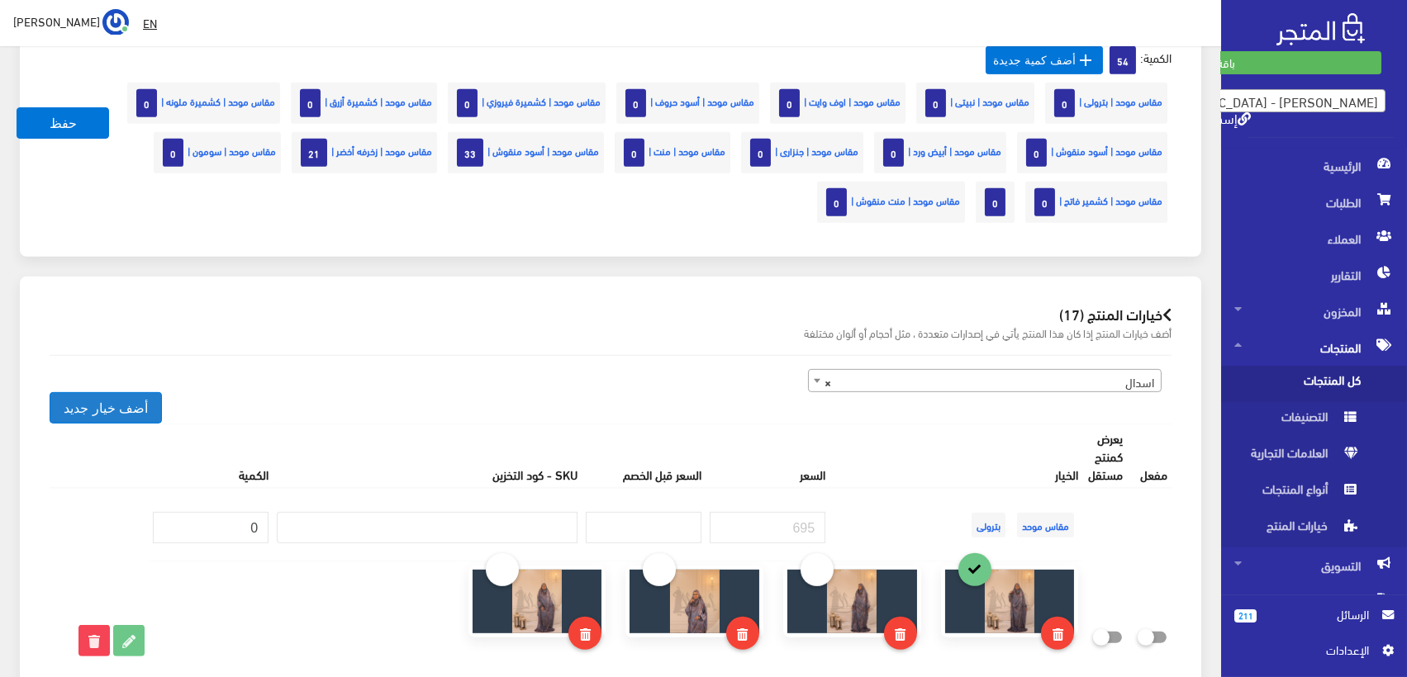
scroll to position [6633, 0]
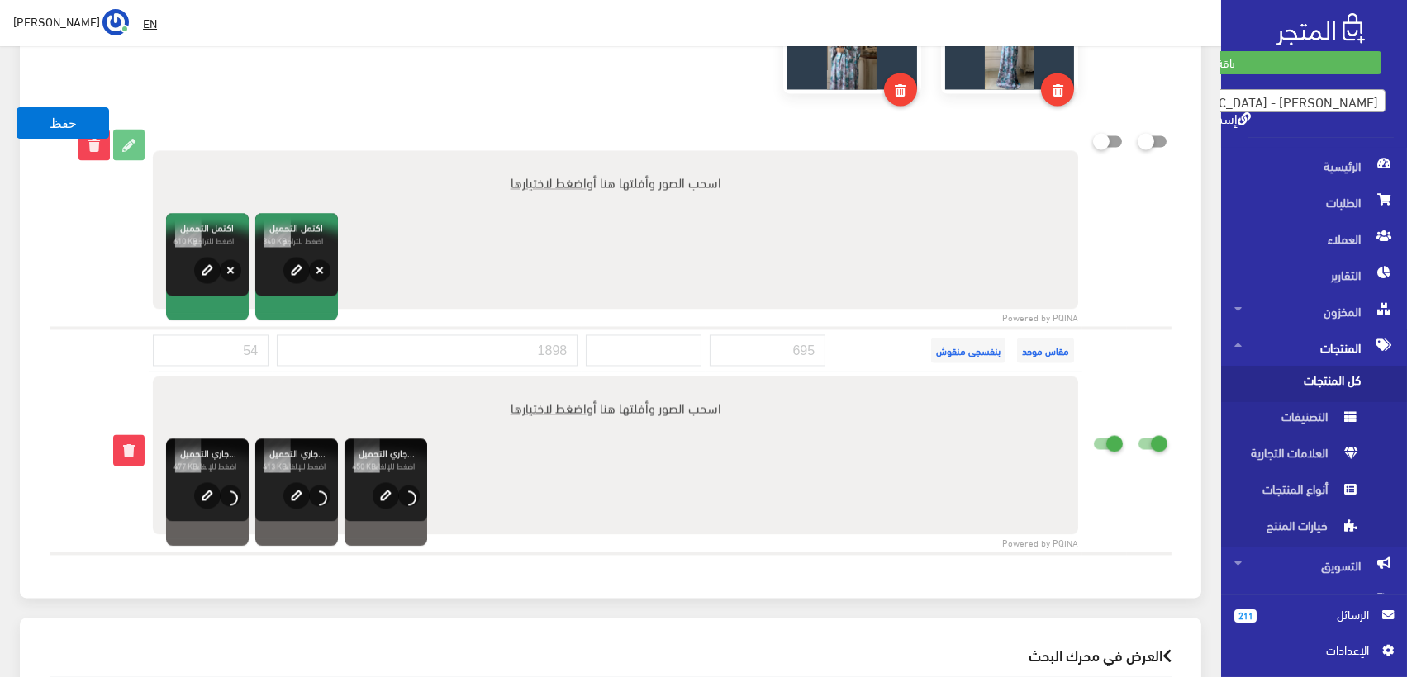
click at [1093, 435] on icon at bounding box center [1093, 442] width 0 height 15
click at [1093, 431] on input "checkbox" at bounding box center [1078, 439] width 30 height 17
checkbox input "false"
click at [1137, 435] on icon at bounding box center [1137, 442] width 0 height 15
click at [1137, 431] on input "checkbox" at bounding box center [1123, 439] width 30 height 17
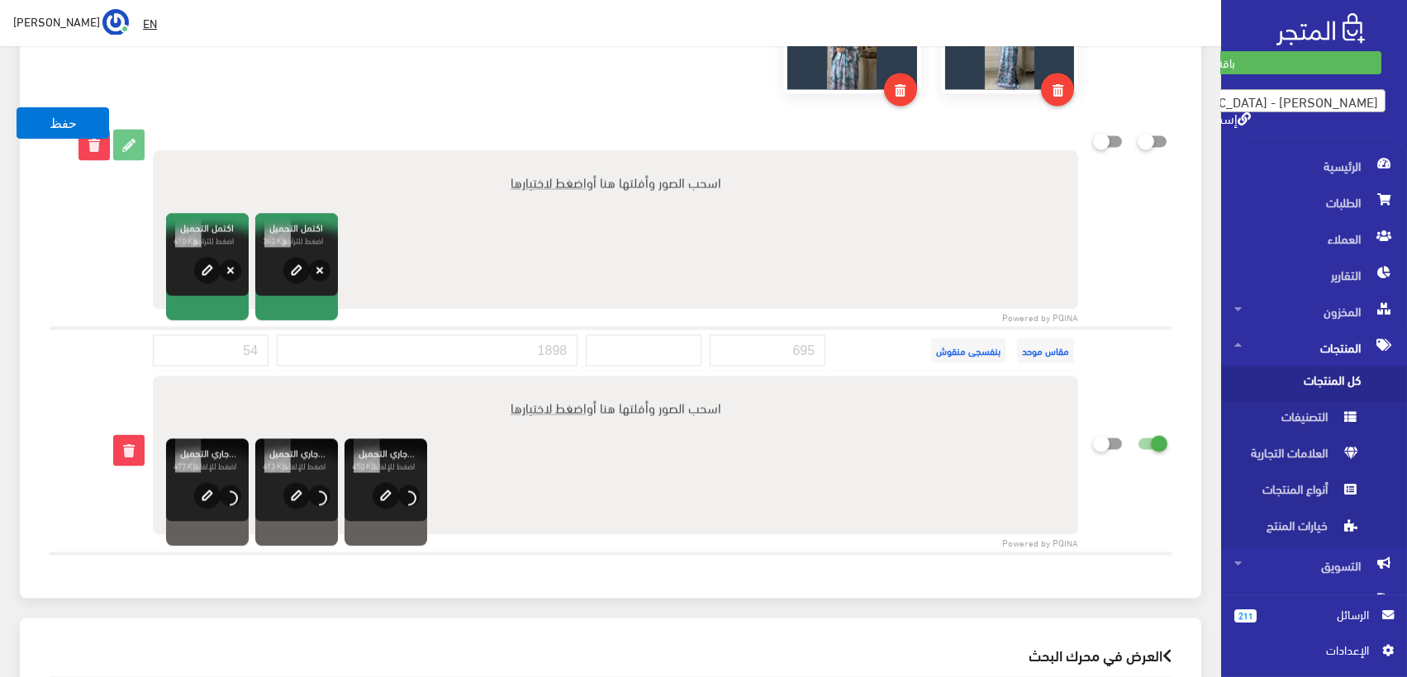
checkbox input "false"
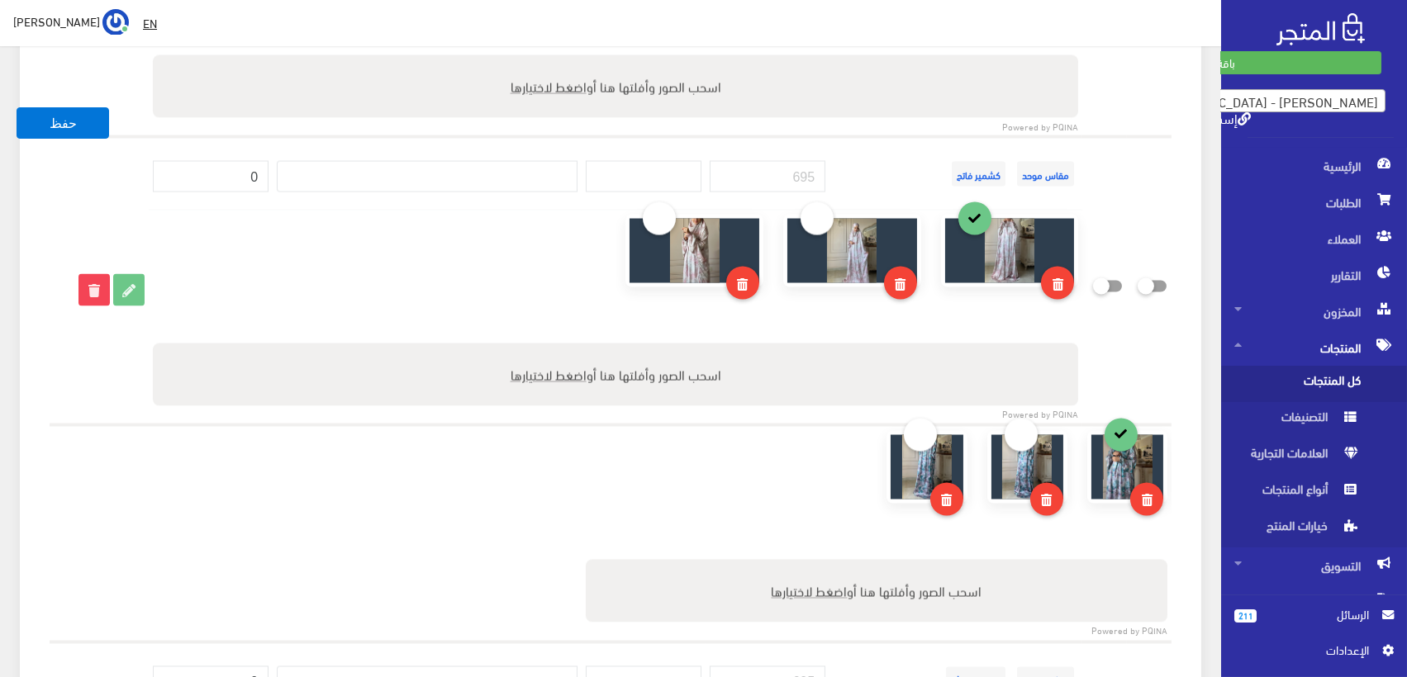
scroll to position [5902, 0]
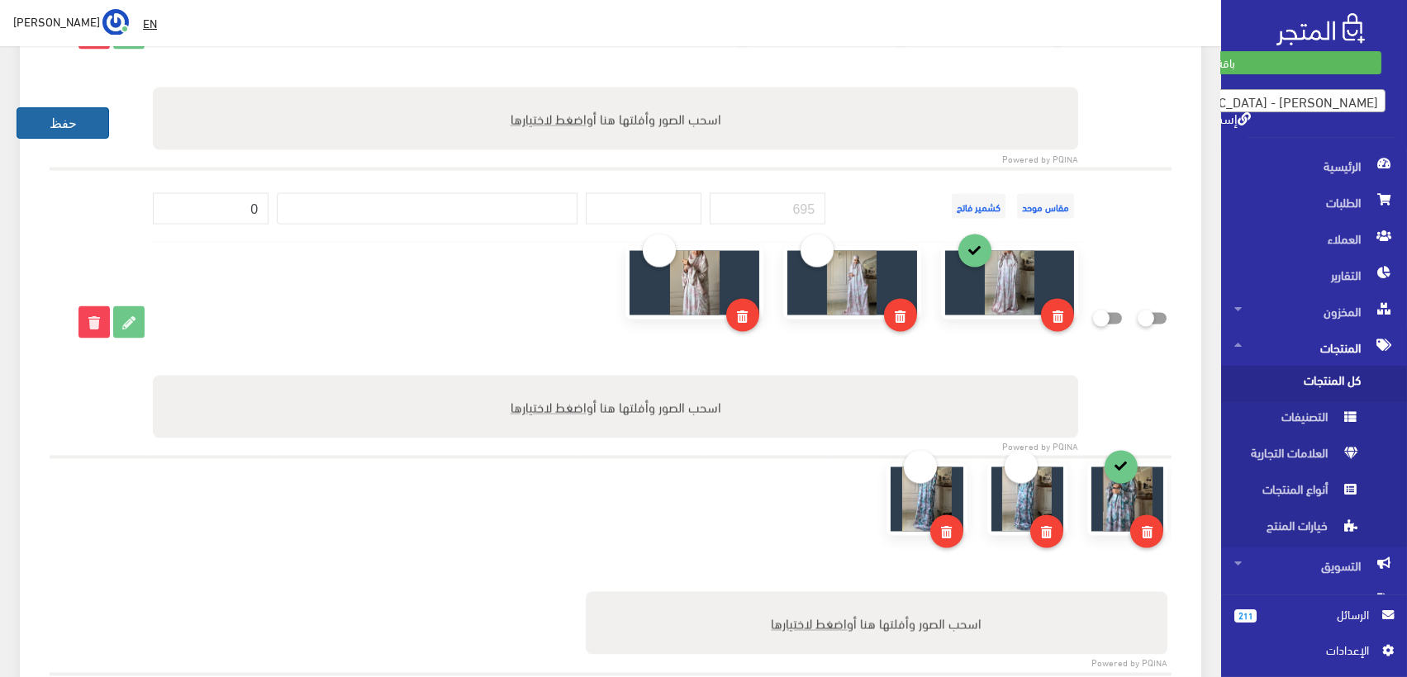
click at [69, 121] on button "حفظ" at bounding box center [63, 122] width 93 height 31
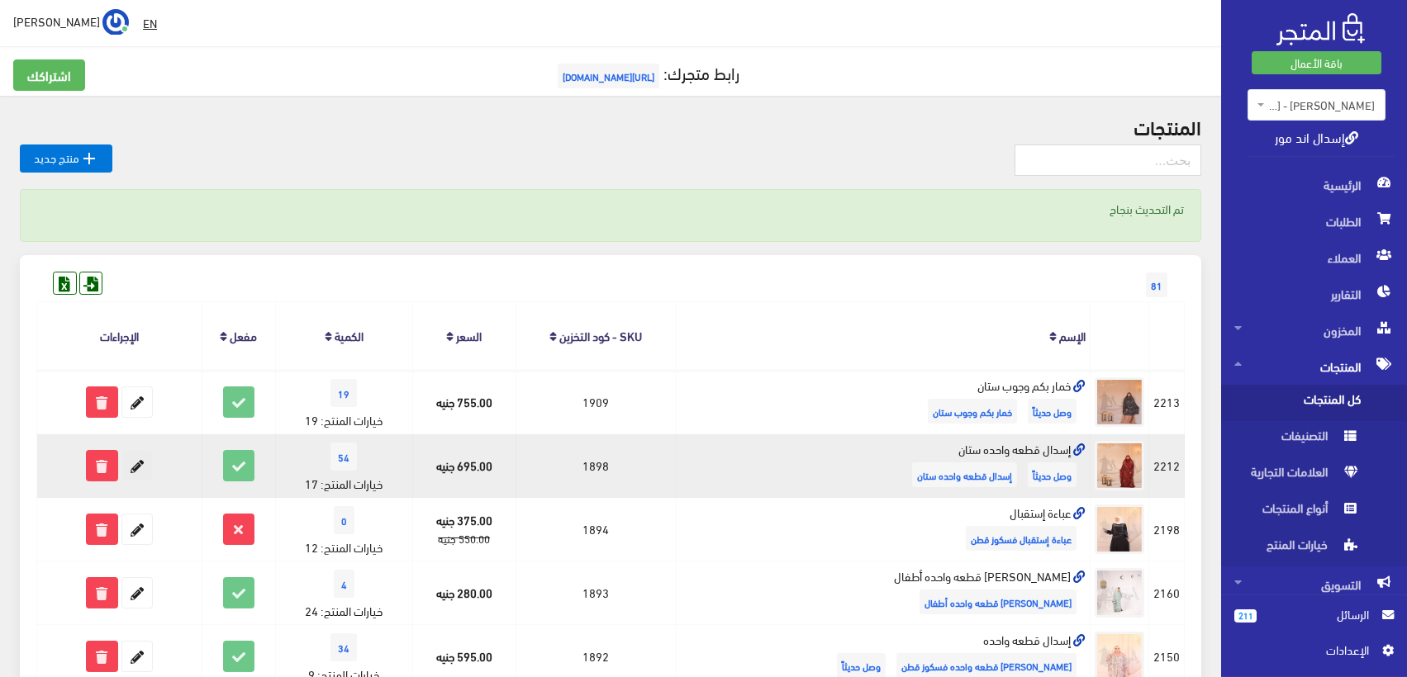
click at [145, 462] on icon at bounding box center [137, 466] width 30 height 30
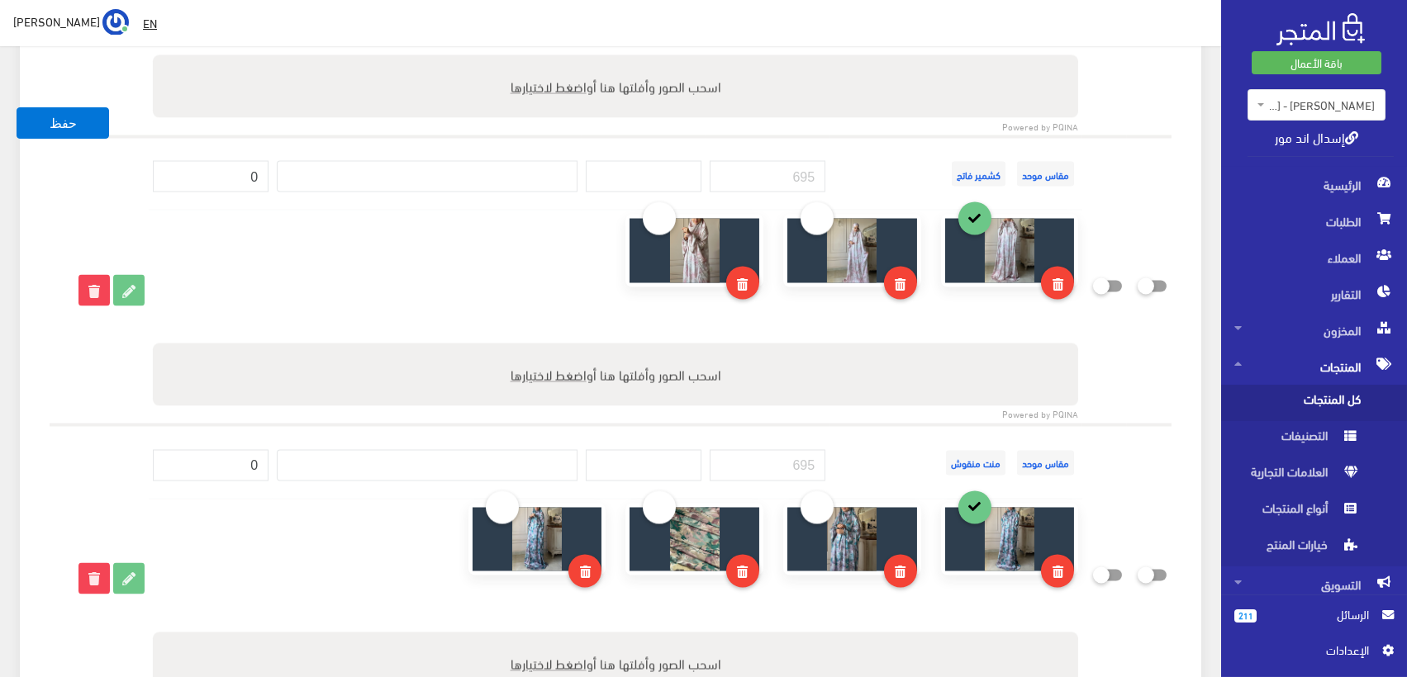
scroll to position [5938, 0]
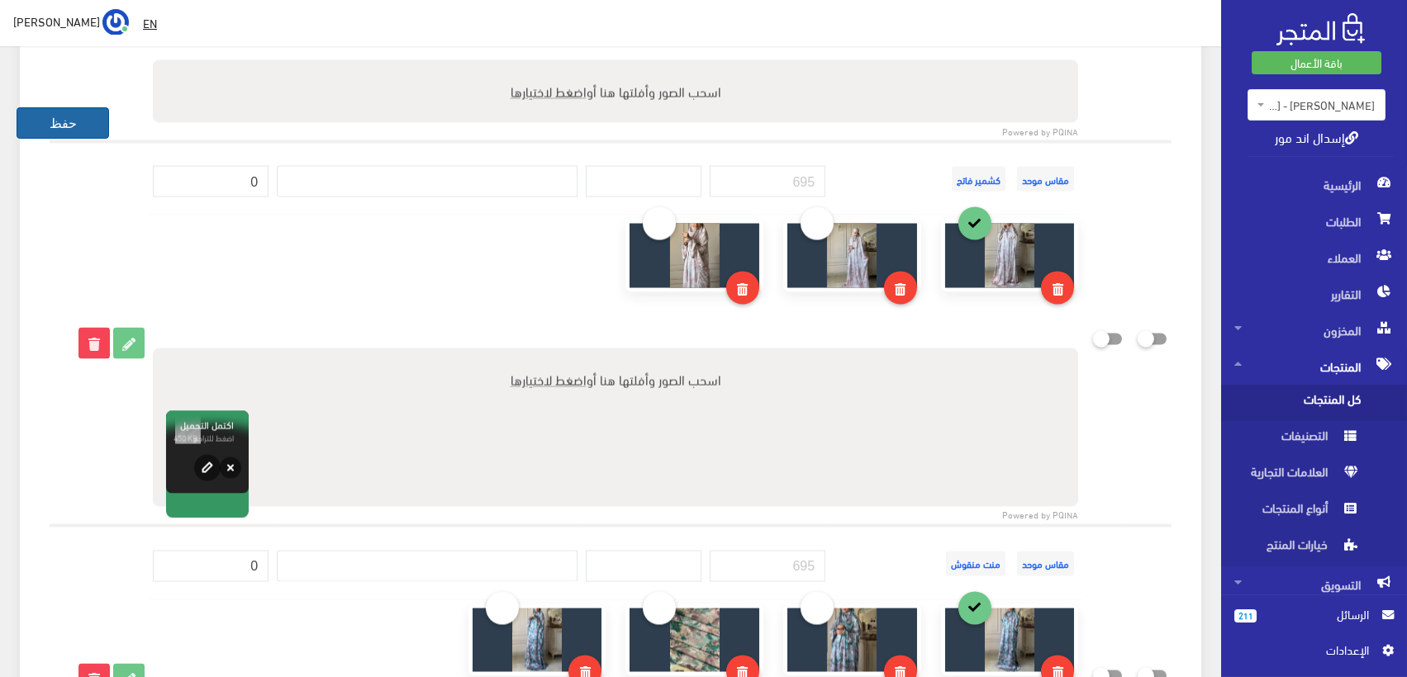
click at [76, 122] on button "حفظ" at bounding box center [63, 122] width 93 height 31
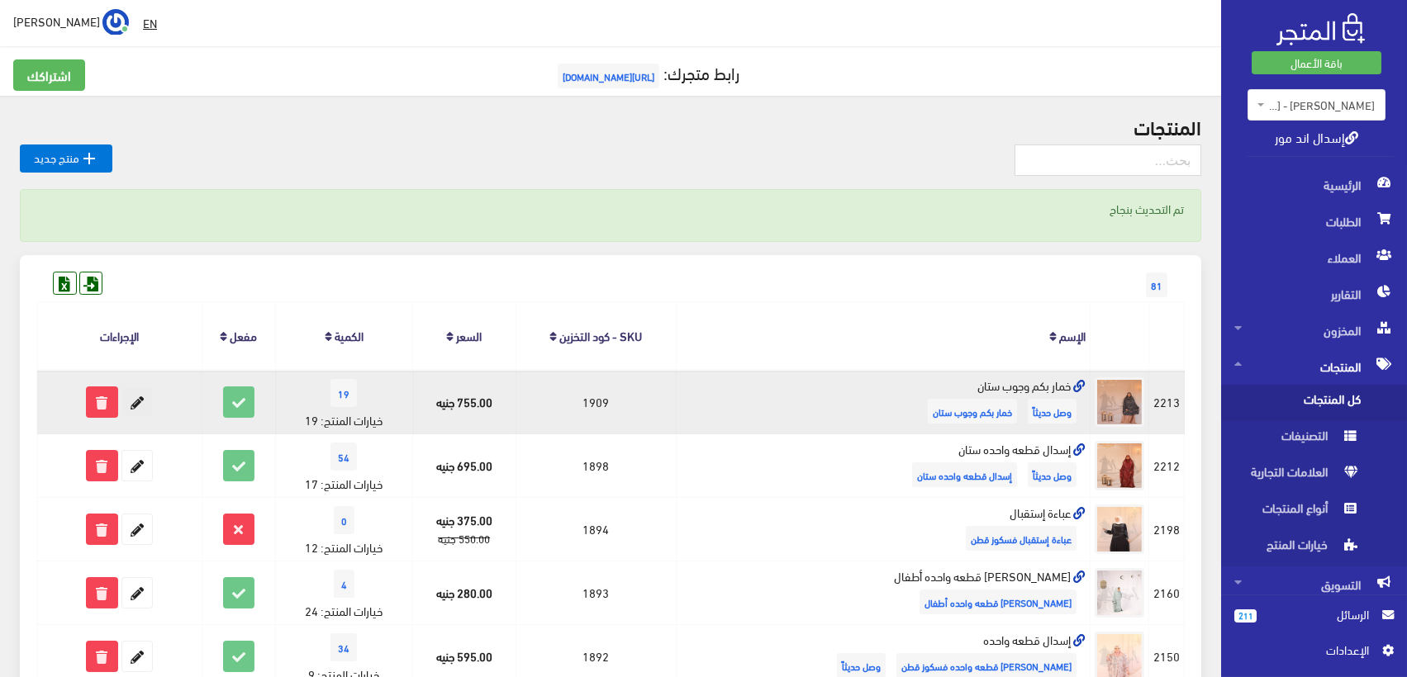
click at [136, 400] on icon at bounding box center [137, 402] width 30 height 30
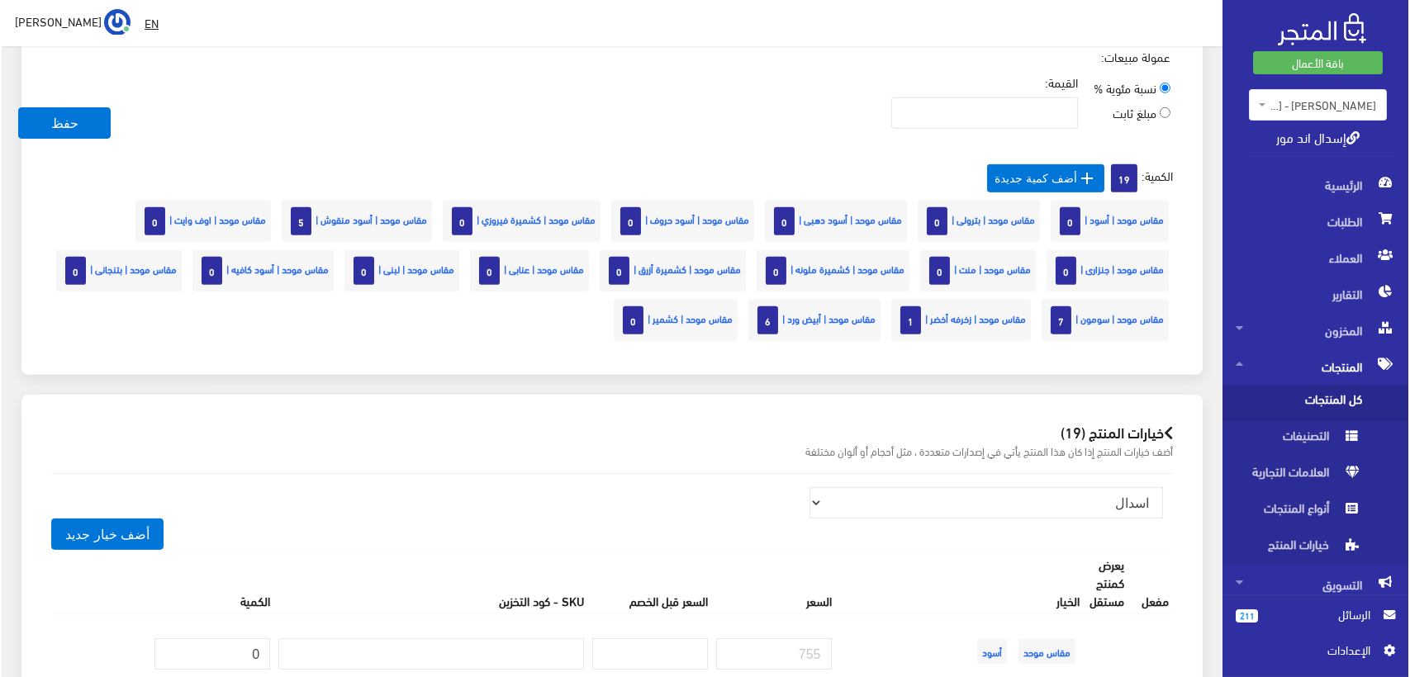
scroll to position [1559, 0]
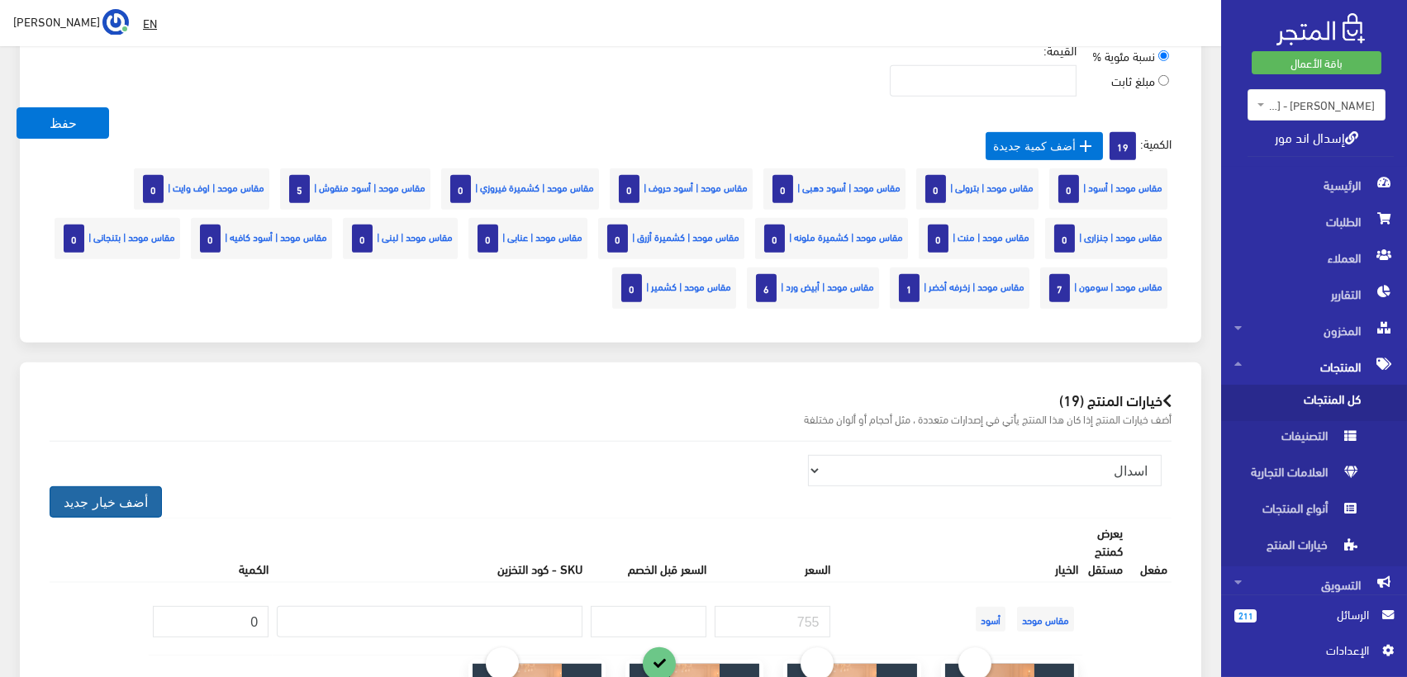
click at [118, 499] on button "أضف خيار جديد" at bounding box center [106, 502] width 112 height 31
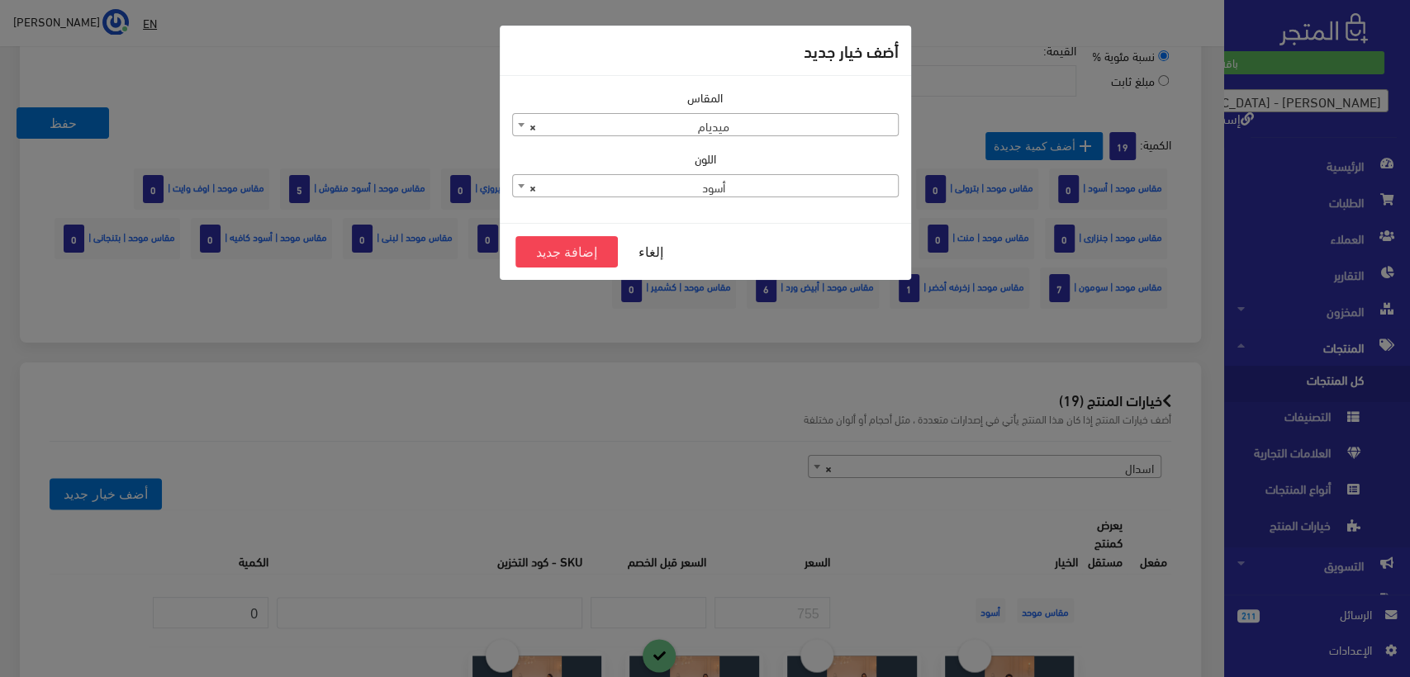
click at [759, 132] on span "× ميديام" at bounding box center [705, 125] width 385 height 23
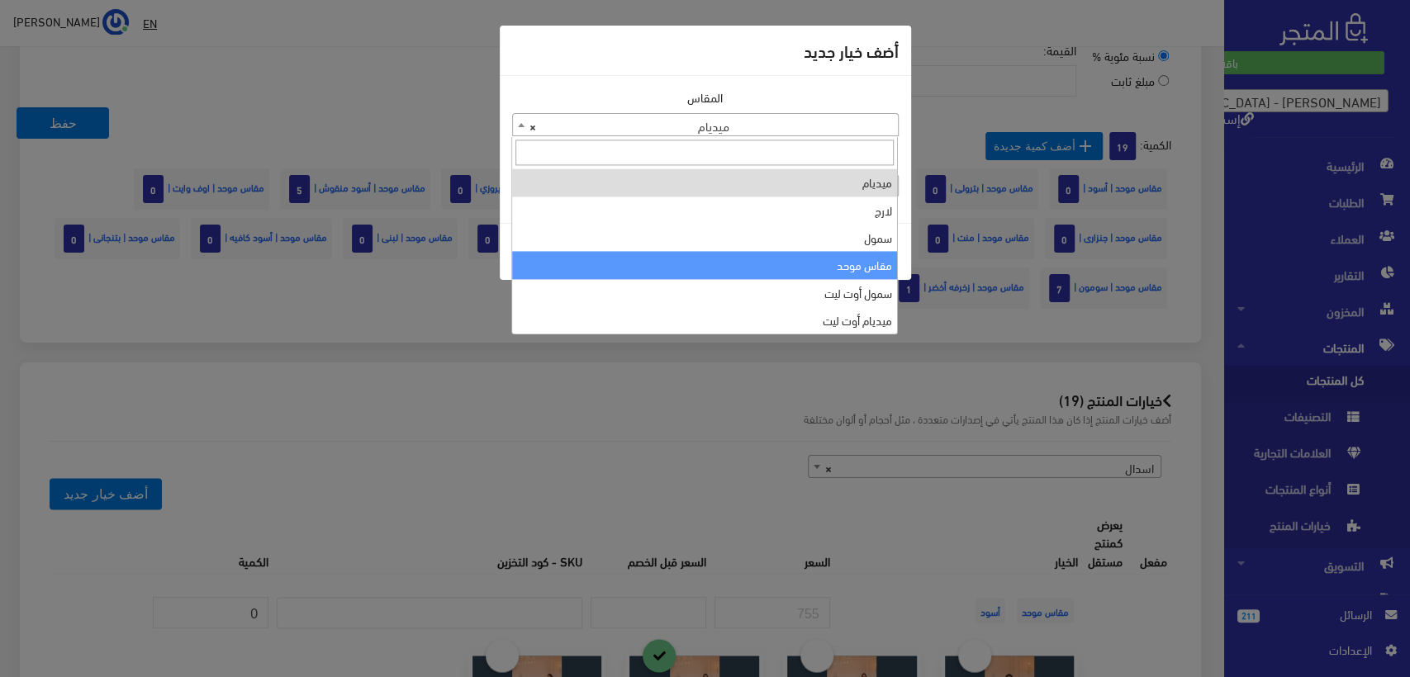
select select "39"
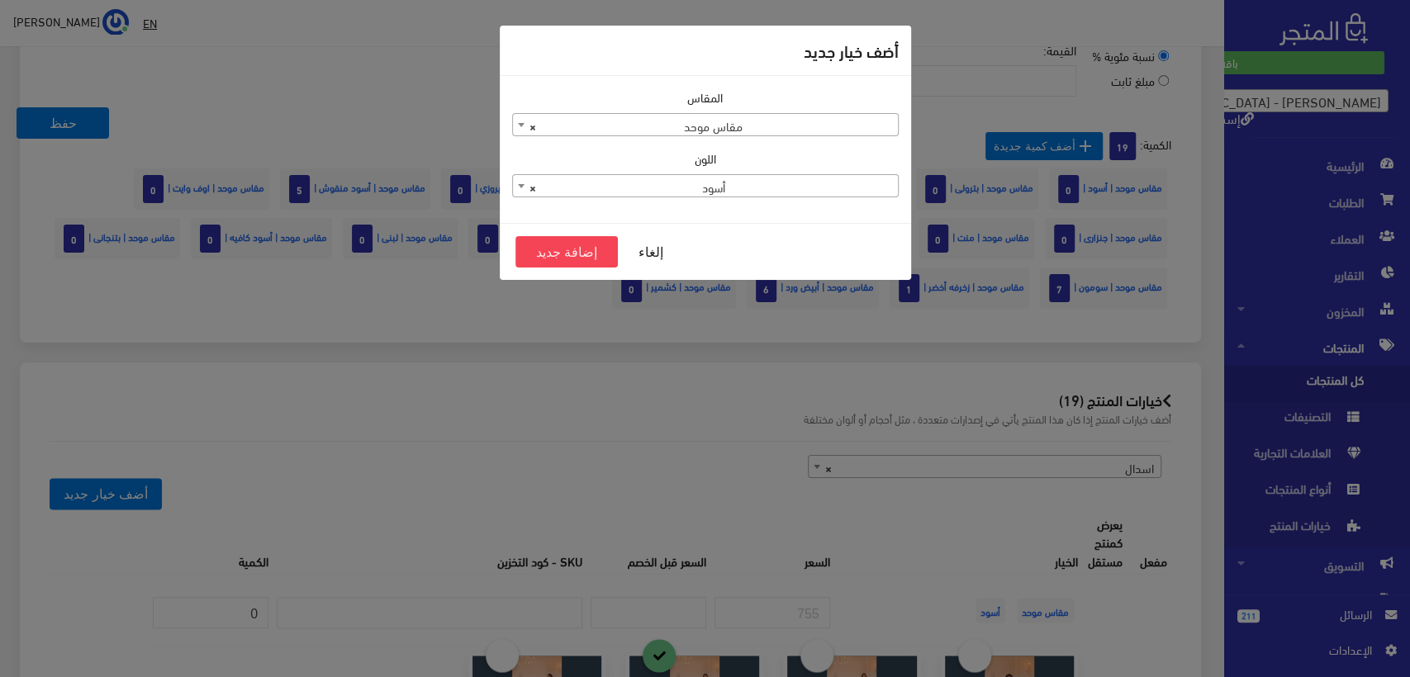
click at [783, 181] on span "× أسود" at bounding box center [705, 186] width 385 height 23
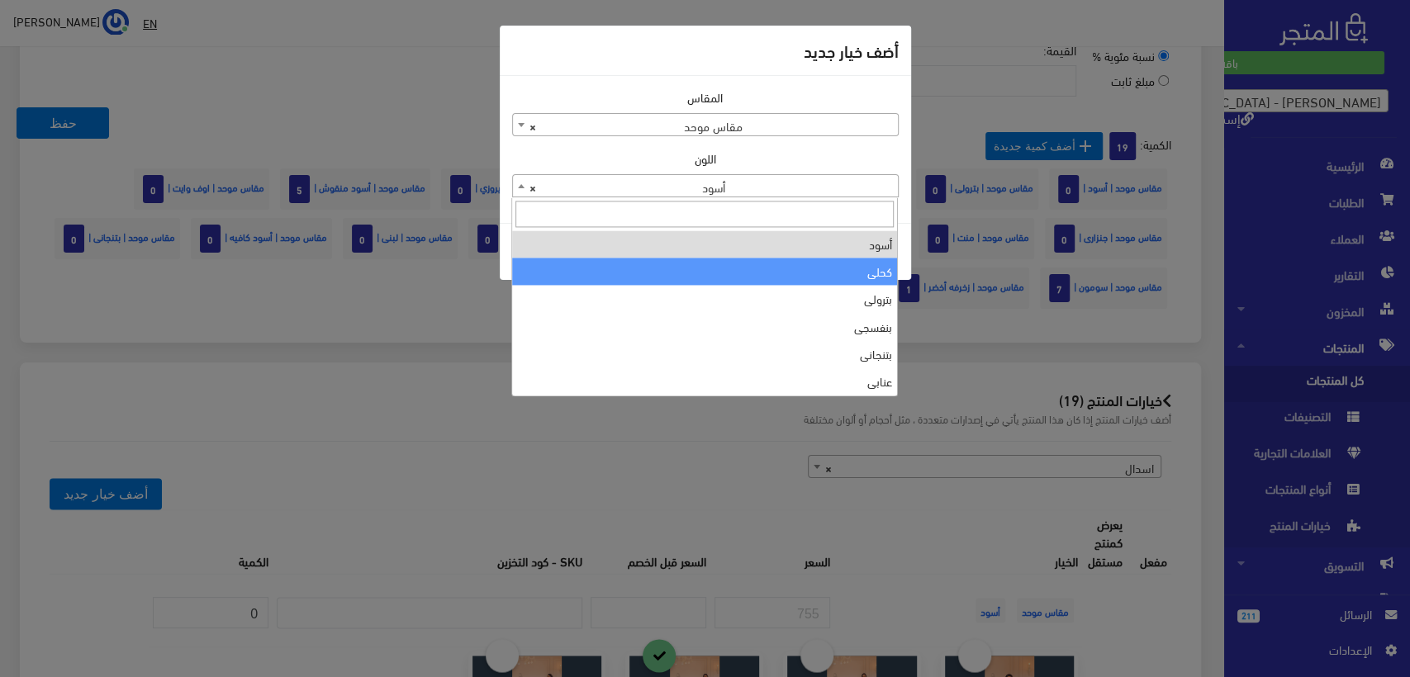
type input "l"
type input ";"
type input "k"
type input "م"
type input "ن"
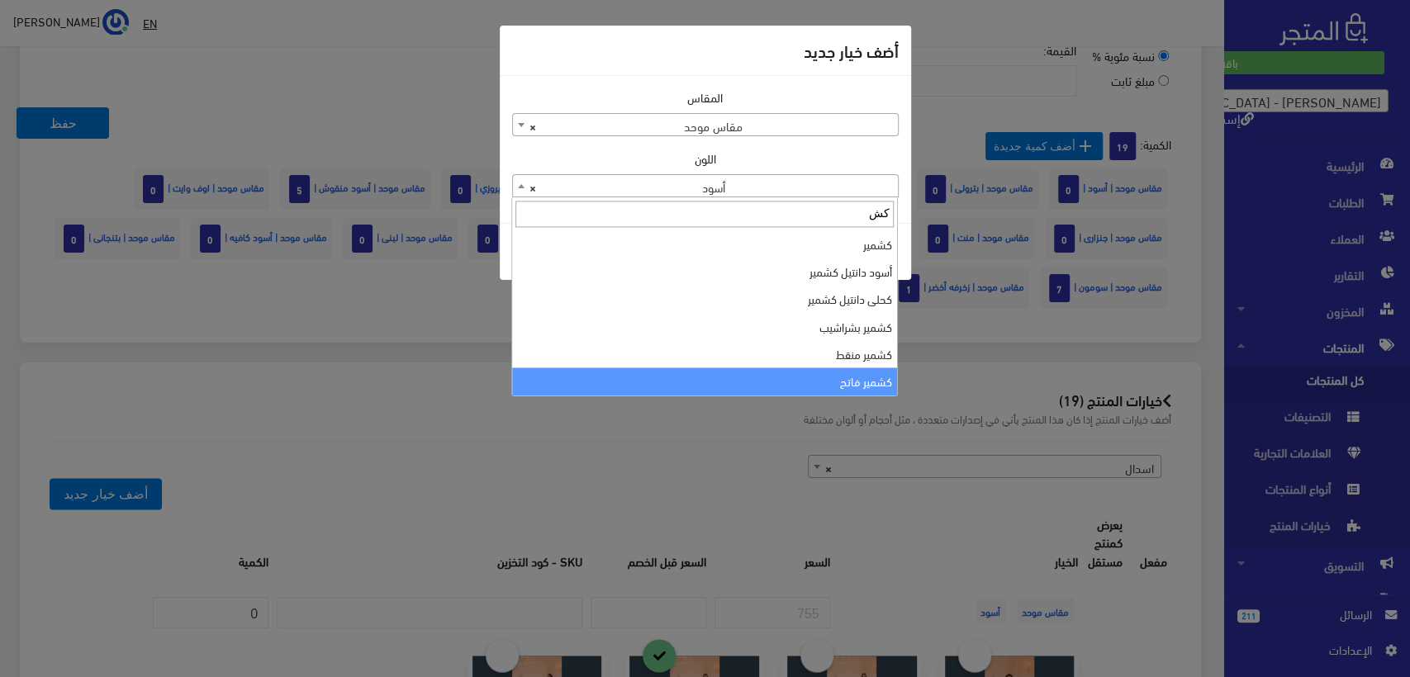
type input "كش"
select select "126"
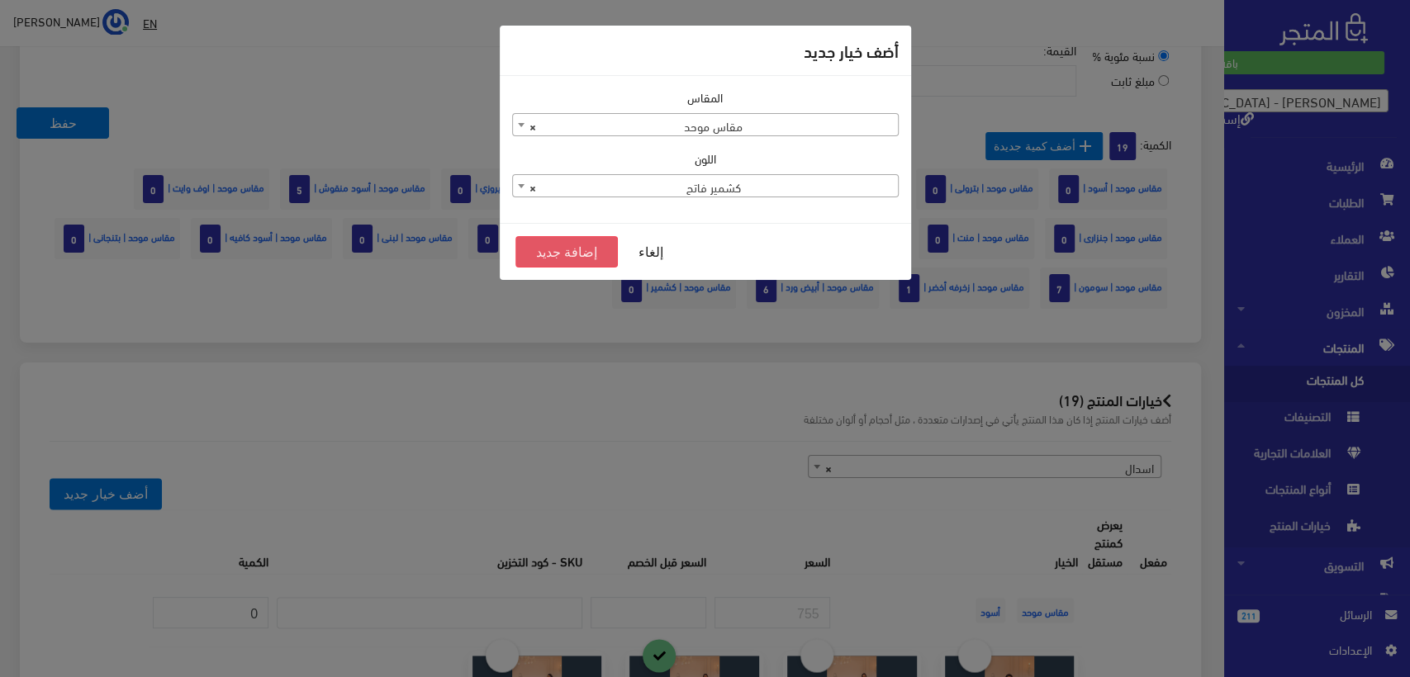
click at [576, 254] on button "إضافة جديد" at bounding box center [566, 251] width 103 height 31
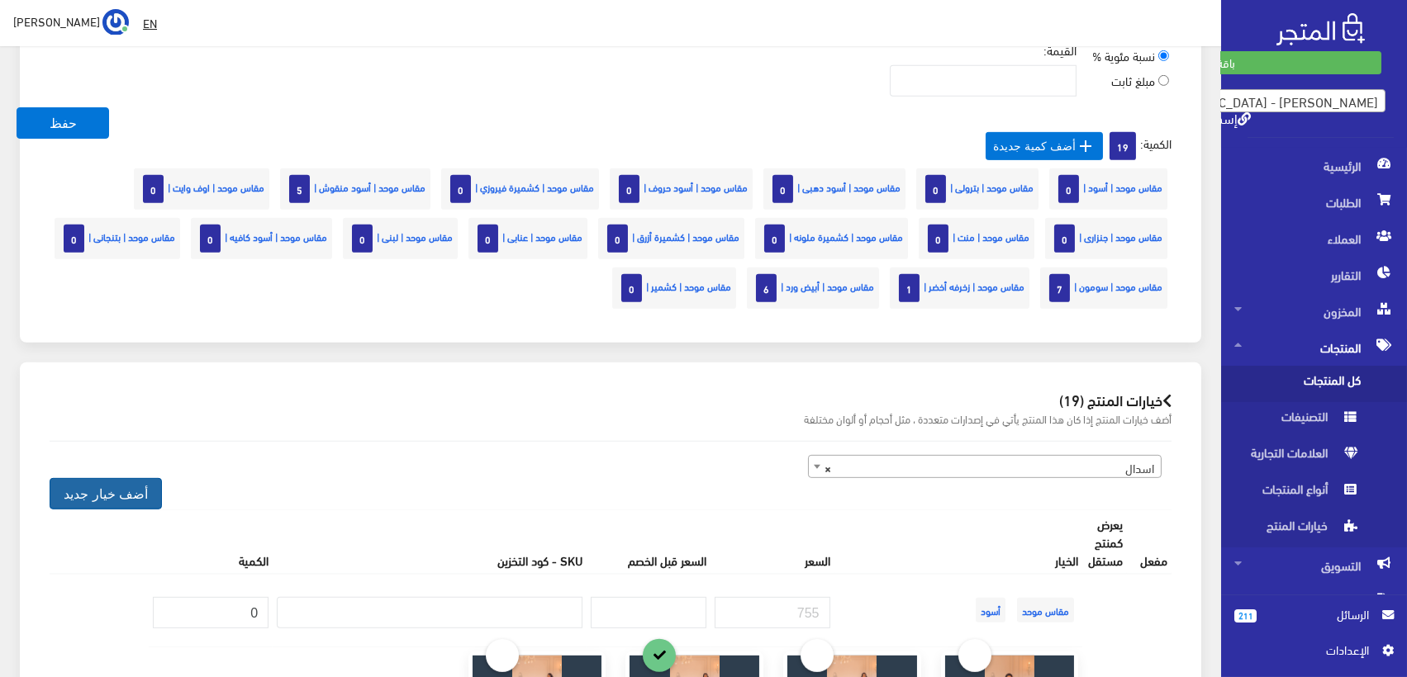
click at [112, 491] on button "أضف خيار جديد" at bounding box center [106, 493] width 112 height 31
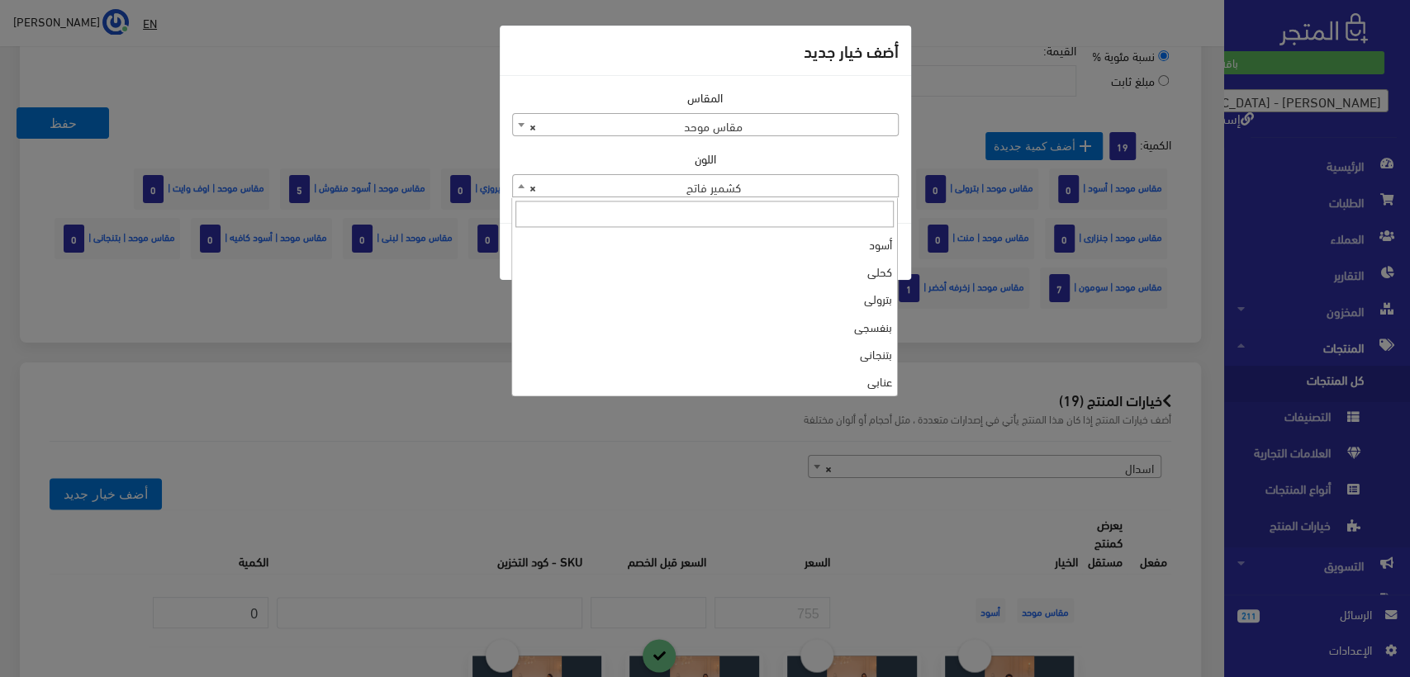
click at [762, 184] on span "× كشمير فاتح" at bounding box center [705, 186] width 385 height 23
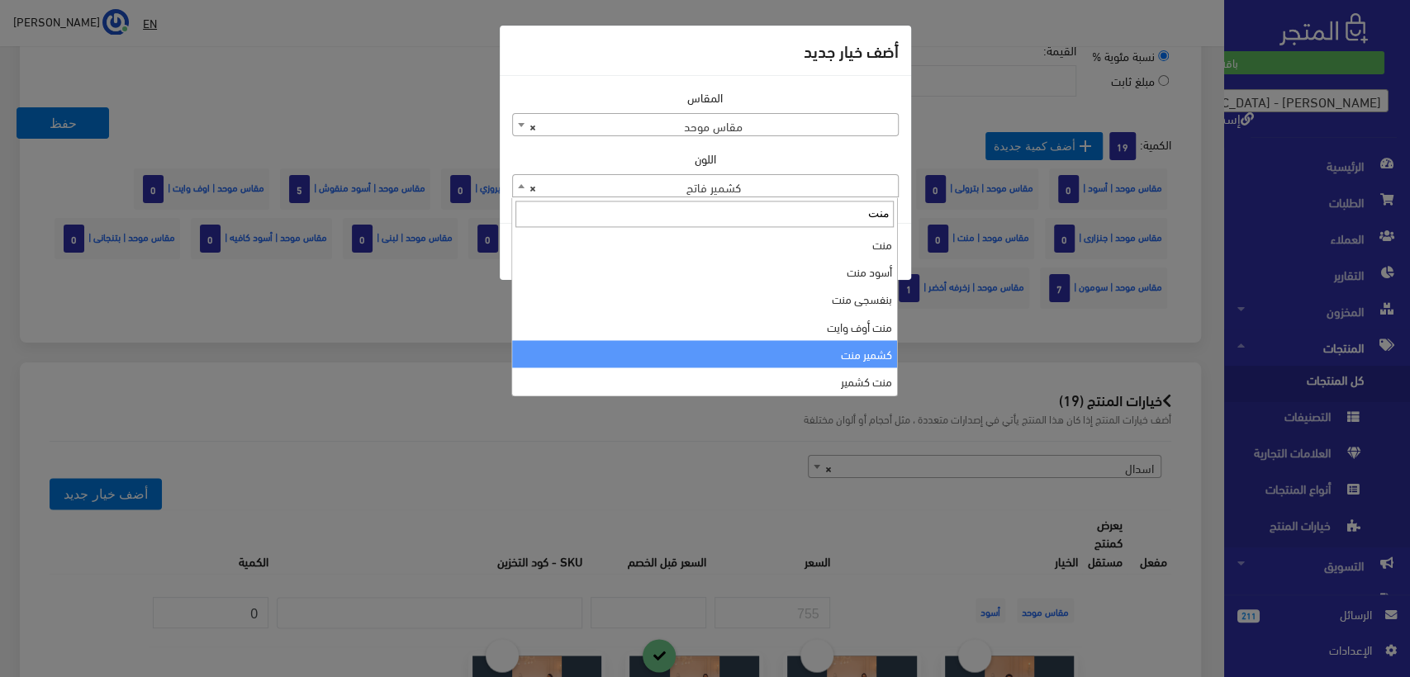
scroll to position [92, 0]
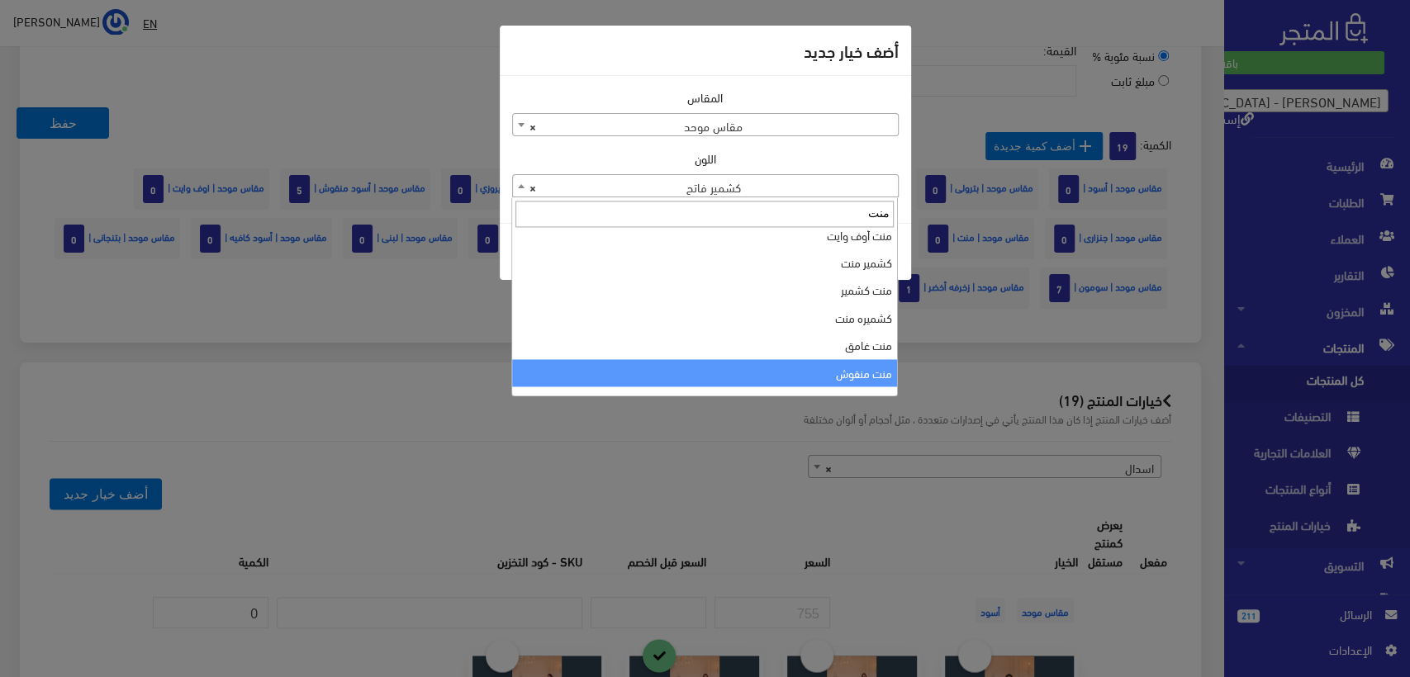
type input "منت"
select select "203"
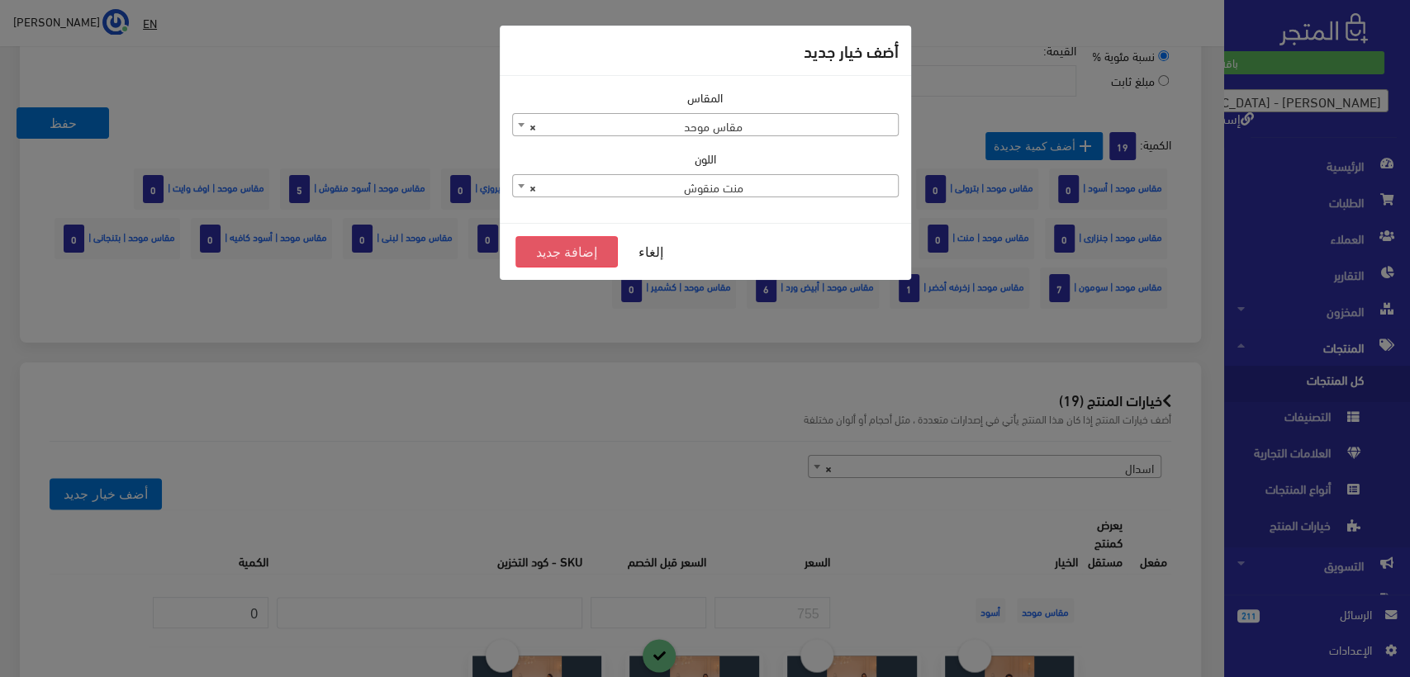
click at [561, 254] on button "إضافة جديد" at bounding box center [566, 251] width 103 height 31
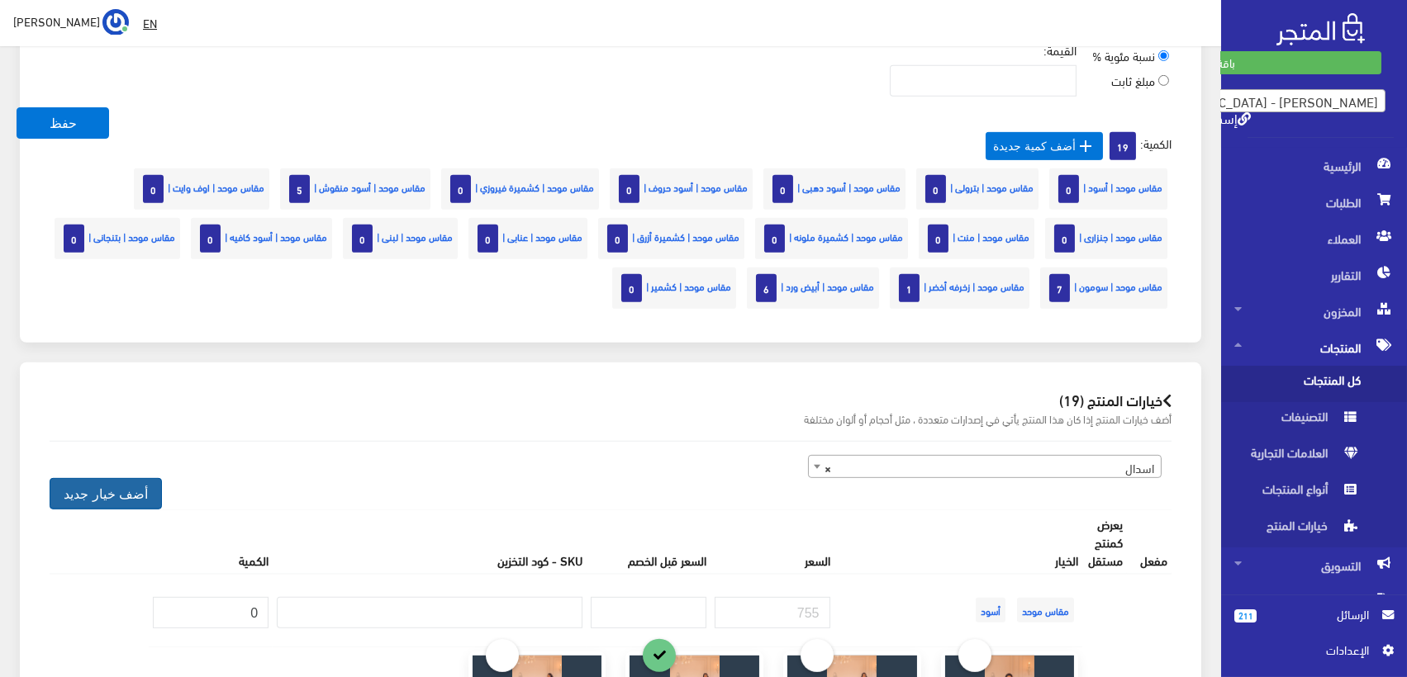
click at [115, 482] on button "أضف خيار جديد" at bounding box center [106, 493] width 112 height 31
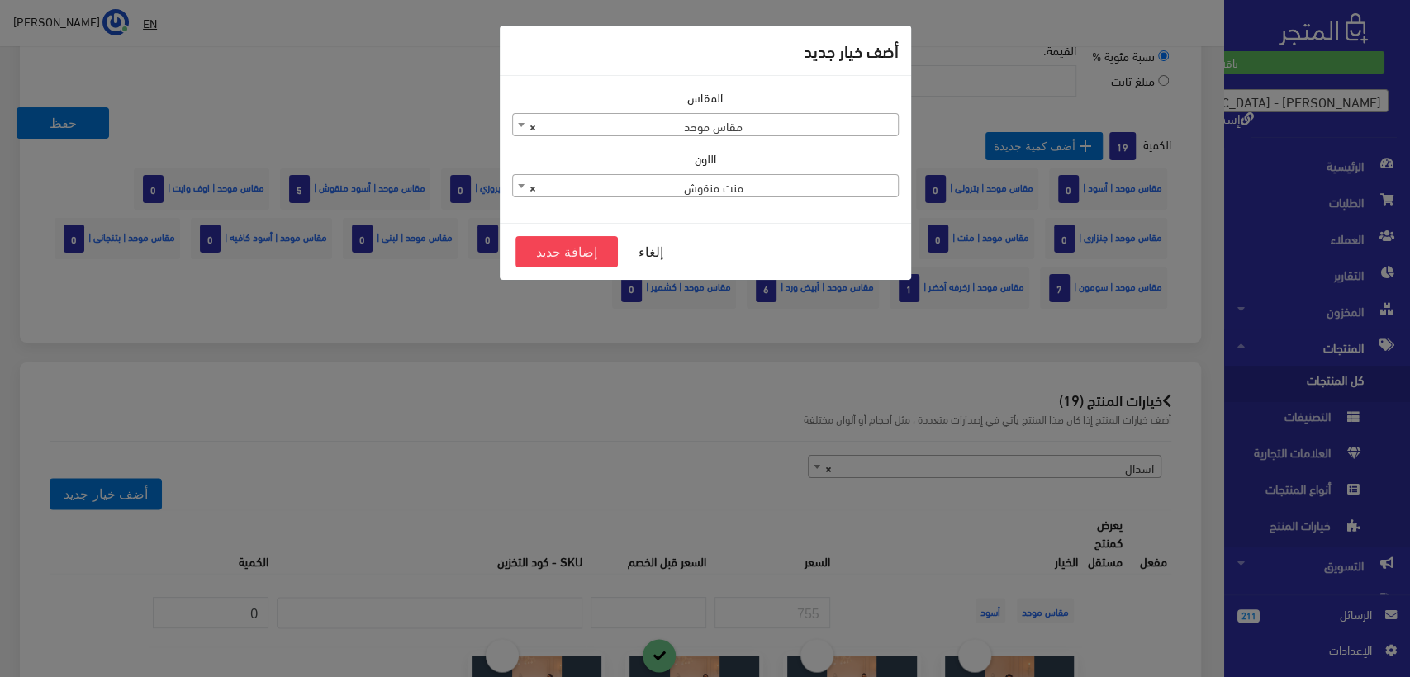
click at [746, 183] on span "× منت منقوش" at bounding box center [705, 186] width 385 height 23
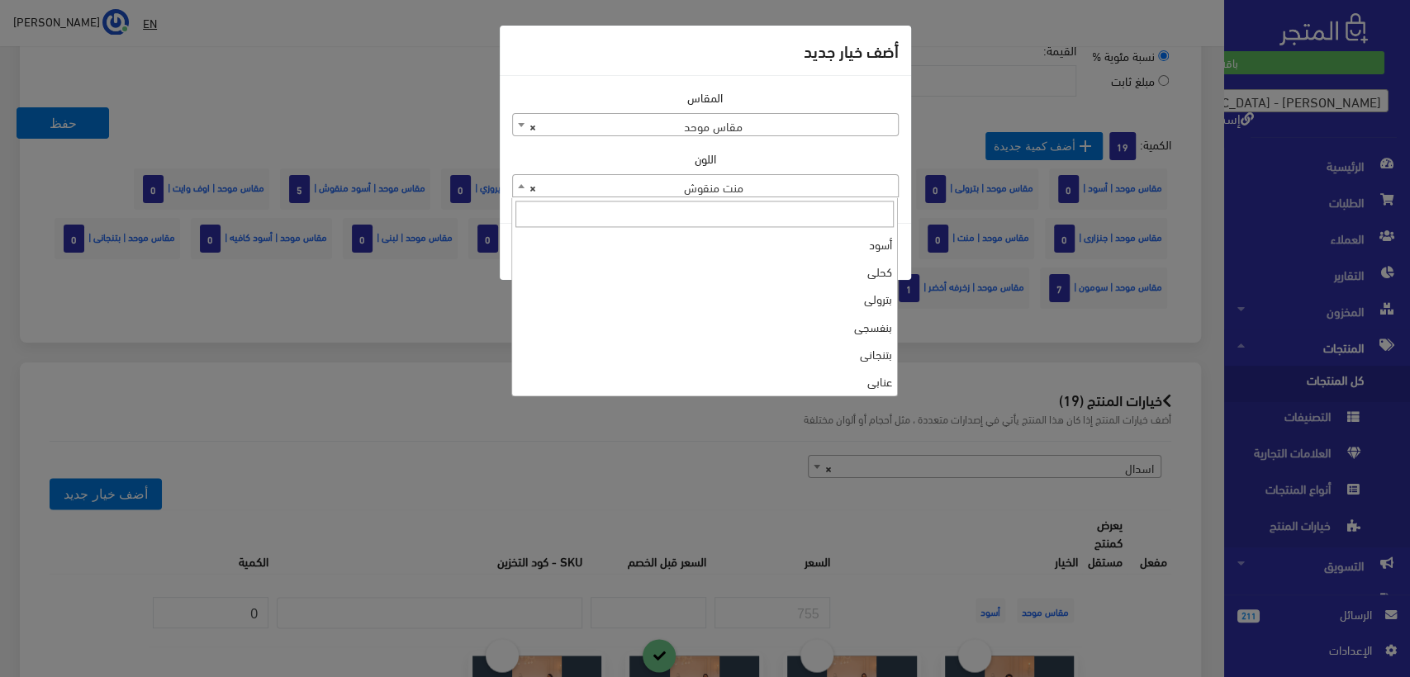
scroll to position [3308, 0]
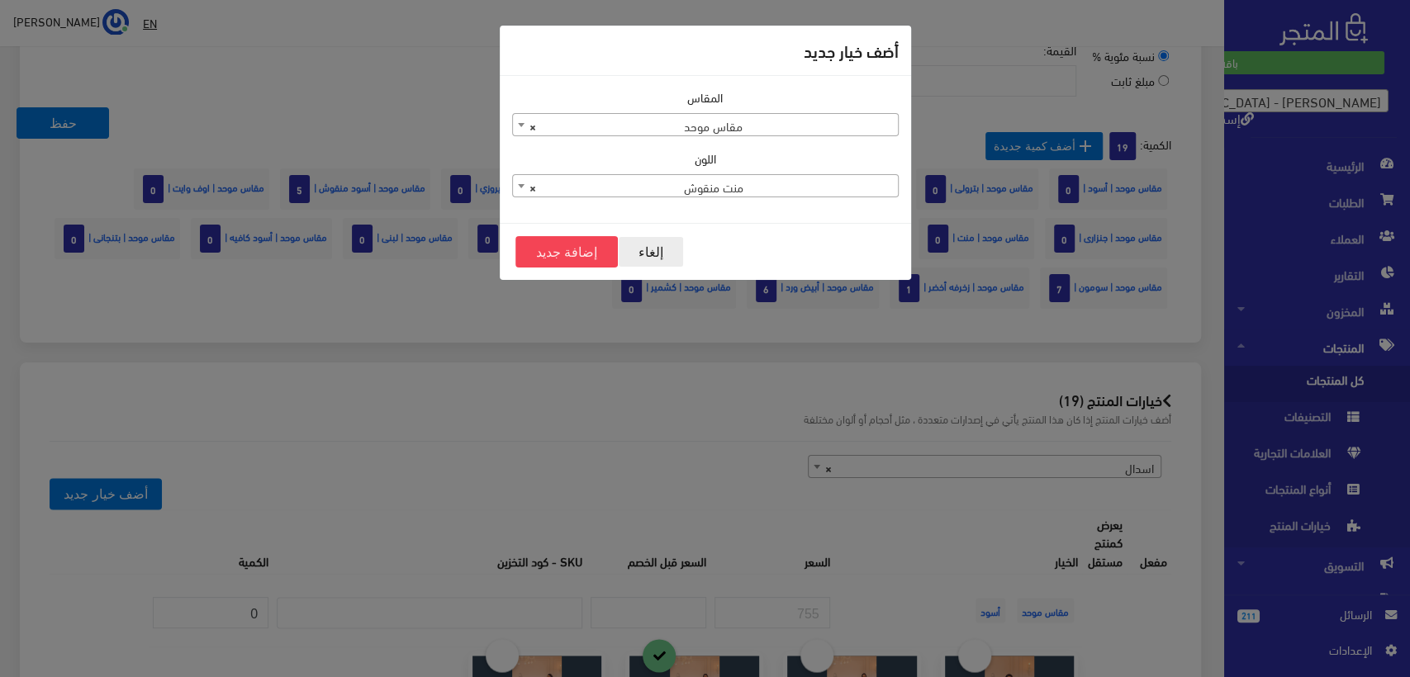
click at [630, 252] on button "إلغاء" at bounding box center [651, 251] width 66 height 31
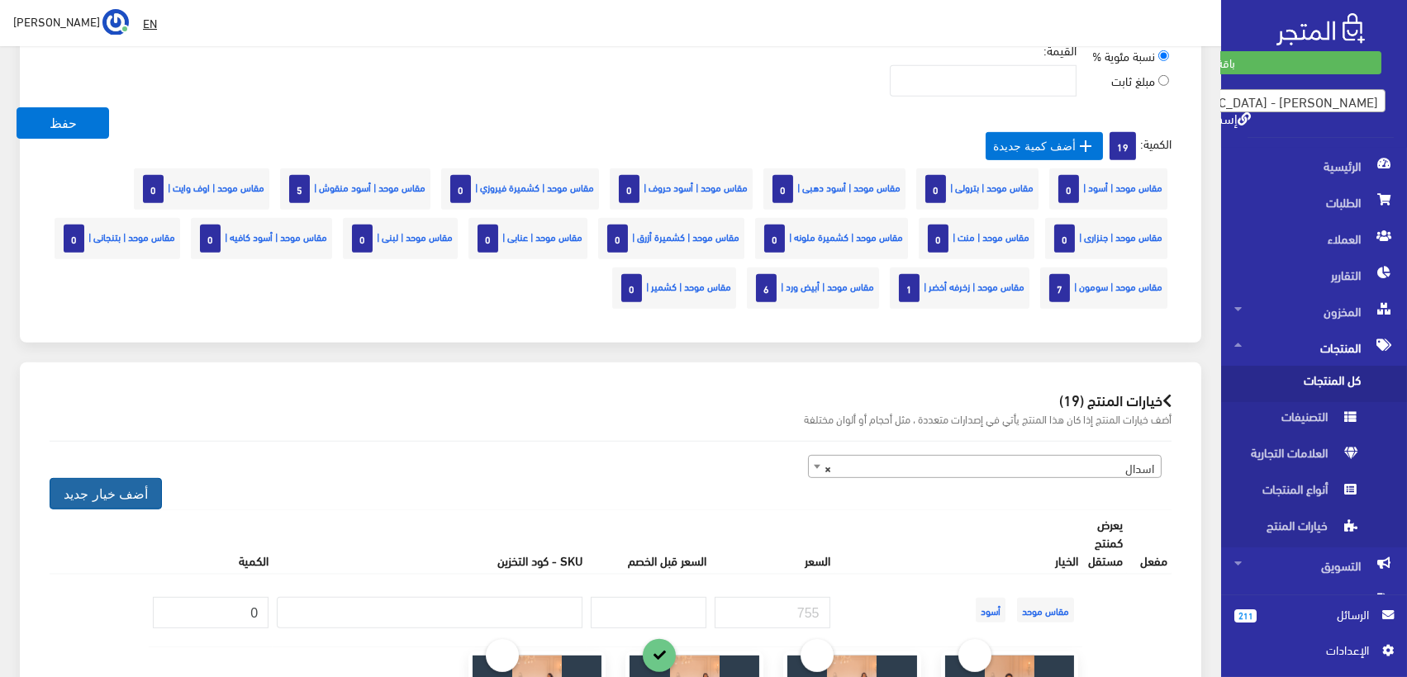
click at [109, 488] on button "أضف خيار جديد" at bounding box center [106, 493] width 112 height 31
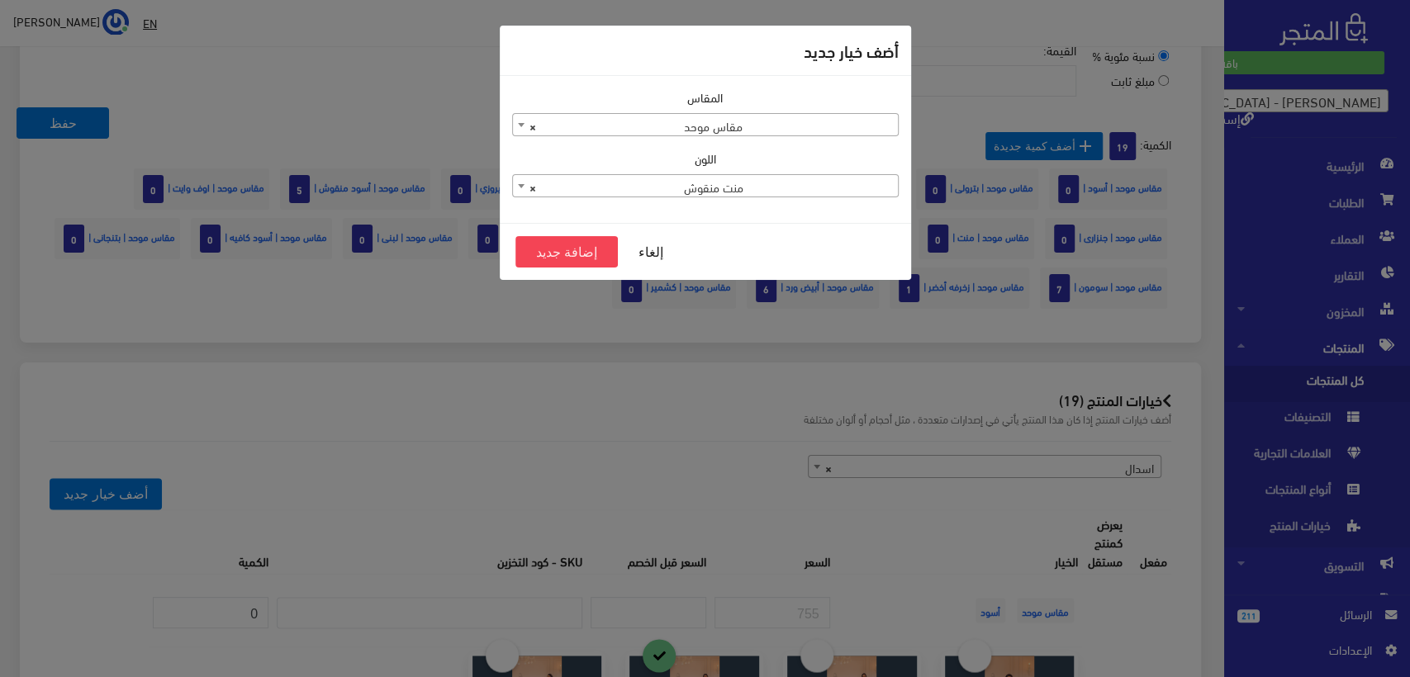
click at [731, 185] on span "× منت منقوش" at bounding box center [705, 186] width 385 height 23
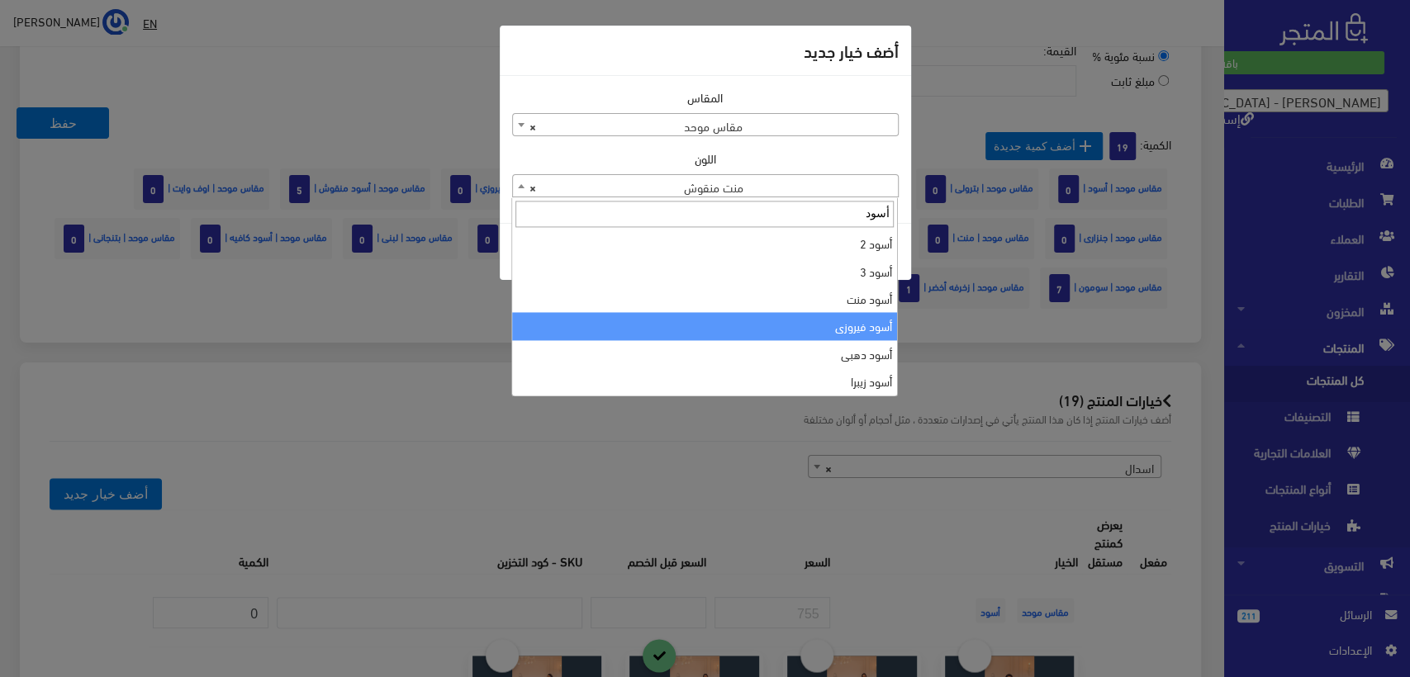
scroll to position [102, 0]
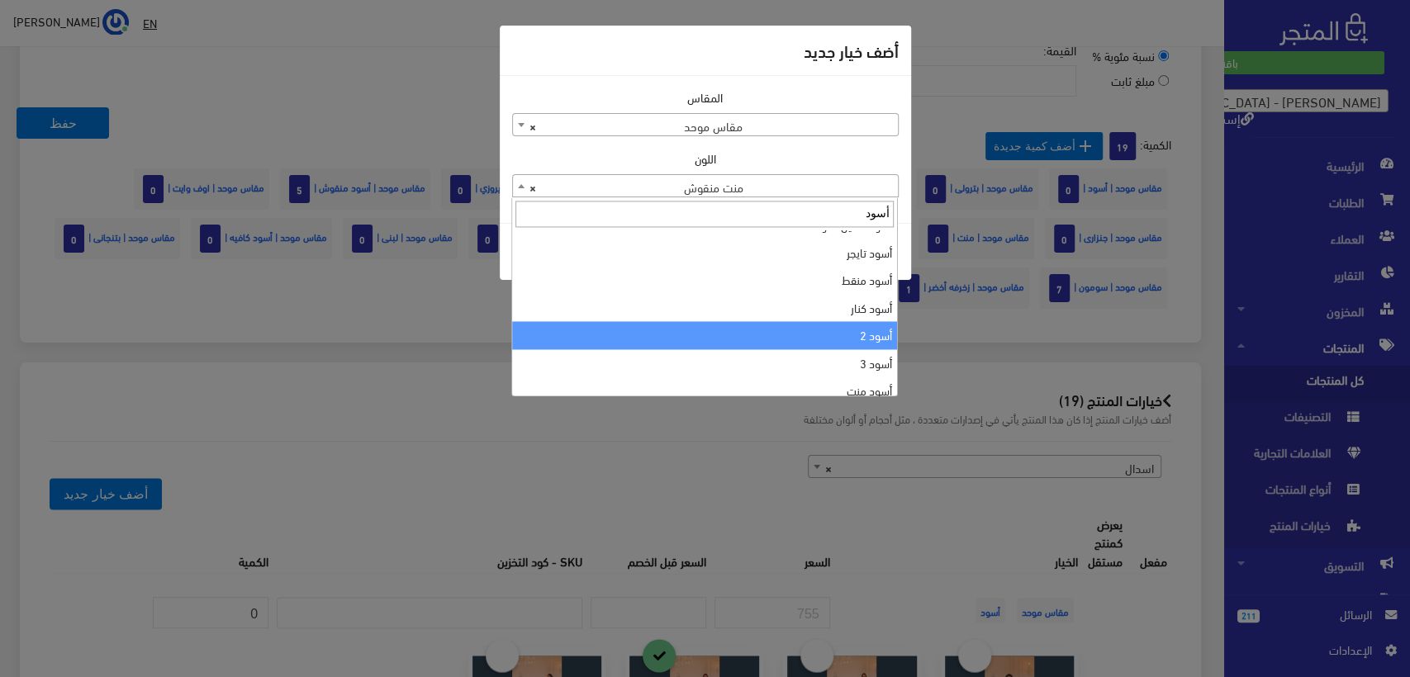
type input "أسود"
select select "135"
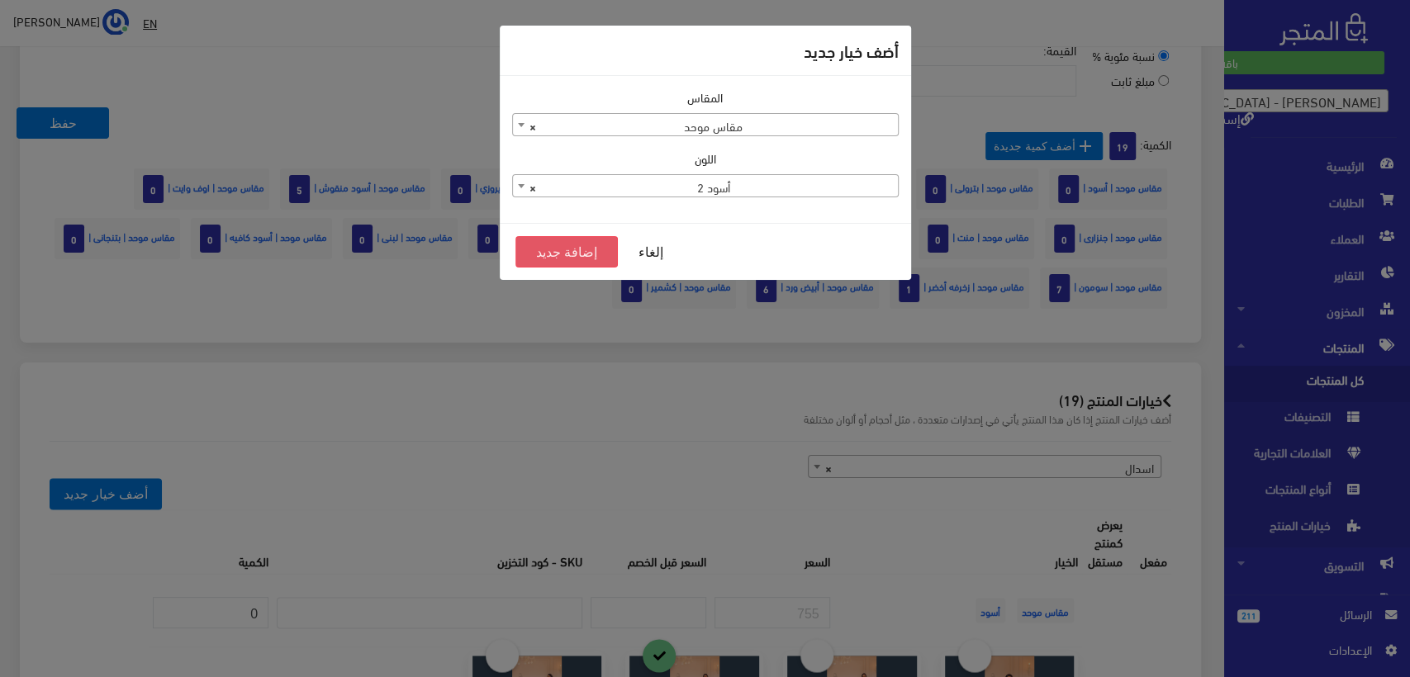
click at [562, 250] on button "إضافة جديد" at bounding box center [566, 251] width 103 height 31
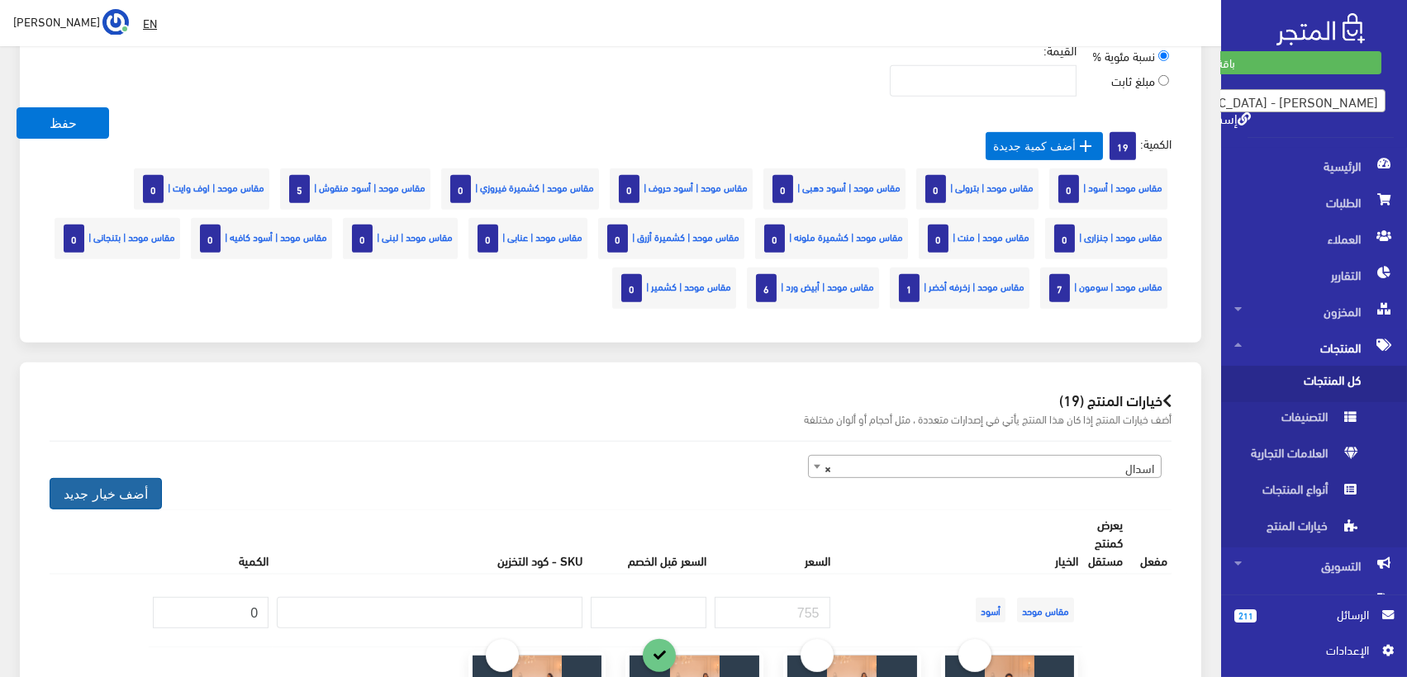
click at [116, 497] on button "أضف خيار جديد" at bounding box center [106, 493] width 112 height 31
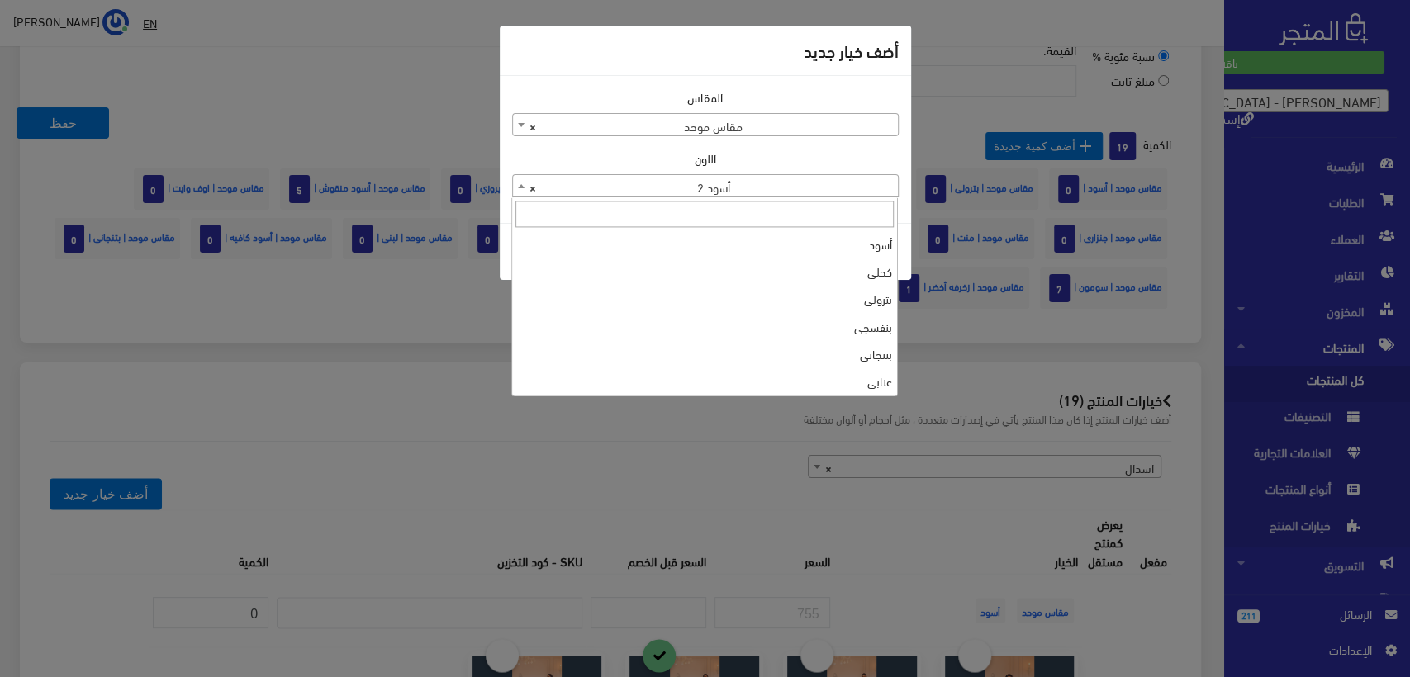
click at [706, 186] on span "× أسود 2" at bounding box center [705, 186] width 385 height 23
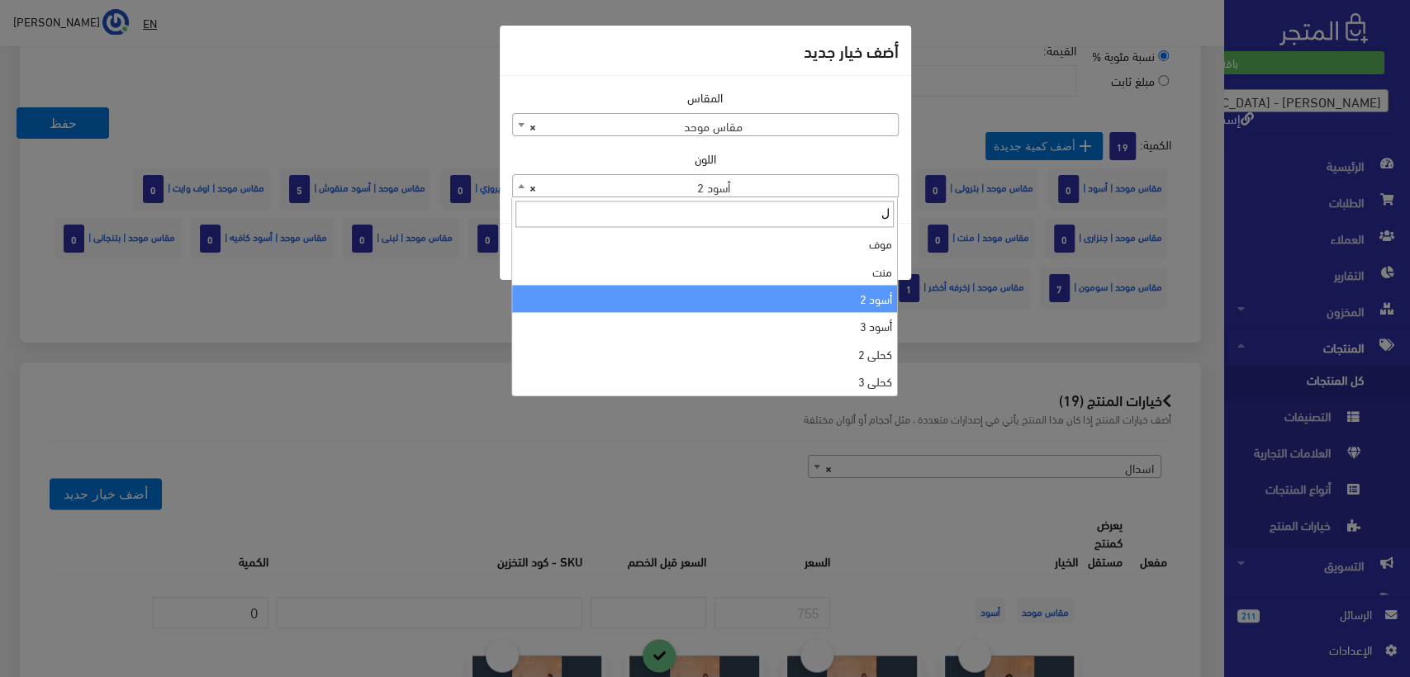
scroll to position [0, 0]
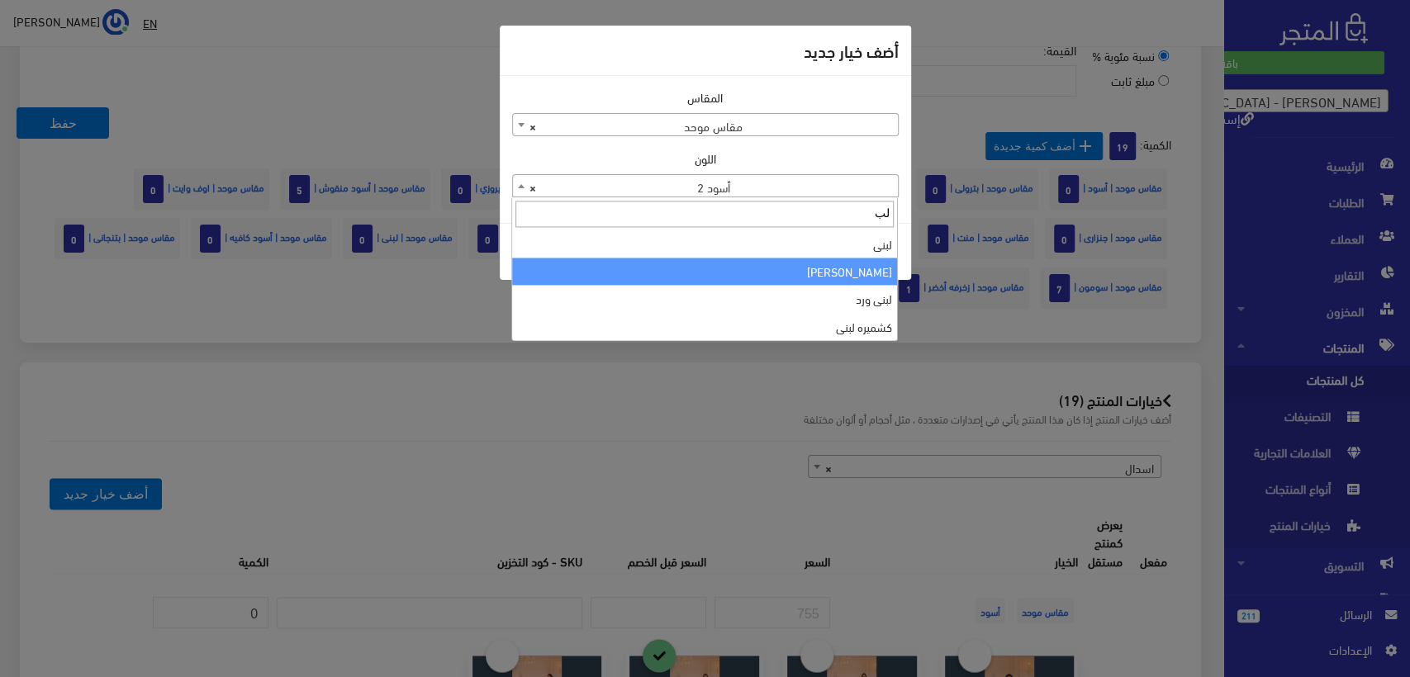
type input "لب"
select select "121"
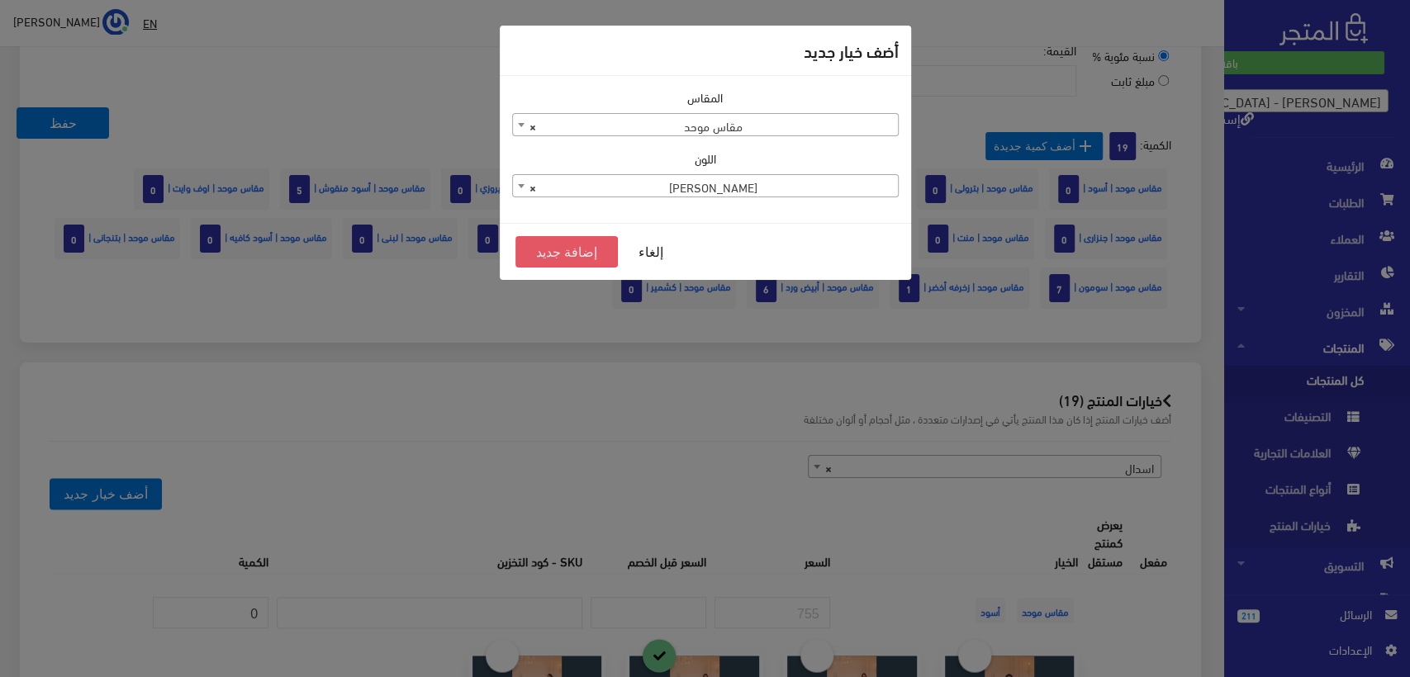
click at [555, 253] on button "إضافة جديد" at bounding box center [566, 251] width 103 height 31
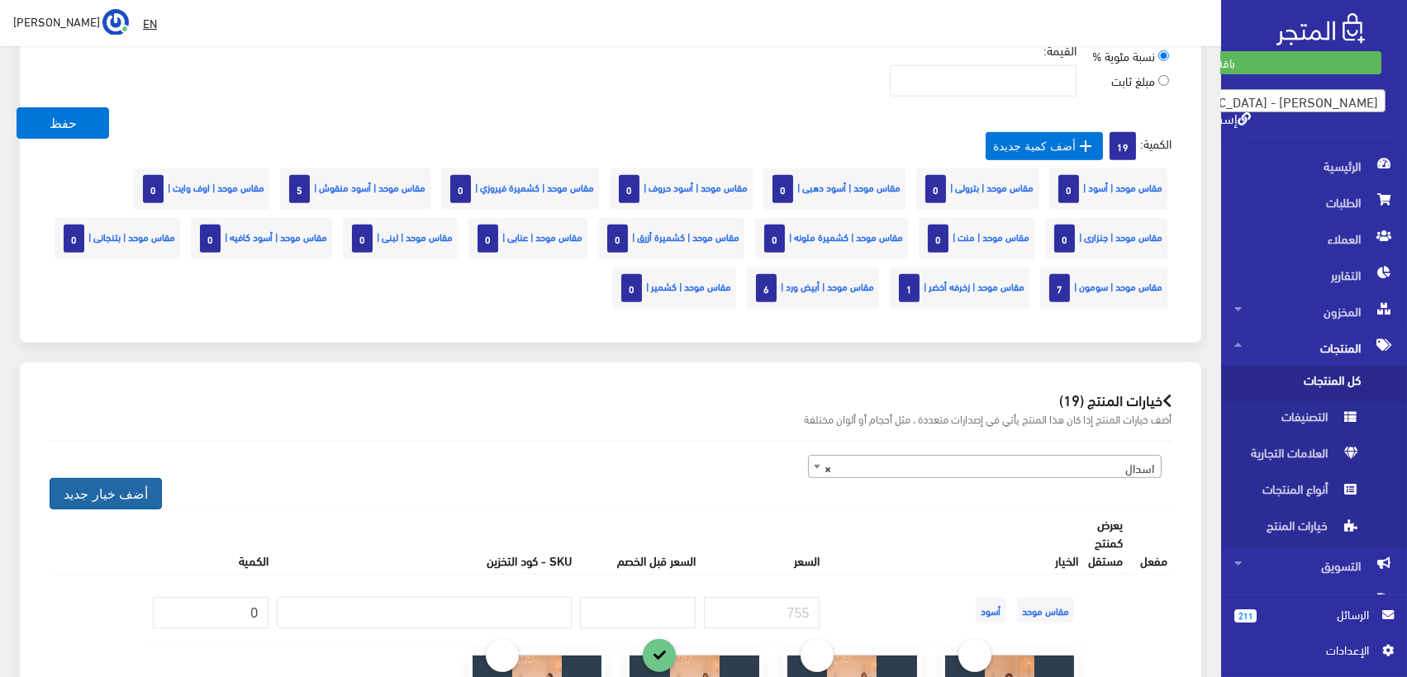
click at [113, 491] on button "أضف خيار جديد" at bounding box center [106, 493] width 112 height 31
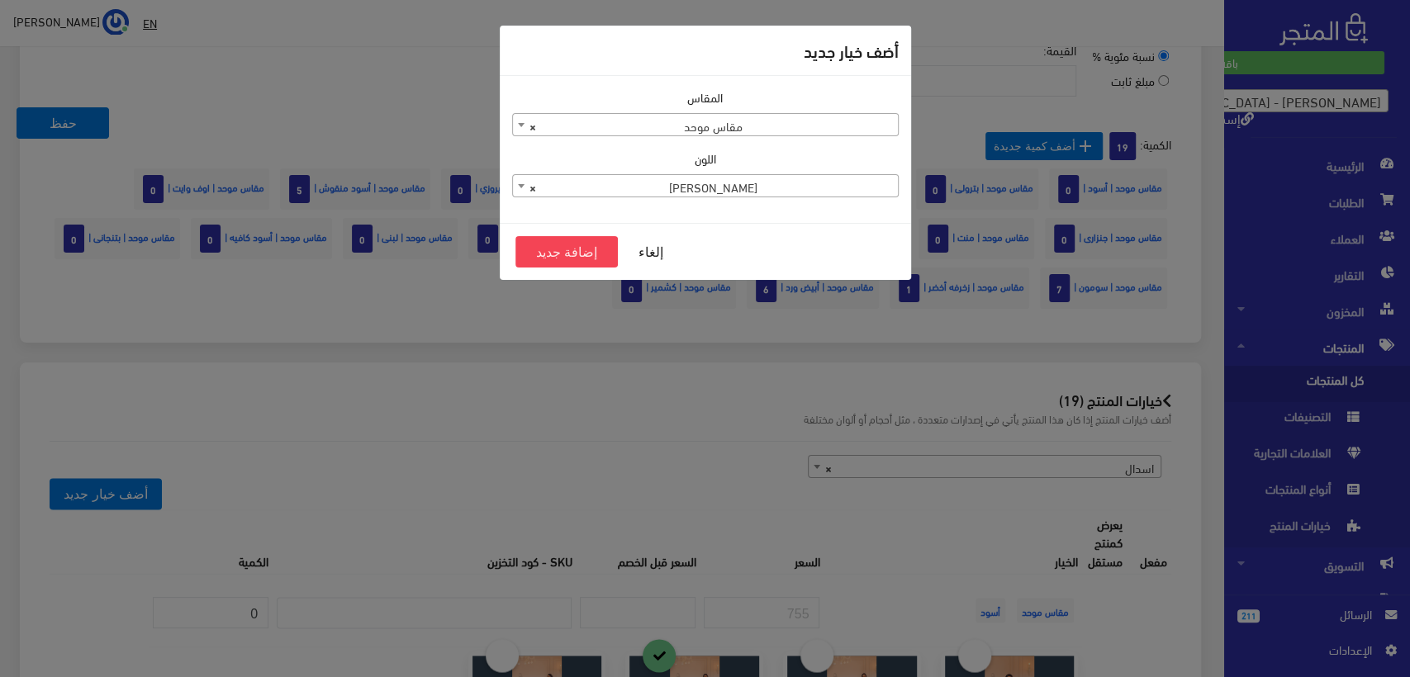
click at [743, 194] on span "× لبني منقوش" at bounding box center [705, 186] width 385 height 23
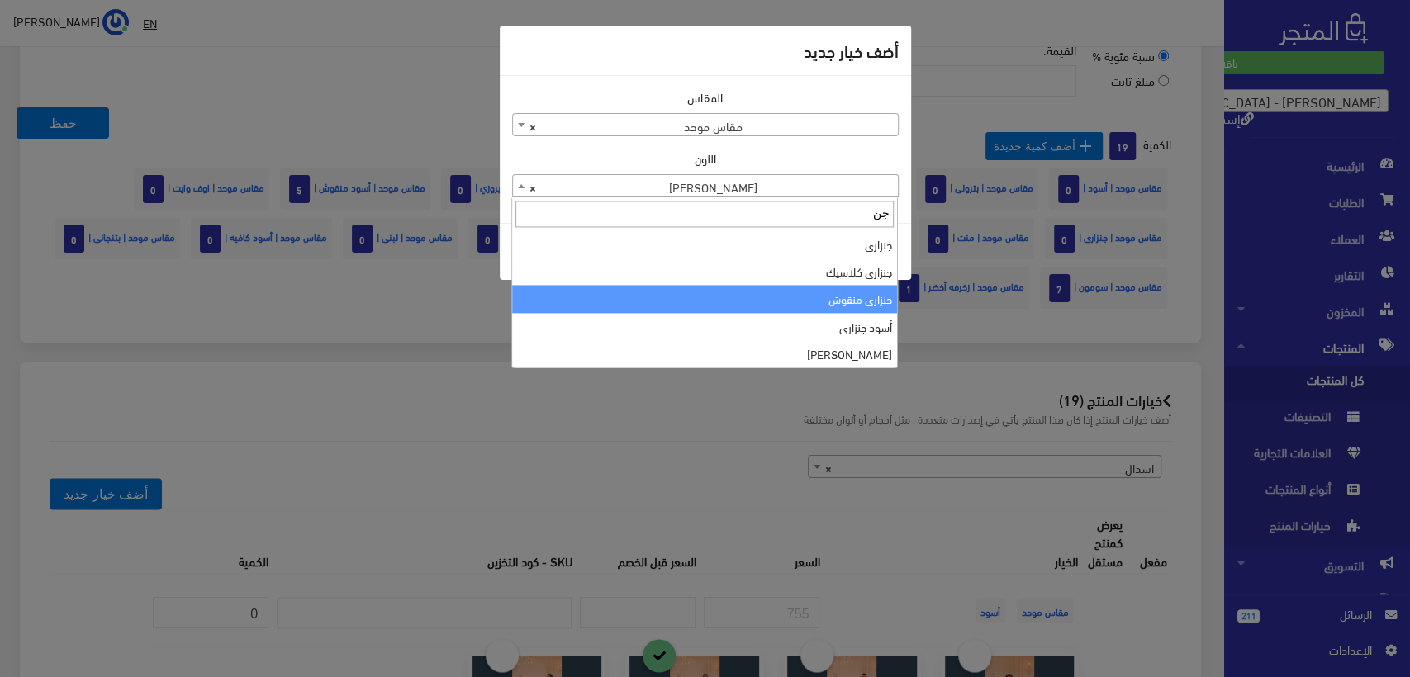
type input "جن"
select select "175"
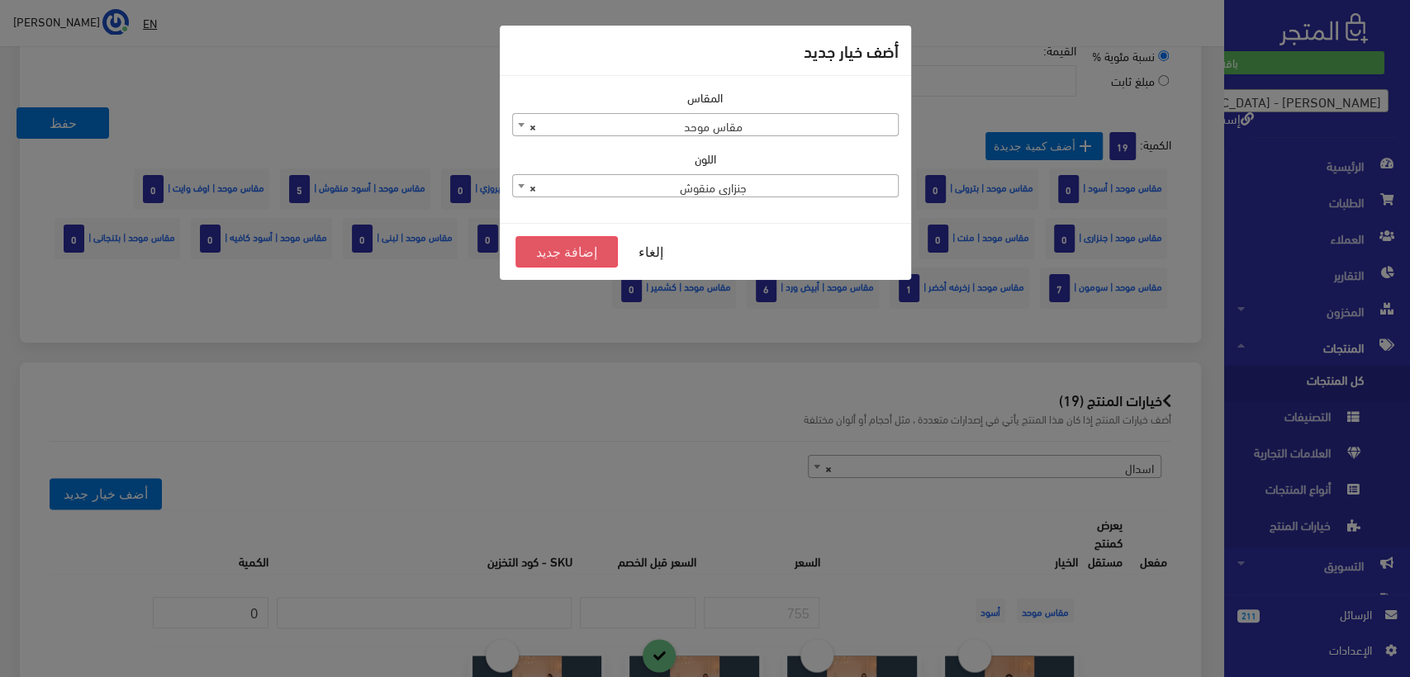
click at [576, 254] on button "إضافة جديد" at bounding box center [566, 251] width 103 height 31
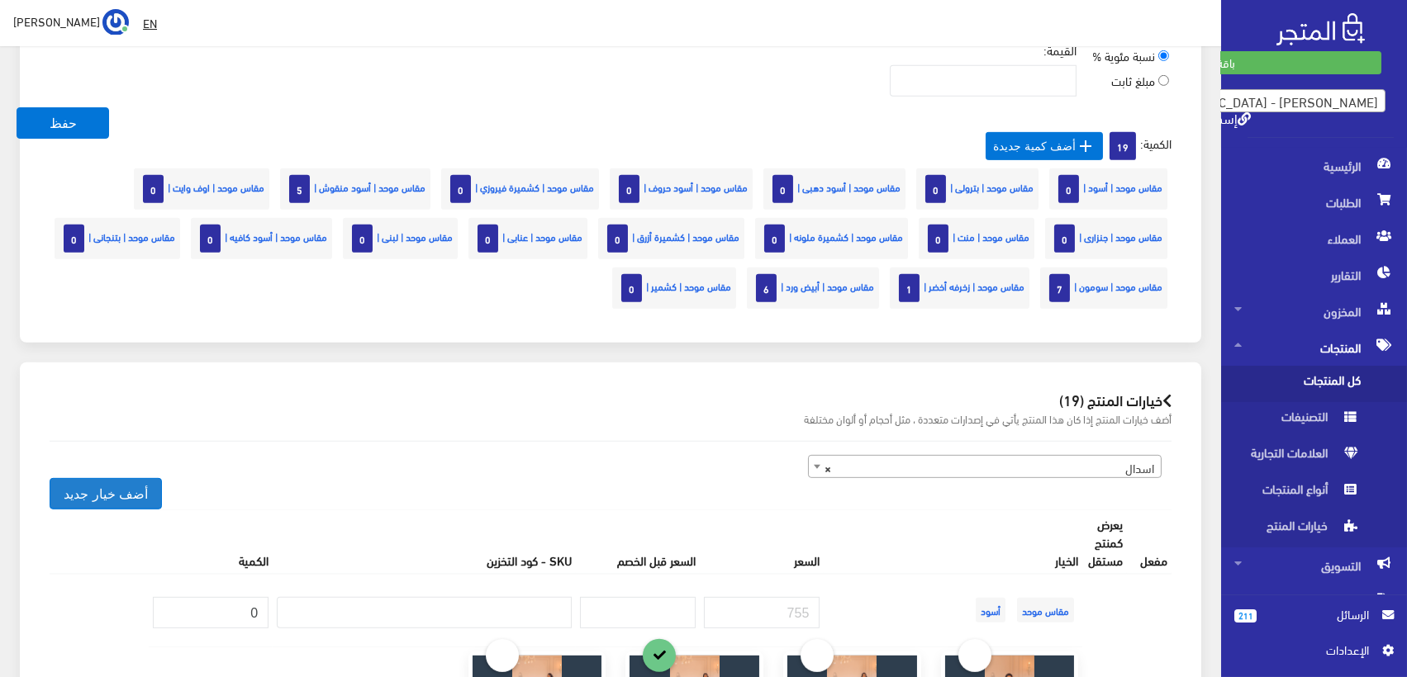
scroll to position [7809, 0]
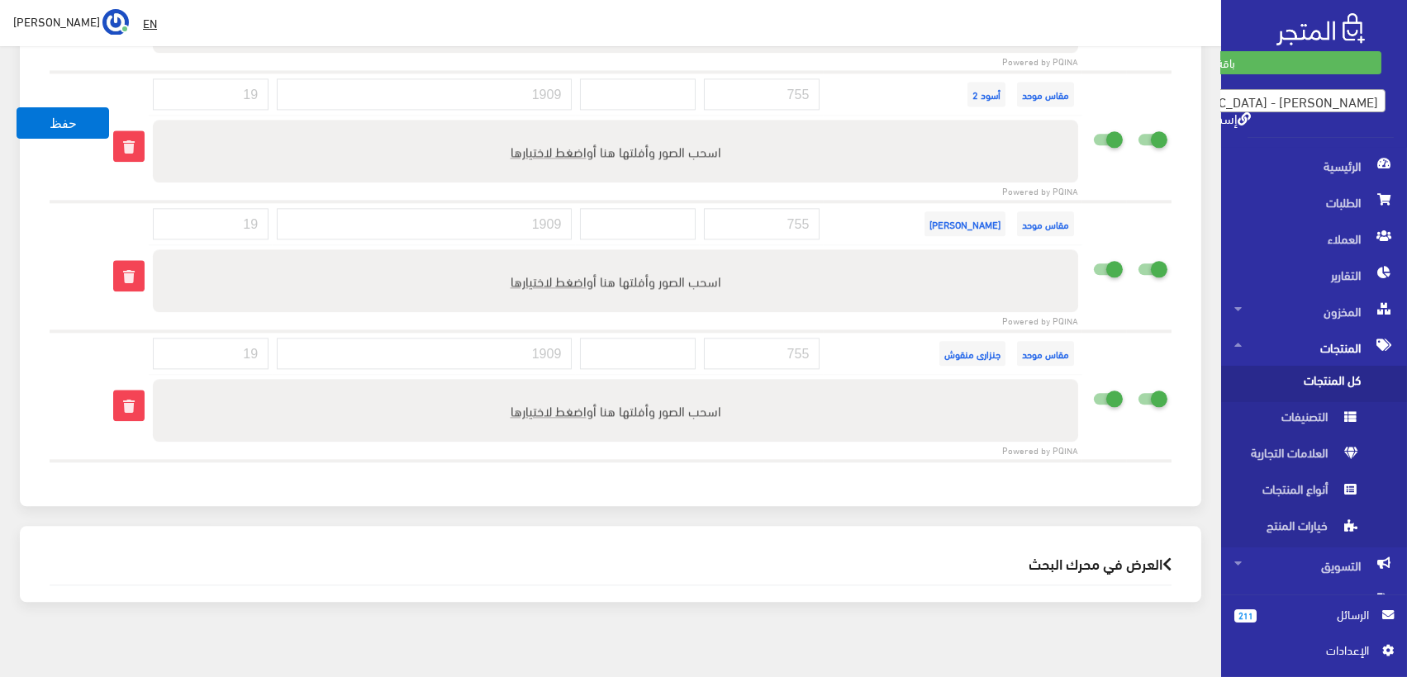
click at [1108, 387] on input "checkbox" at bounding box center [1123, 395] width 30 height 17
checkbox input "false"
click at [1091, 387] on input "checkbox" at bounding box center [1078, 395] width 30 height 17
checkbox input "false"
click at [1095, 258] on label at bounding box center [1104, 267] width 36 height 18
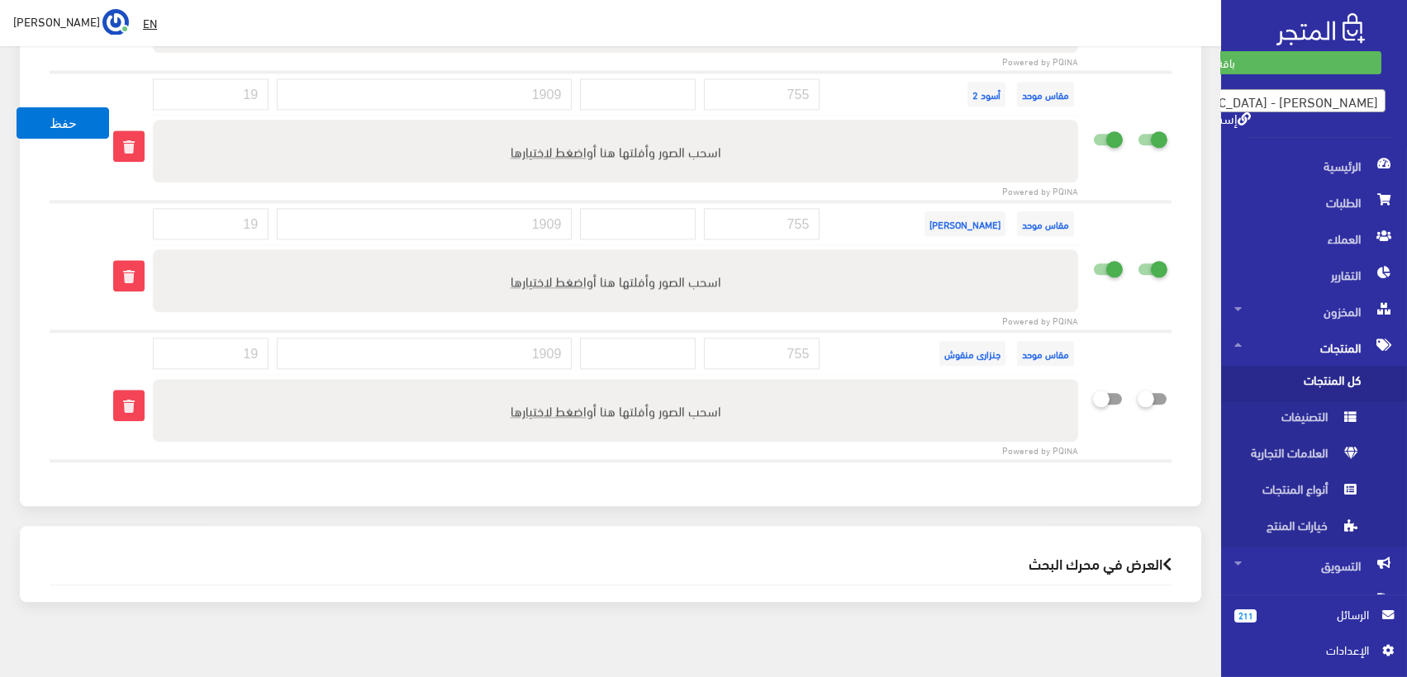
click at [1093, 258] on input "checkbox" at bounding box center [1078, 266] width 30 height 17
checkbox input "false"
click at [1137, 261] on icon at bounding box center [1137, 268] width 0 height 15
click at [1137, 258] on input "checkbox" at bounding box center [1123, 266] width 30 height 17
checkbox input "false"
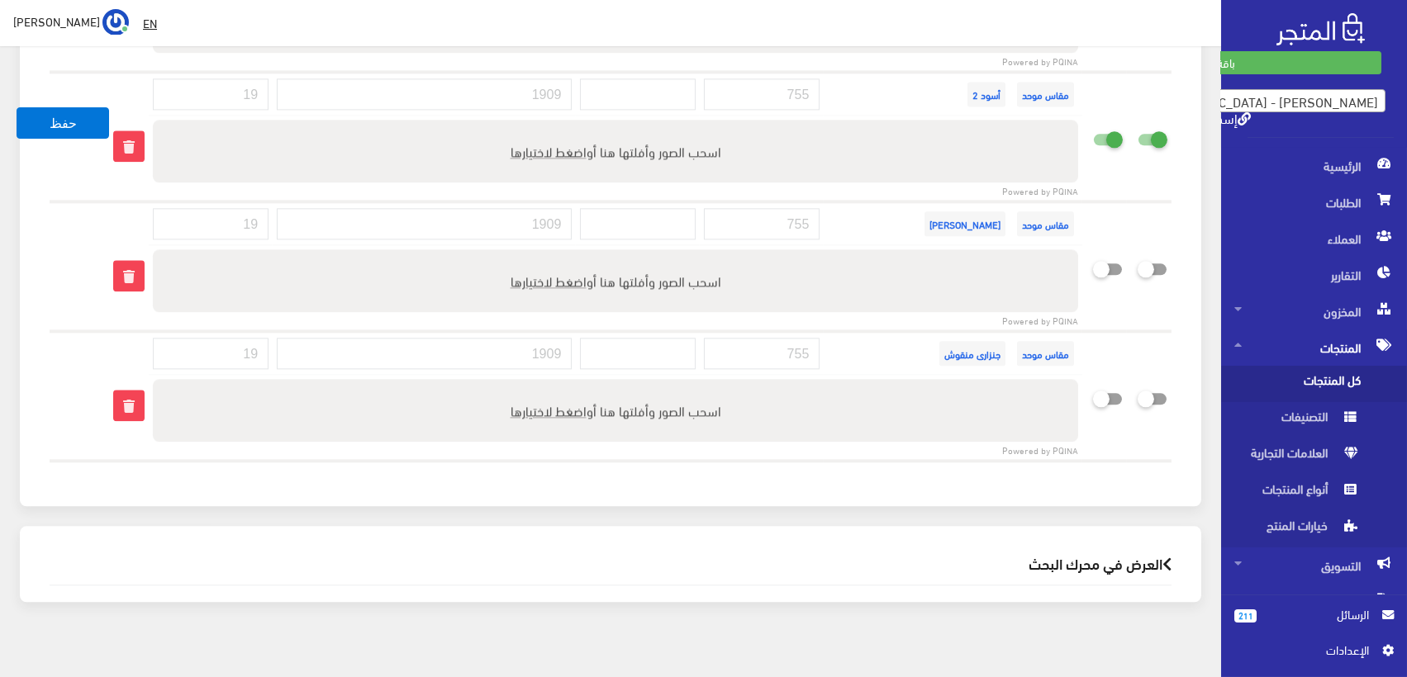
click at [1137, 131] on icon at bounding box center [1137, 138] width 0 height 15
click at [1137, 128] on input "checkbox" at bounding box center [1123, 136] width 30 height 17
checkbox input "false"
click at [1096, 128] on label at bounding box center [1104, 137] width 36 height 18
click at [1093, 128] on input "checkbox" at bounding box center [1078, 136] width 30 height 17
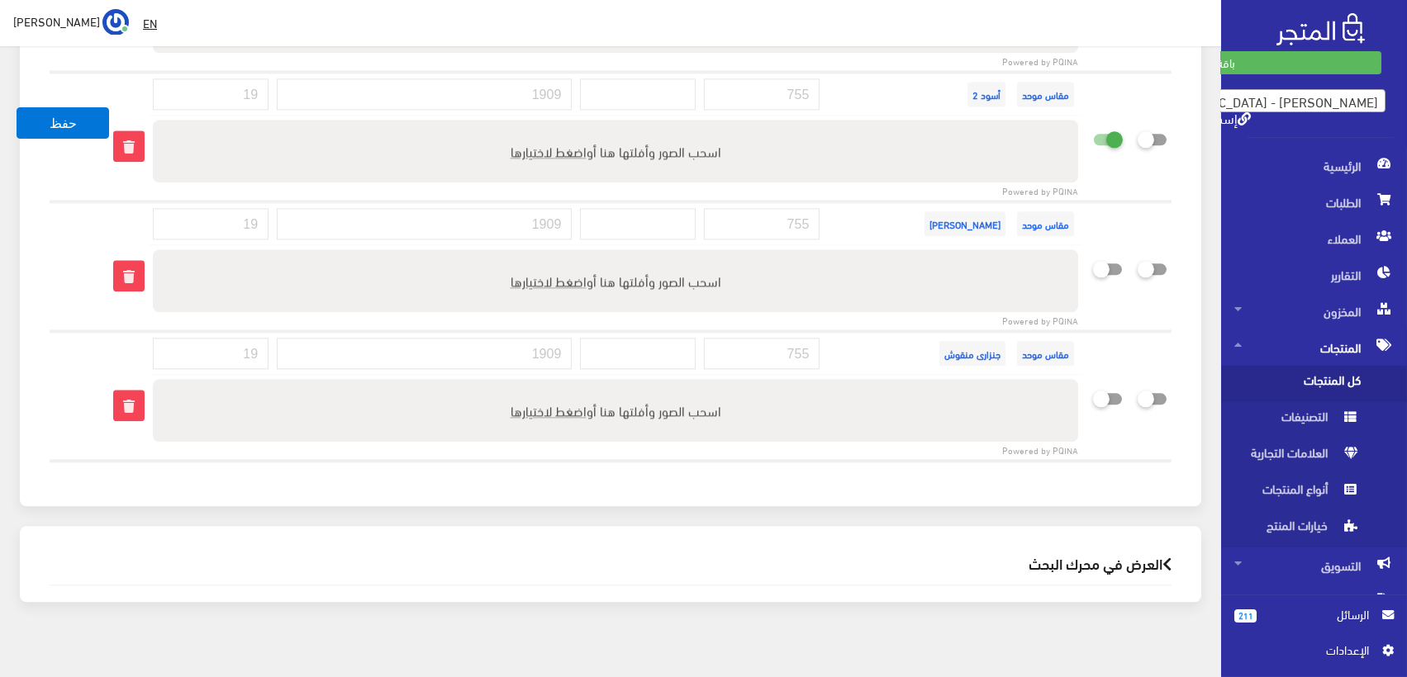
checkbox input "false"
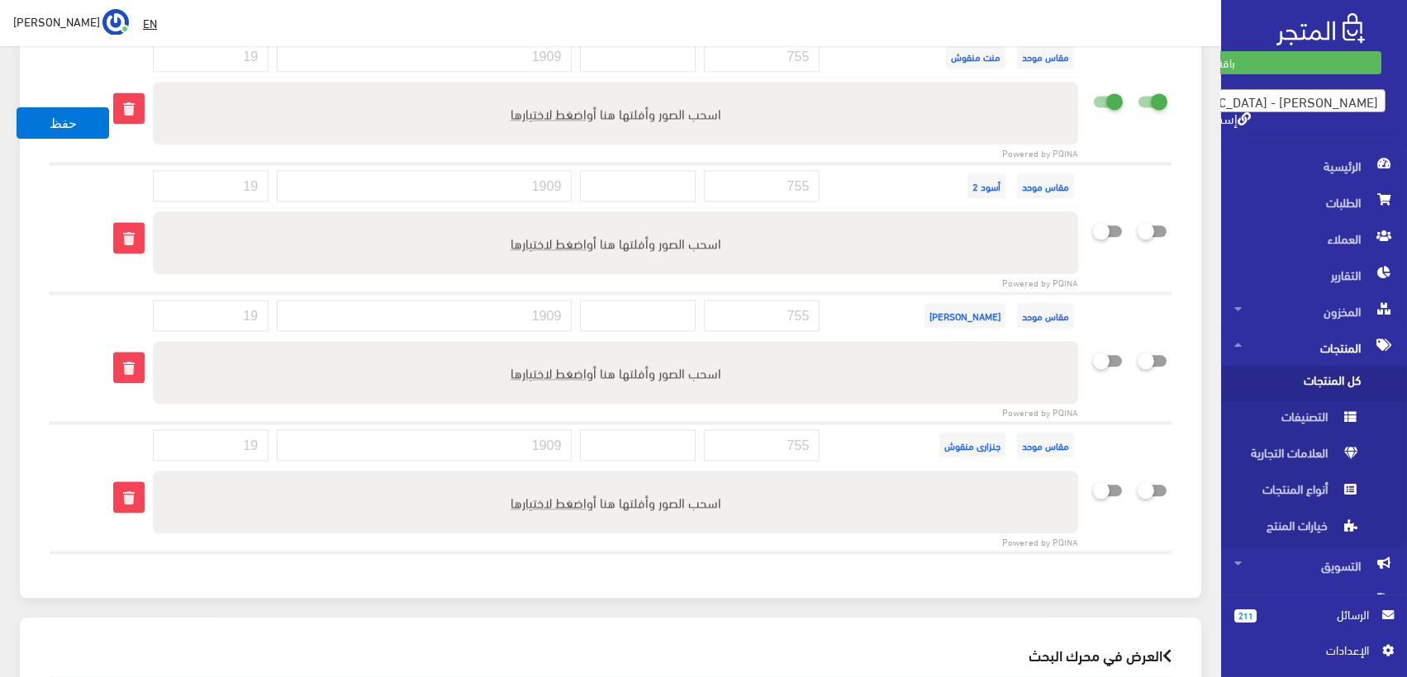
click at [1099, 70] on td at bounding box center [1104, 99] width 45 height 130
click at [1093, 93] on icon at bounding box center [1093, 100] width 0 height 15
click at [1093, 90] on input "checkbox" at bounding box center [1078, 98] width 30 height 17
checkbox input "false"
click at [1137, 93] on icon at bounding box center [1137, 100] width 0 height 15
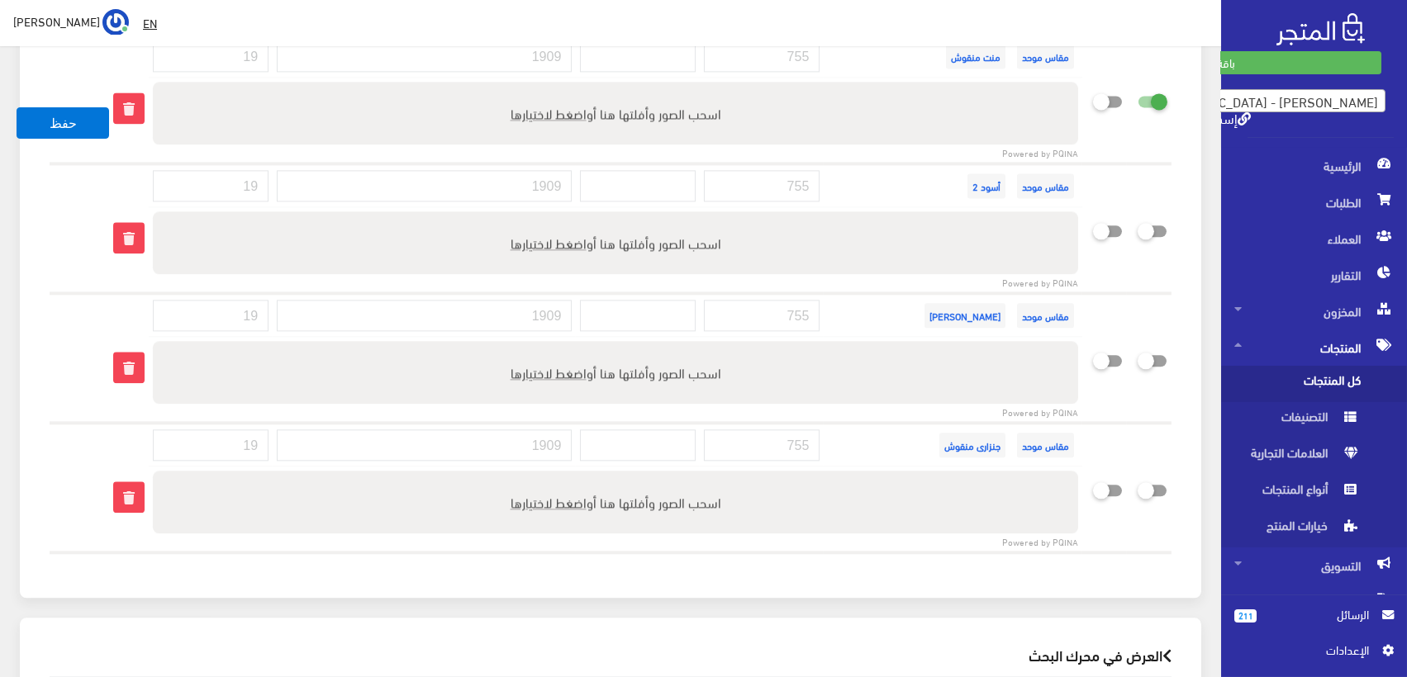
click at [1137, 90] on input "checkbox" at bounding box center [1123, 98] width 30 height 17
checkbox input "false"
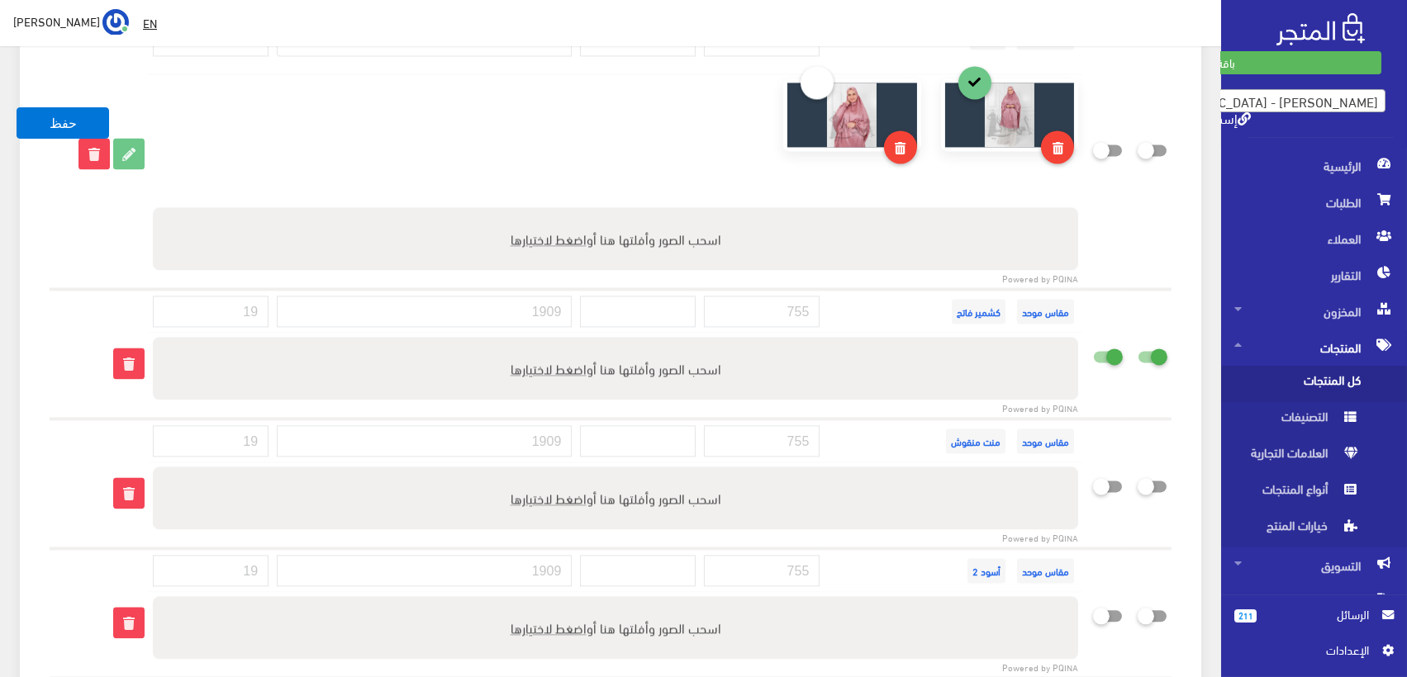
scroll to position [7350, 0]
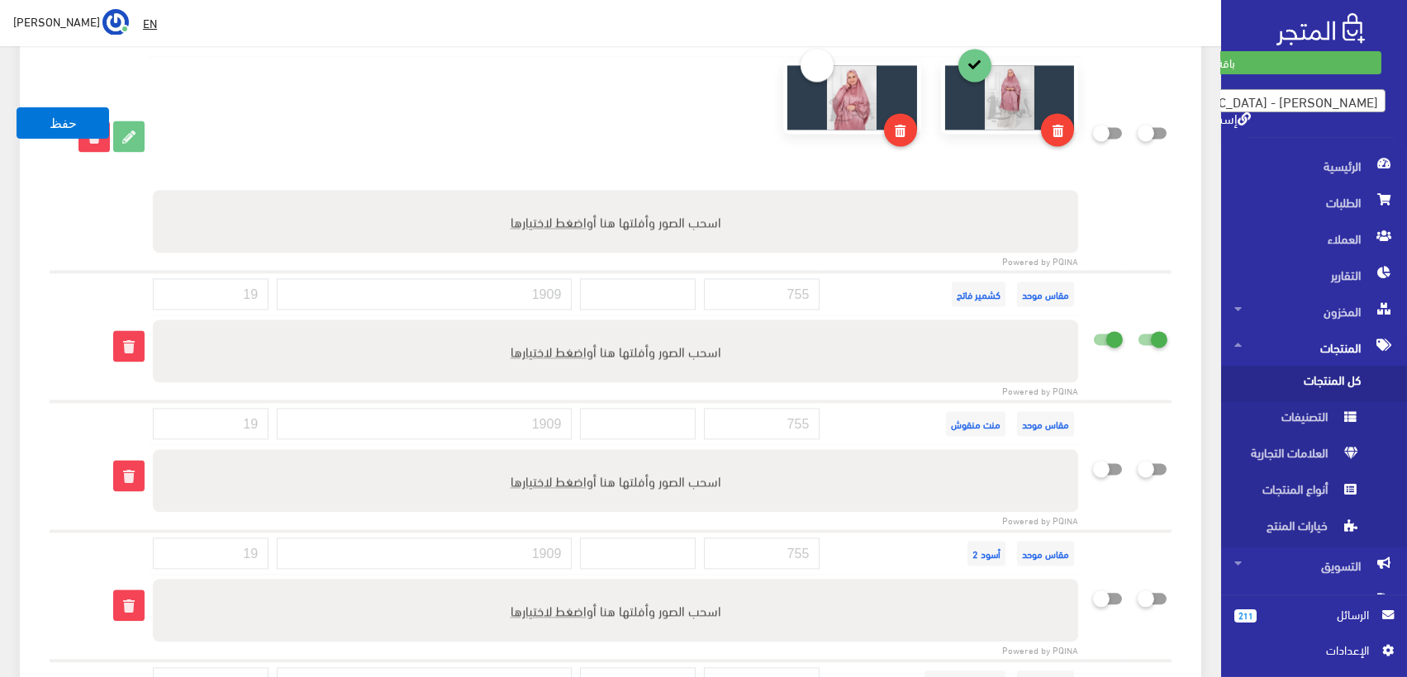
click at [1093, 331] on icon at bounding box center [1093, 338] width 0 height 15
click at [1093, 328] on input "checkbox" at bounding box center [1078, 336] width 30 height 17
checkbox input "false"
click at [1137, 331] on icon at bounding box center [1137, 338] width 0 height 15
click at [1137, 328] on input "checkbox" at bounding box center [1123, 336] width 30 height 17
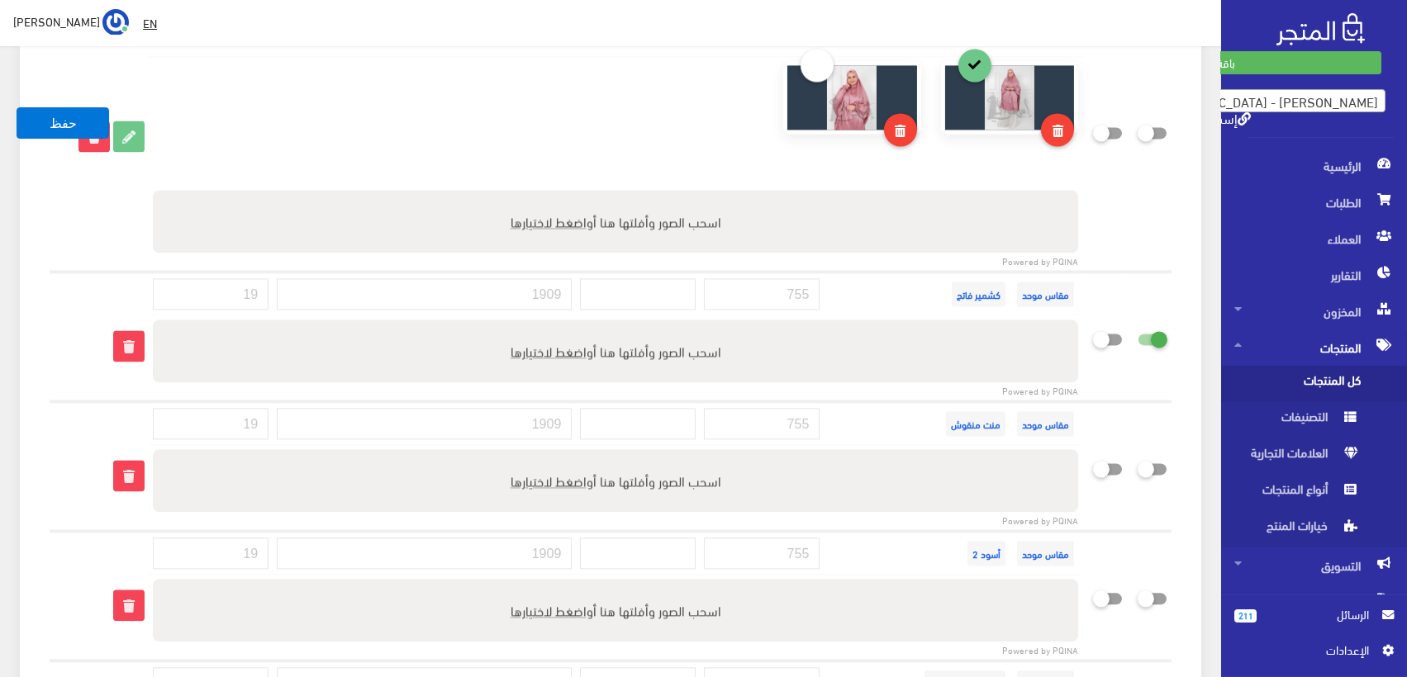
checkbox input "false"
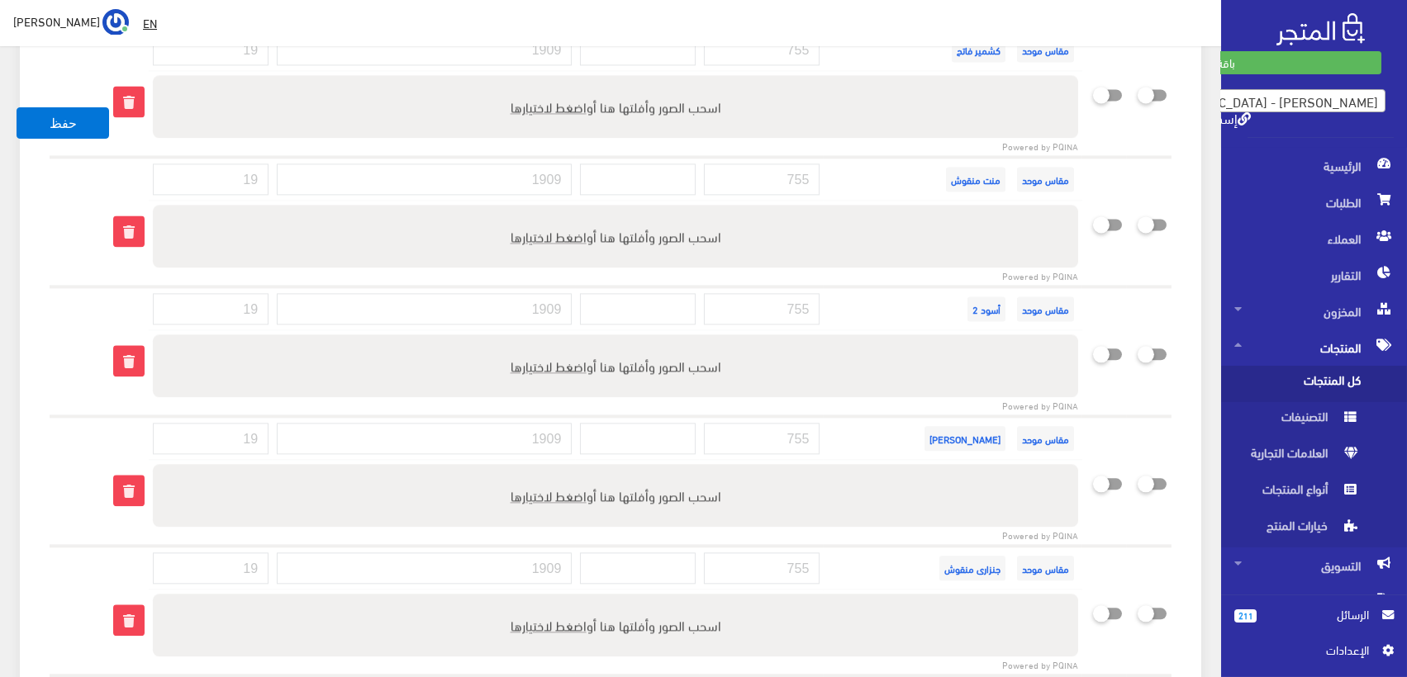
scroll to position [7626, 0]
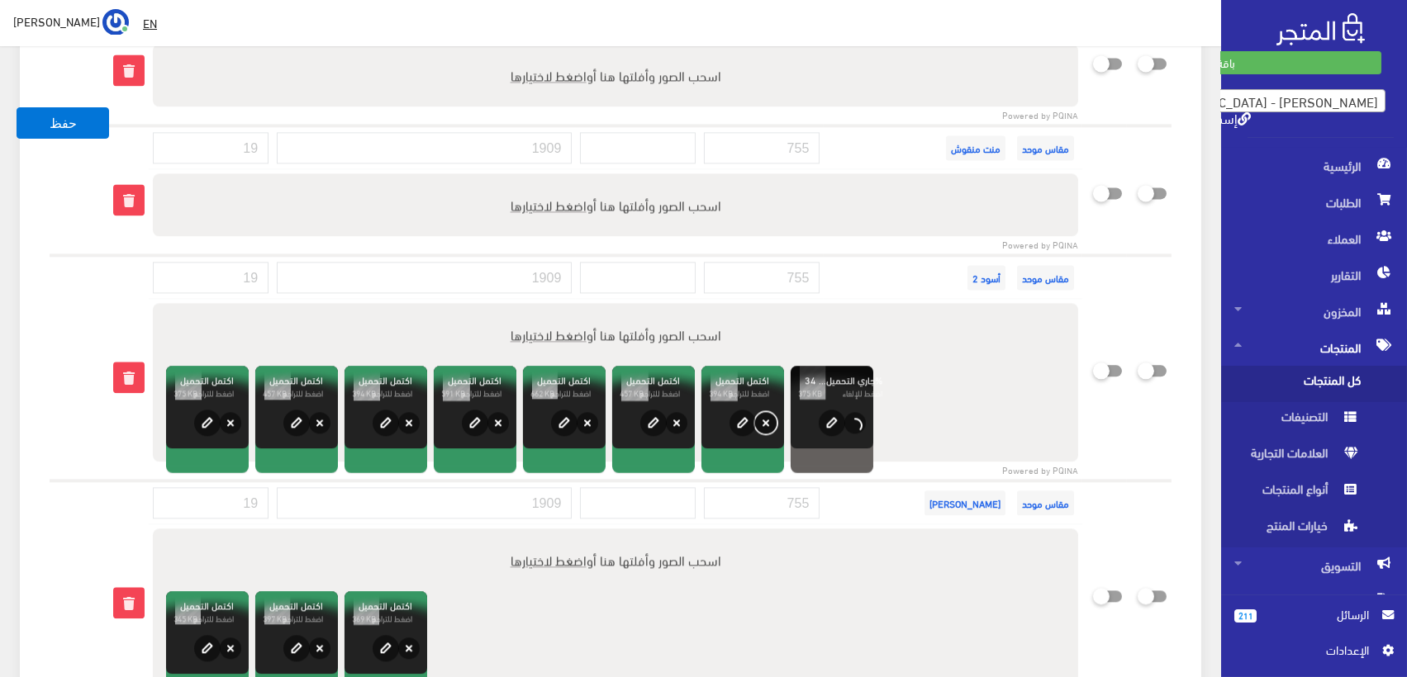
click at [773, 412] on button "حذف" at bounding box center [765, 422] width 21 height 21
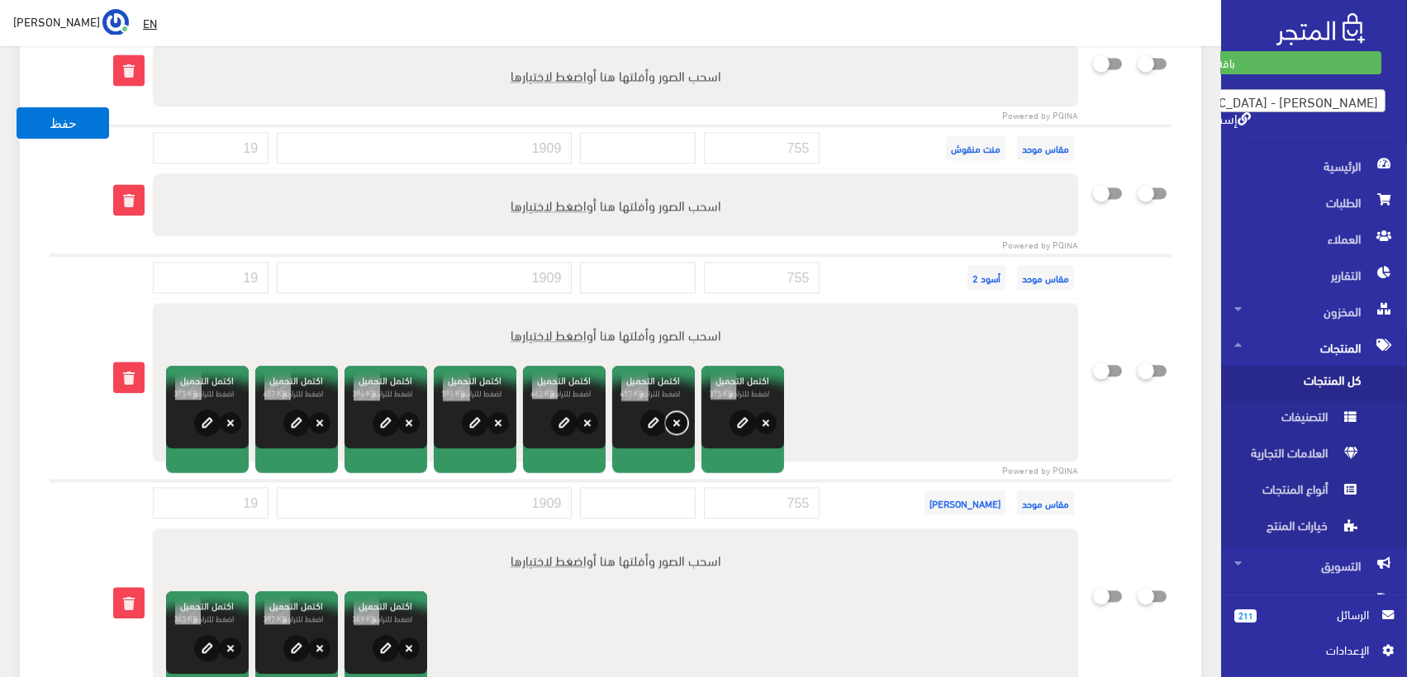
click at [681, 412] on button "حذف" at bounding box center [676, 422] width 21 height 21
click at [683, 412] on button "حذف" at bounding box center [676, 422] width 21 height 21
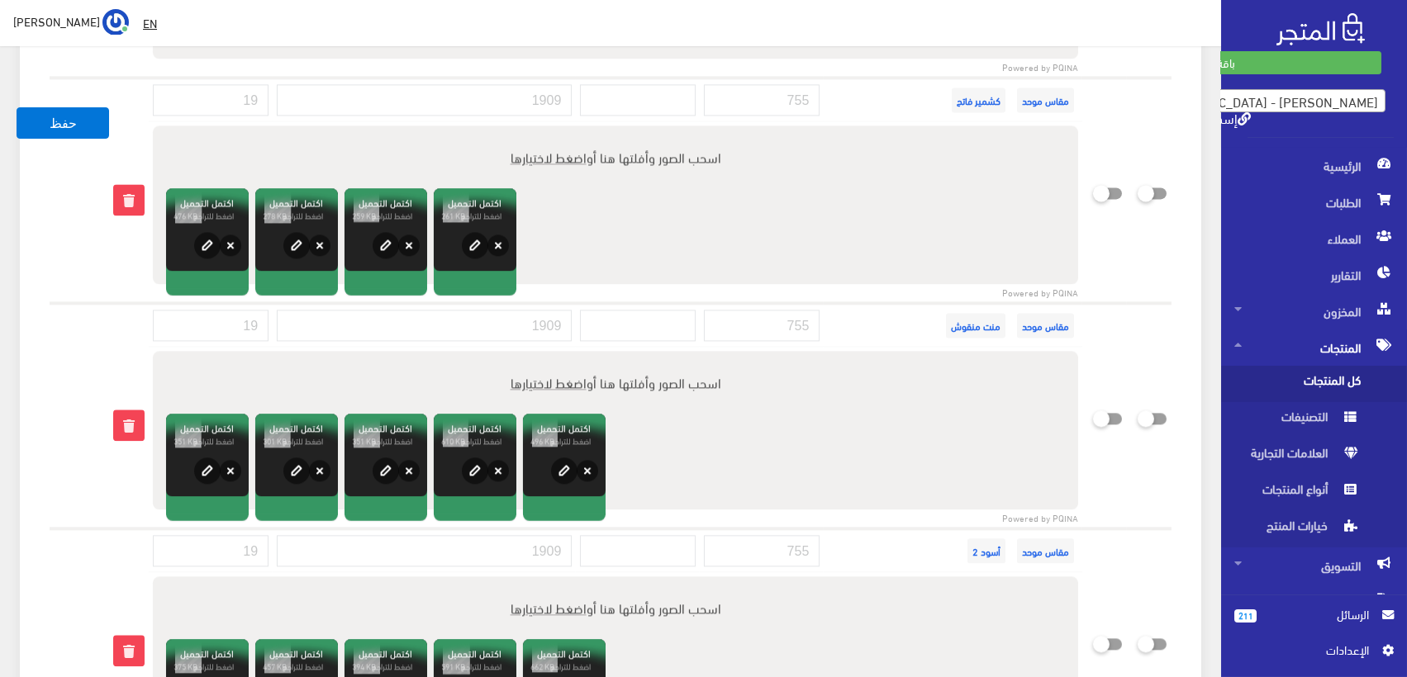
scroll to position [7533, 0]
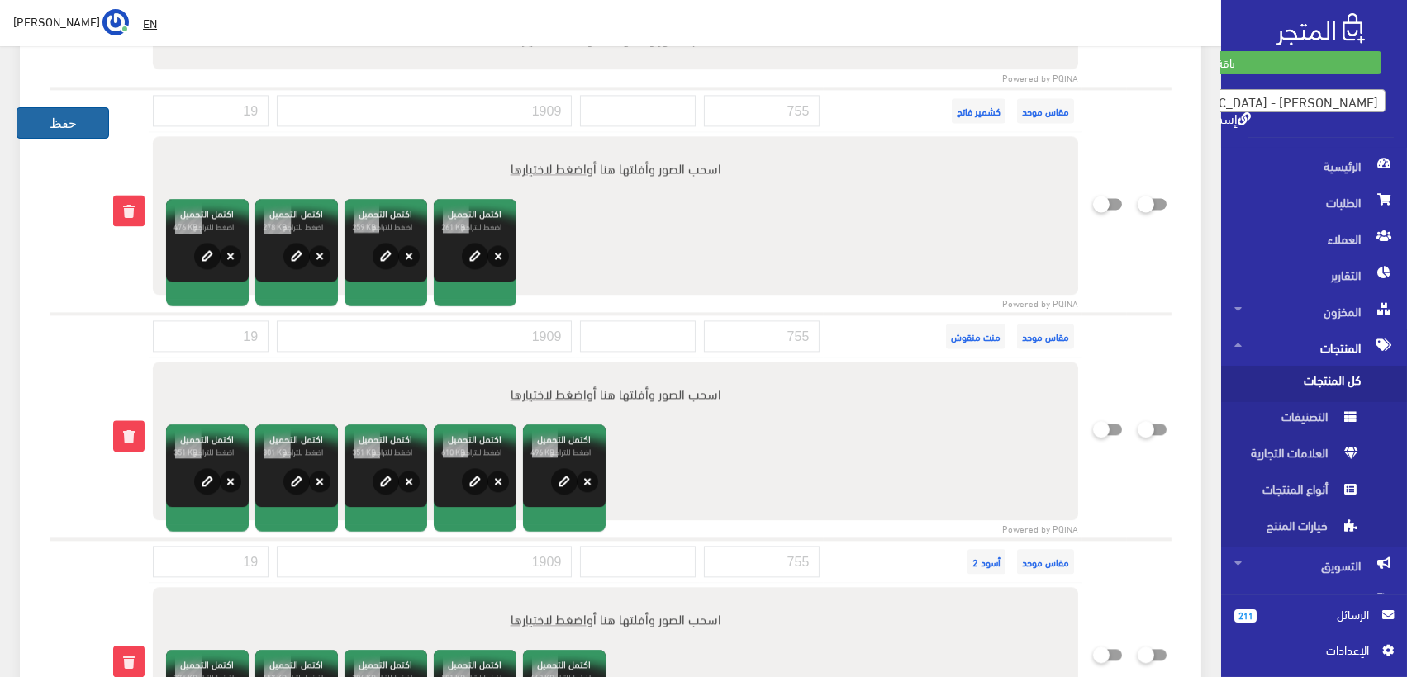
click at [73, 122] on button "حفظ" at bounding box center [63, 122] width 93 height 31
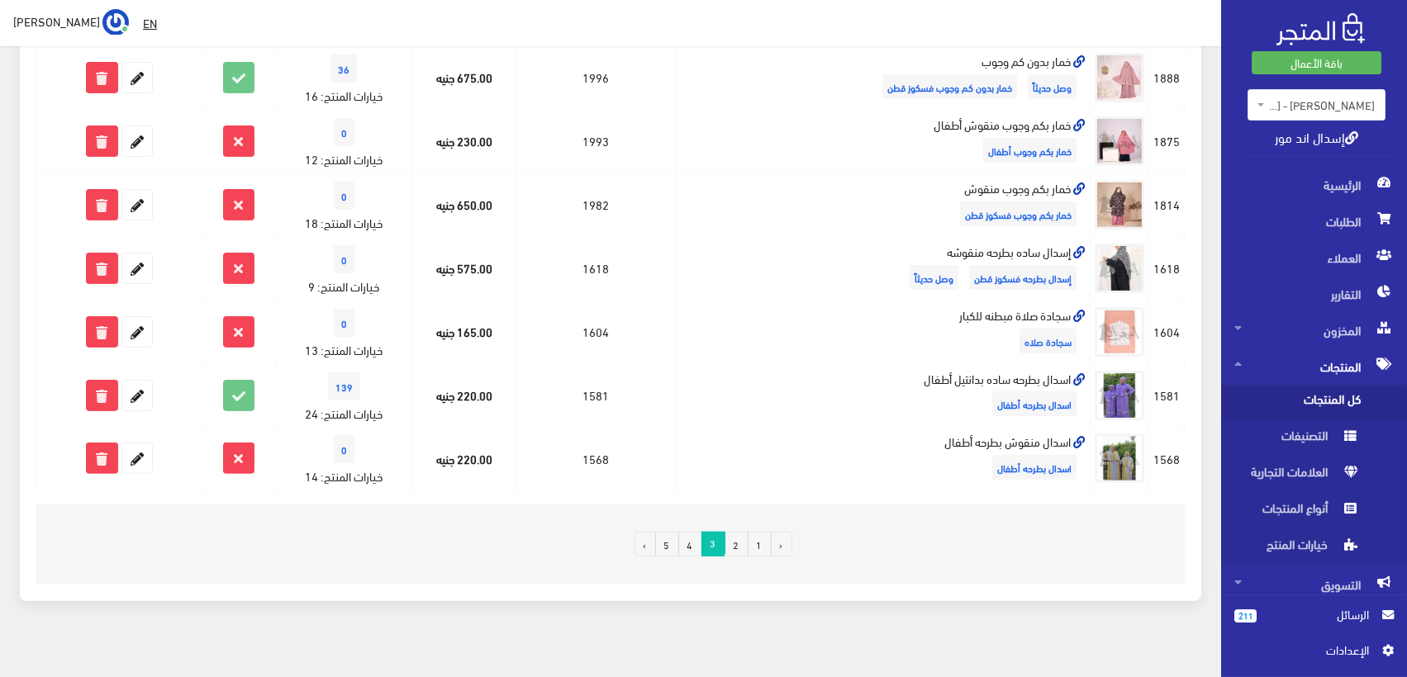
scroll to position [1161, 0]
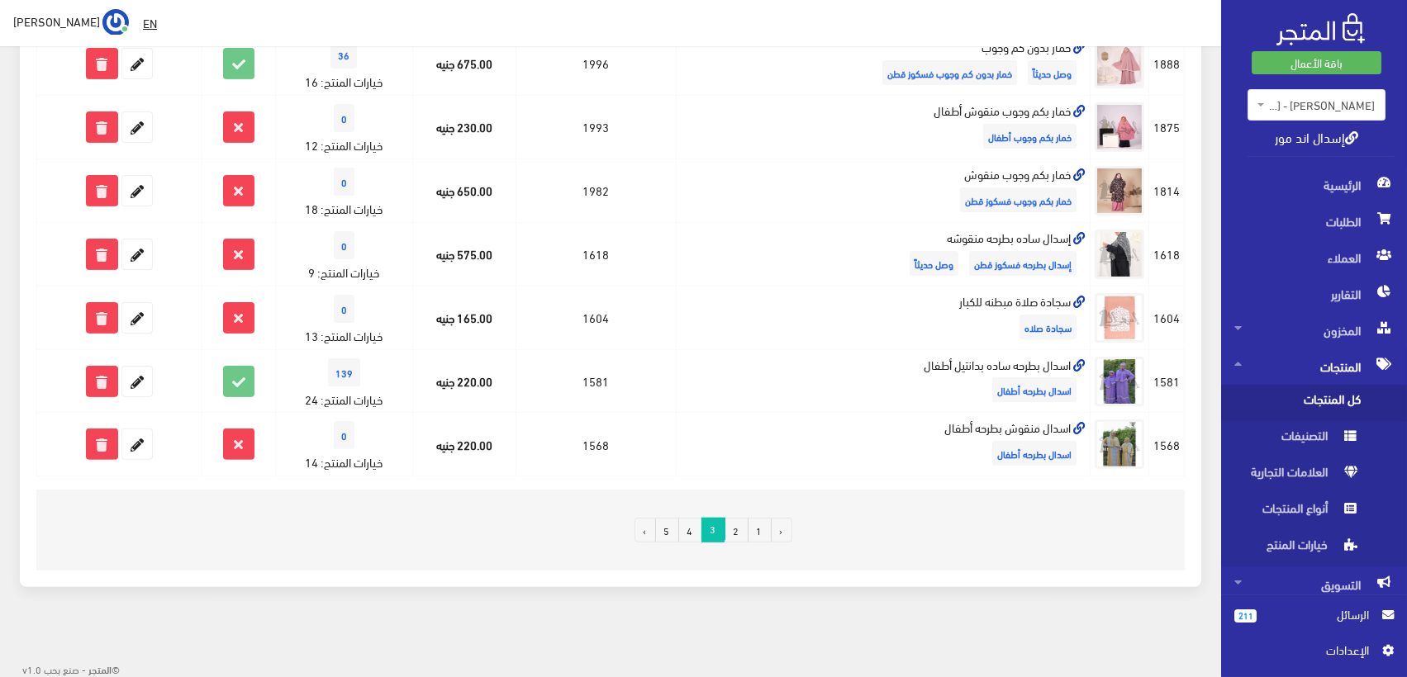
click at [741, 529] on link "2" at bounding box center [736, 530] width 24 height 25
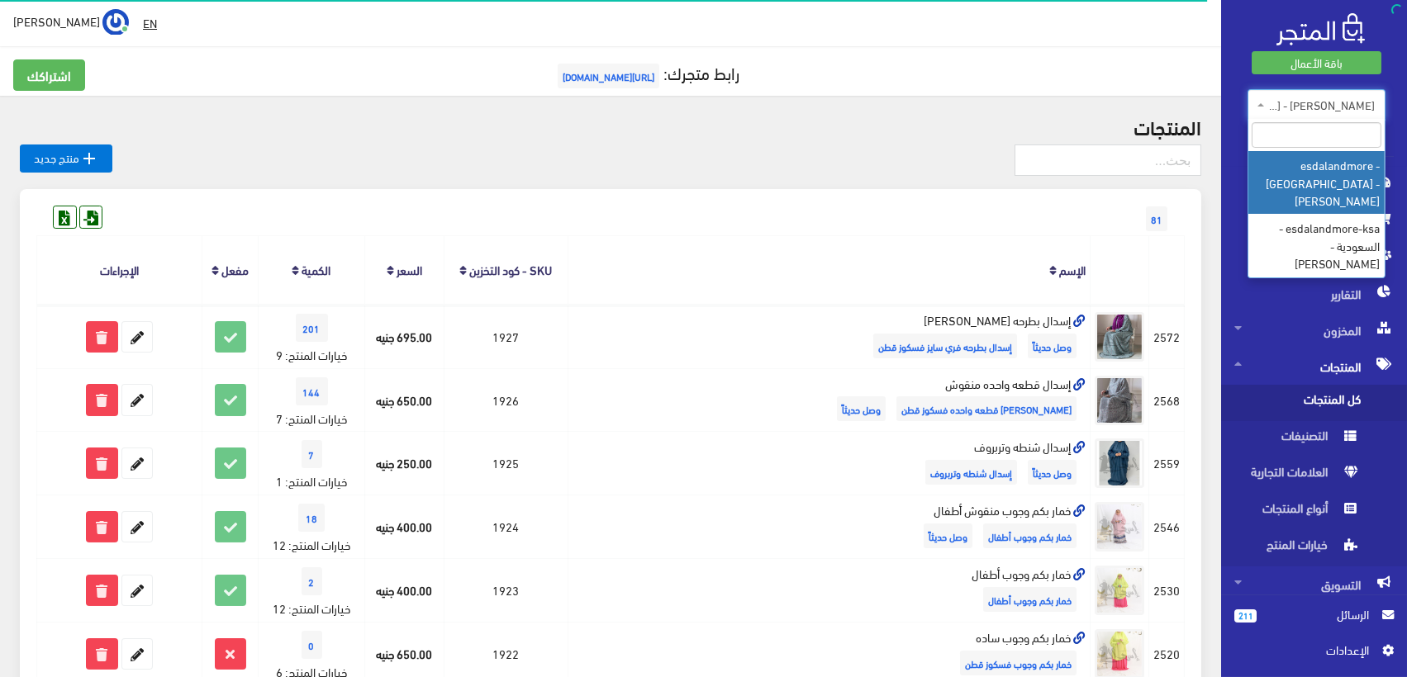
click at [1257, 103] on b at bounding box center [1260, 104] width 7 height 3
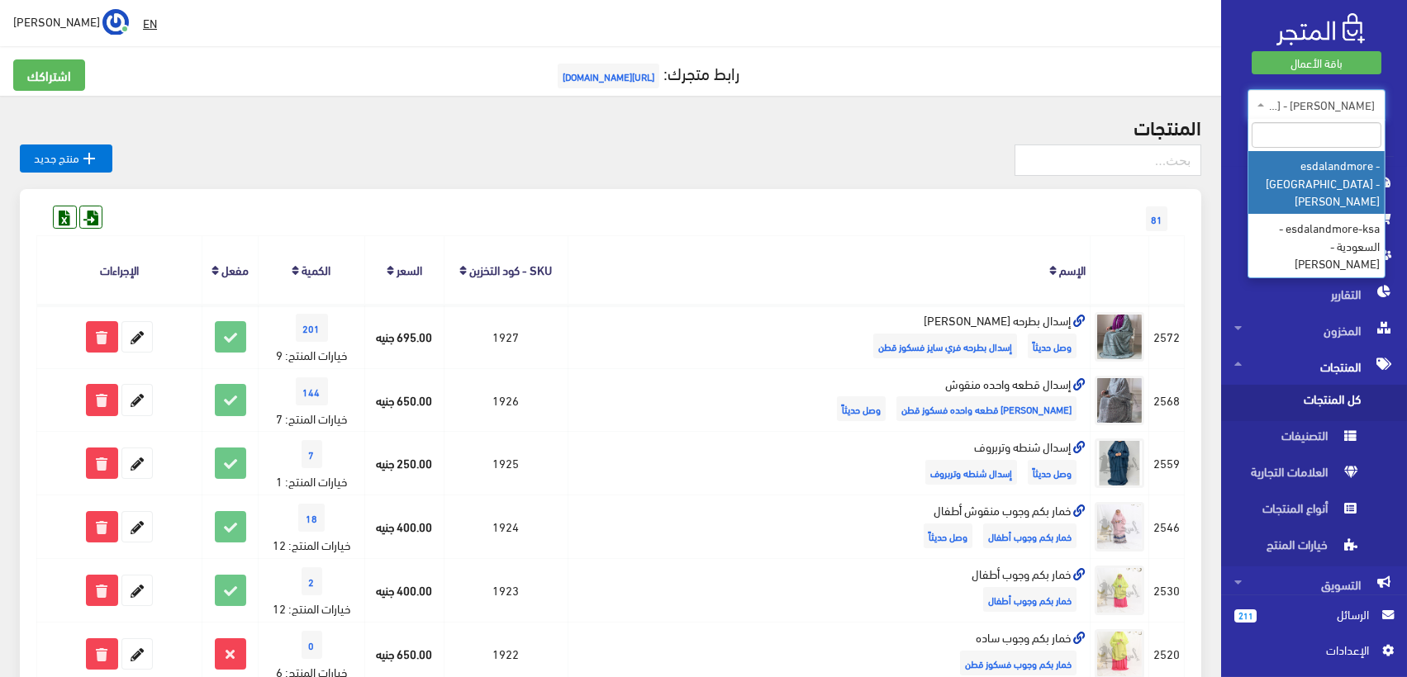
click at [921, 76] on h5 "رابط متجرك: https://www.esdalandmore.com" at bounding box center [610, 75] width 1194 height 33
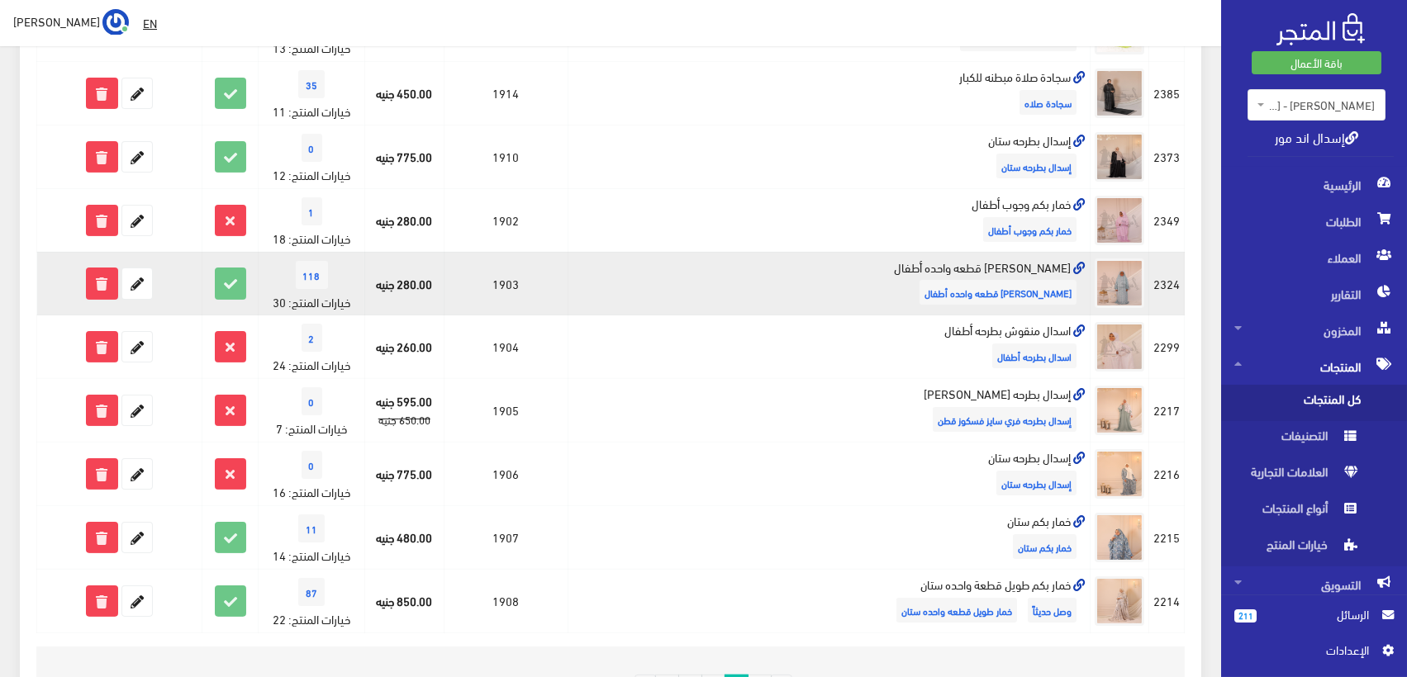
scroll to position [1098, 0]
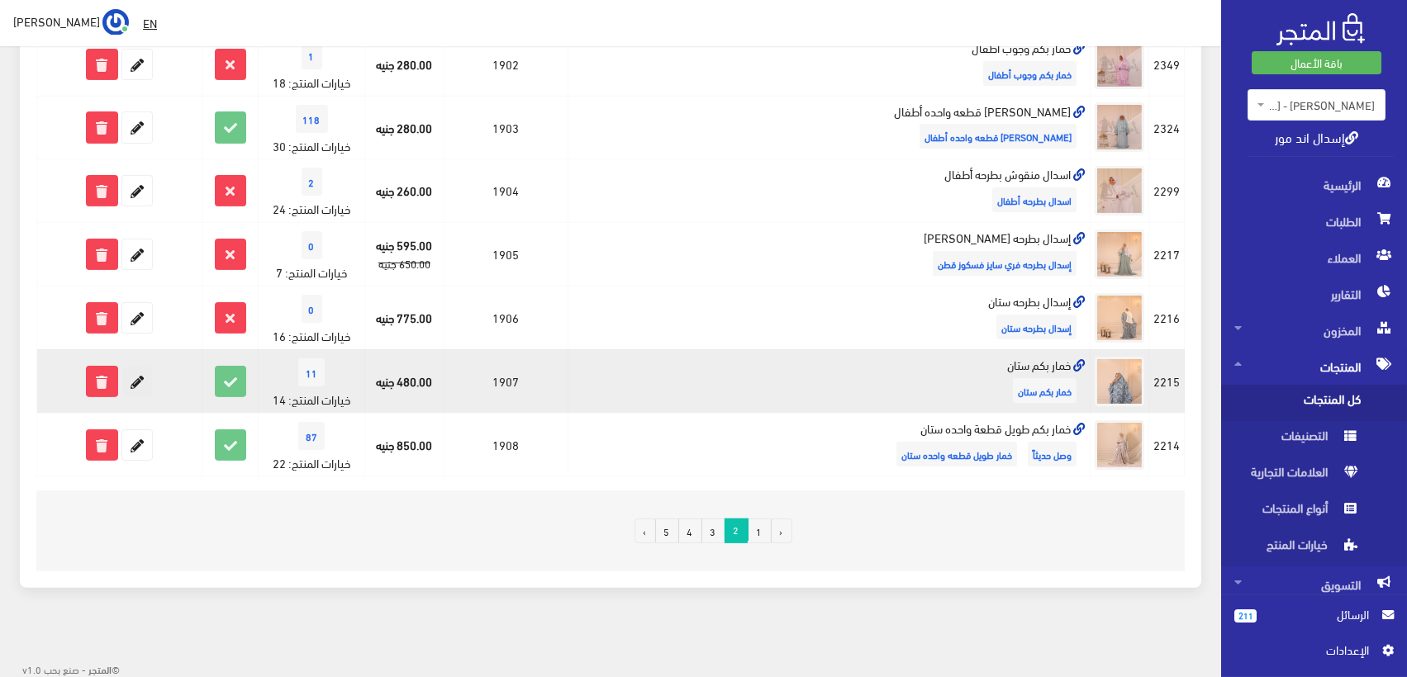
click at [141, 379] on icon at bounding box center [137, 382] width 30 height 30
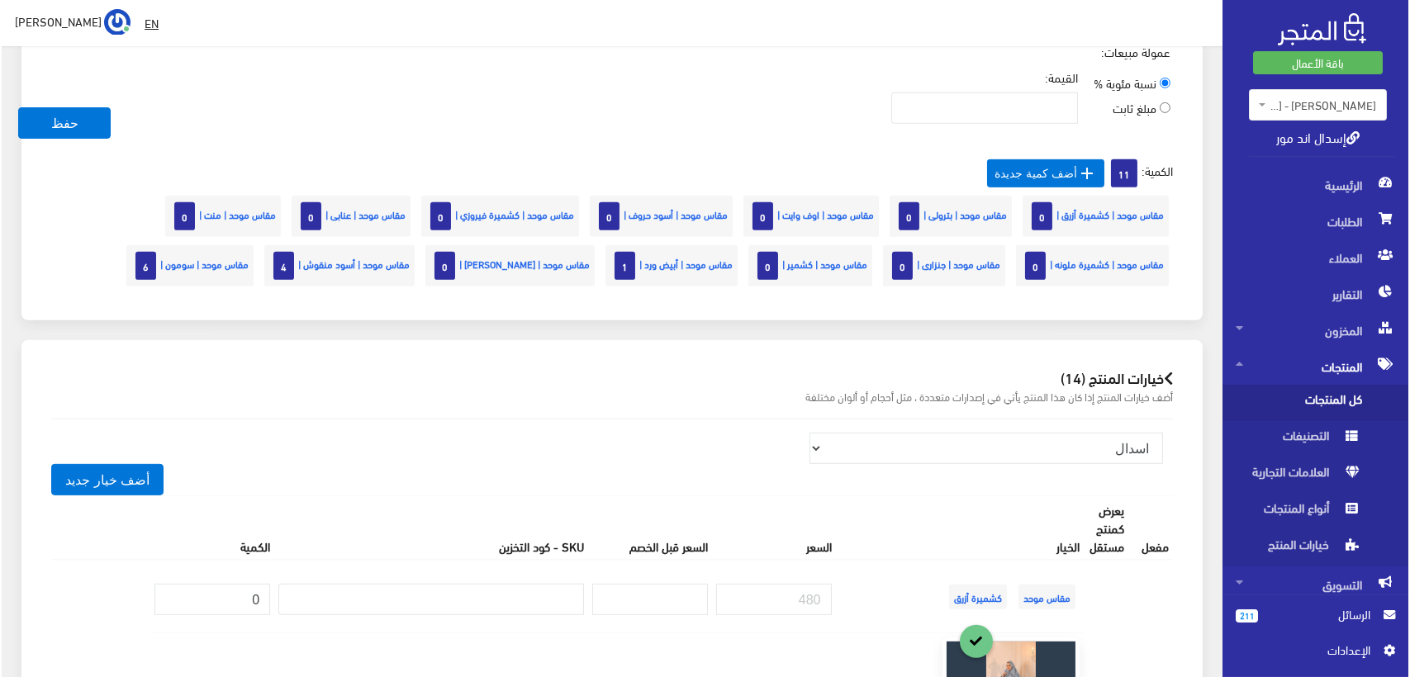
scroll to position [1559, 0]
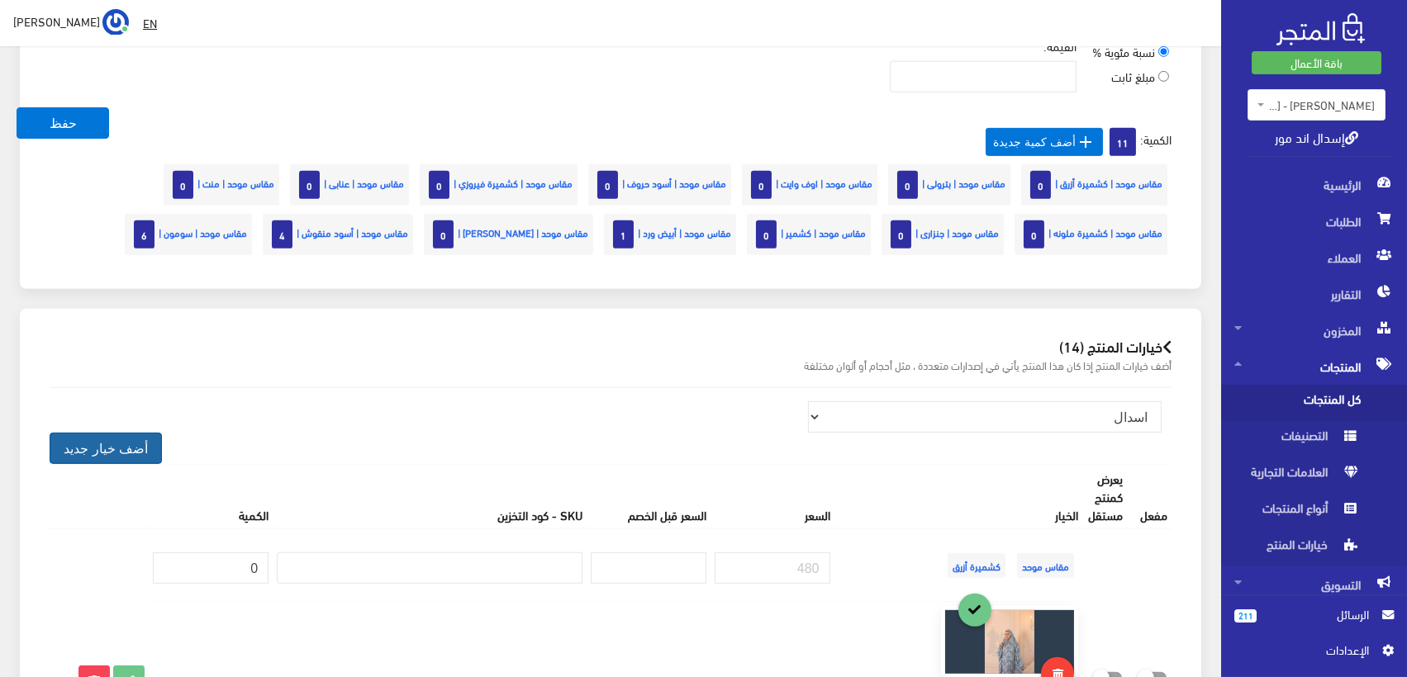
click at [126, 439] on button "أضف خيار جديد" at bounding box center [106, 448] width 112 height 31
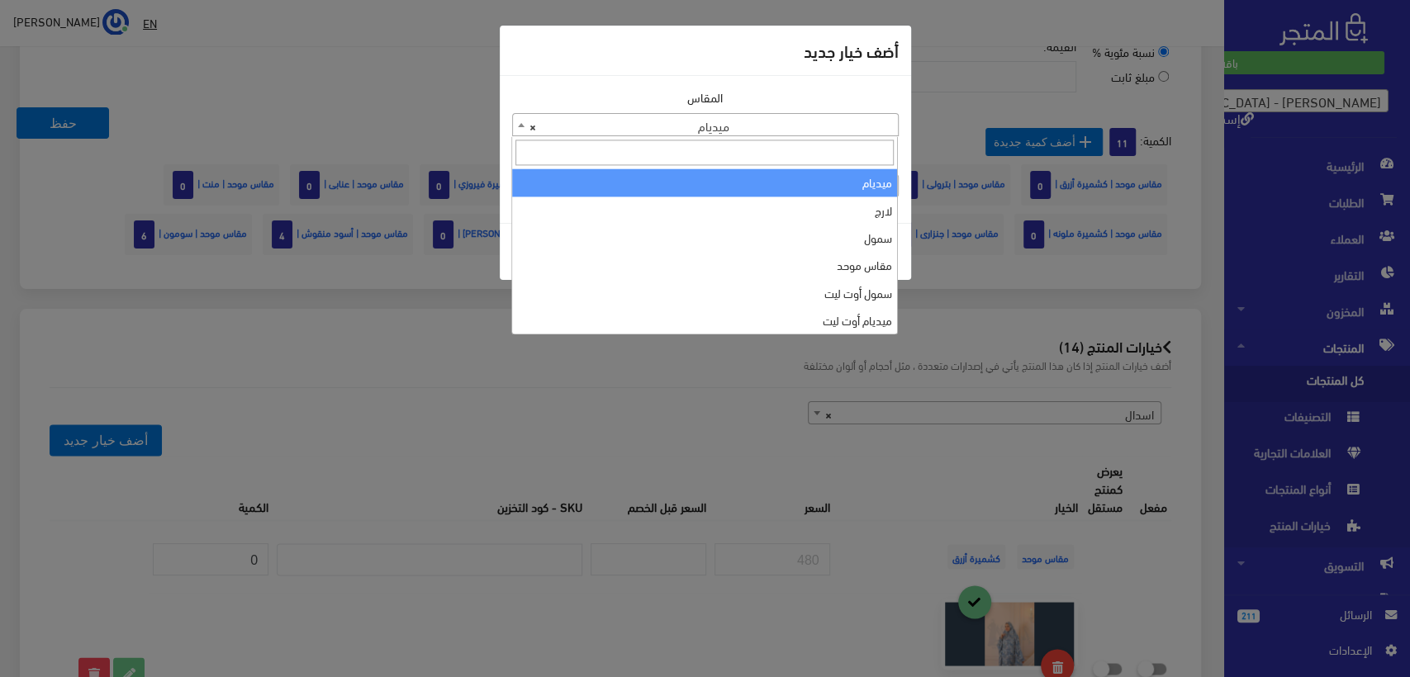
click at [733, 124] on span "× ميديام" at bounding box center [705, 125] width 385 height 23
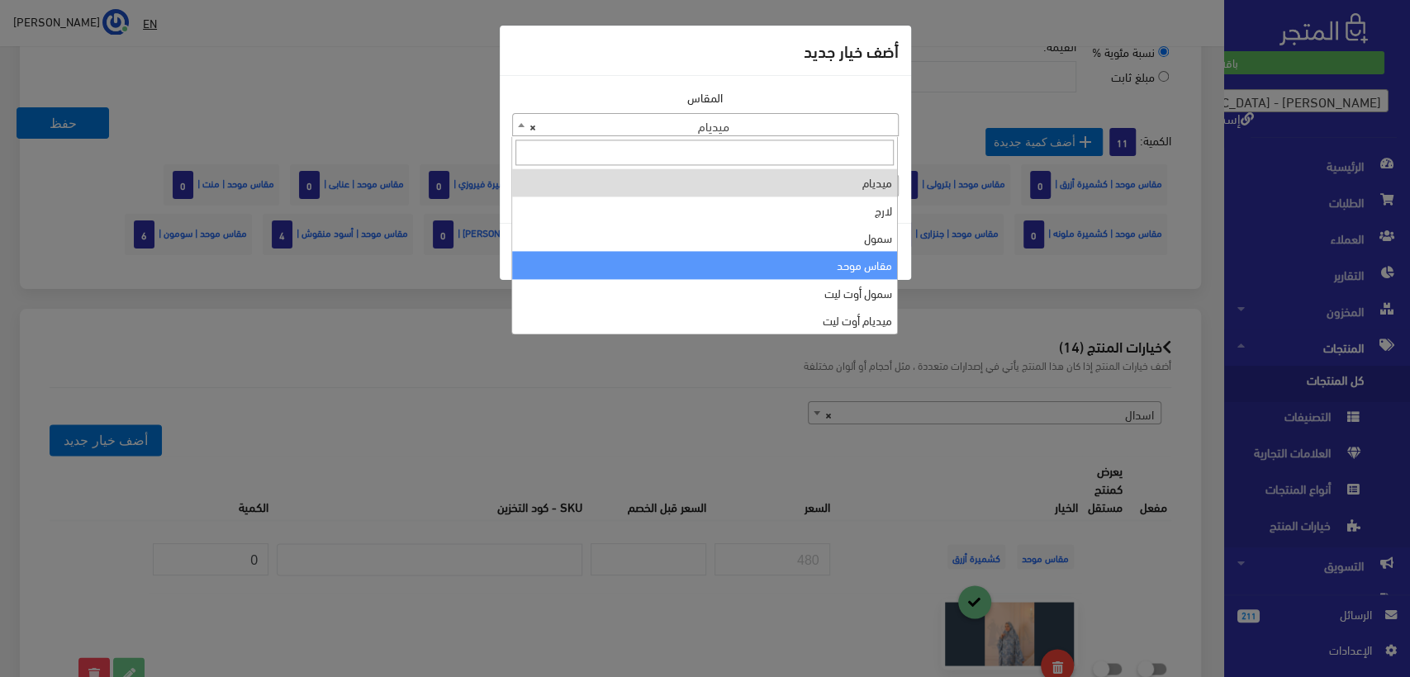
select select "39"
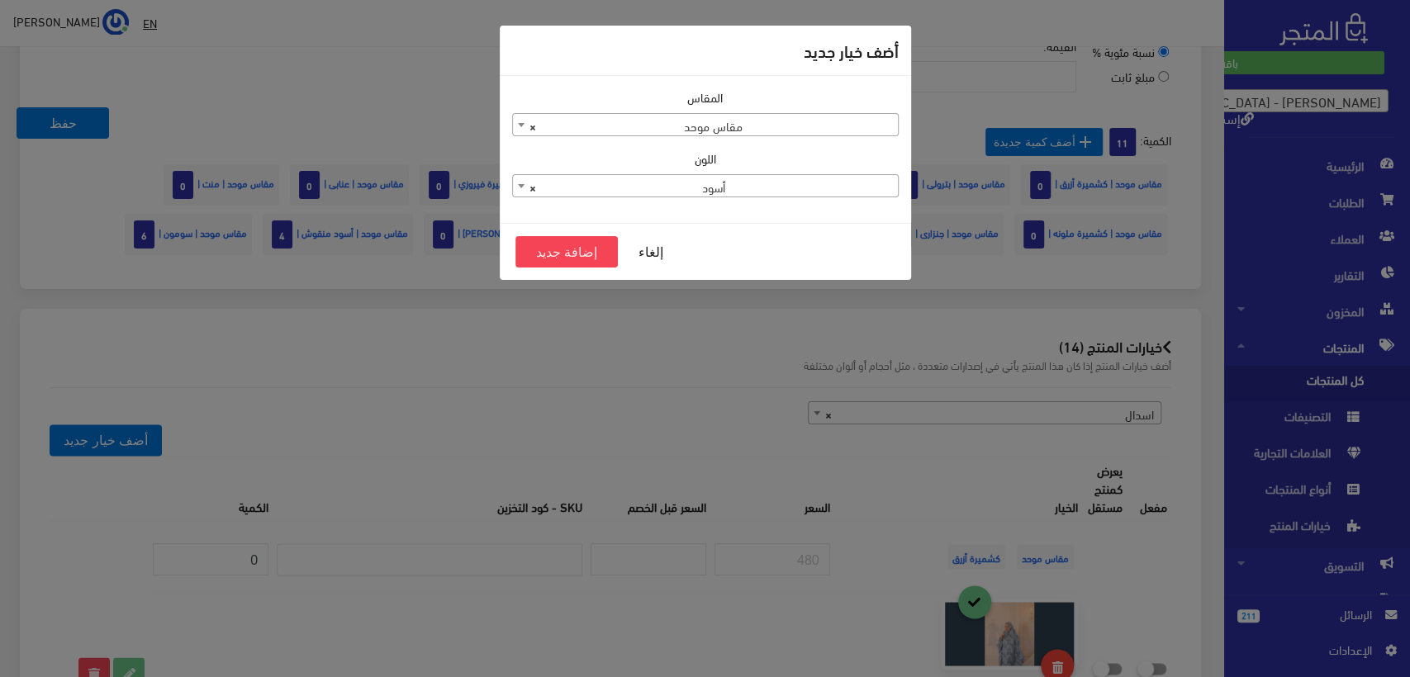
click at [752, 187] on span "× أسود" at bounding box center [705, 186] width 385 height 23
type input ";"
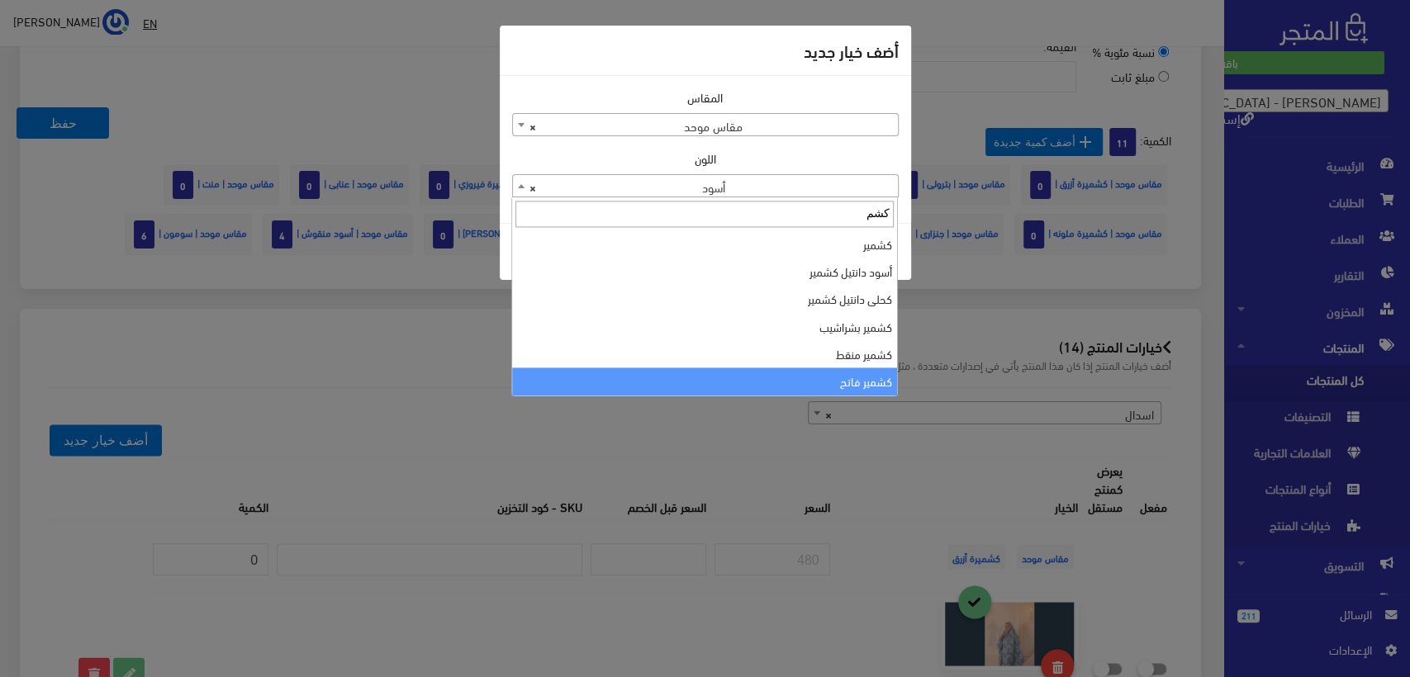
type input "كشم"
select select "126"
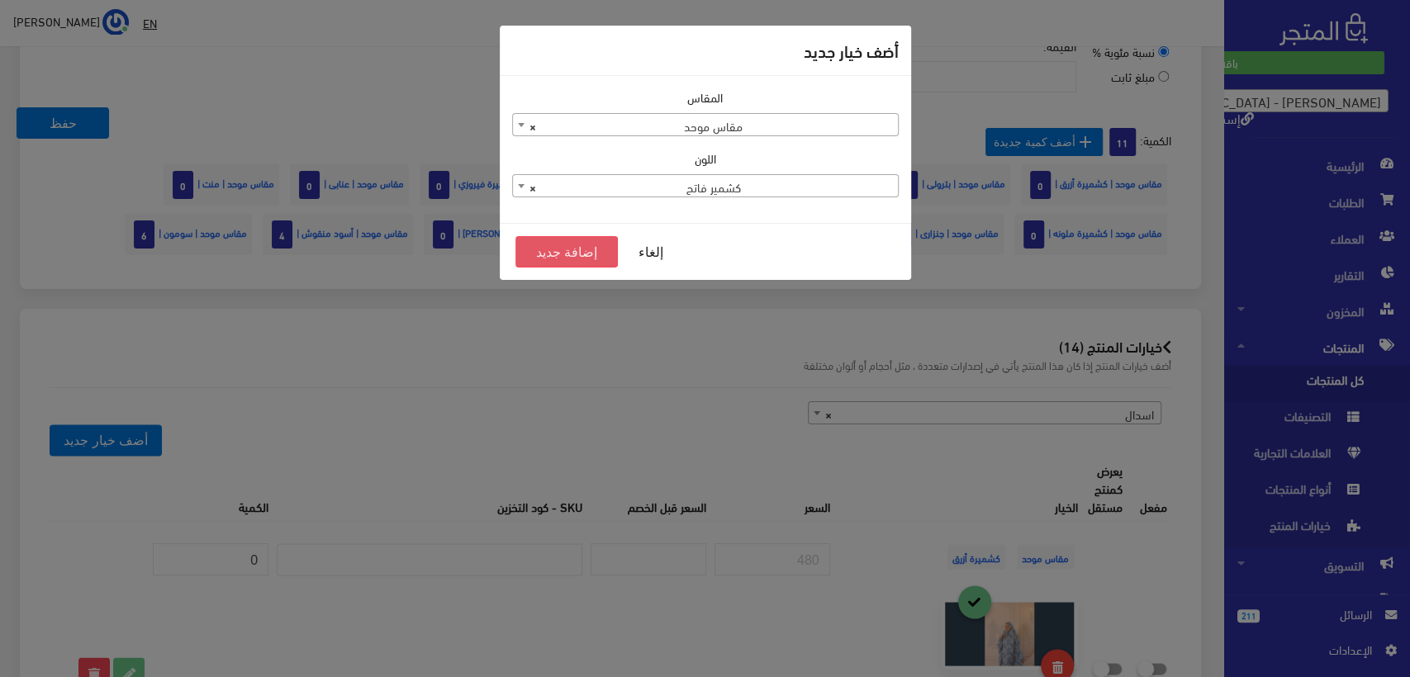
click at [561, 246] on button "إضافة جديد" at bounding box center [566, 251] width 103 height 31
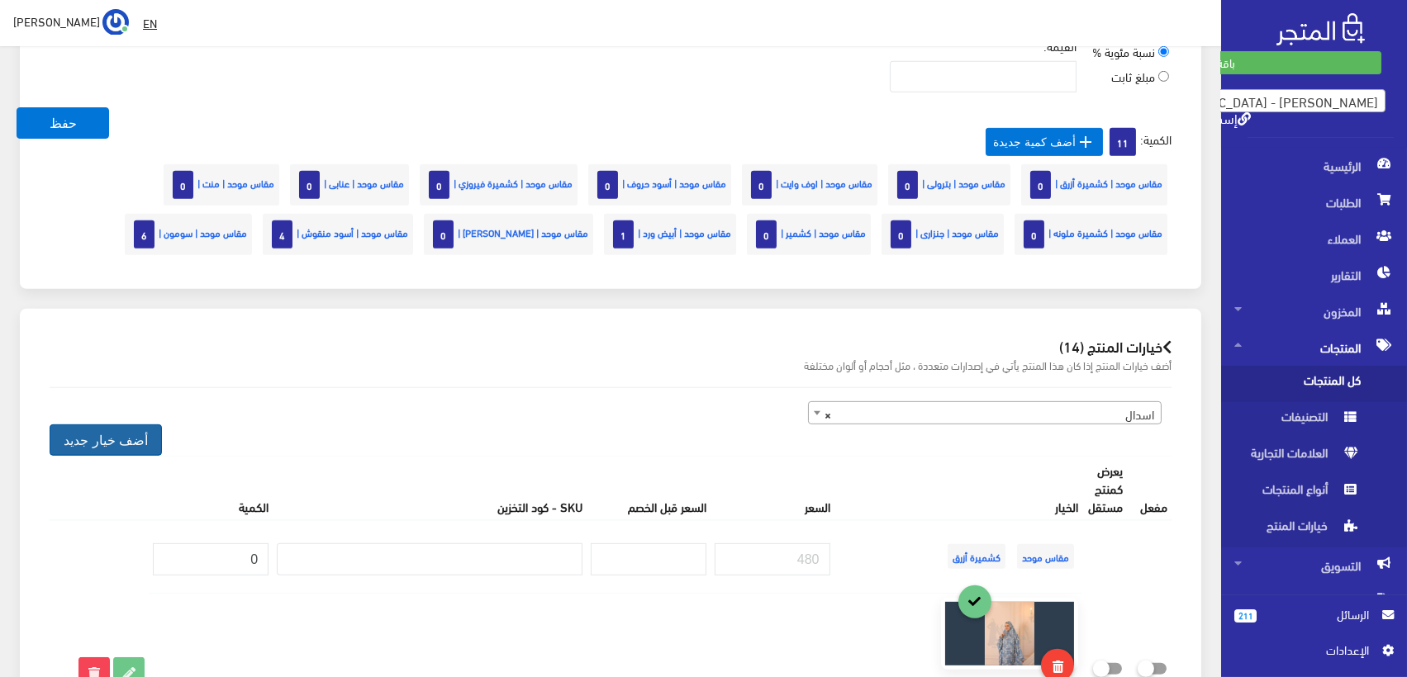
click at [105, 430] on button "أضف خيار جديد" at bounding box center [106, 440] width 112 height 31
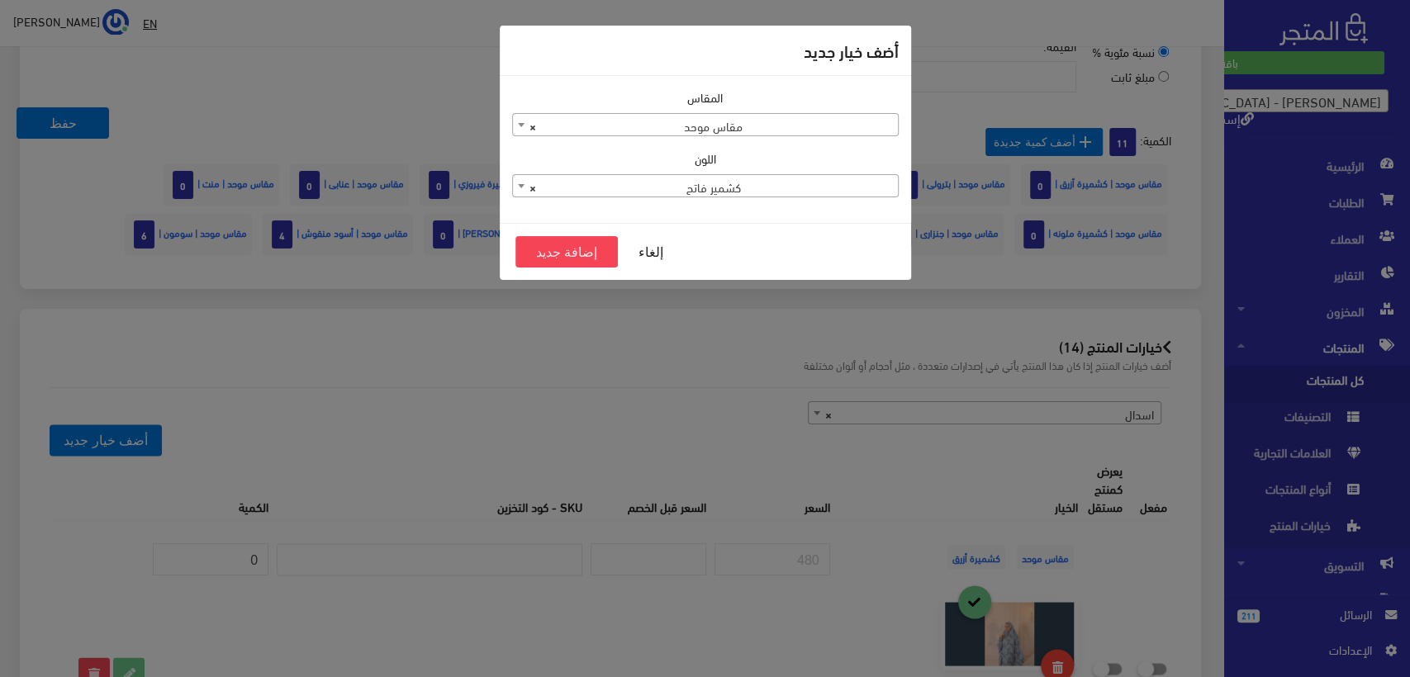
click at [760, 180] on span "× كشمير فاتح" at bounding box center [705, 186] width 385 height 23
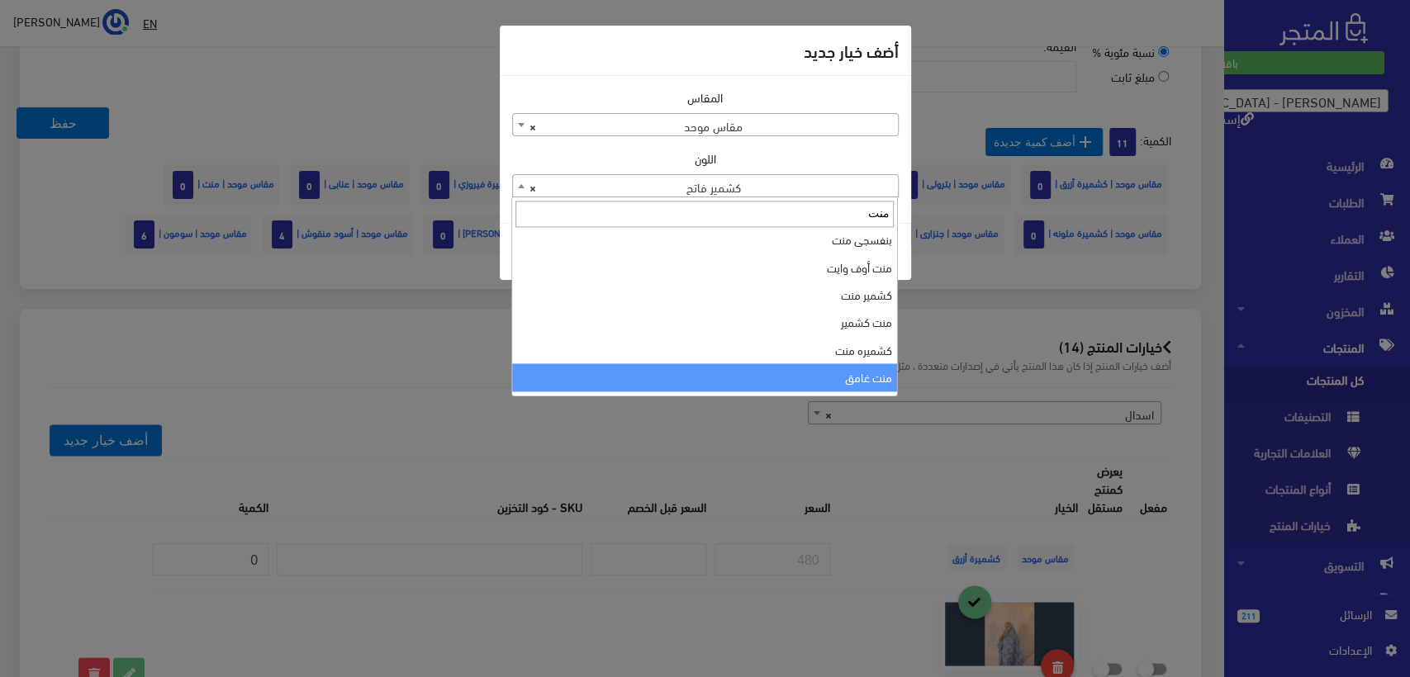
scroll to position [92, 0]
type input "منت"
select select "203"
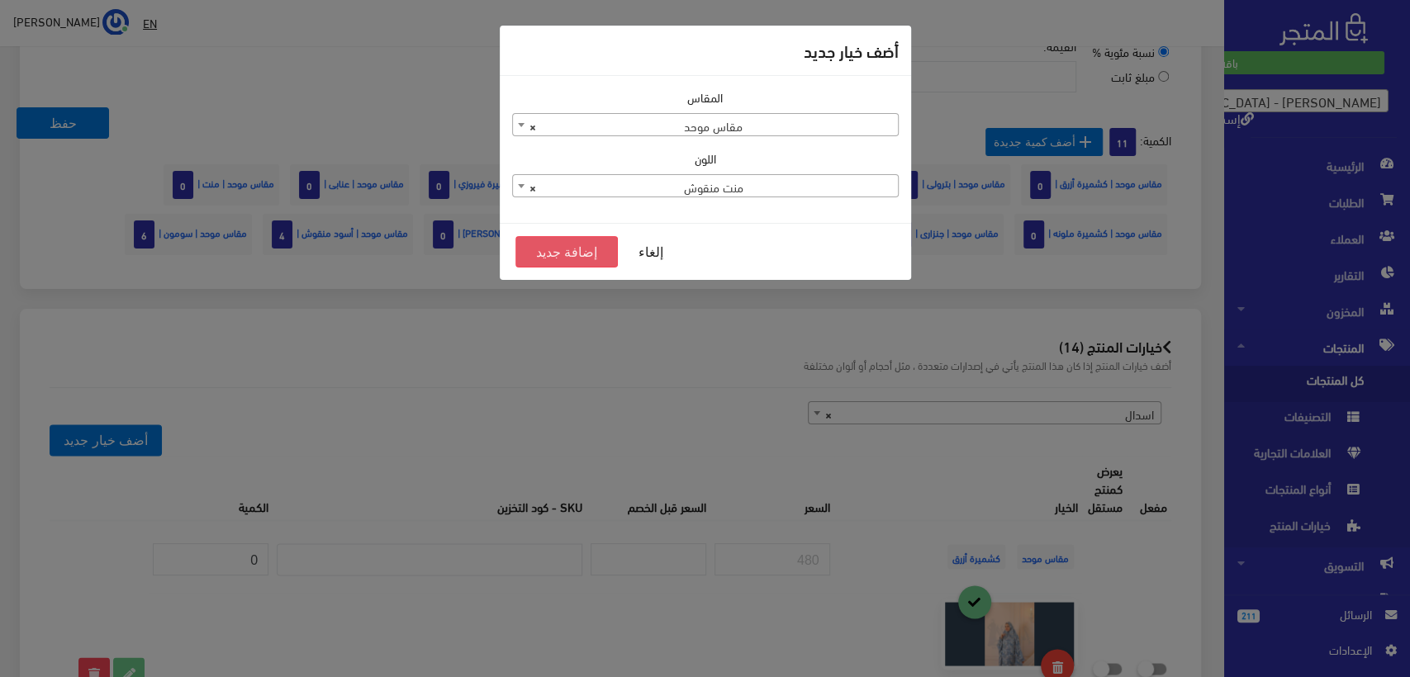
click at [556, 249] on button "إضافة جديد" at bounding box center [566, 251] width 103 height 31
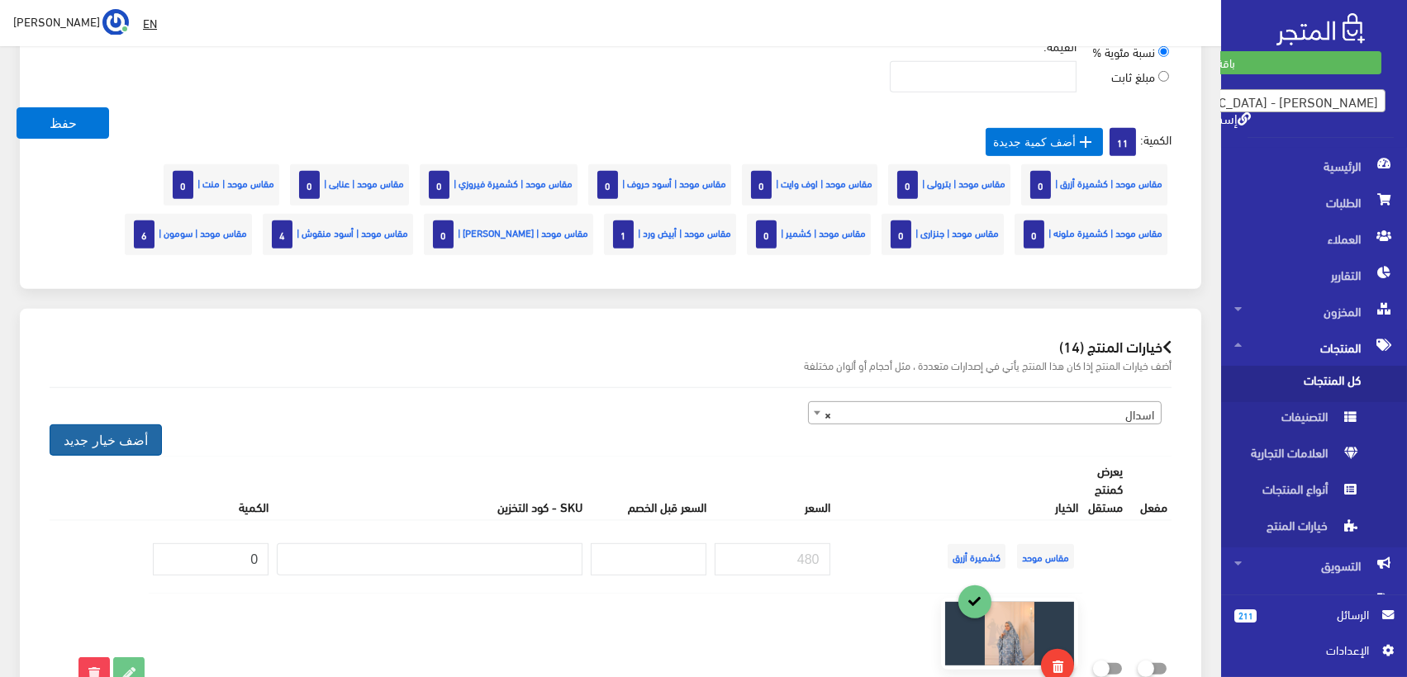
click at [93, 438] on button "أضف خيار جديد" at bounding box center [106, 440] width 112 height 31
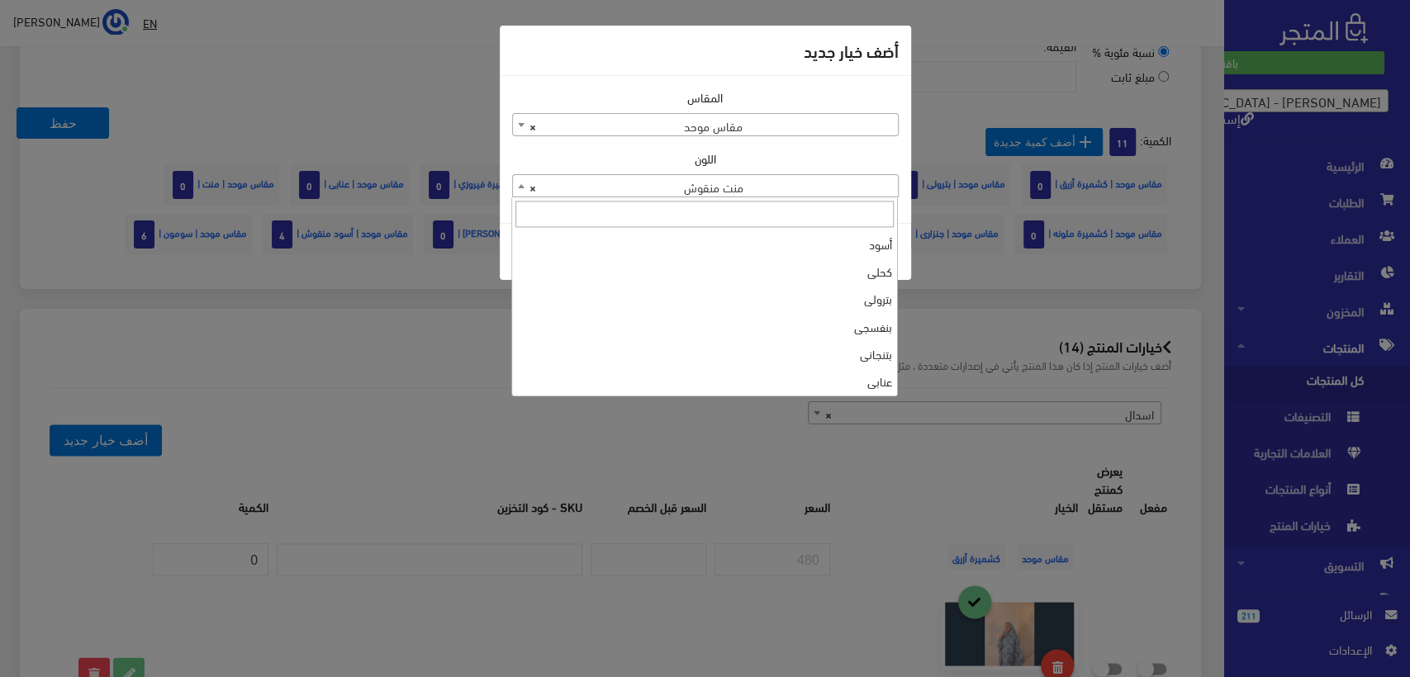
click at [719, 178] on span "× منت منقوش" at bounding box center [705, 186] width 385 height 23
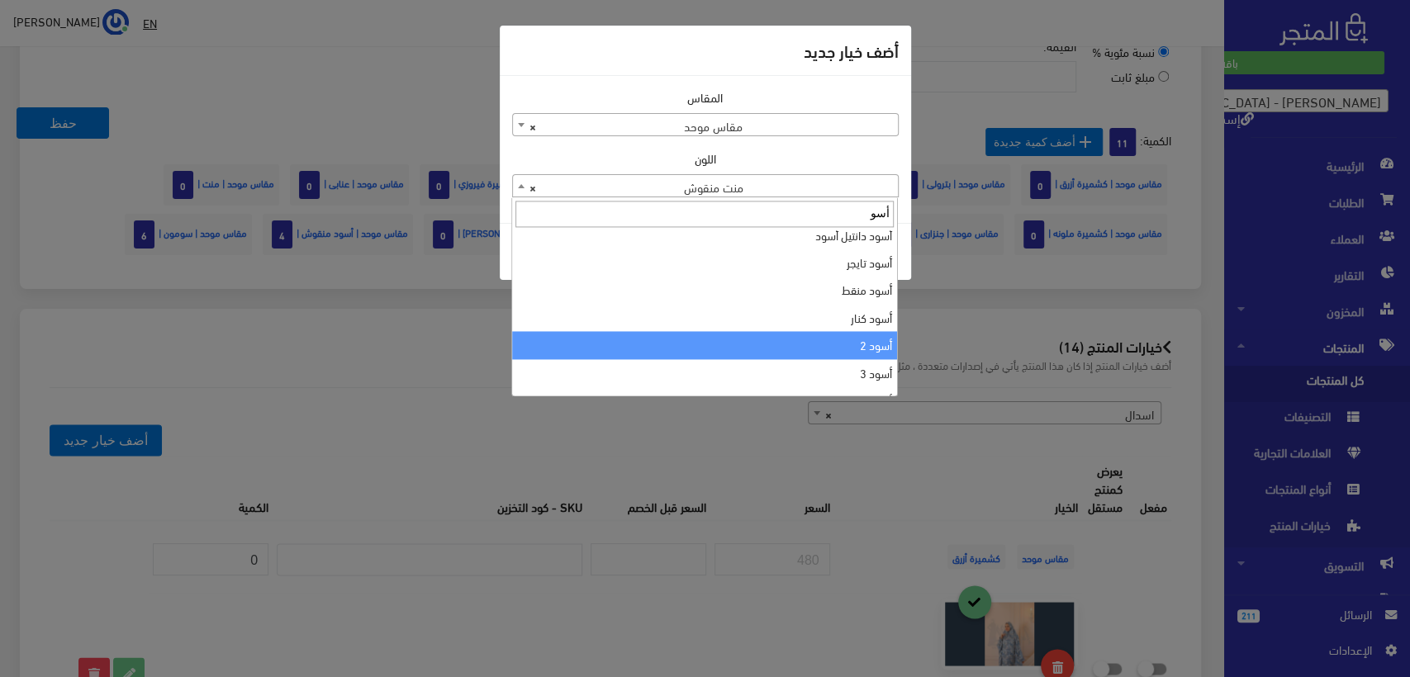
type input "أسو"
select select "135"
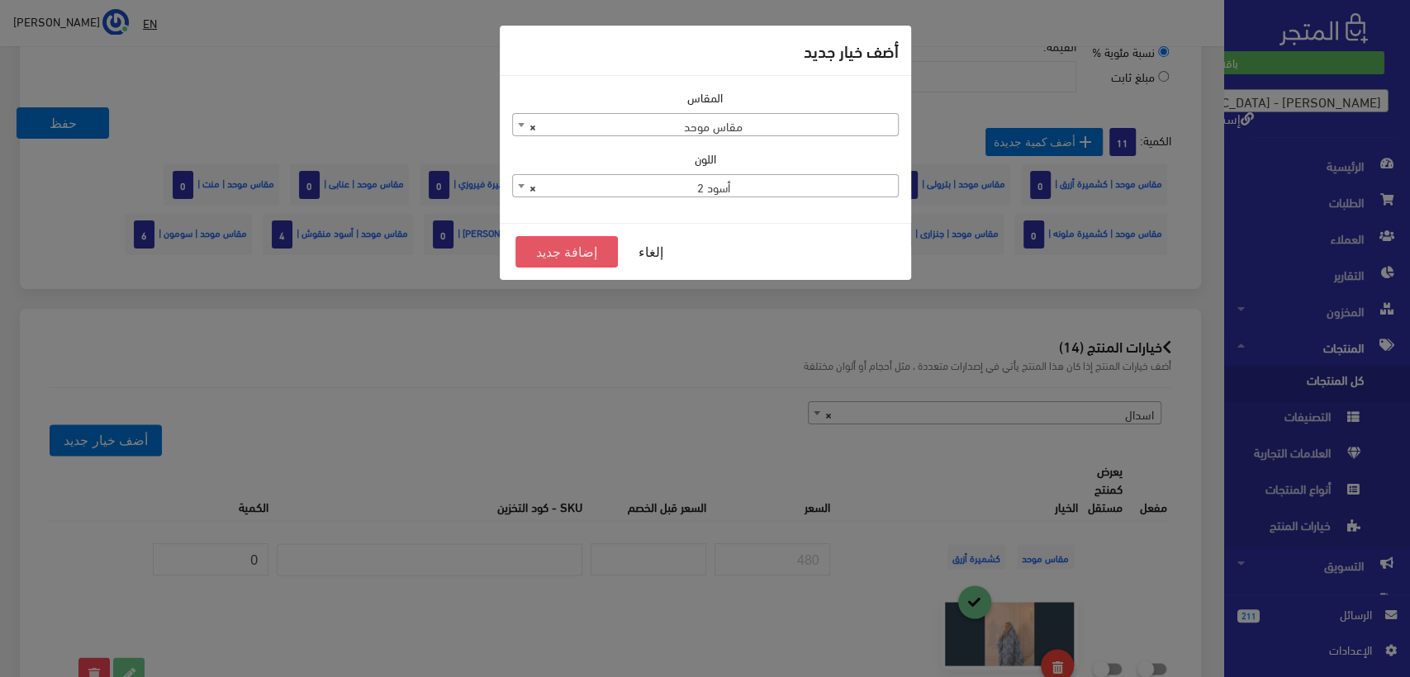
click at [548, 251] on button "إضافة جديد" at bounding box center [566, 251] width 103 height 31
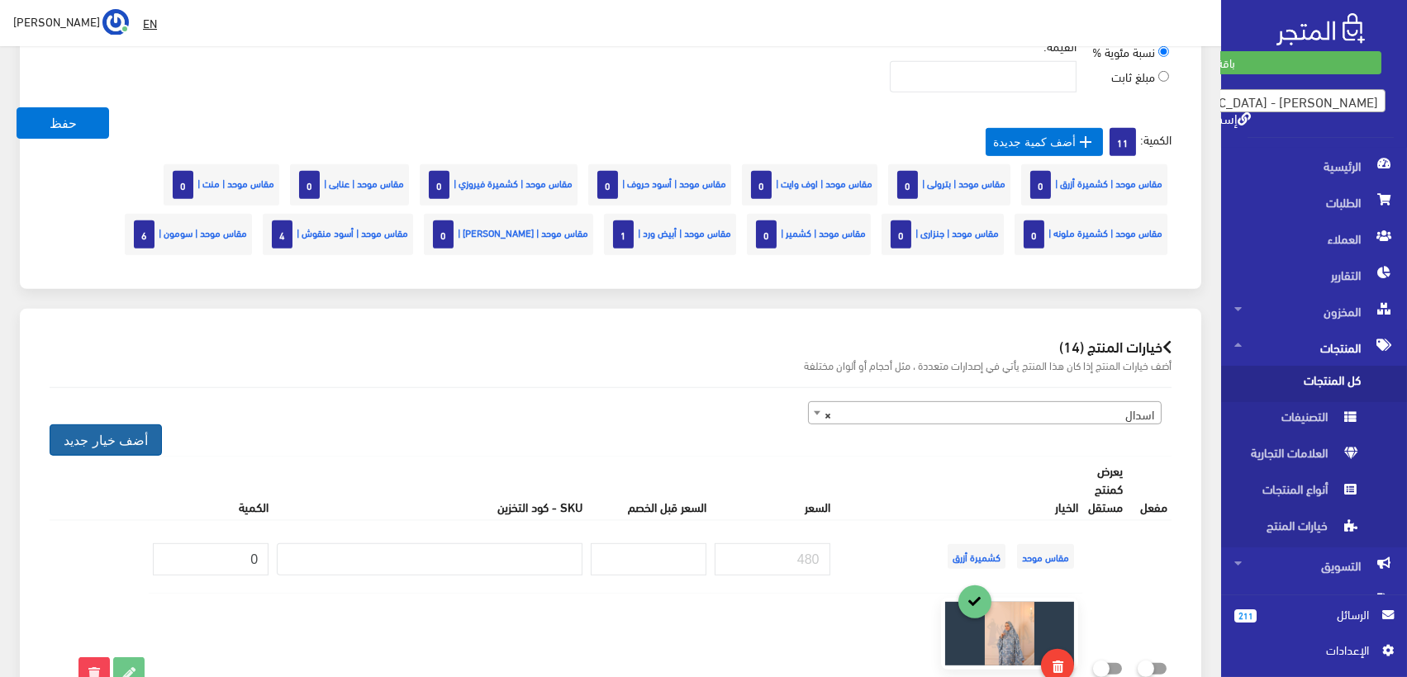
click at [129, 434] on button "أضف خيار جديد" at bounding box center [106, 440] width 112 height 31
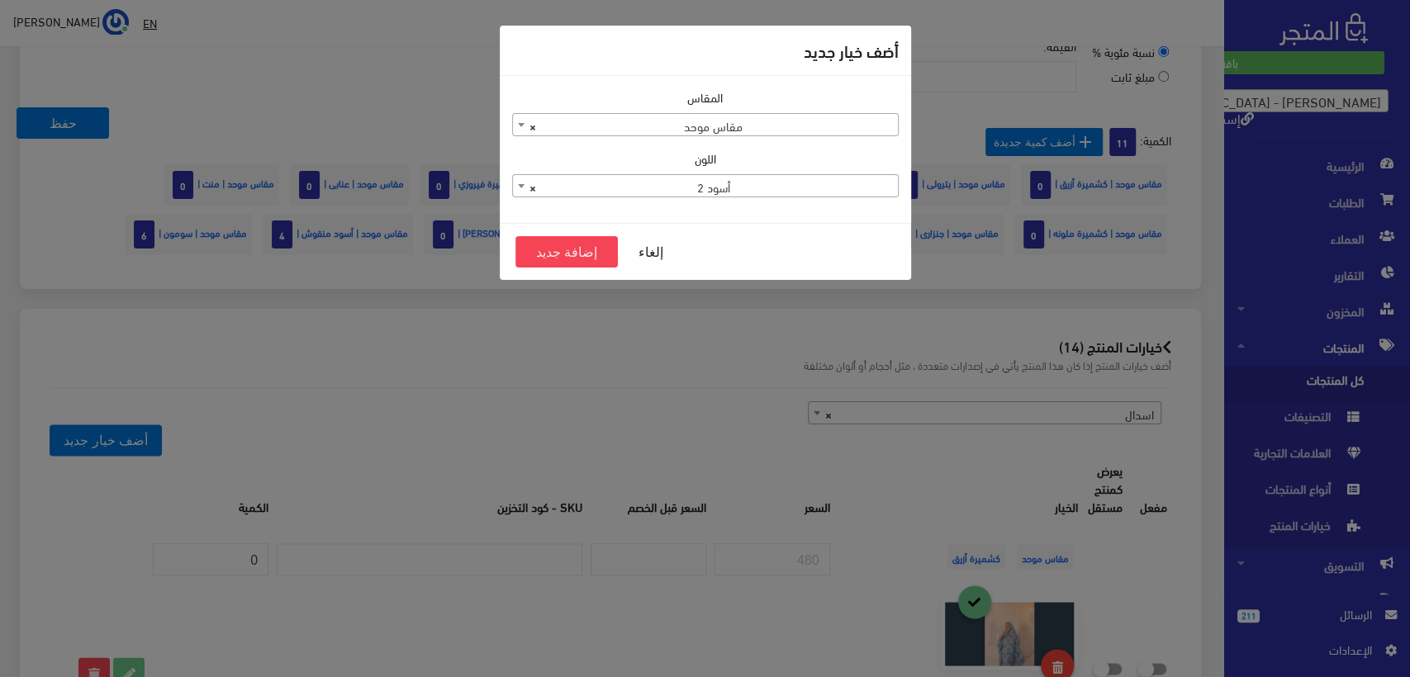
click at [724, 183] on span "× أسود 2" at bounding box center [705, 186] width 385 height 23
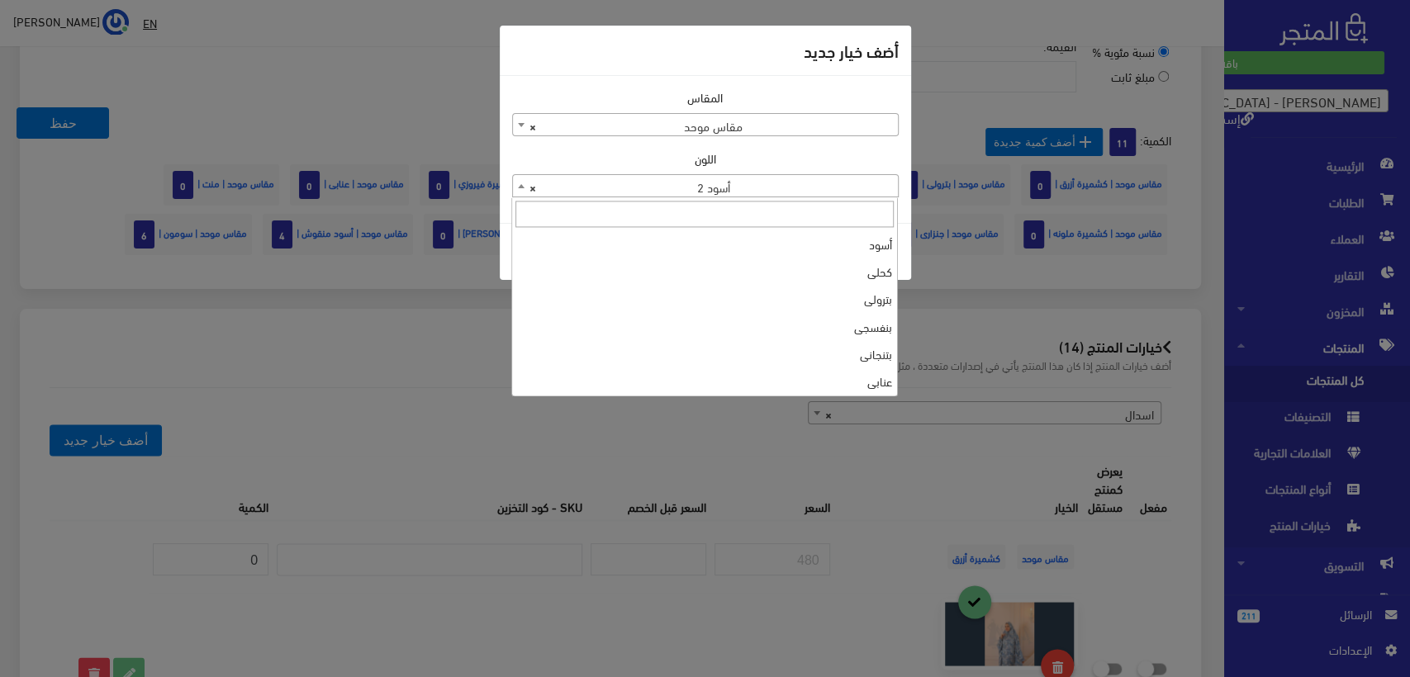
scroll to position [1517, 0]
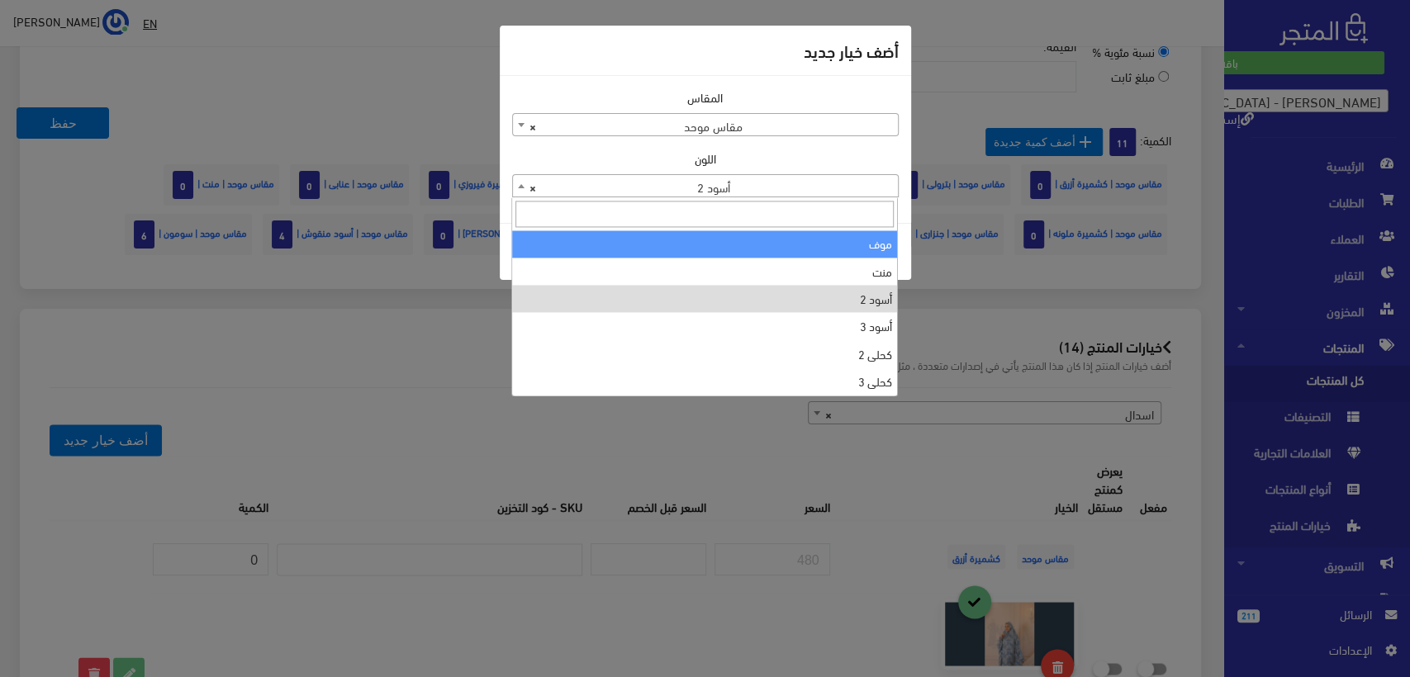
type input "ا"
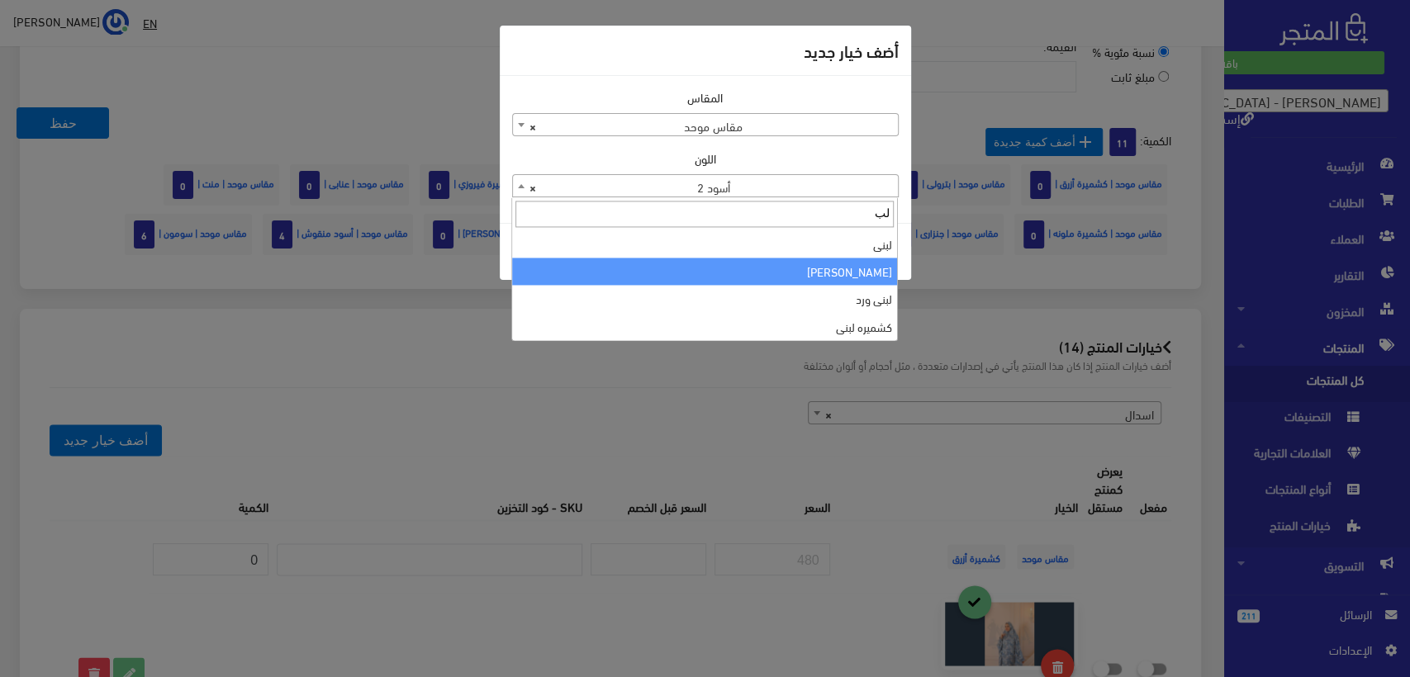
type input "لب"
select select "121"
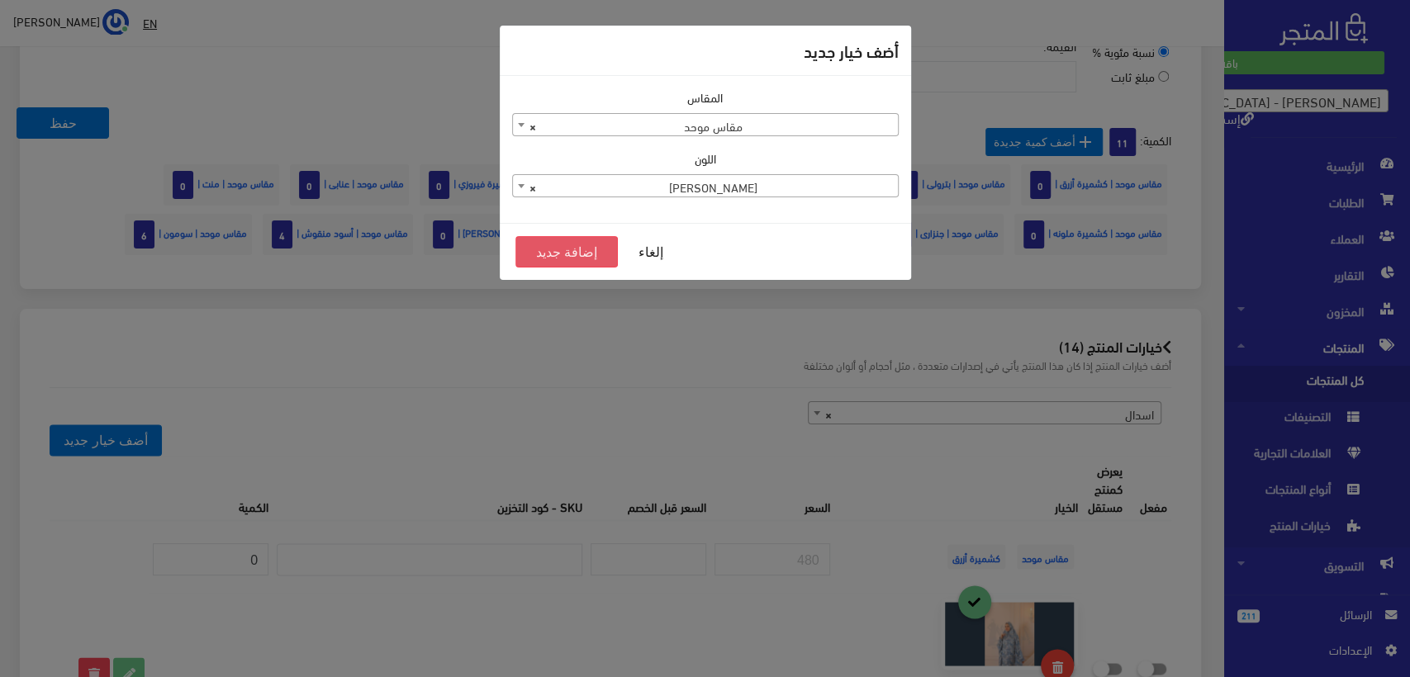
click at [557, 249] on button "إضافة جديد" at bounding box center [566, 251] width 103 height 31
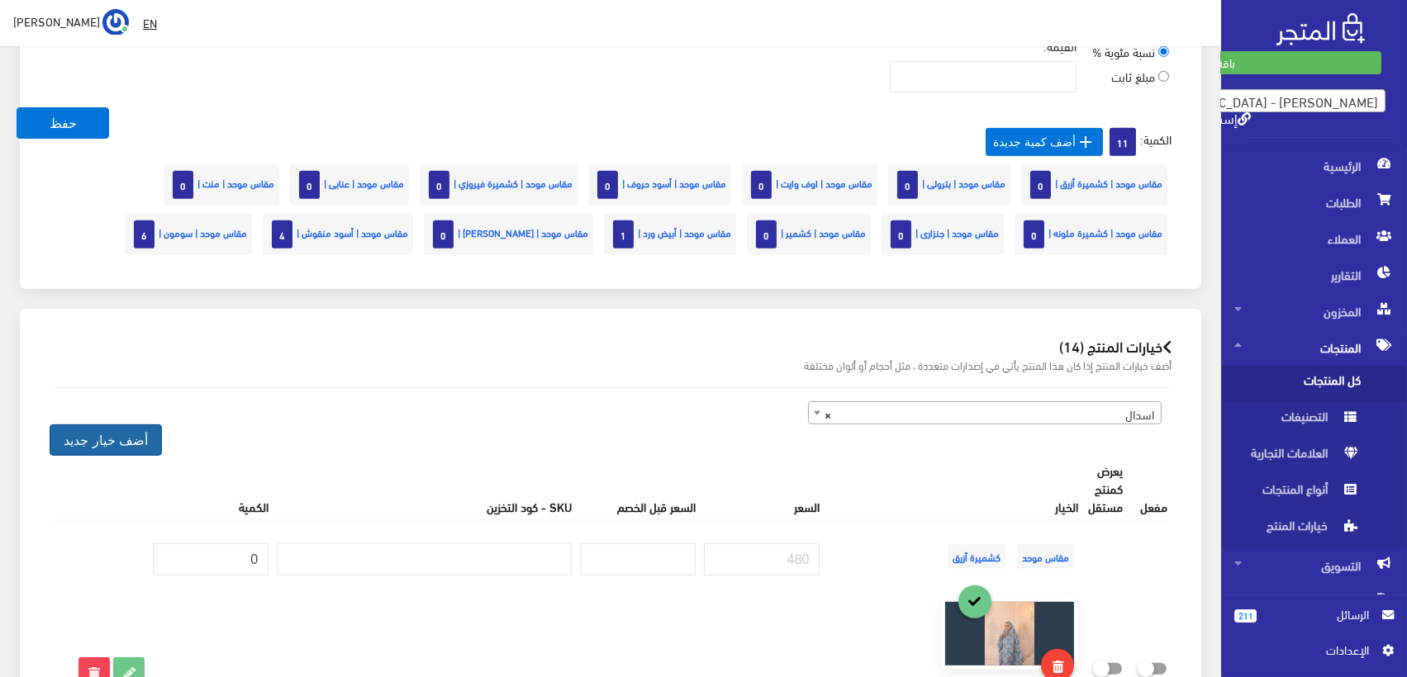
click at [116, 439] on button "أضف خيار جديد" at bounding box center [106, 440] width 112 height 31
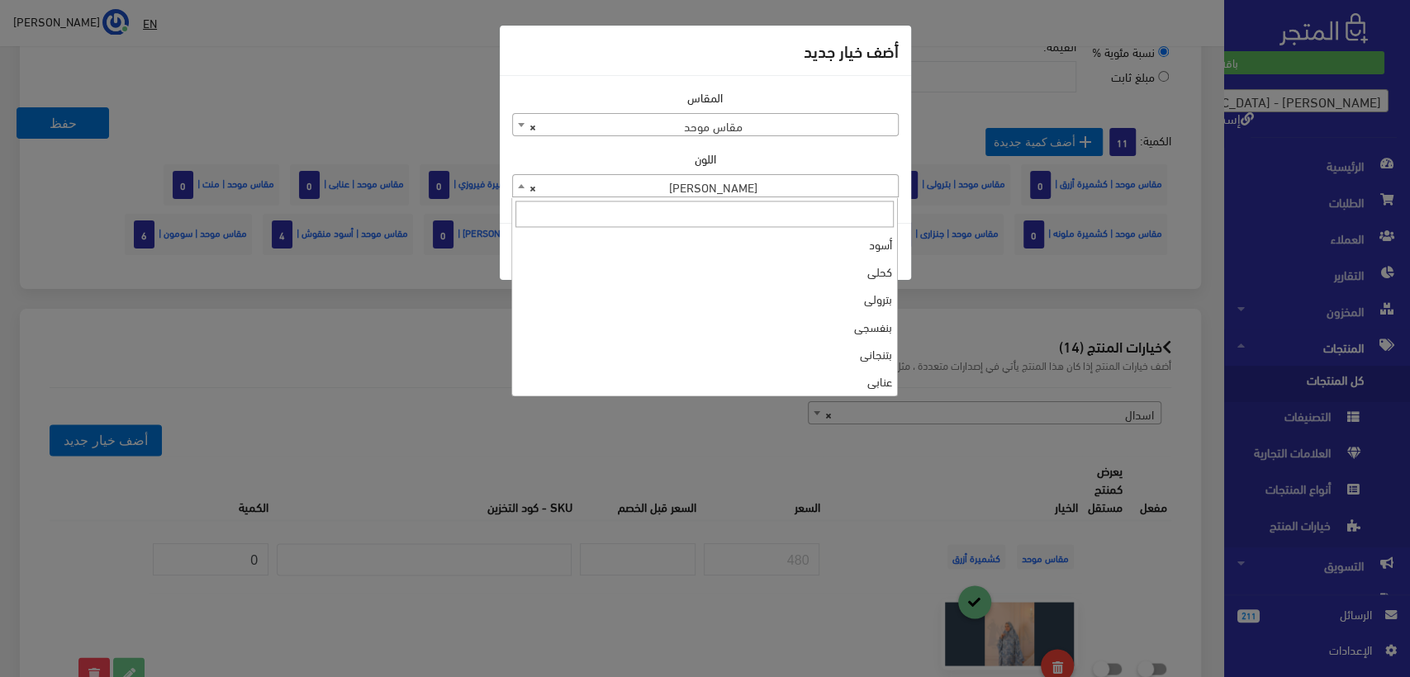
click at [743, 192] on span "× لبني منقوش" at bounding box center [705, 186] width 385 height 23
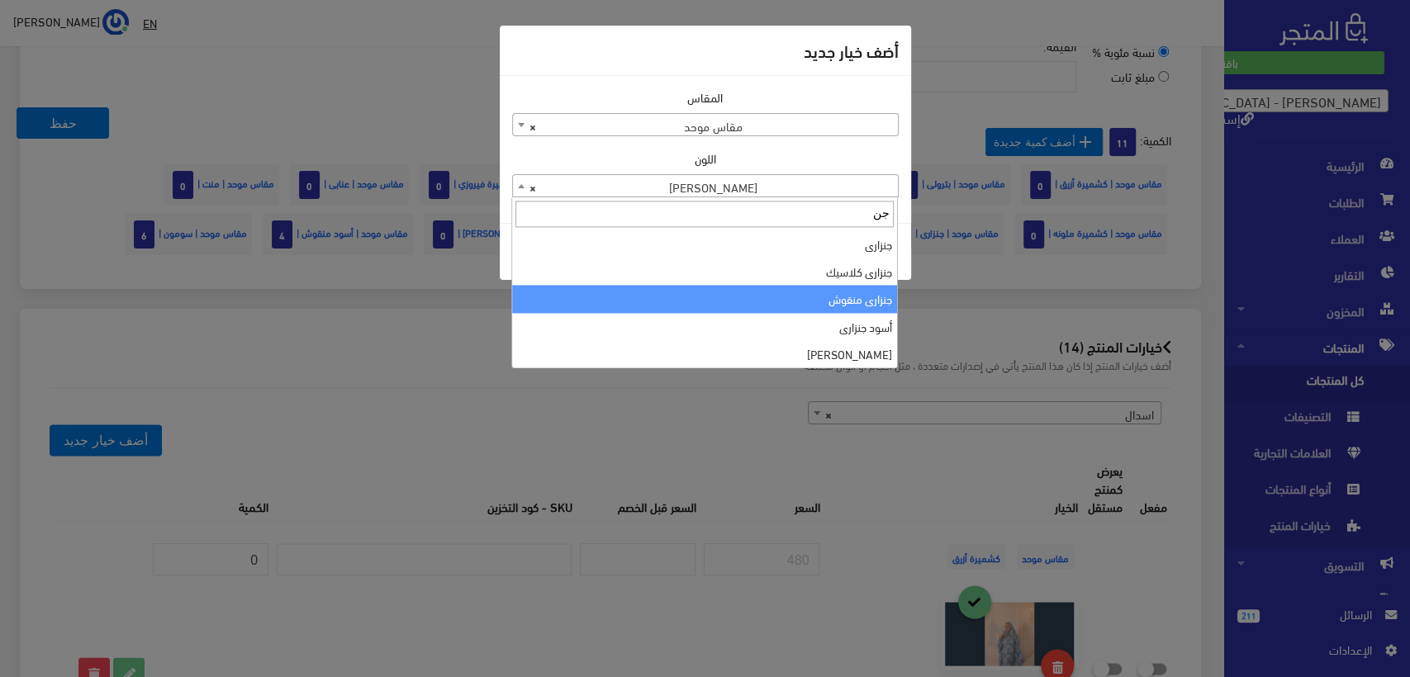
type input "جن"
select select "175"
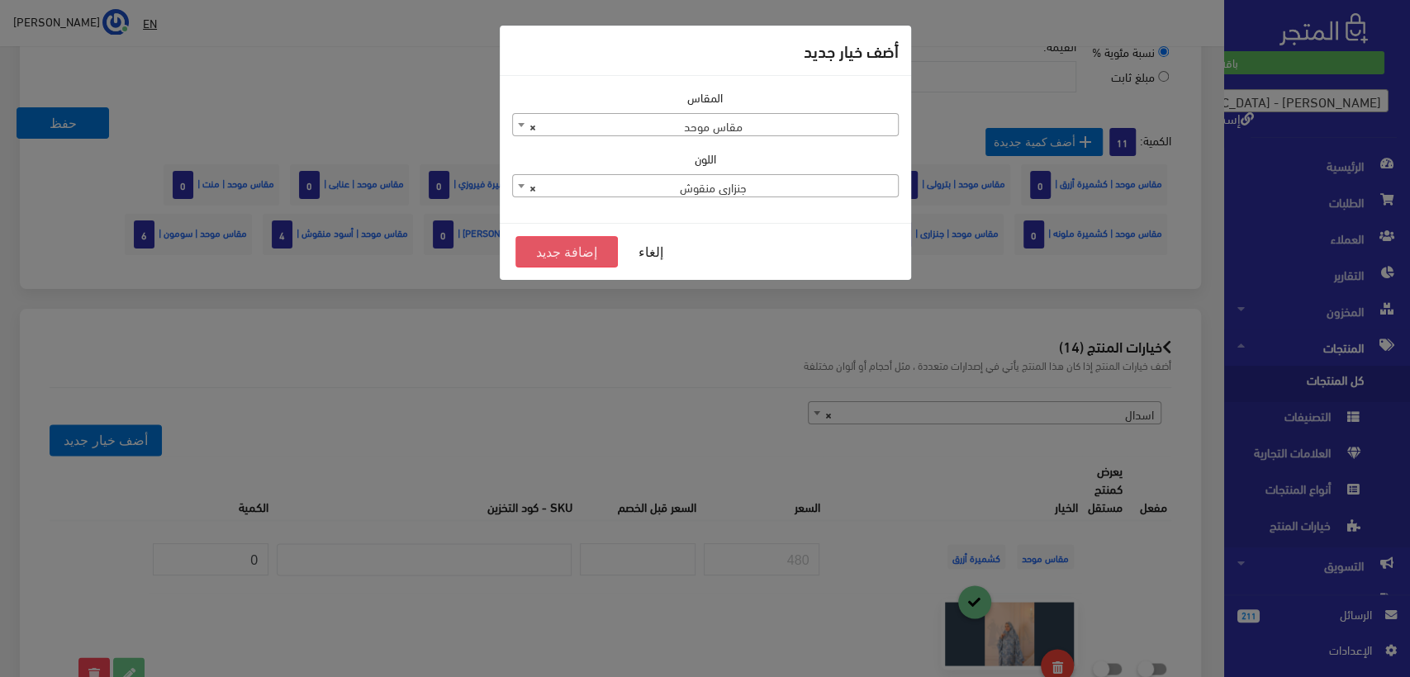
click at [575, 250] on button "إضافة جديد" at bounding box center [566, 251] width 103 height 31
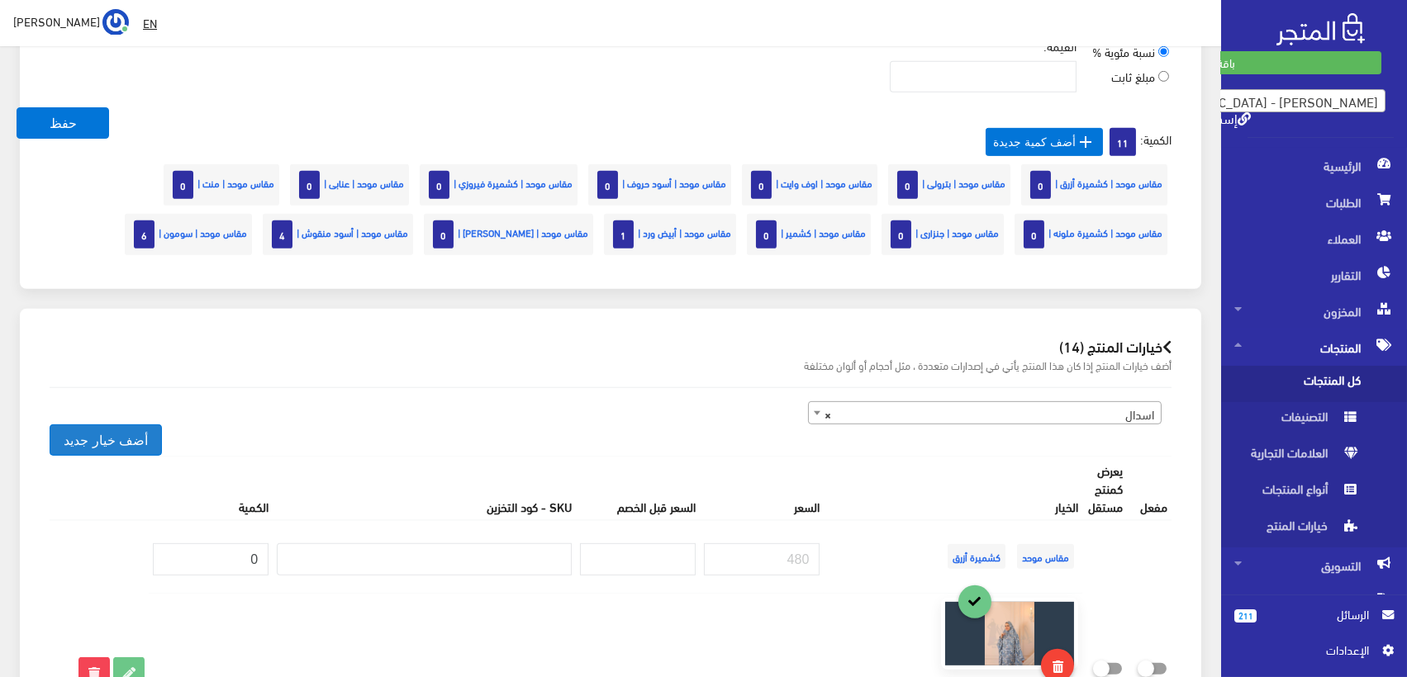
scroll to position [6314, 0]
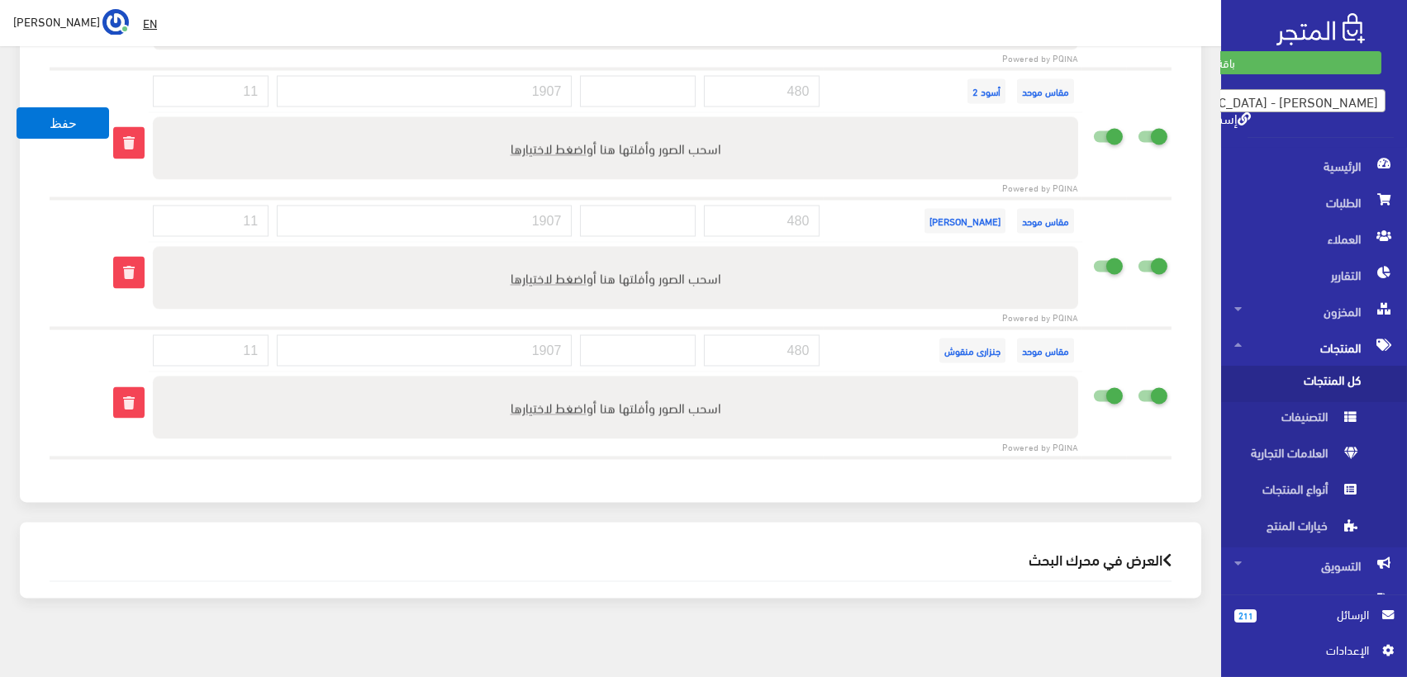
click at [1137, 388] on icon at bounding box center [1137, 395] width 0 height 15
click at [1137, 384] on input "checkbox" at bounding box center [1123, 392] width 30 height 17
checkbox input "false"
click at [1093, 388] on icon at bounding box center [1093, 395] width 0 height 15
click at [1093, 384] on input "checkbox" at bounding box center [1078, 392] width 30 height 17
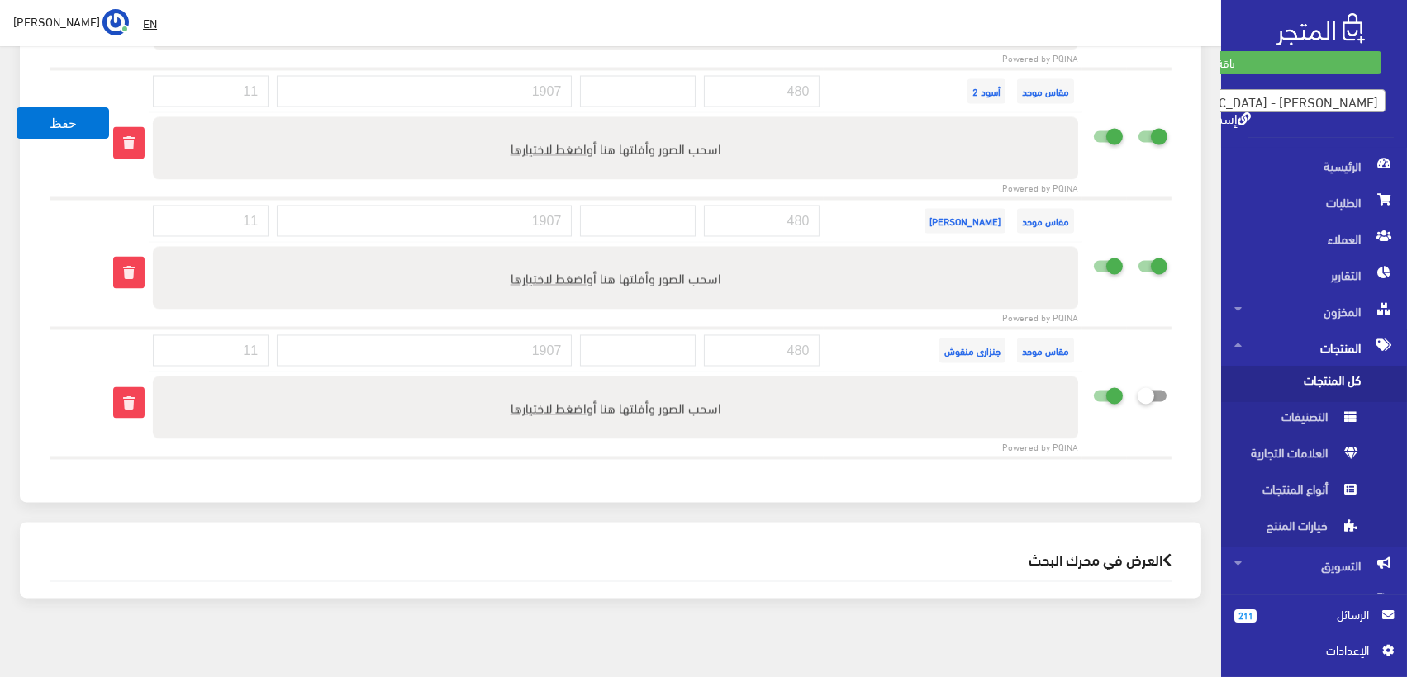
checkbox input "false"
click at [1093, 259] on icon at bounding box center [1093, 266] width 0 height 15
click at [1093, 254] on input "checkbox" at bounding box center [1078, 262] width 30 height 17
checkbox input "false"
click at [1137, 259] on icon at bounding box center [1137, 266] width 0 height 15
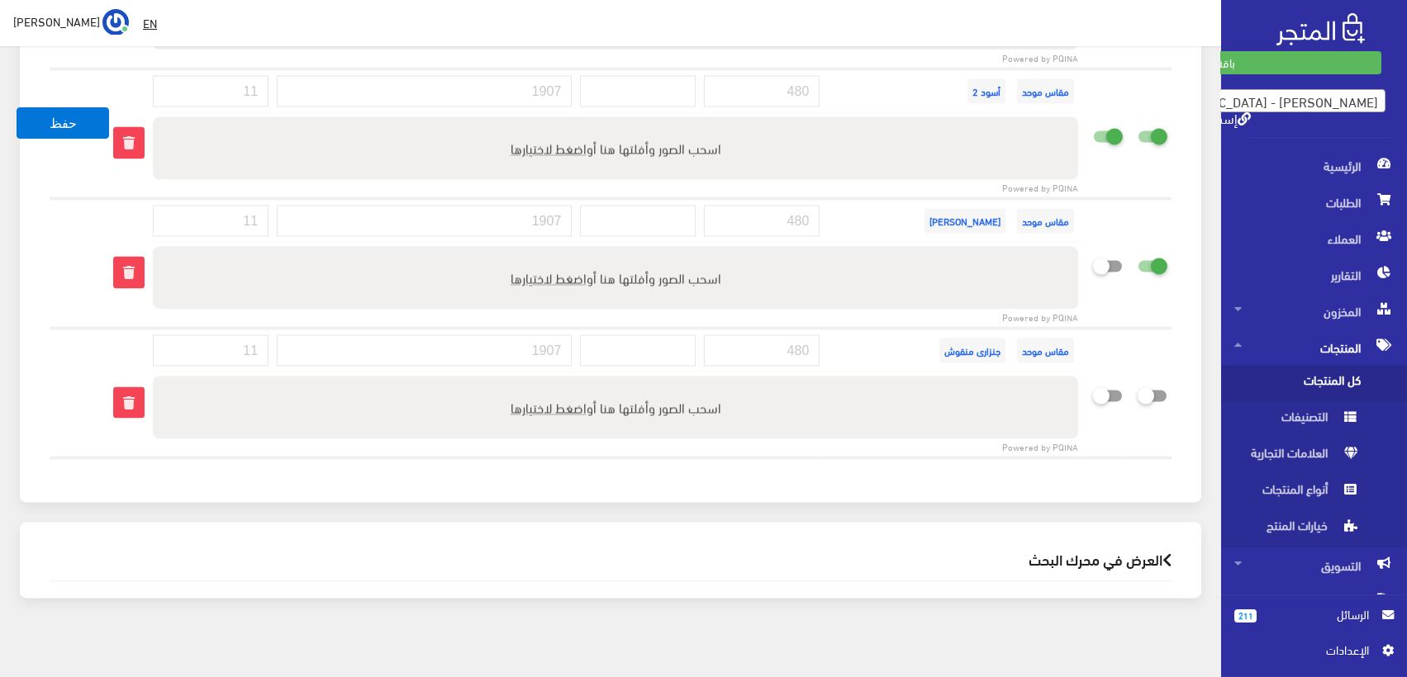
click at [1137, 254] on input "checkbox" at bounding box center [1123, 262] width 30 height 17
checkbox input "false"
click at [1093, 129] on icon at bounding box center [1093, 136] width 0 height 15
click at [1093, 125] on input "checkbox" at bounding box center [1078, 133] width 30 height 17
checkbox input "false"
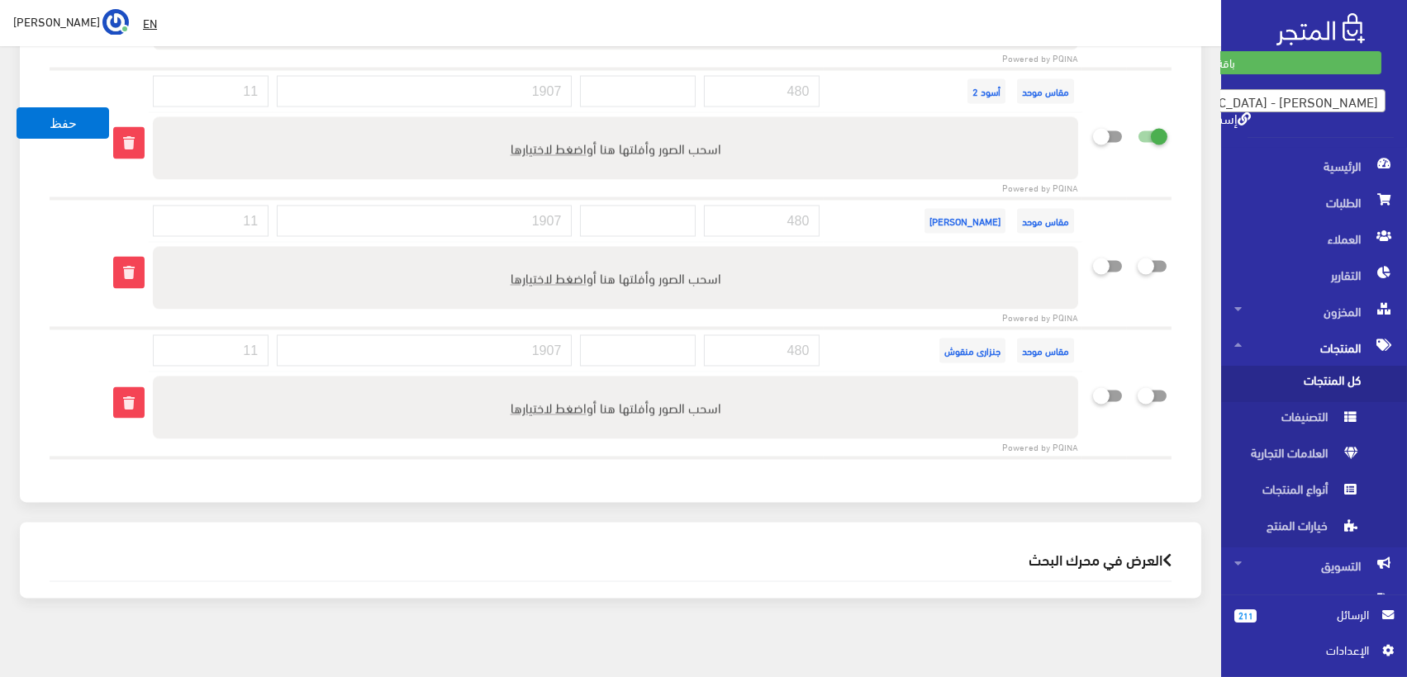
click at [1137, 129] on icon at bounding box center [1137, 136] width 0 height 15
click at [1137, 125] on input "checkbox" at bounding box center [1123, 133] width 30 height 17
checkbox input "false"
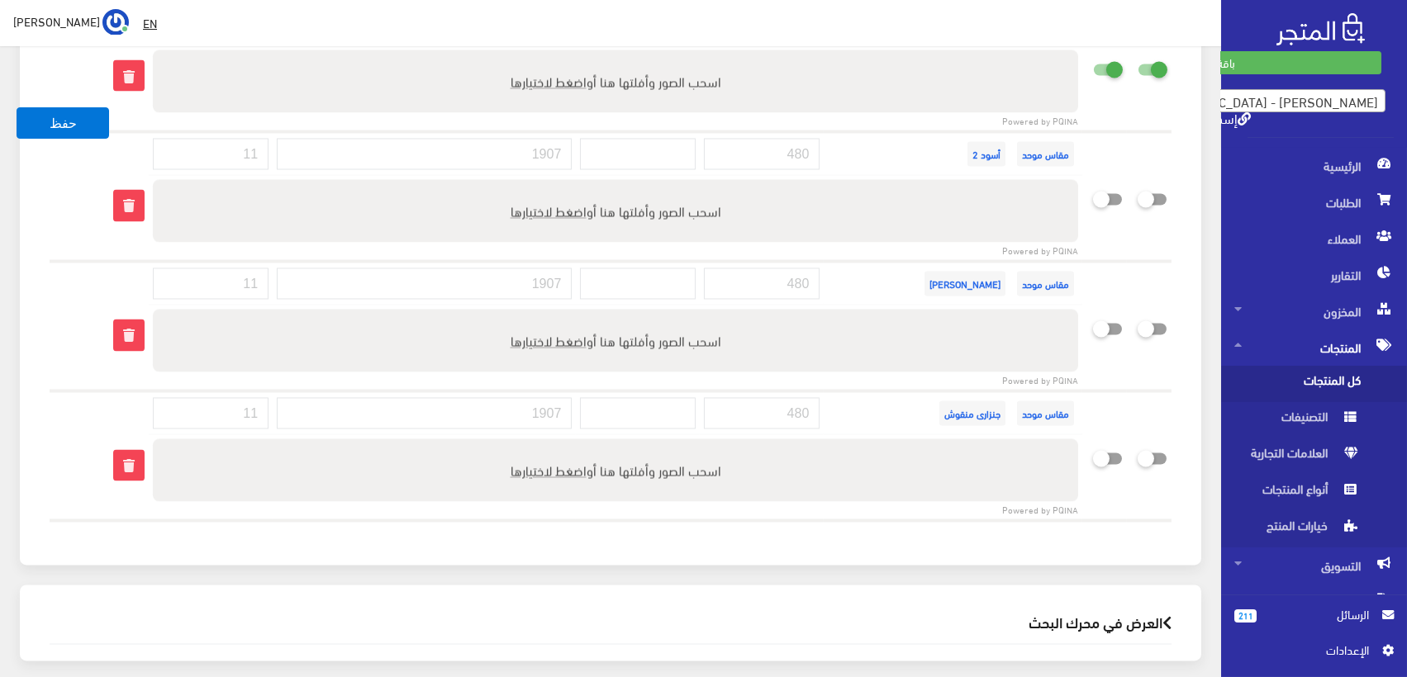
scroll to position [6222, 0]
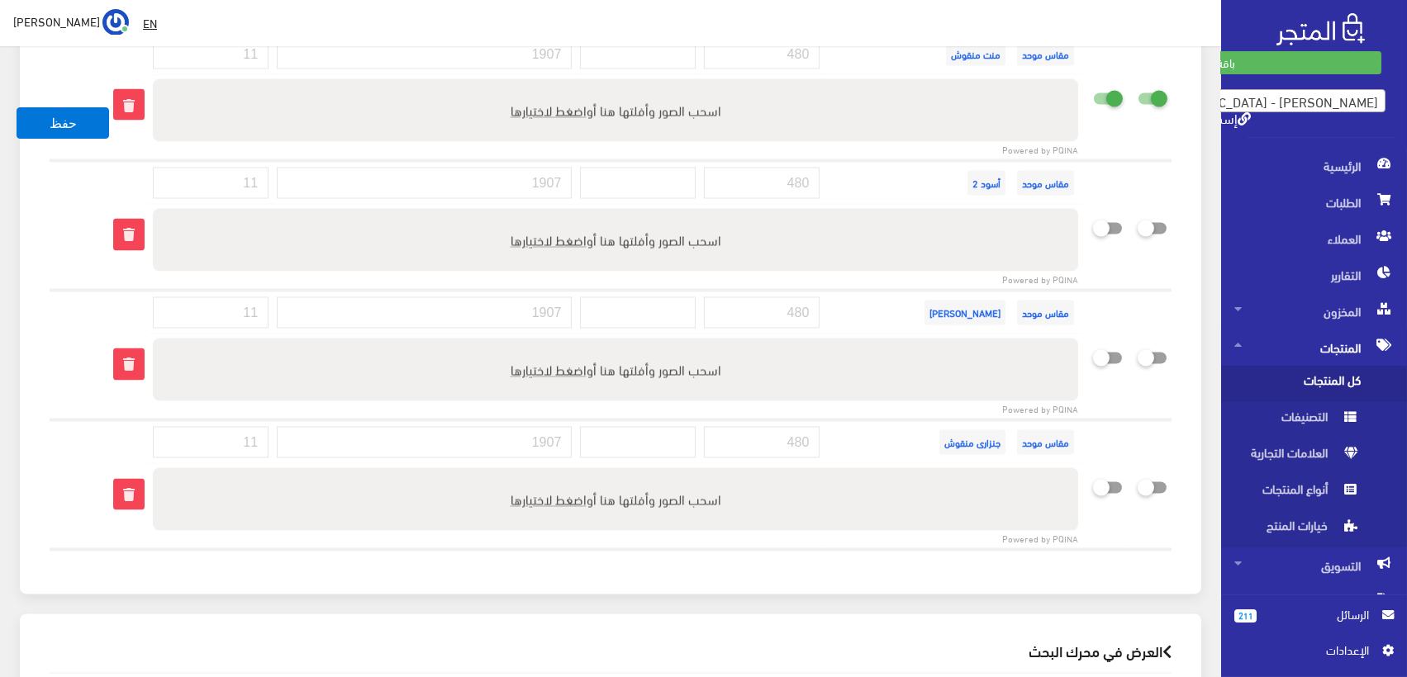
click at [1093, 91] on icon at bounding box center [1093, 98] width 0 height 15
click at [1093, 87] on input "checkbox" at bounding box center [1078, 95] width 30 height 17
checkbox input "false"
click at [1137, 91] on icon at bounding box center [1137, 98] width 0 height 15
click at [1137, 87] on input "checkbox" at bounding box center [1123, 95] width 30 height 17
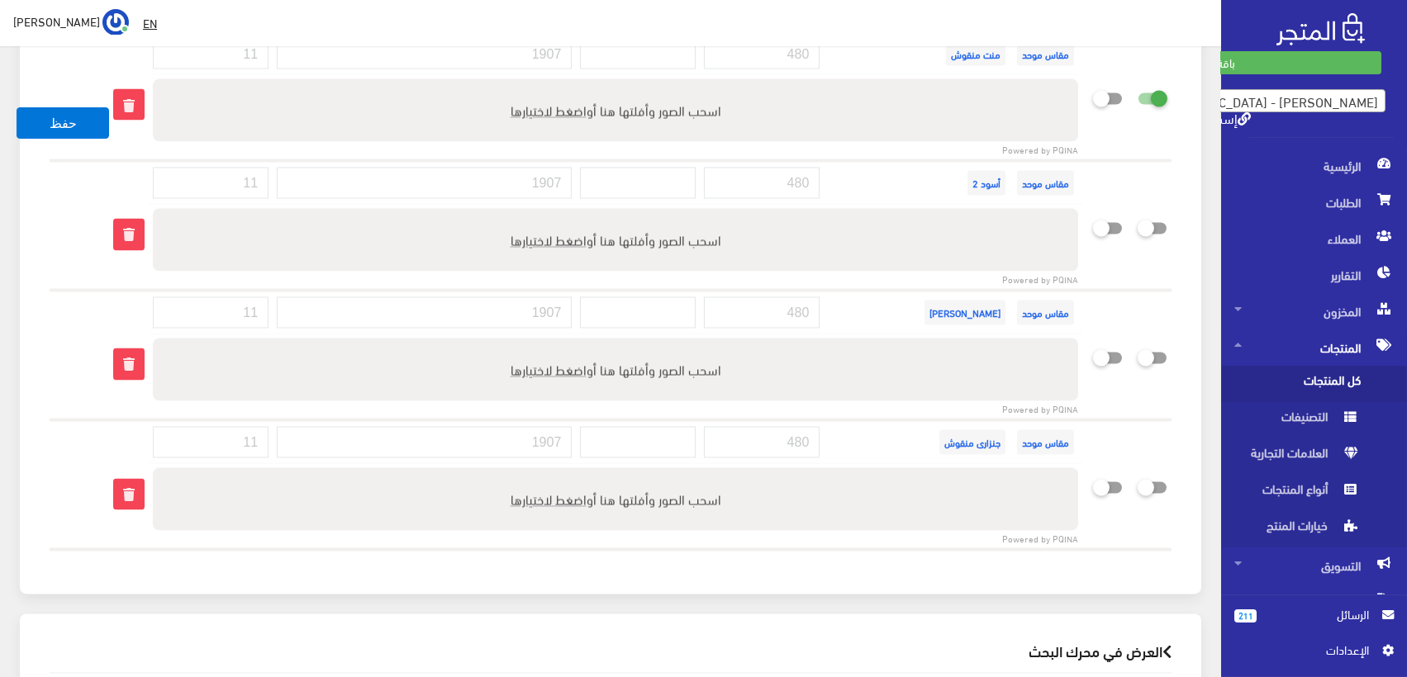
checkbox input "false"
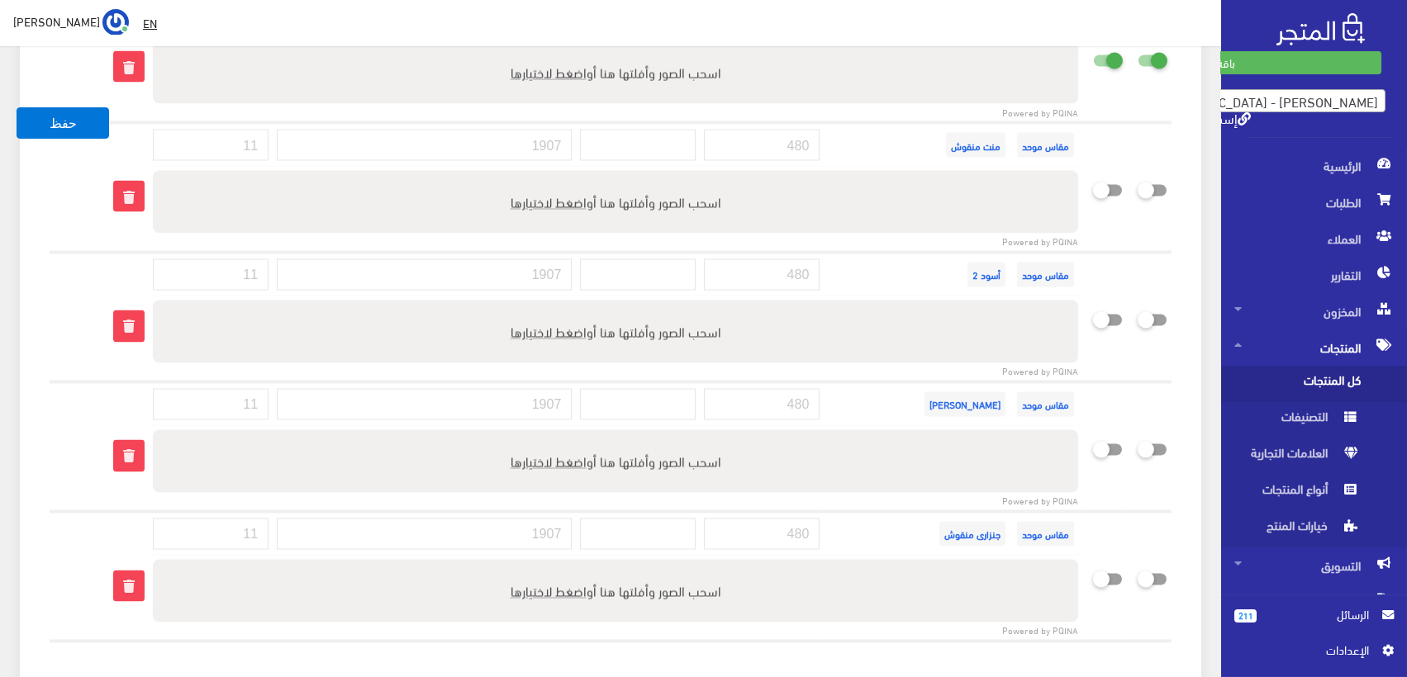
scroll to position [6039, 0]
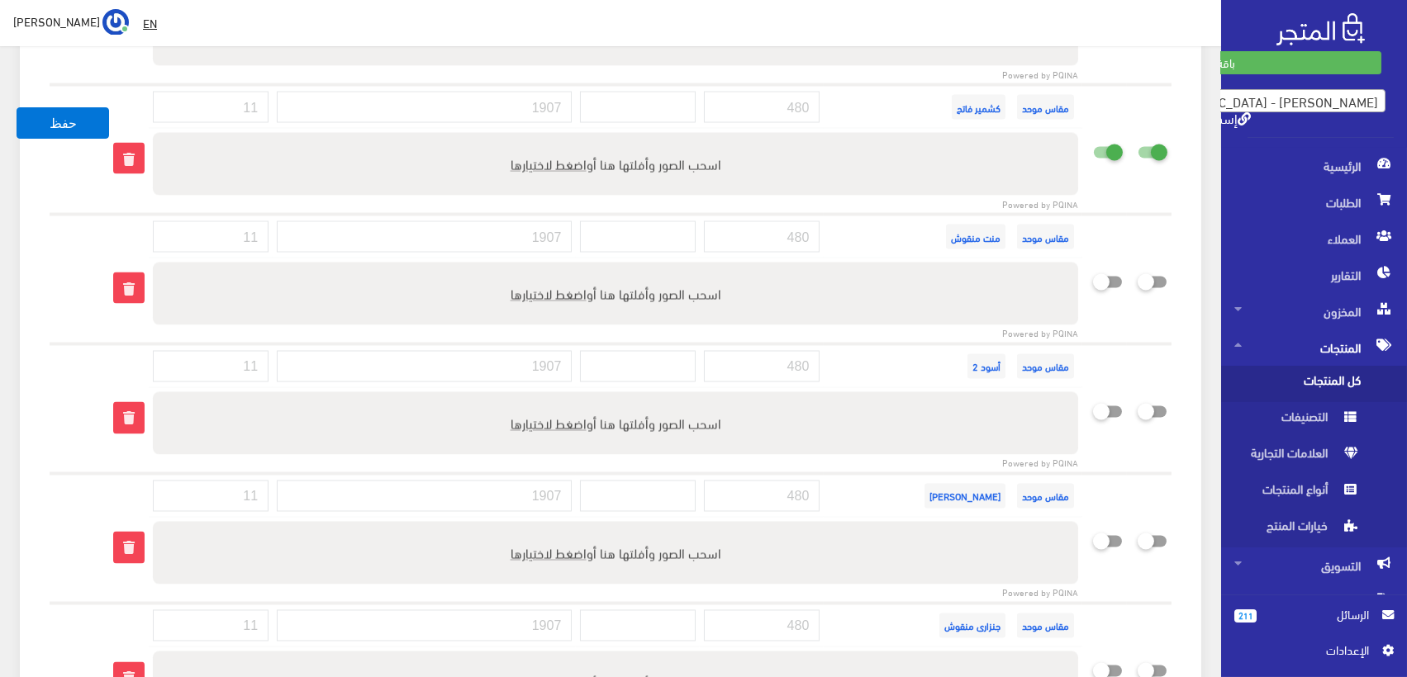
click at [1137, 145] on icon at bounding box center [1137, 152] width 0 height 15
click at [1137, 140] on input "checkbox" at bounding box center [1123, 148] width 30 height 17
checkbox input "false"
click at [1093, 145] on icon at bounding box center [1093, 152] width 0 height 15
click at [1093, 140] on input "checkbox" at bounding box center [1078, 148] width 30 height 17
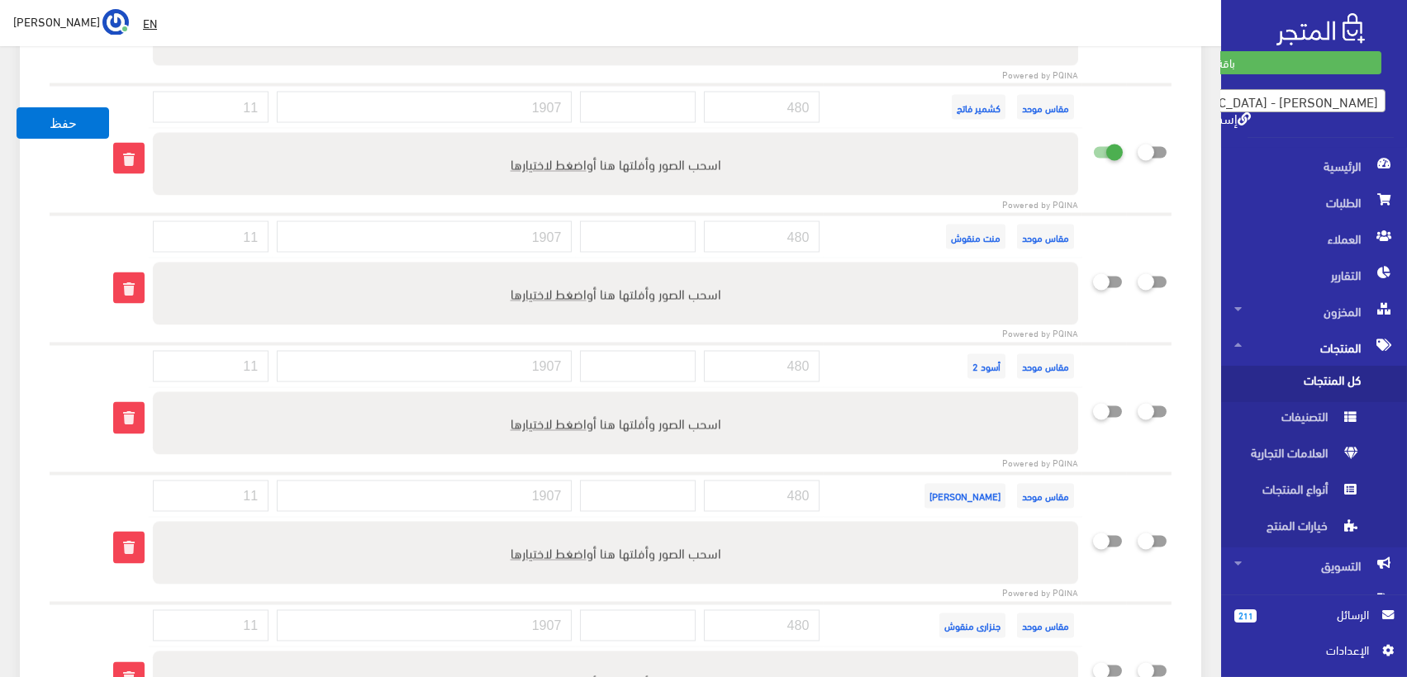
checkbox input "false"
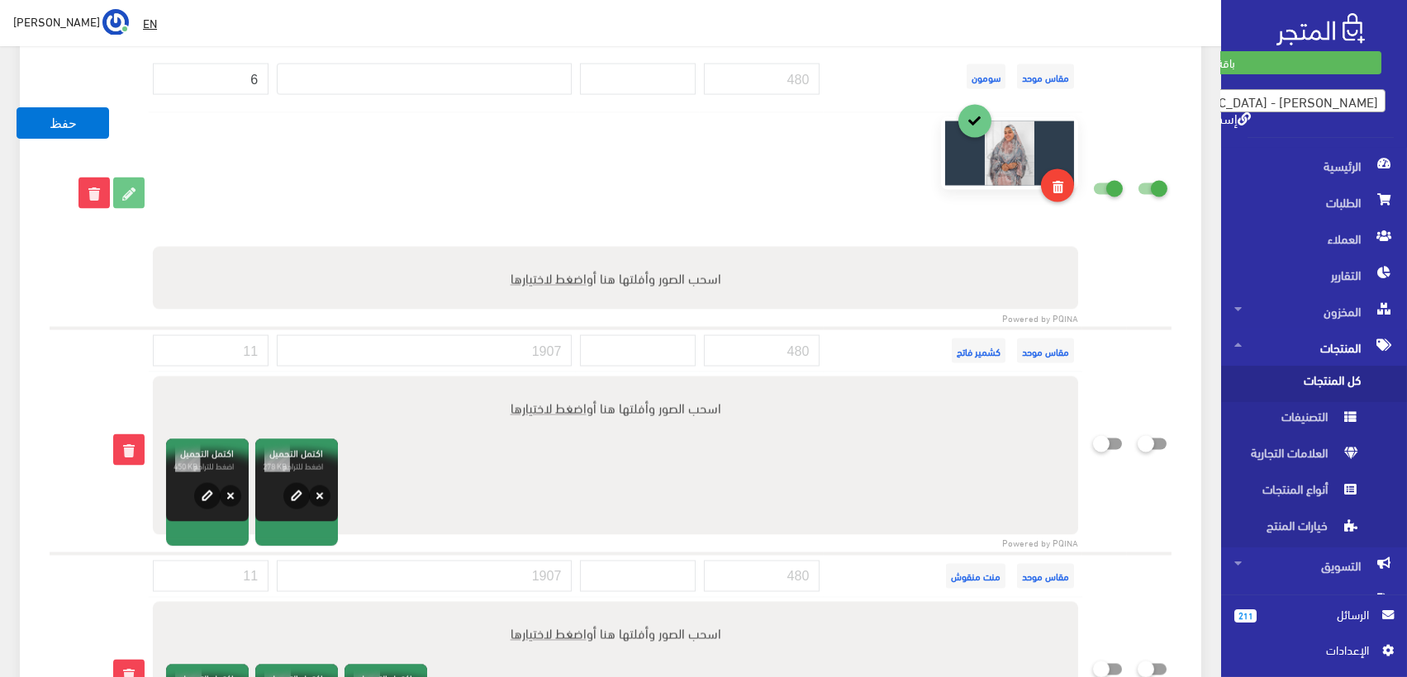
scroll to position [5783, 0]
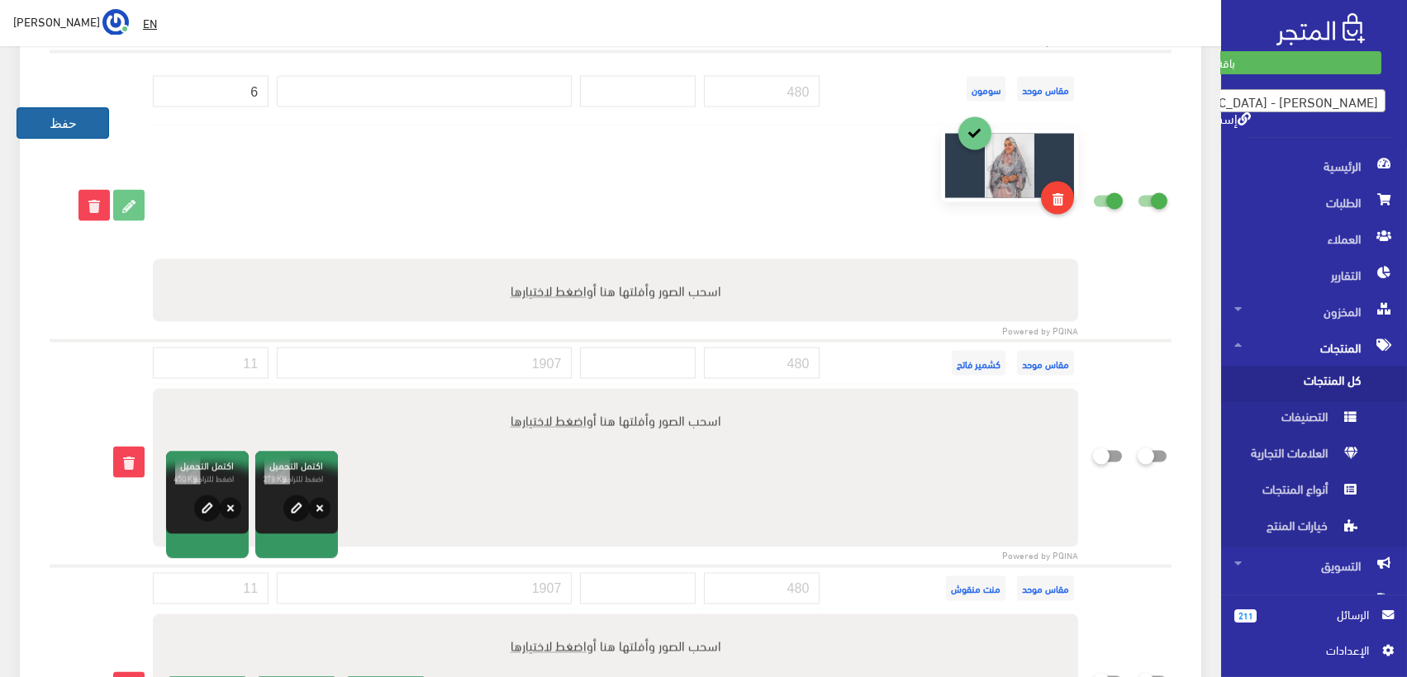
click at [65, 117] on button "حفظ" at bounding box center [63, 122] width 93 height 31
